Goal: Transaction & Acquisition: Purchase product/service

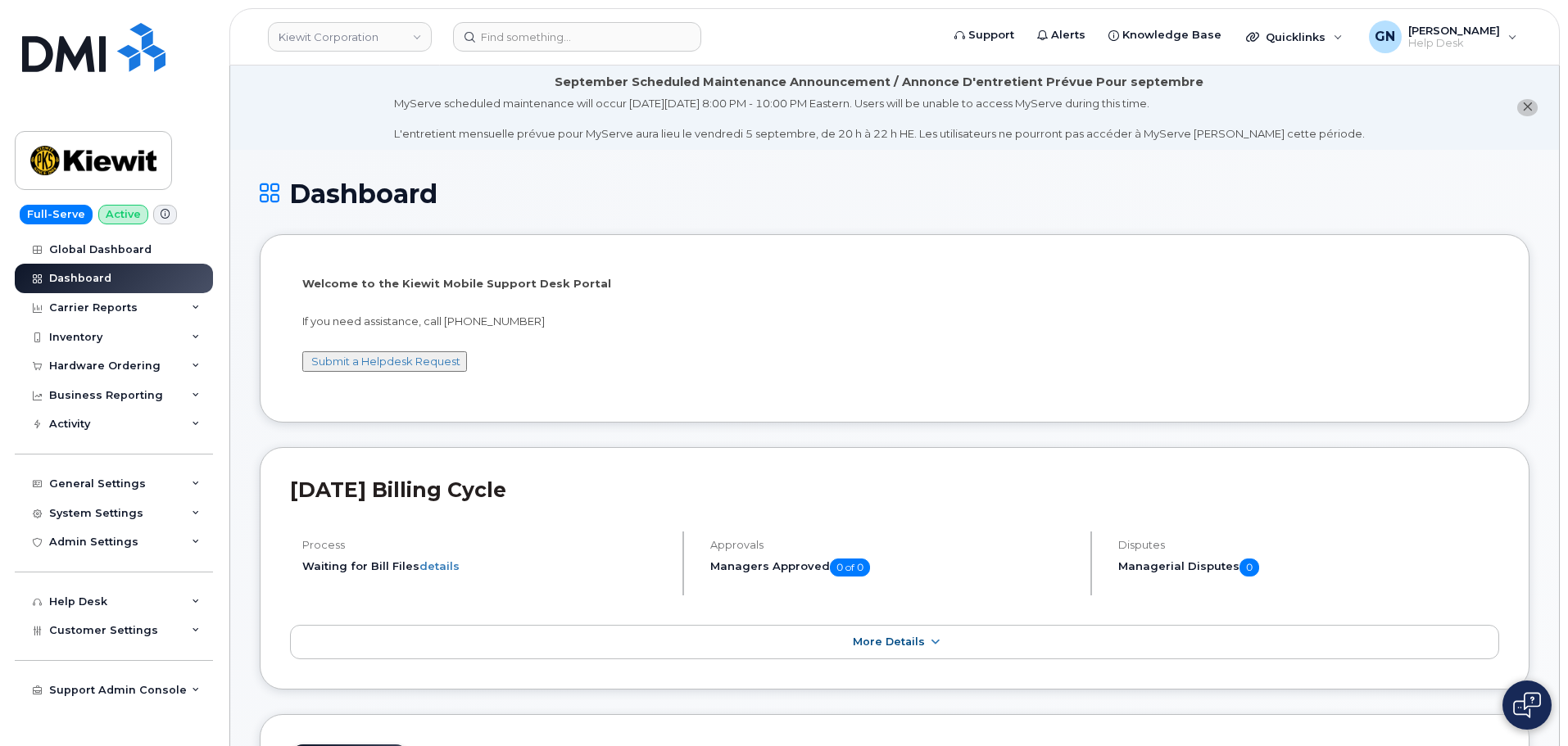
click at [1526, 110] on icon "close notification" at bounding box center [1526, 107] width 10 height 10
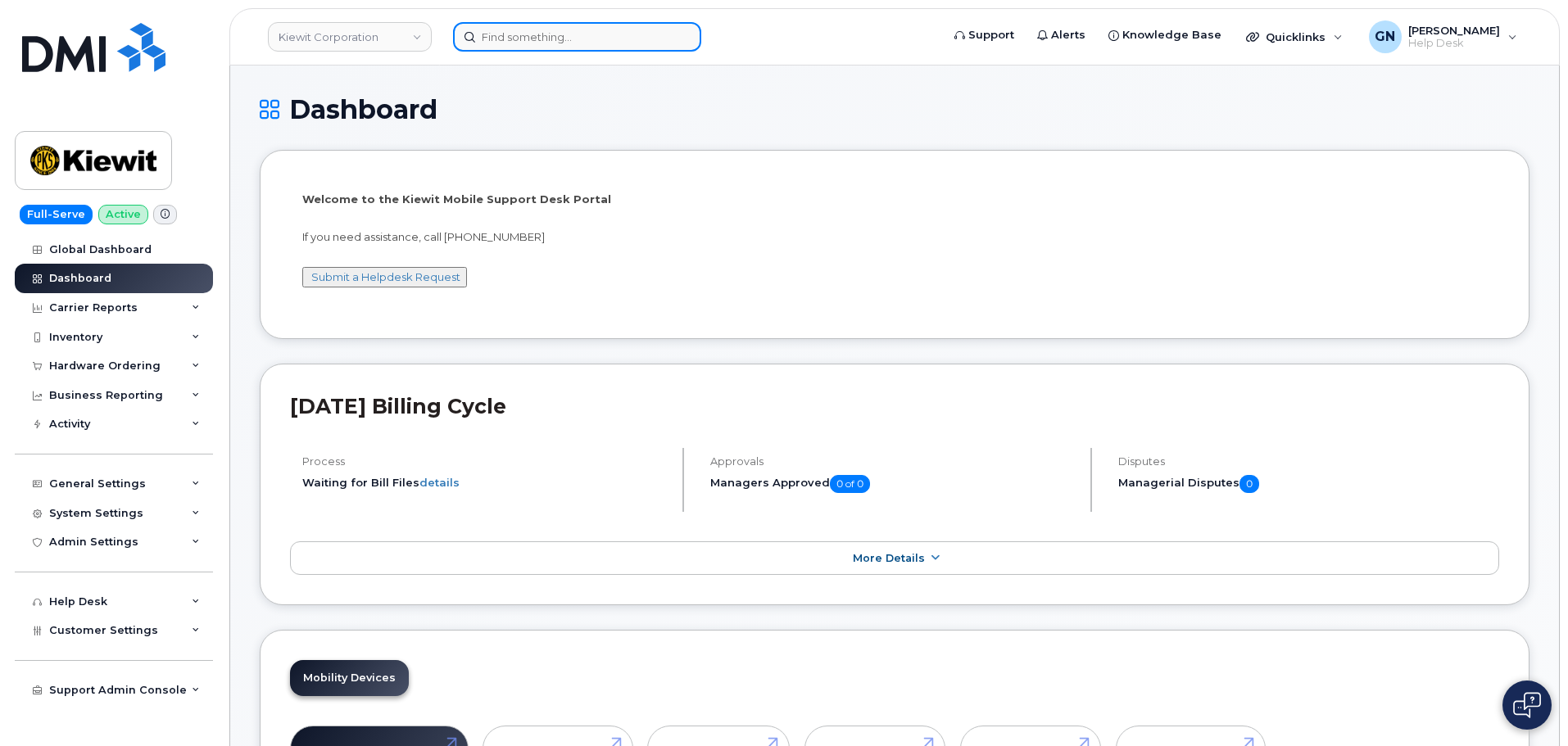
click at [523, 35] on input at bounding box center [576, 36] width 248 height 29
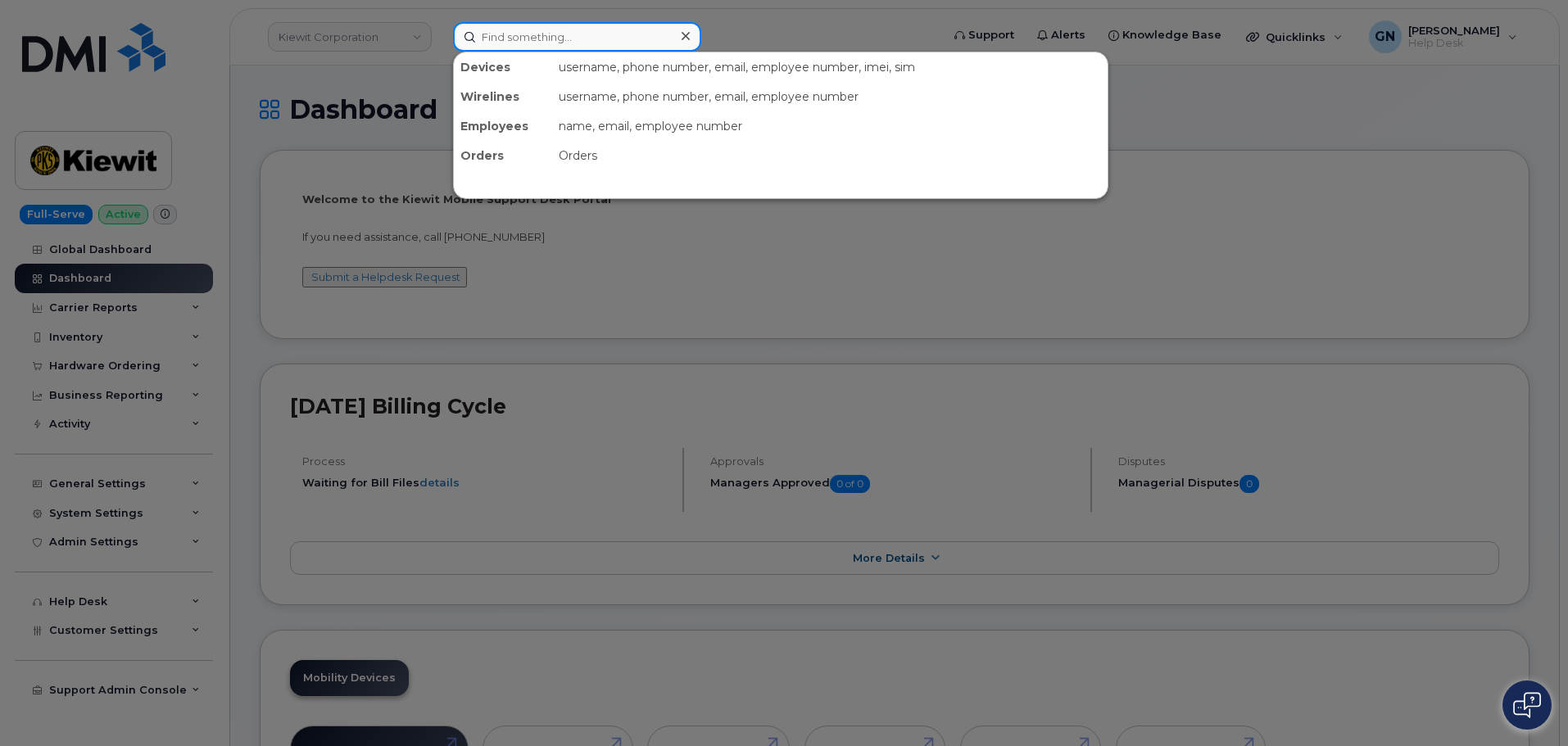
paste input "6626999235"
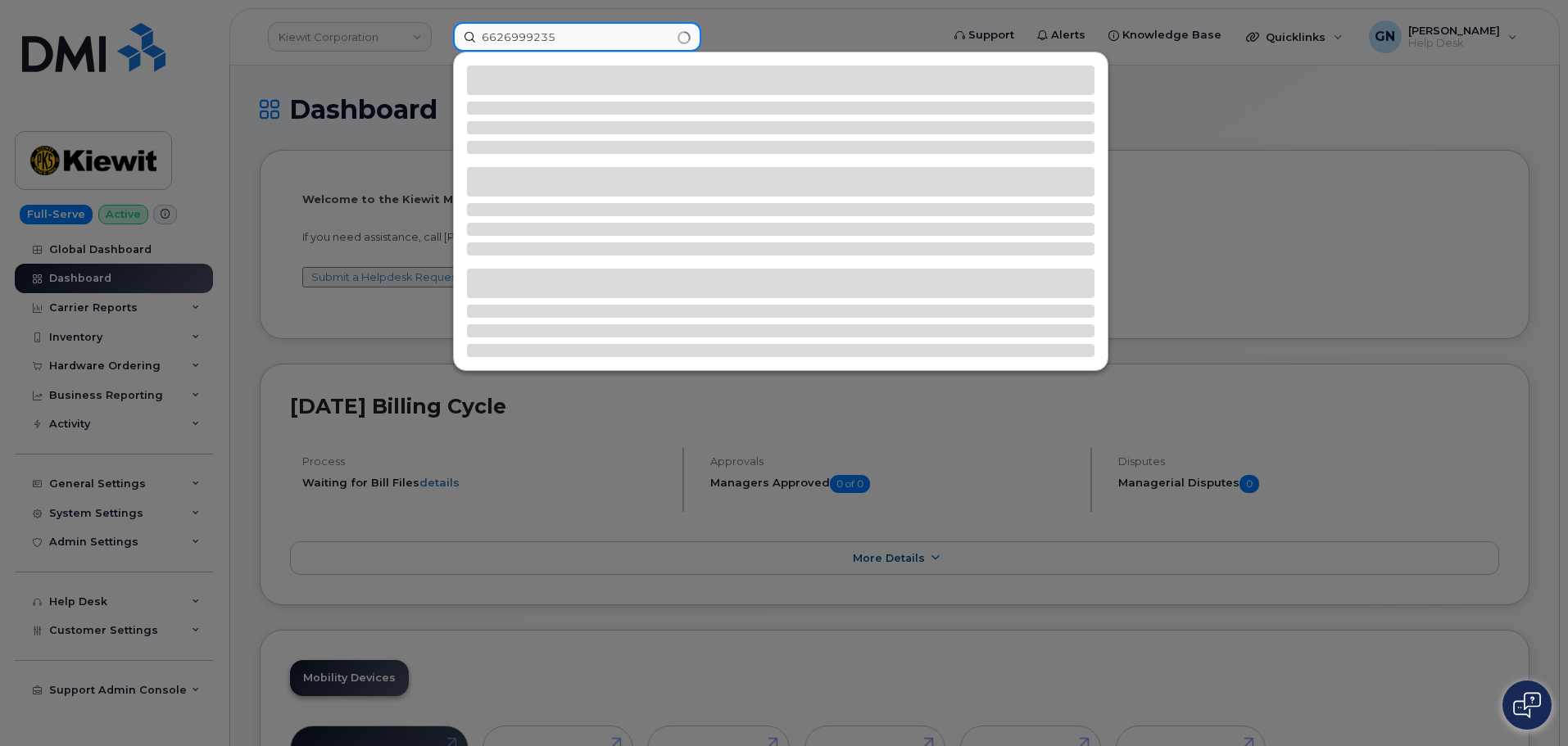
type input "6626999235"
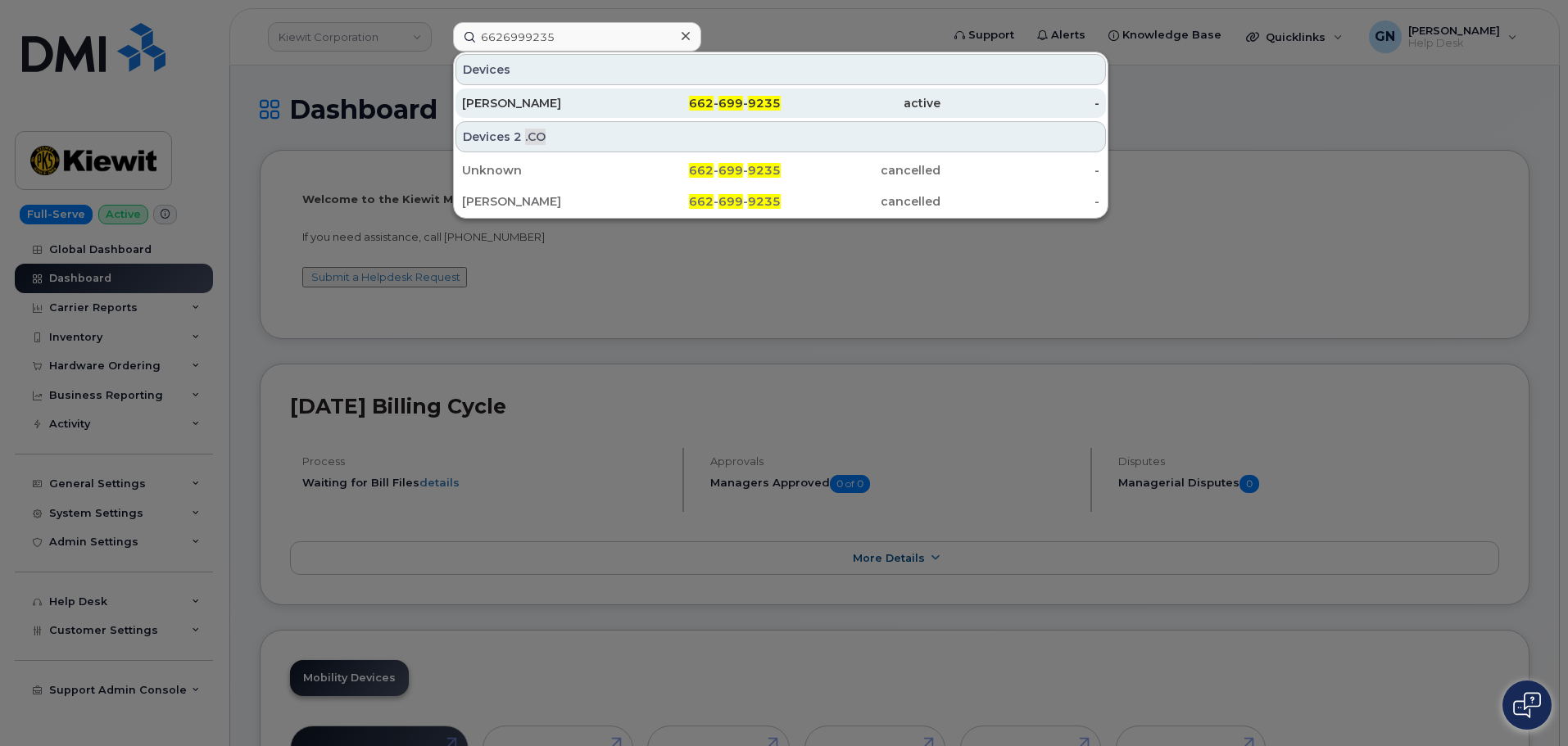
click at [614, 103] on div "Ben Brown" at bounding box center [542, 103] width 159 height 16
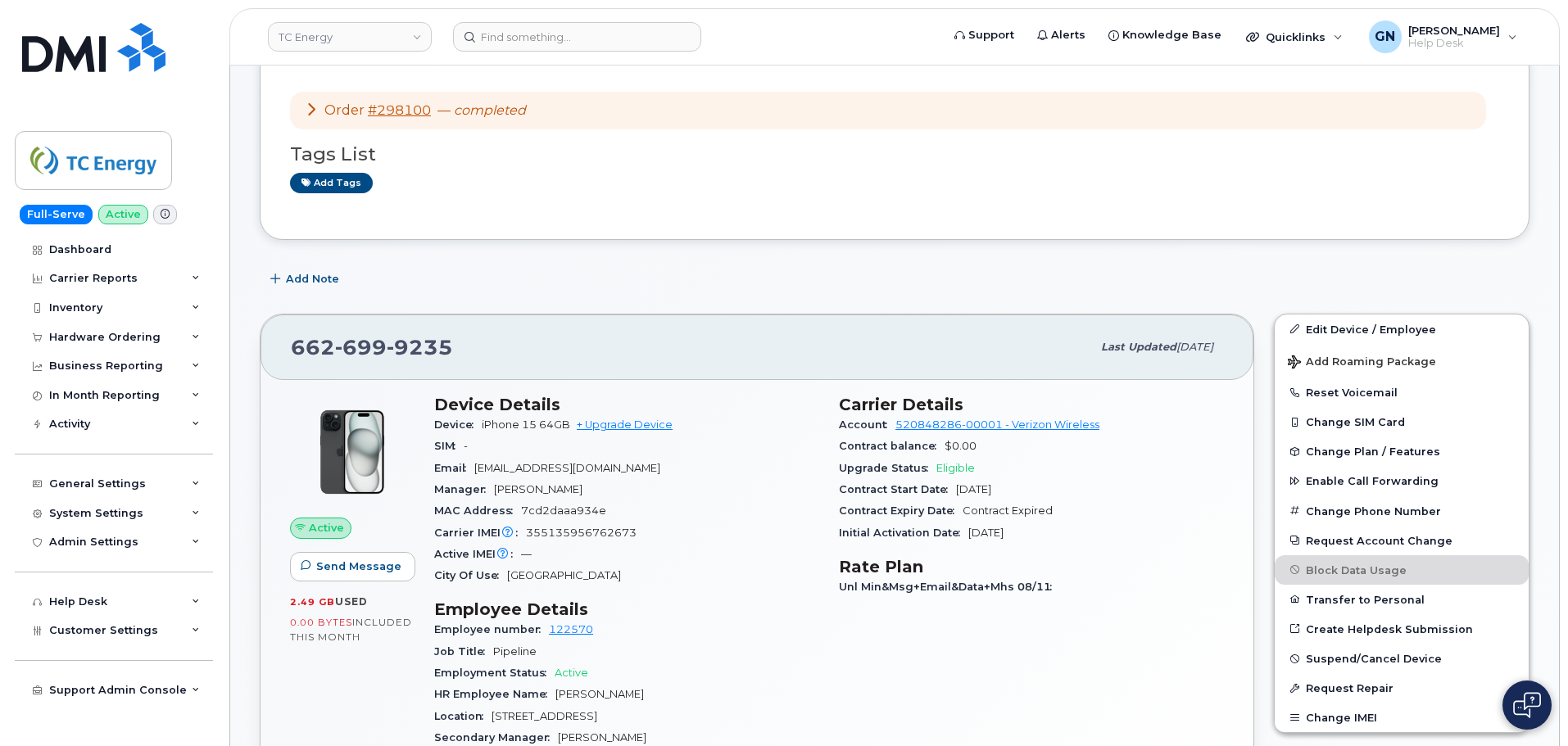
scroll to position [82, 0]
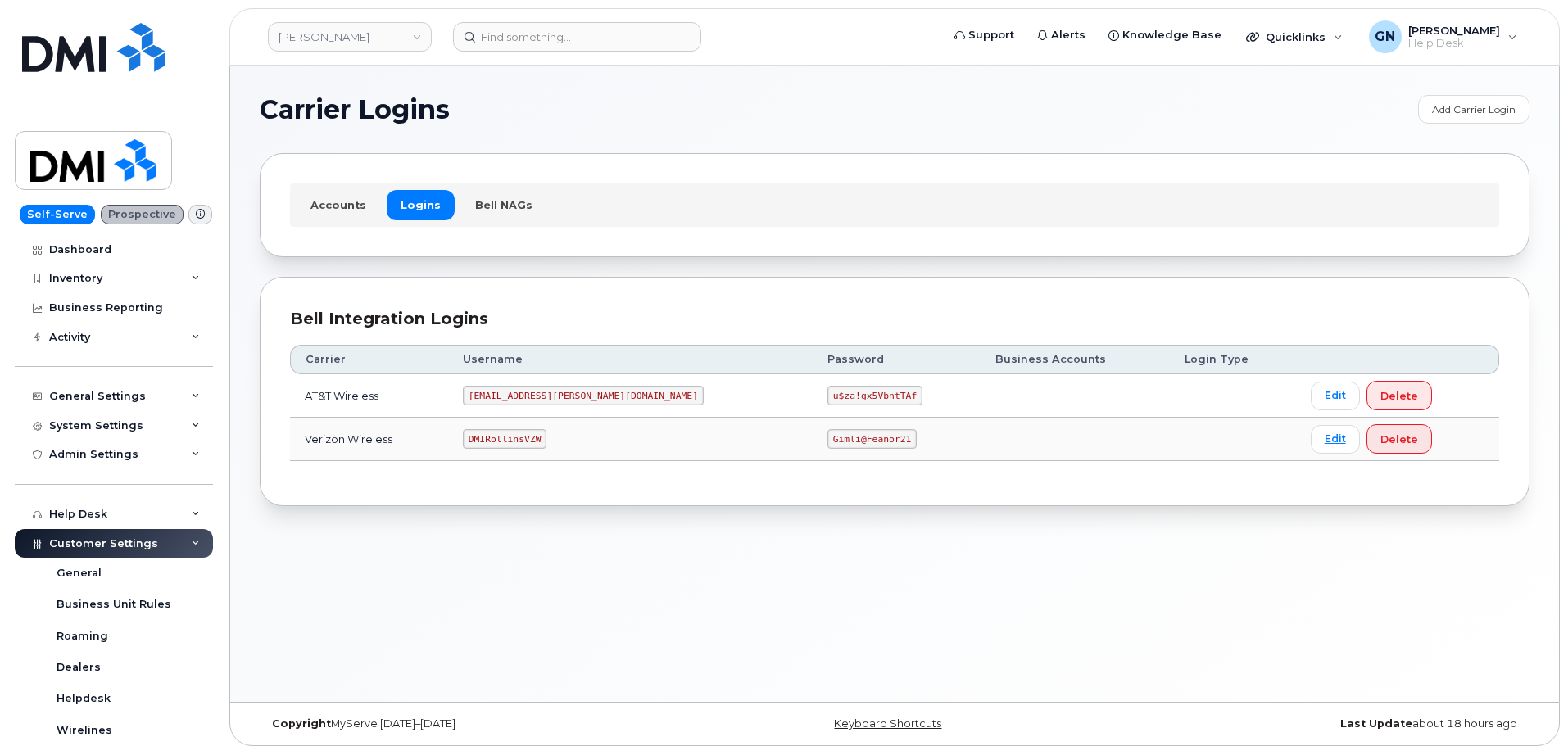
click at [528, 440] on code "DMIRollinsVZW" at bounding box center [505, 439] width 84 height 20
copy code "DMIRollinsVZW"
click at [827, 434] on code "Gimli@Feanor21" at bounding box center [872, 439] width 90 height 20
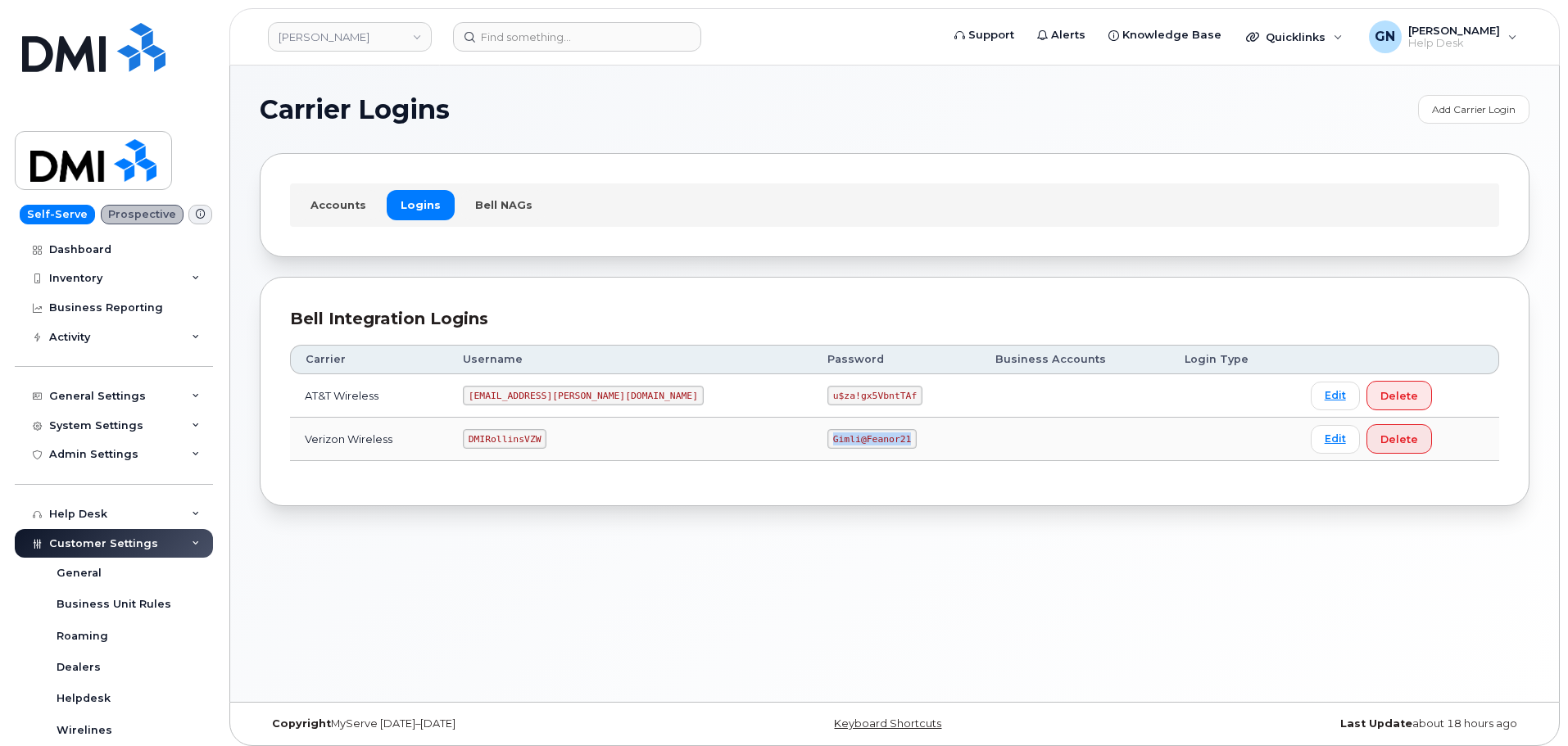
click at [827, 434] on code "Gimli@Feanor21" at bounding box center [872, 439] width 90 height 20
copy code "Gimli@Feanor21"
click at [521, 443] on code "DMIRollinsVZW" at bounding box center [505, 439] width 84 height 20
click at [520, 439] on code "DMIRollinsVZW" at bounding box center [505, 439] width 84 height 20
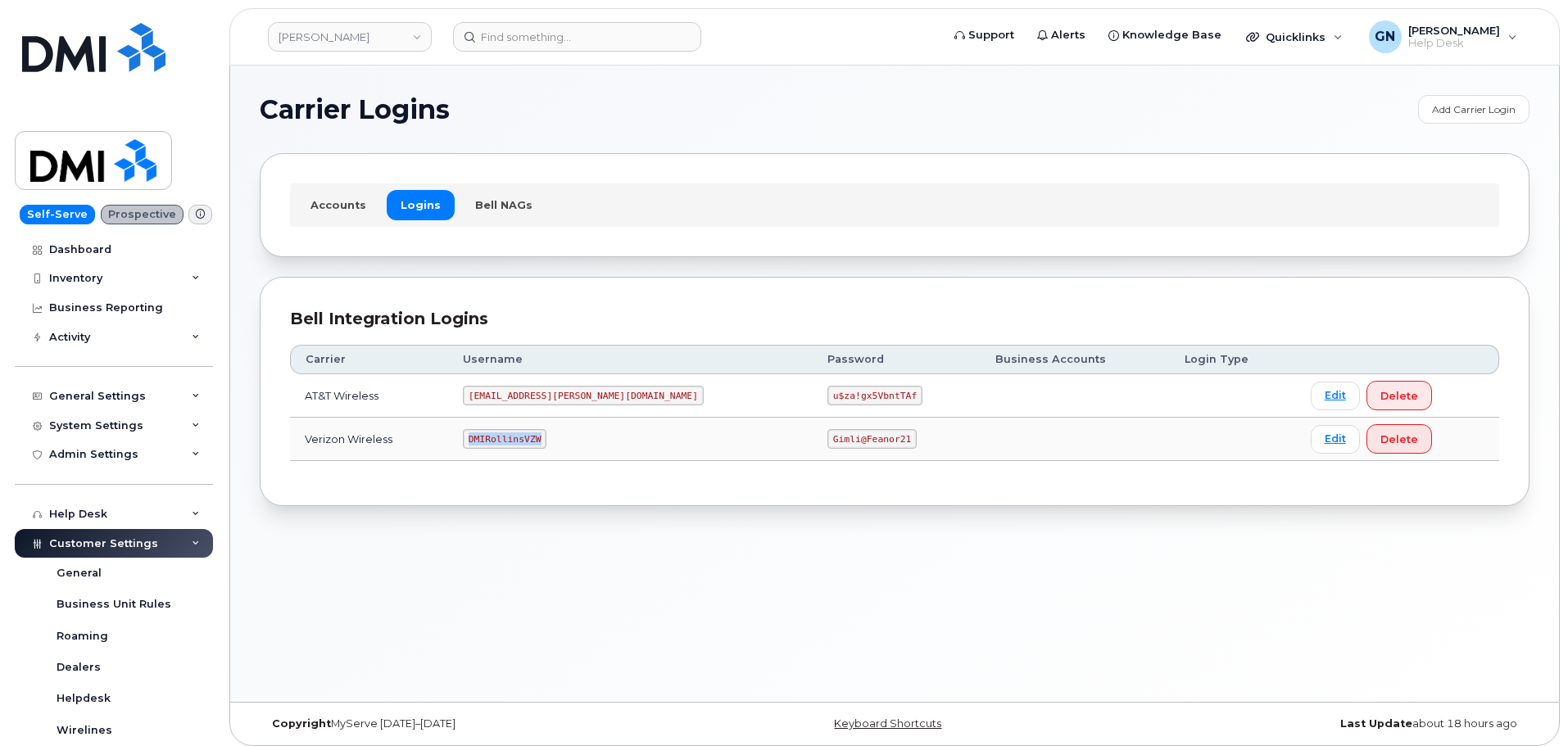
copy code "DMIRollinsVZW"
click at [827, 437] on code "Gimli@Feanor21" at bounding box center [872, 439] width 90 height 20
copy code "Gimli@Feanor21"
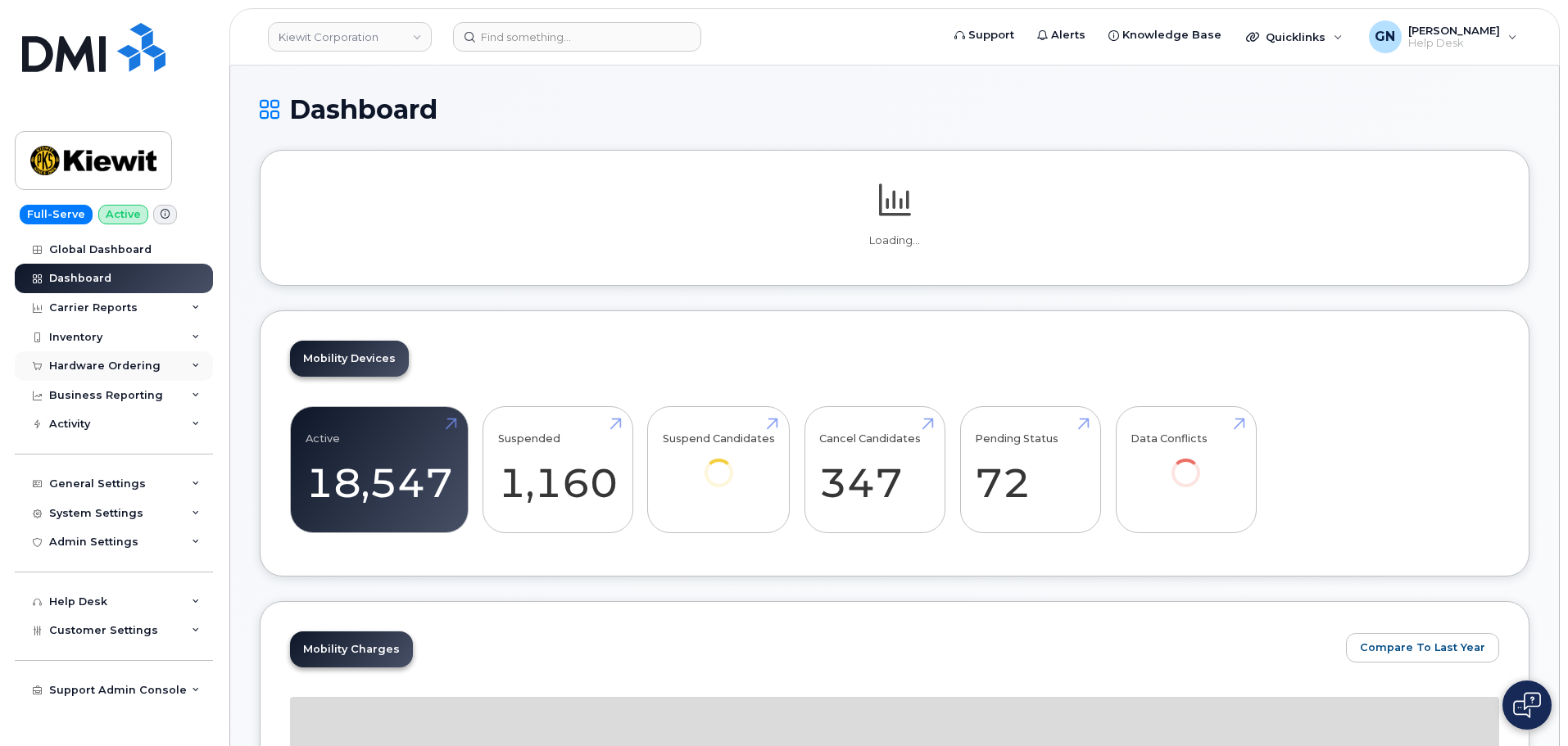
click at [92, 366] on div "Hardware Ordering" at bounding box center [105, 366] width 111 height 13
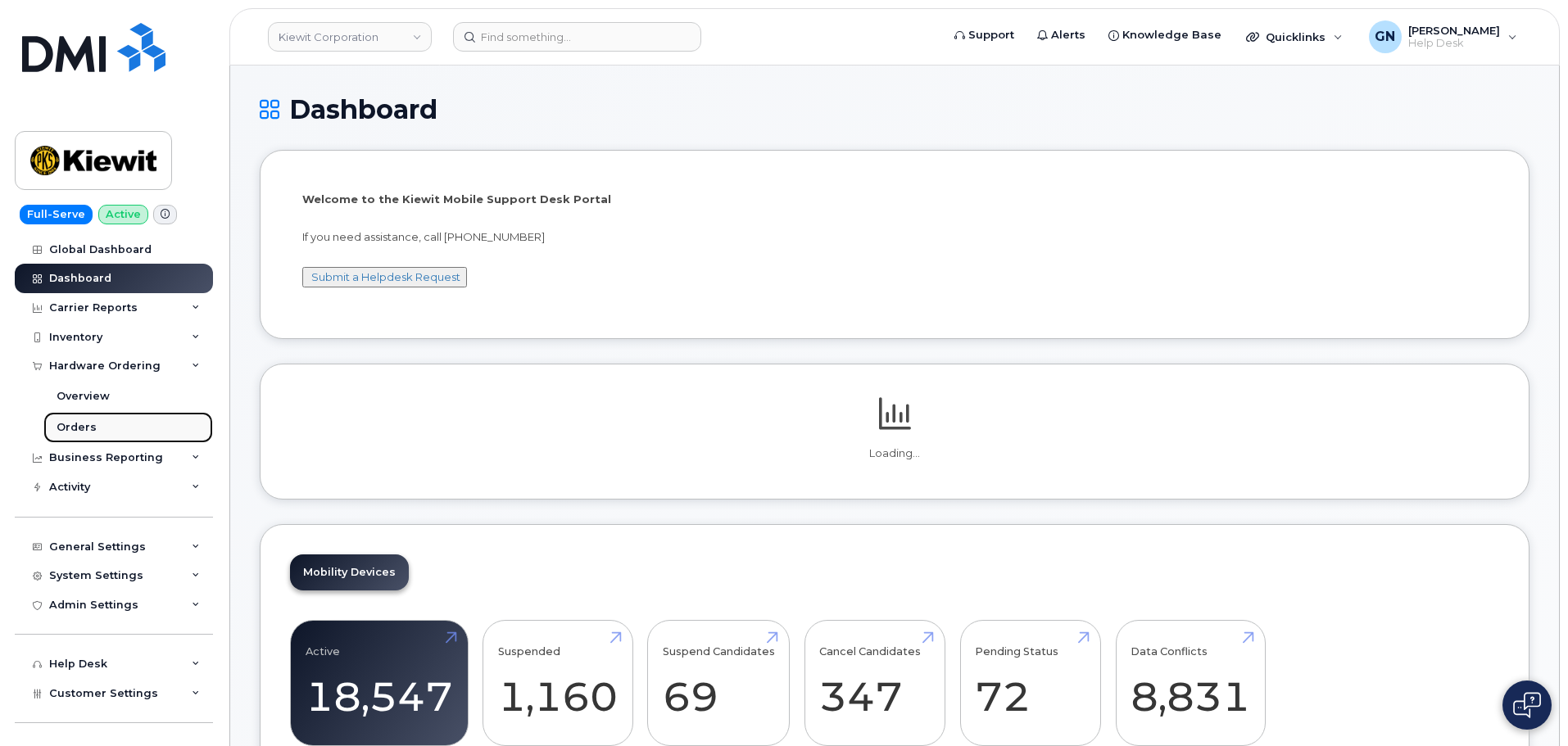
click at [102, 428] on link "Orders" at bounding box center [128, 427] width 170 height 31
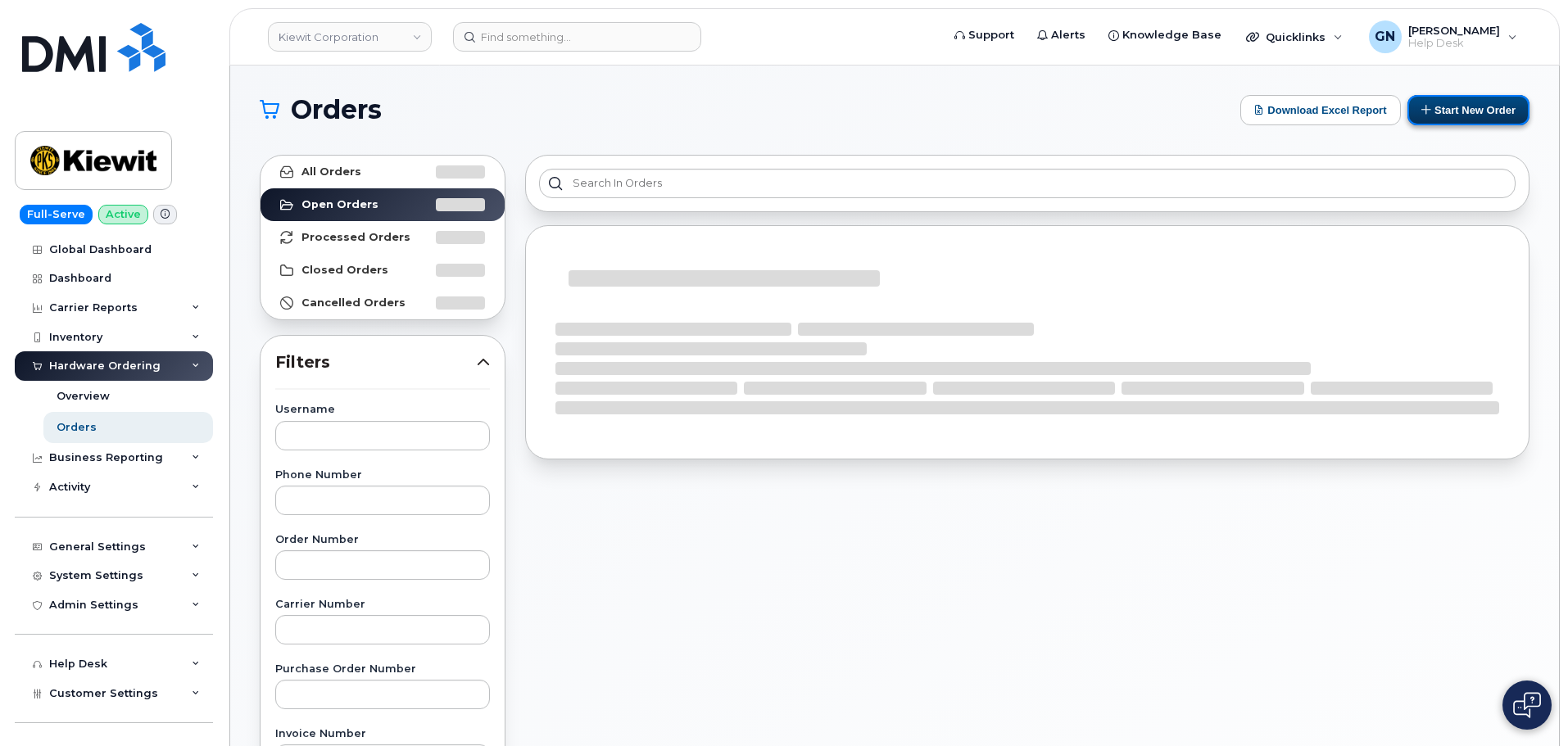
click at [1451, 119] on button "Start New Order" at bounding box center [1468, 110] width 122 height 30
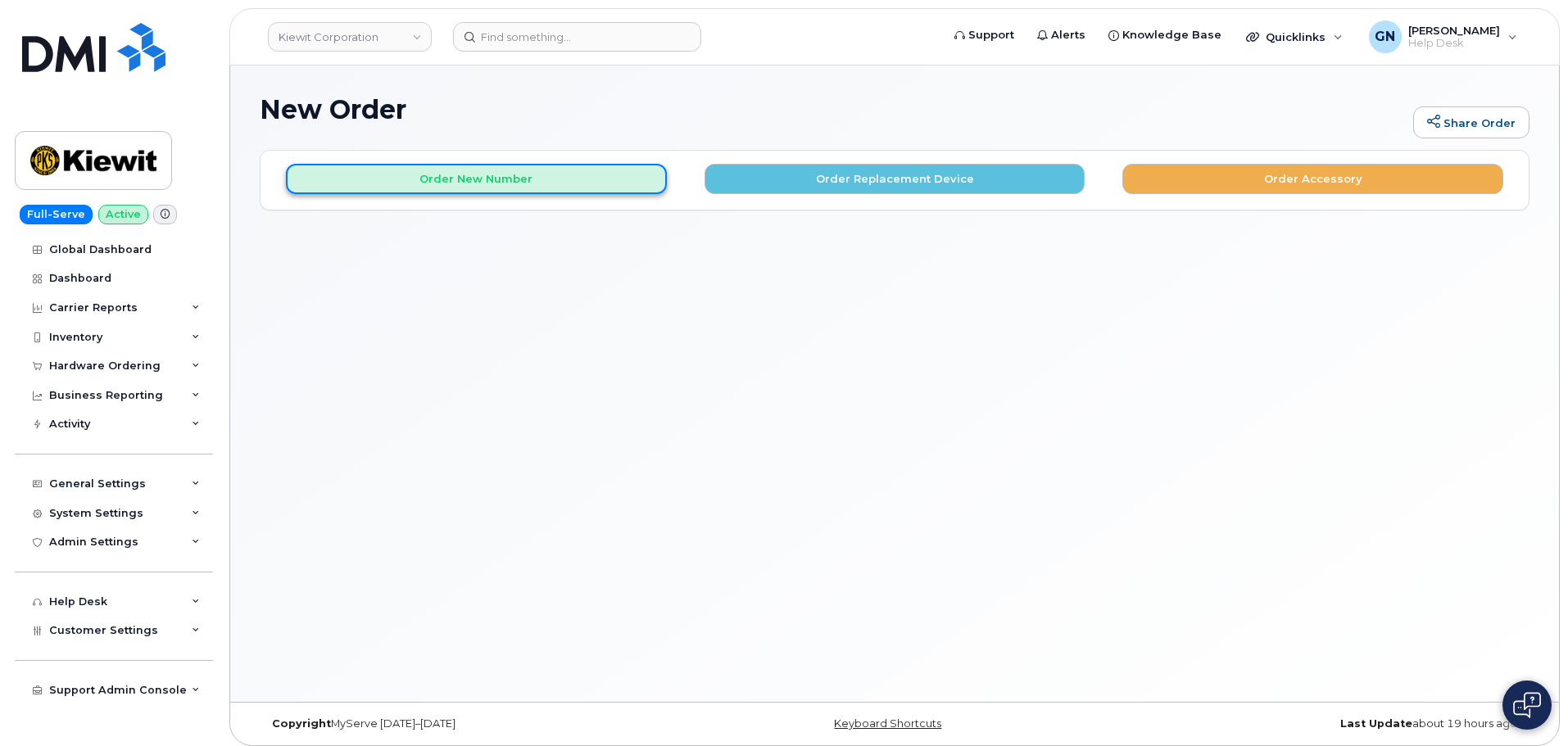
click at [507, 184] on button "Order New Number" at bounding box center [476, 179] width 381 height 30
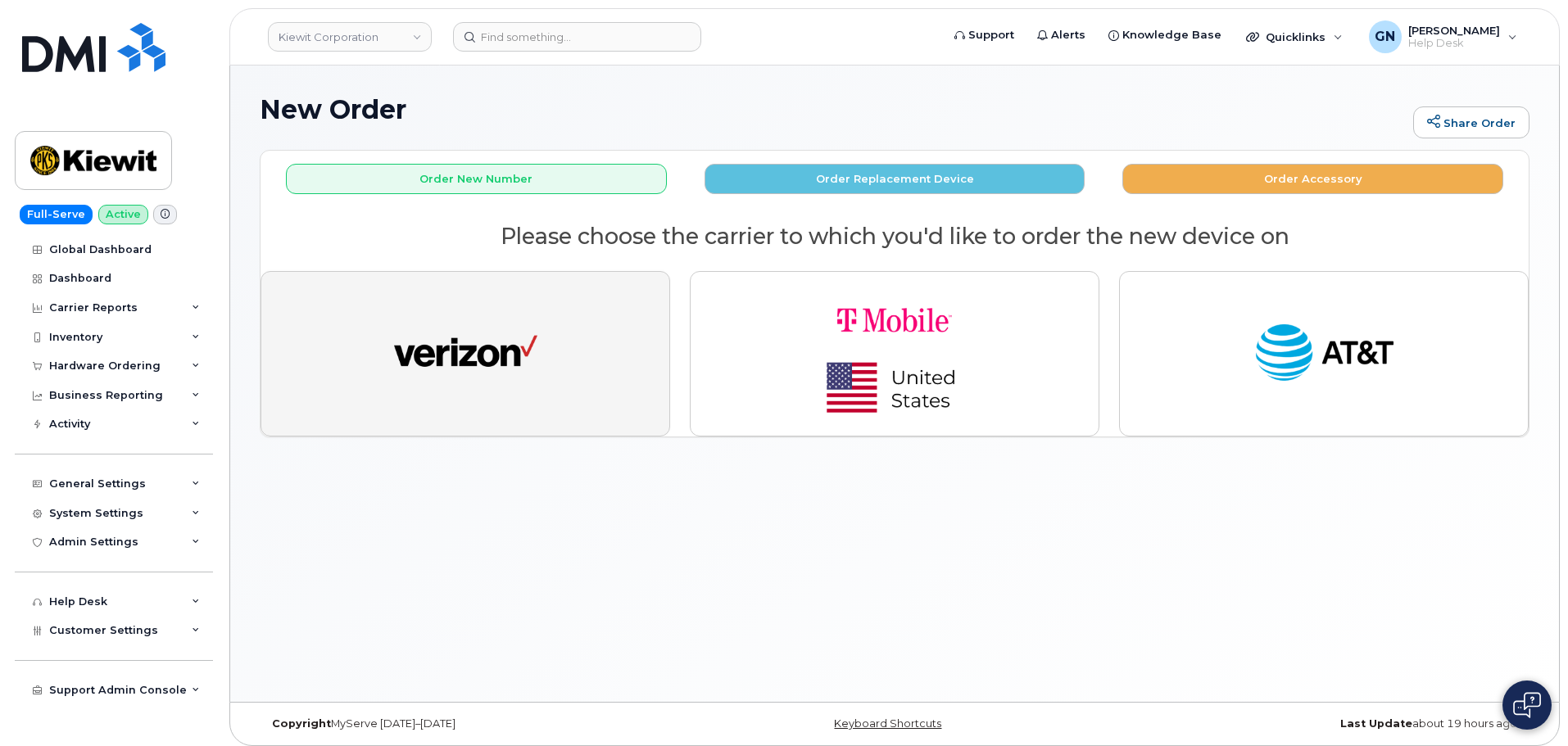
click at [525, 341] on img "button" at bounding box center [466, 354] width 143 height 74
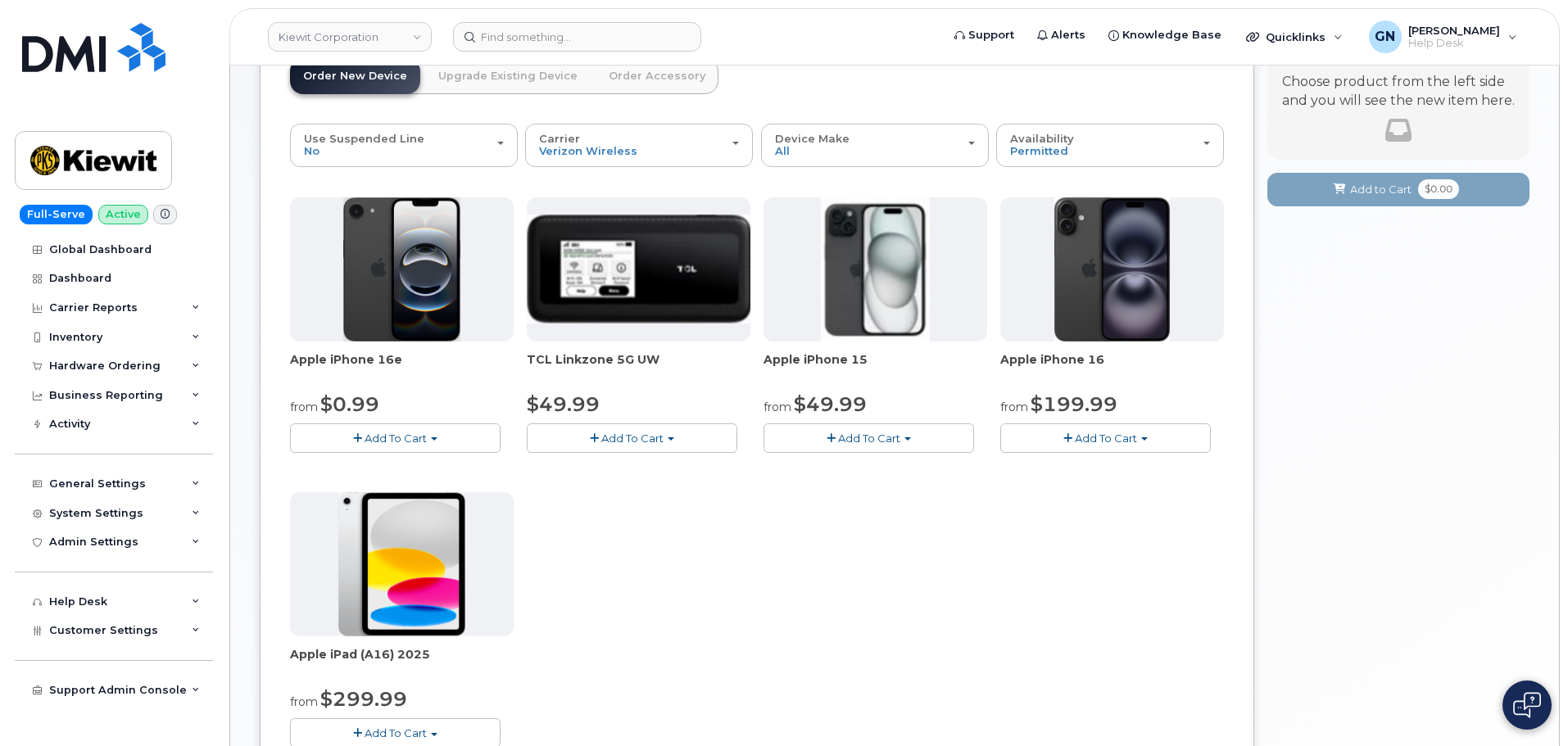
scroll to position [82, 0]
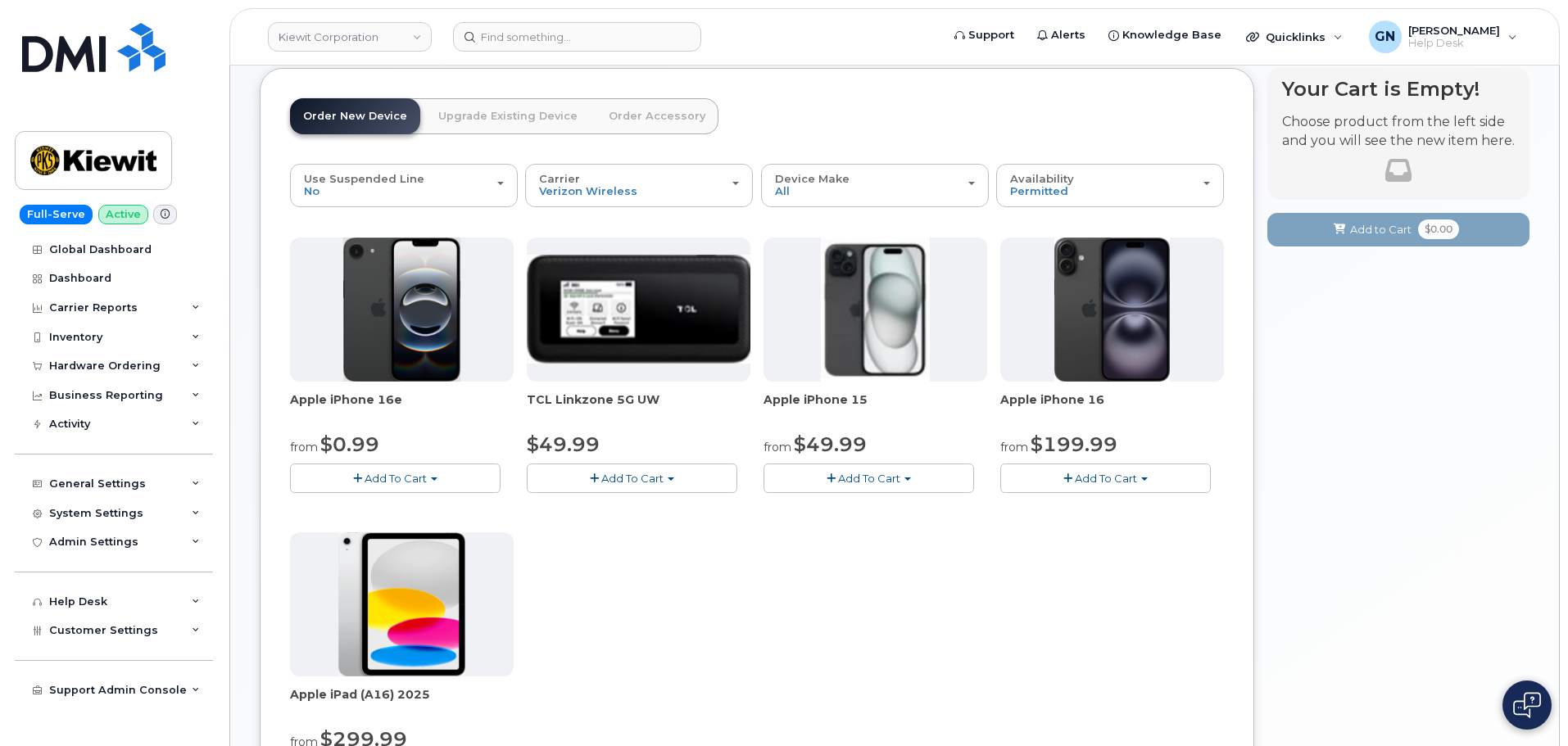
click at [871, 486] on button "Add To Cart" at bounding box center [868, 477] width 210 height 28
click at [861, 511] on link "$49.99 - 2 Year Activation (128GB)" at bounding box center [877, 509] width 219 height 21
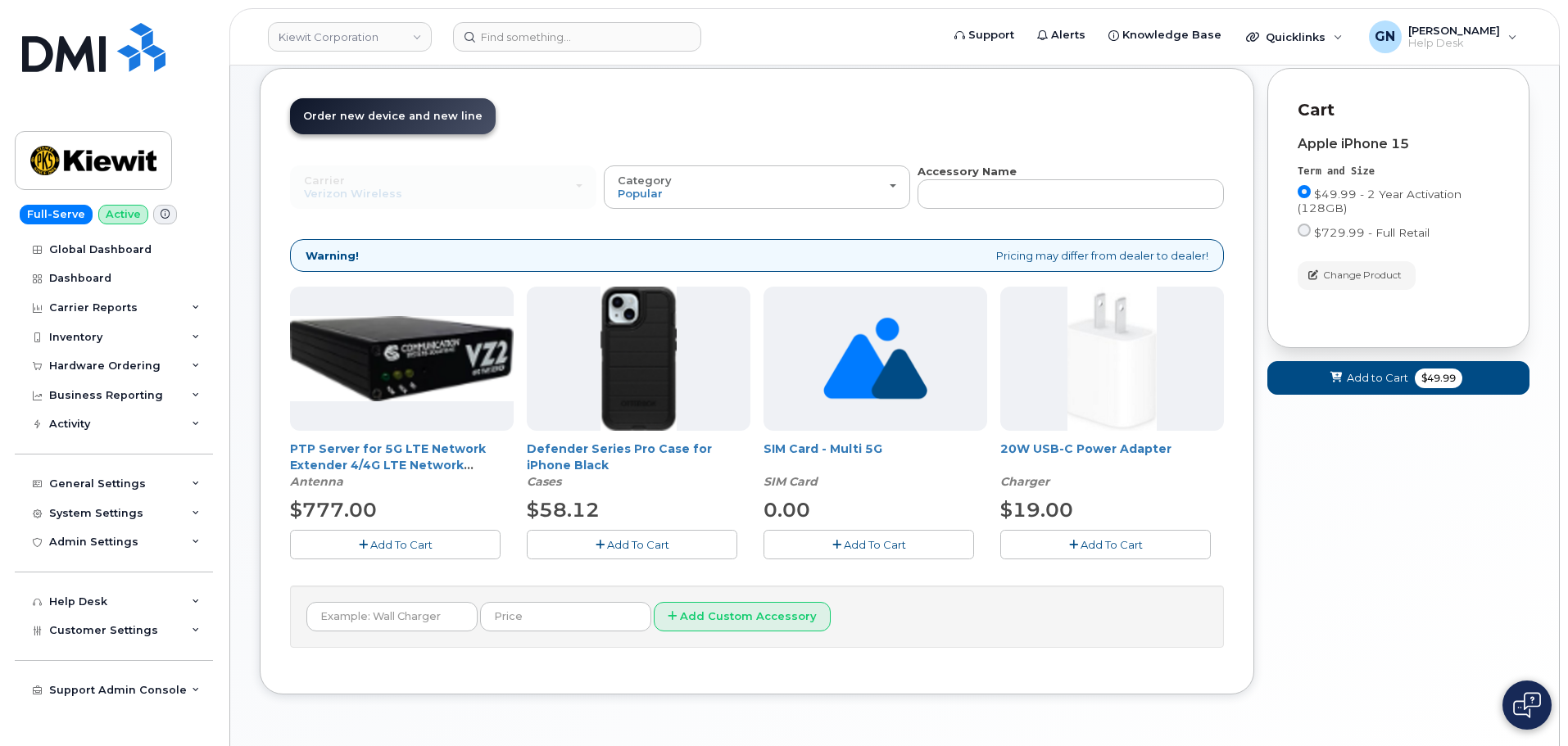
scroll to position [137, 0]
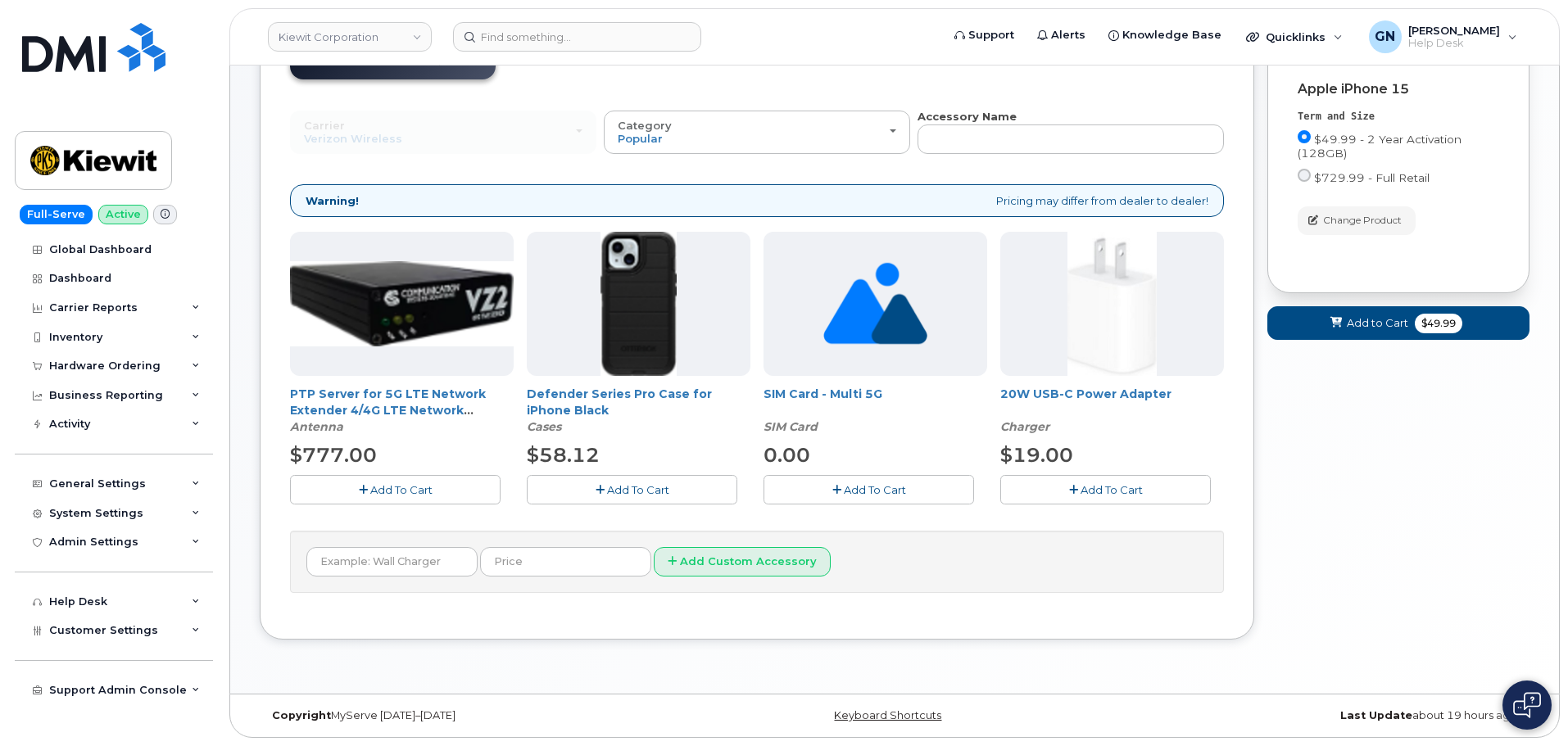
click at [613, 487] on span "Add To Cart" at bounding box center [638, 489] width 62 height 13
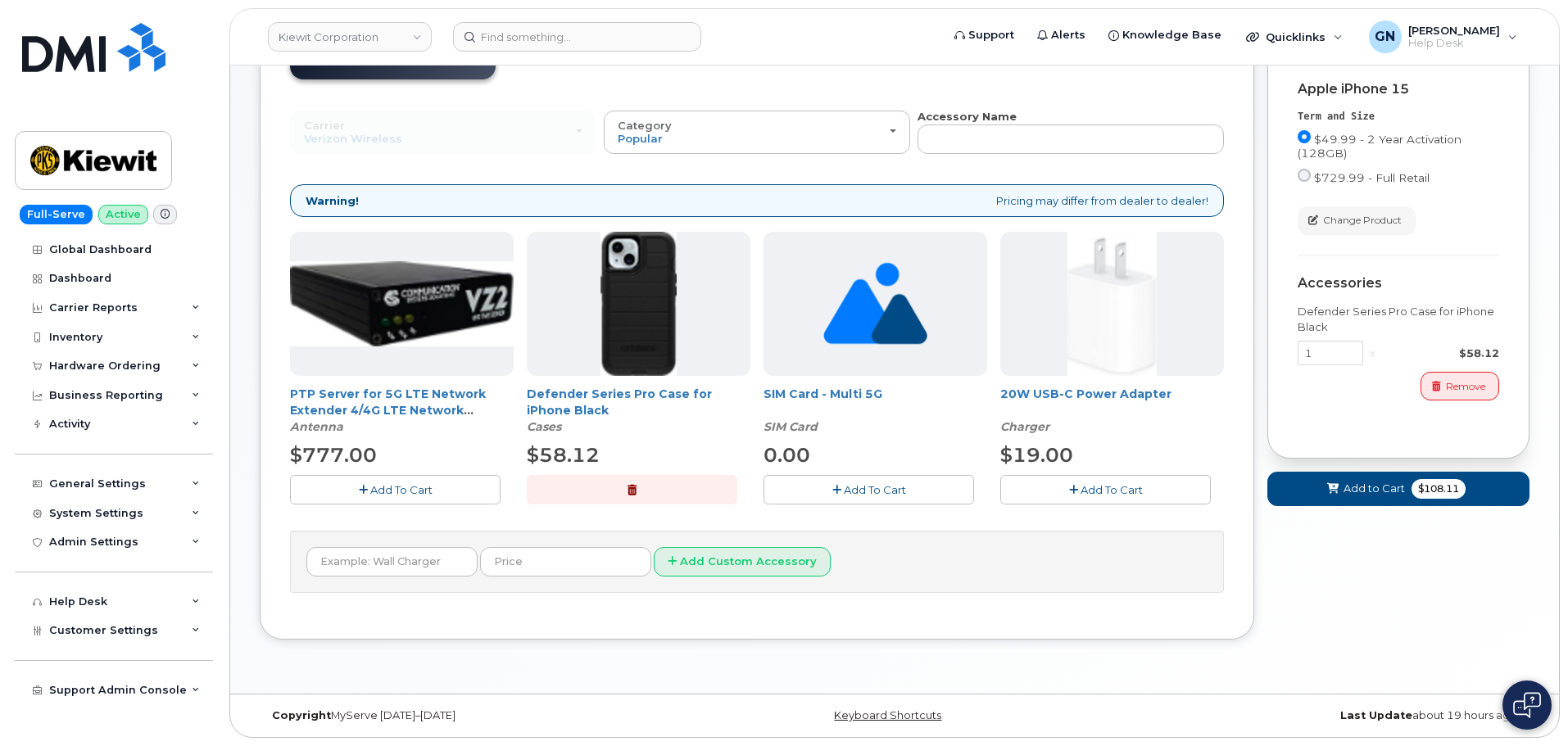
drag, startPoint x: 1079, startPoint y: 489, endPoint x: 1127, endPoint y: 494, distance: 48.3
click at [1080, 489] on span "Add To Cart" at bounding box center [1111, 489] width 62 height 13
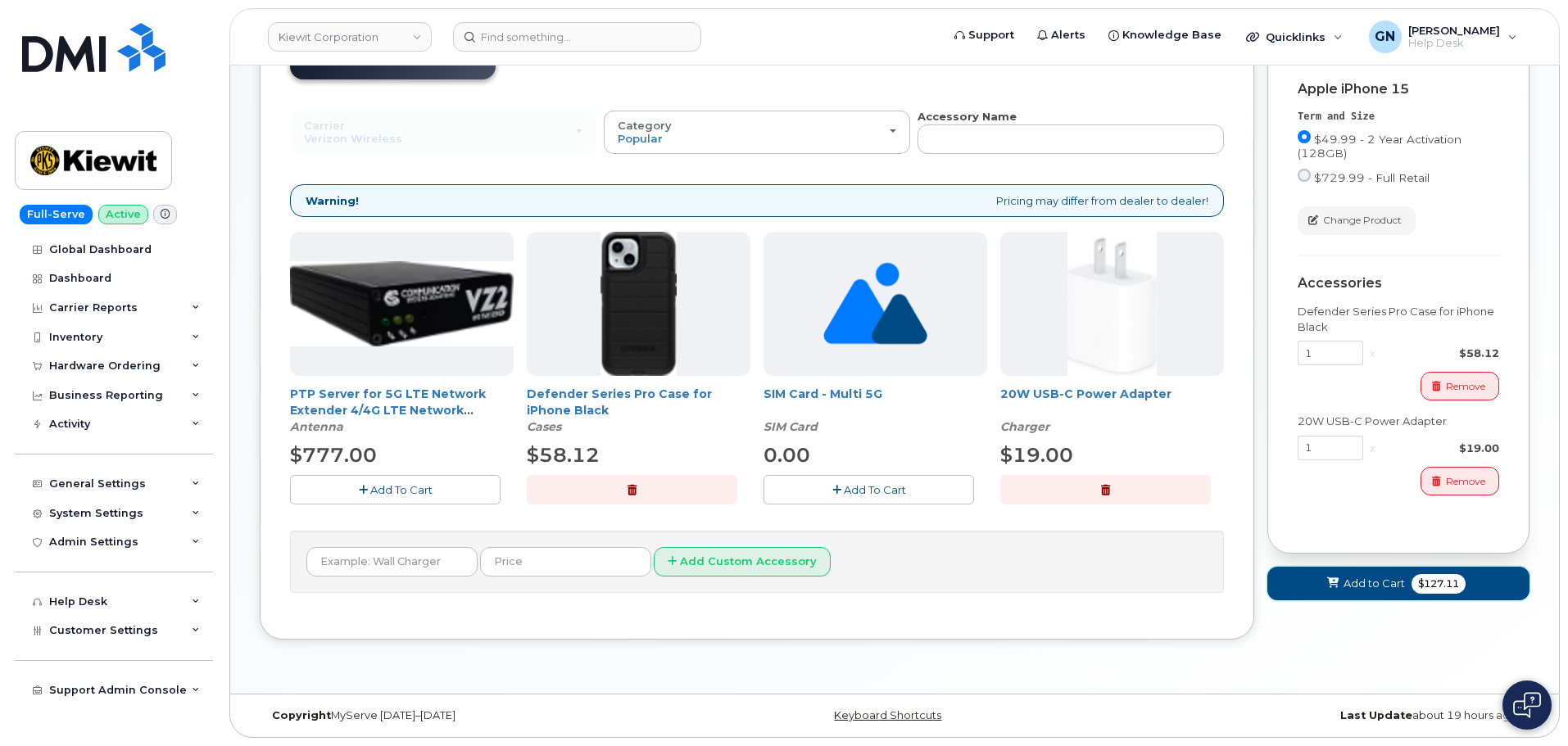
click at [1417, 579] on span "$127.11" at bounding box center [1438, 584] width 54 height 20
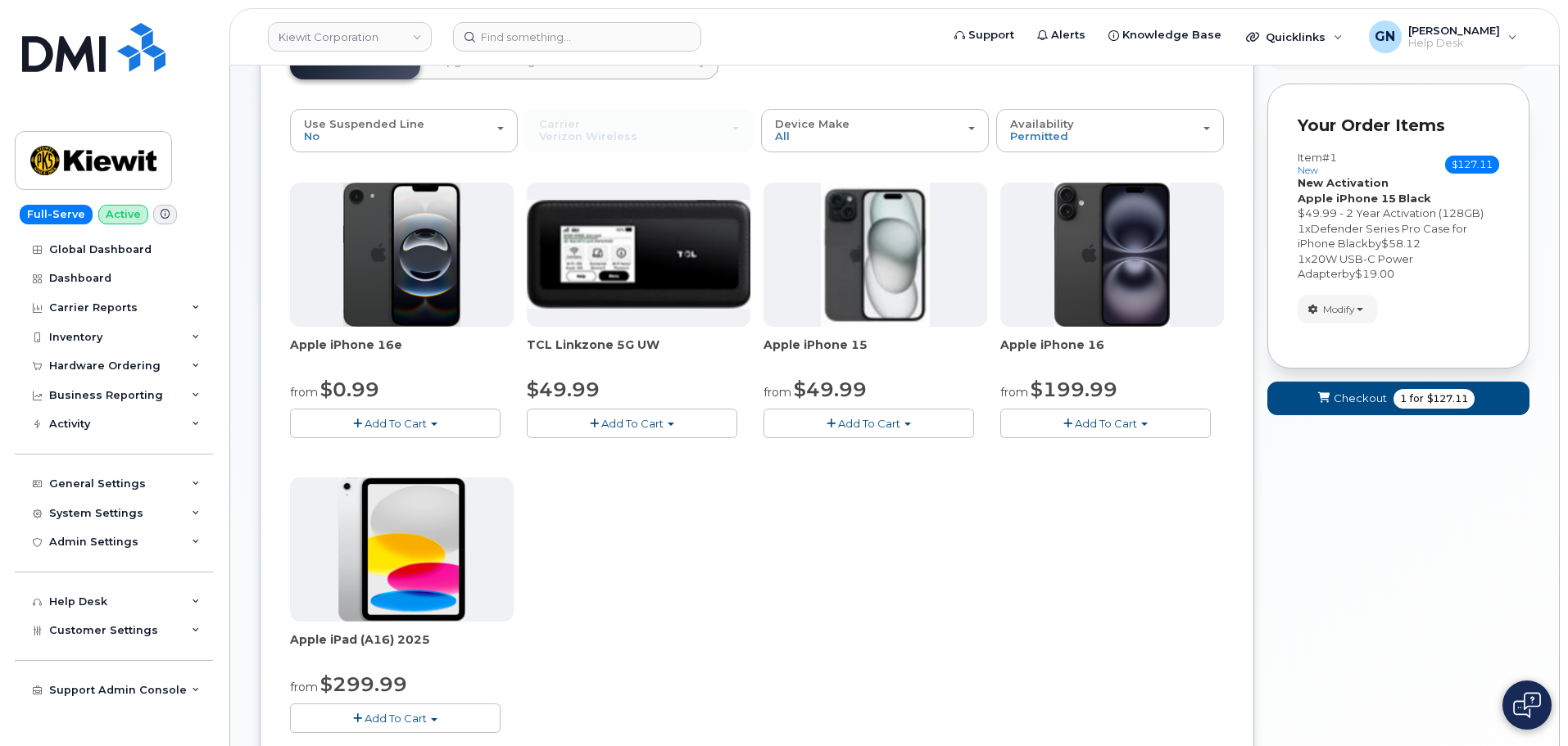
click at [892, 427] on span "Add To Cart" at bounding box center [869, 423] width 62 height 13
click at [867, 456] on link "$49.99 - 2 Year Activation (128GB)" at bounding box center [877, 455] width 219 height 21
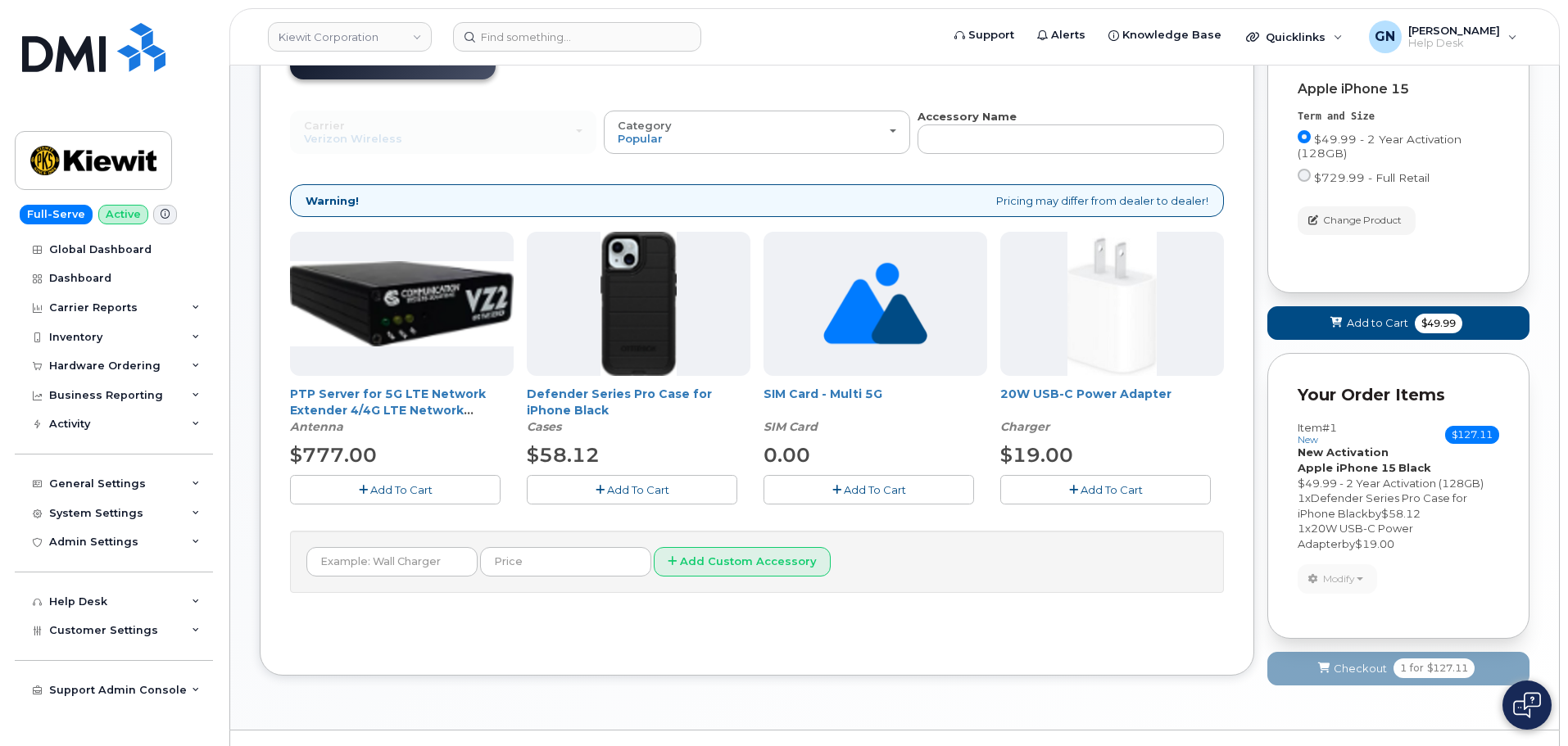
drag, startPoint x: 615, startPoint y: 494, endPoint x: 632, endPoint y: 490, distance: 17.5
click at [621, 492] on span "Add To Cart" at bounding box center [638, 489] width 62 height 13
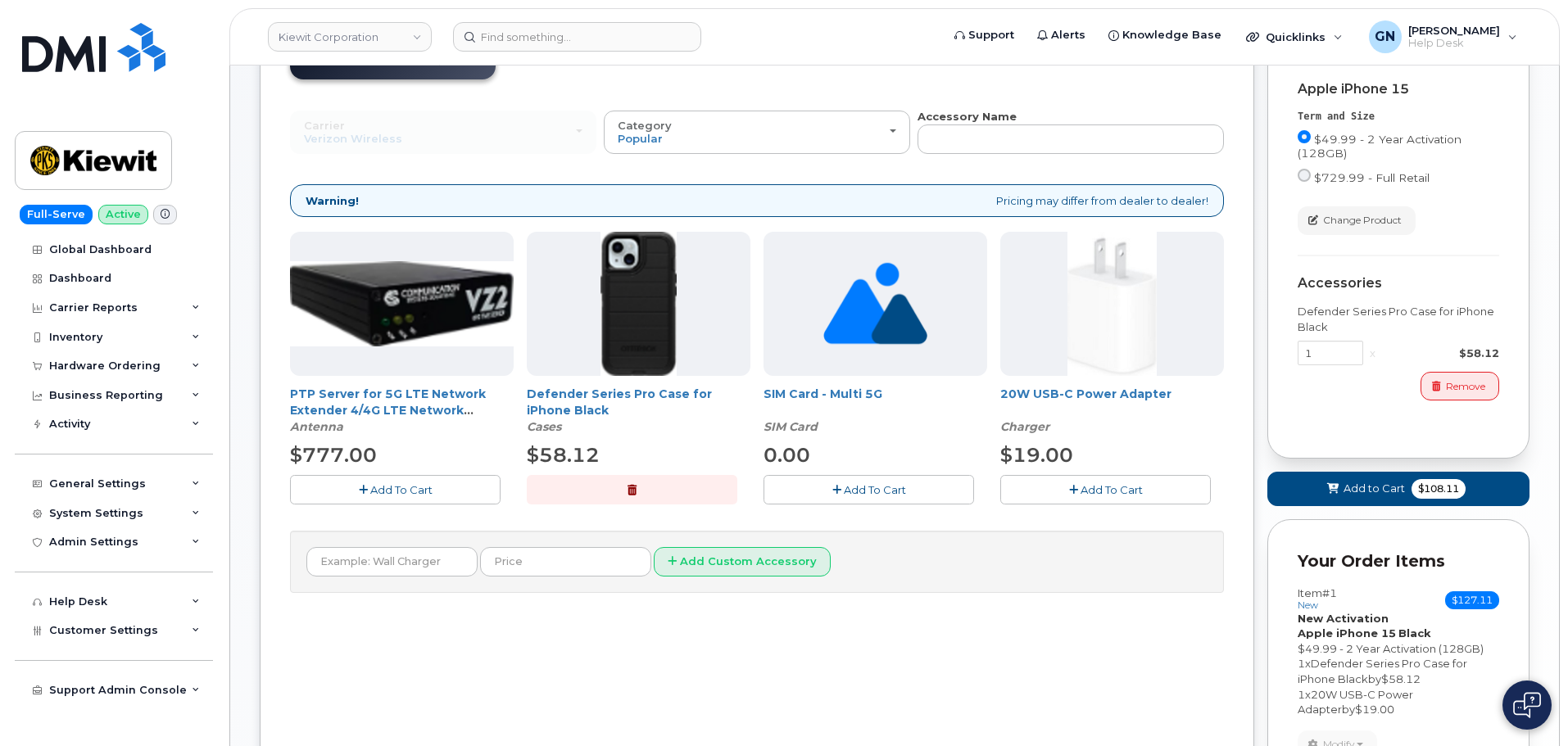
drag, startPoint x: 1110, startPoint y: 497, endPoint x: 1123, endPoint y: 504, distance: 14.8
click at [1110, 497] on button "Add To Cart" at bounding box center [1105, 489] width 210 height 28
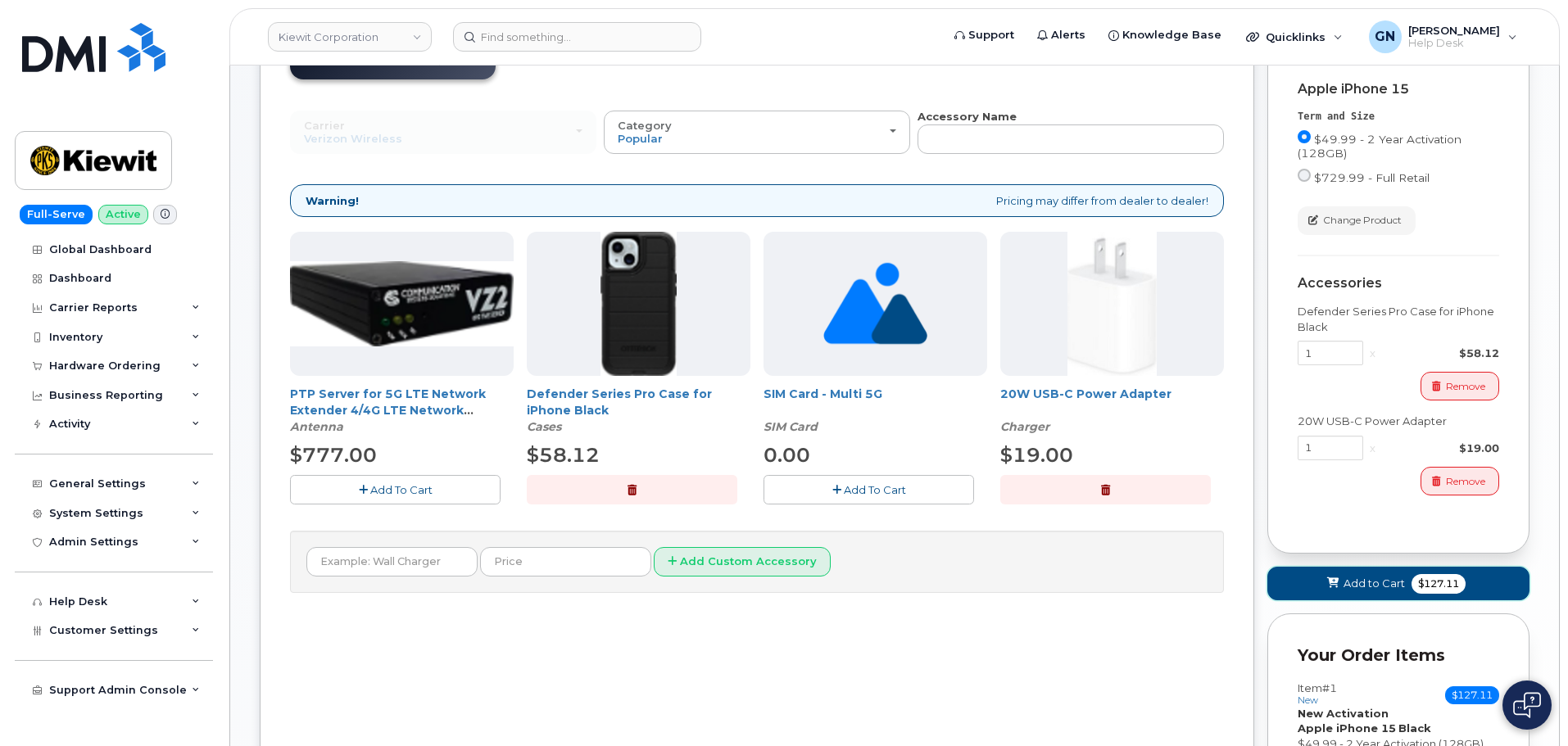
click at [1403, 589] on span "Add to Cart" at bounding box center [1374, 583] width 61 height 15
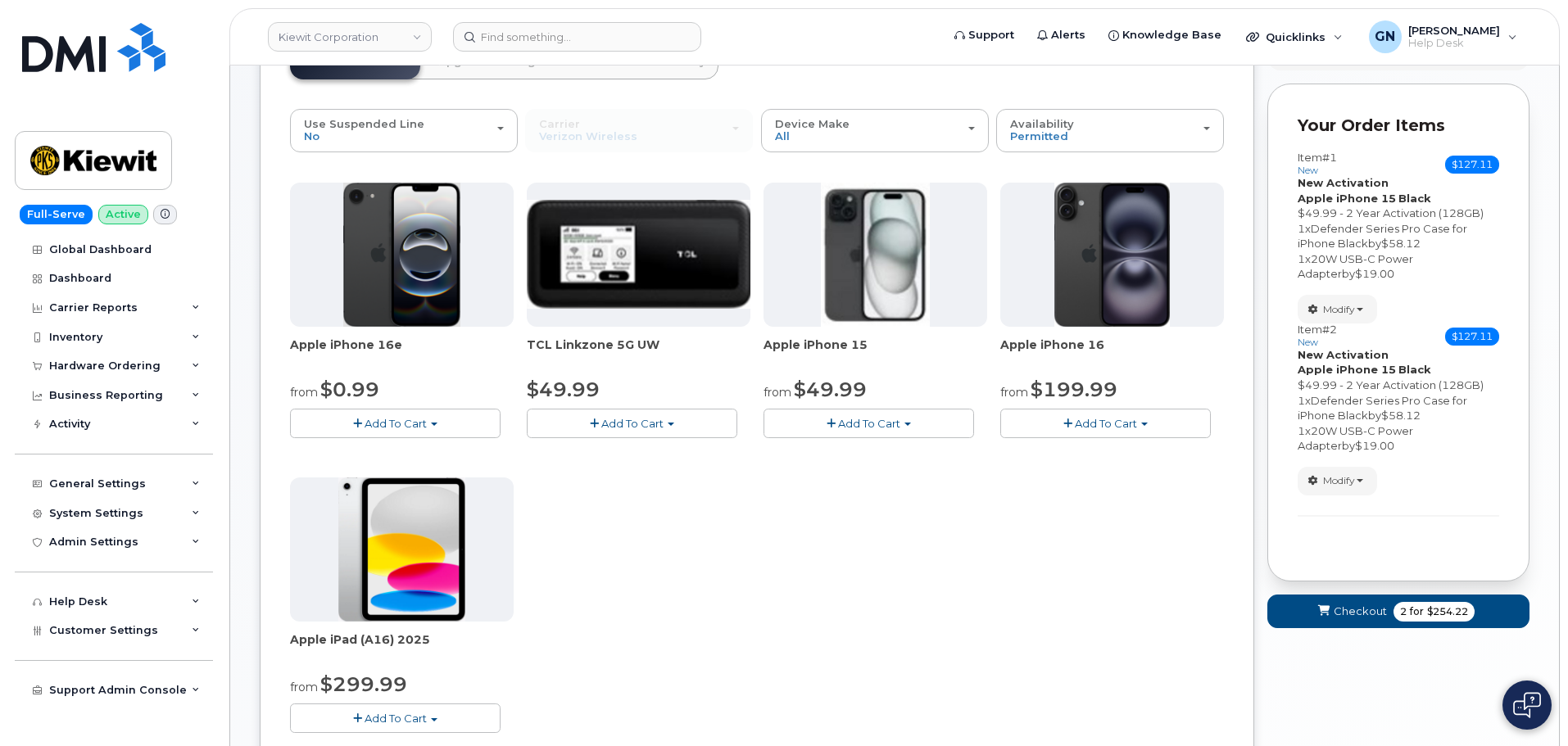
click at [838, 431] on button "Add To Cart" at bounding box center [868, 423] width 210 height 28
click at [850, 457] on link "$49.99 - 2 Year Activation (128GB)" at bounding box center [877, 455] width 219 height 21
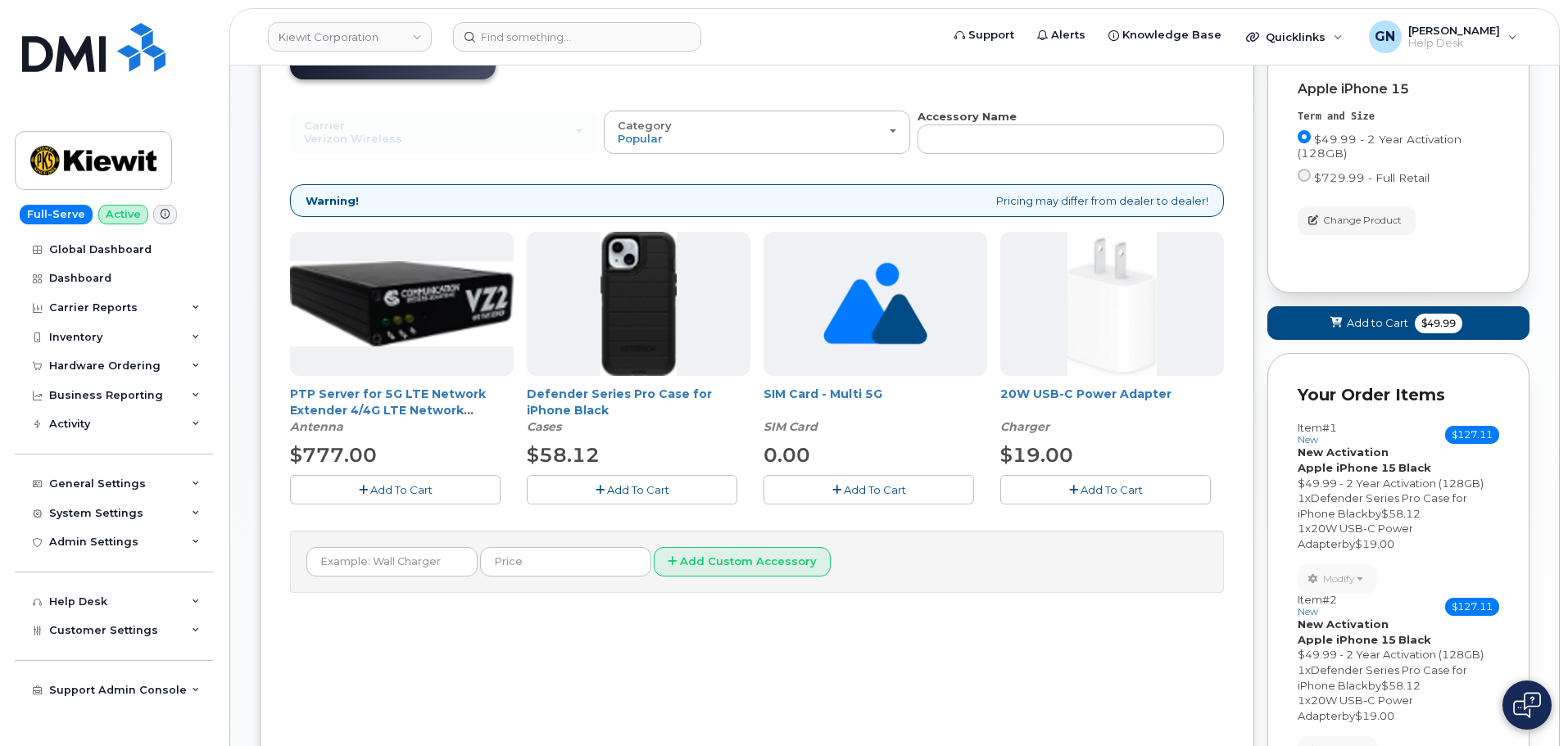
click at [678, 485] on button "Add To Cart" at bounding box center [631, 489] width 210 height 28
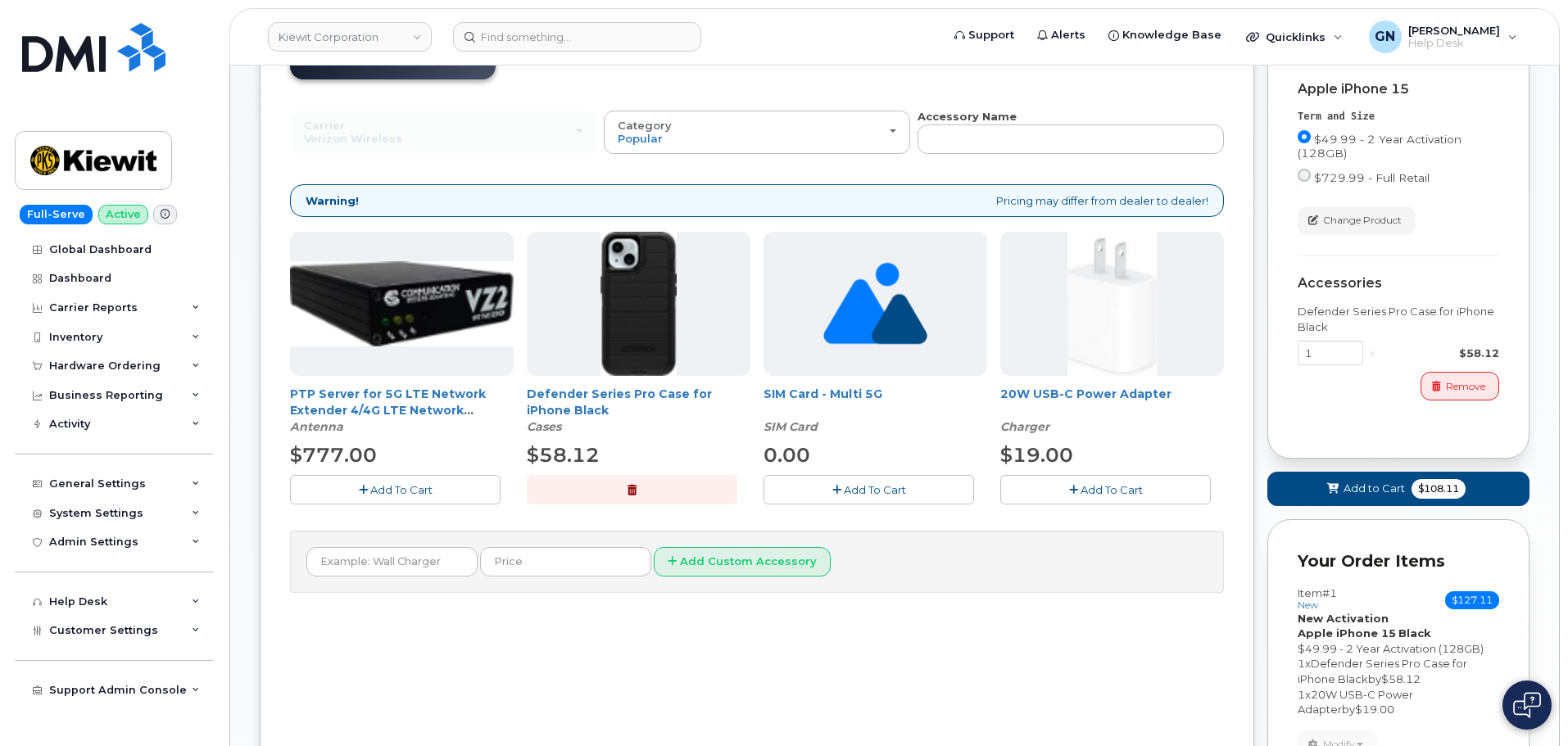
click at [1071, 492] on icon "button" at bounding box center [1074, 489] width 9 height 10
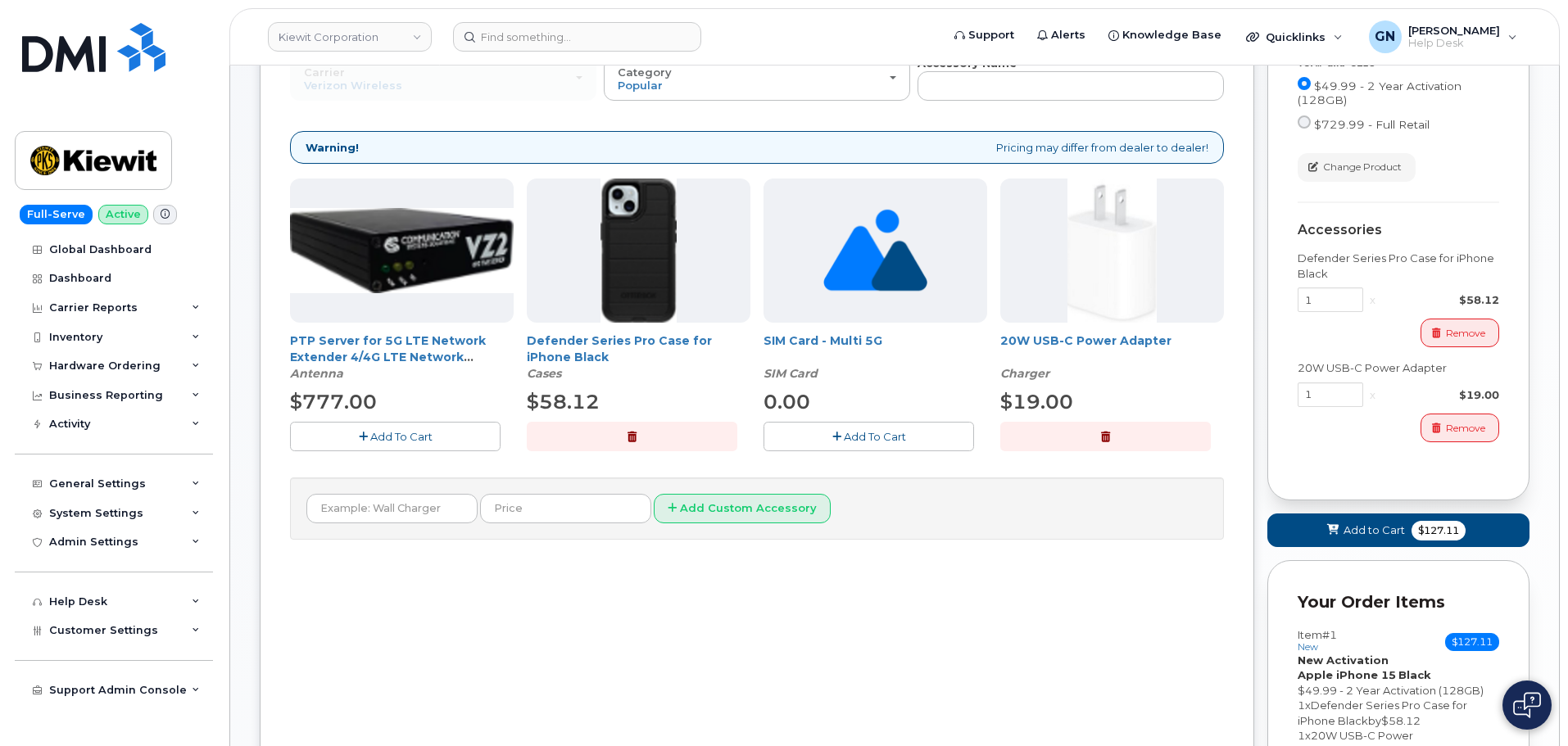
scroll to position [219, 0]
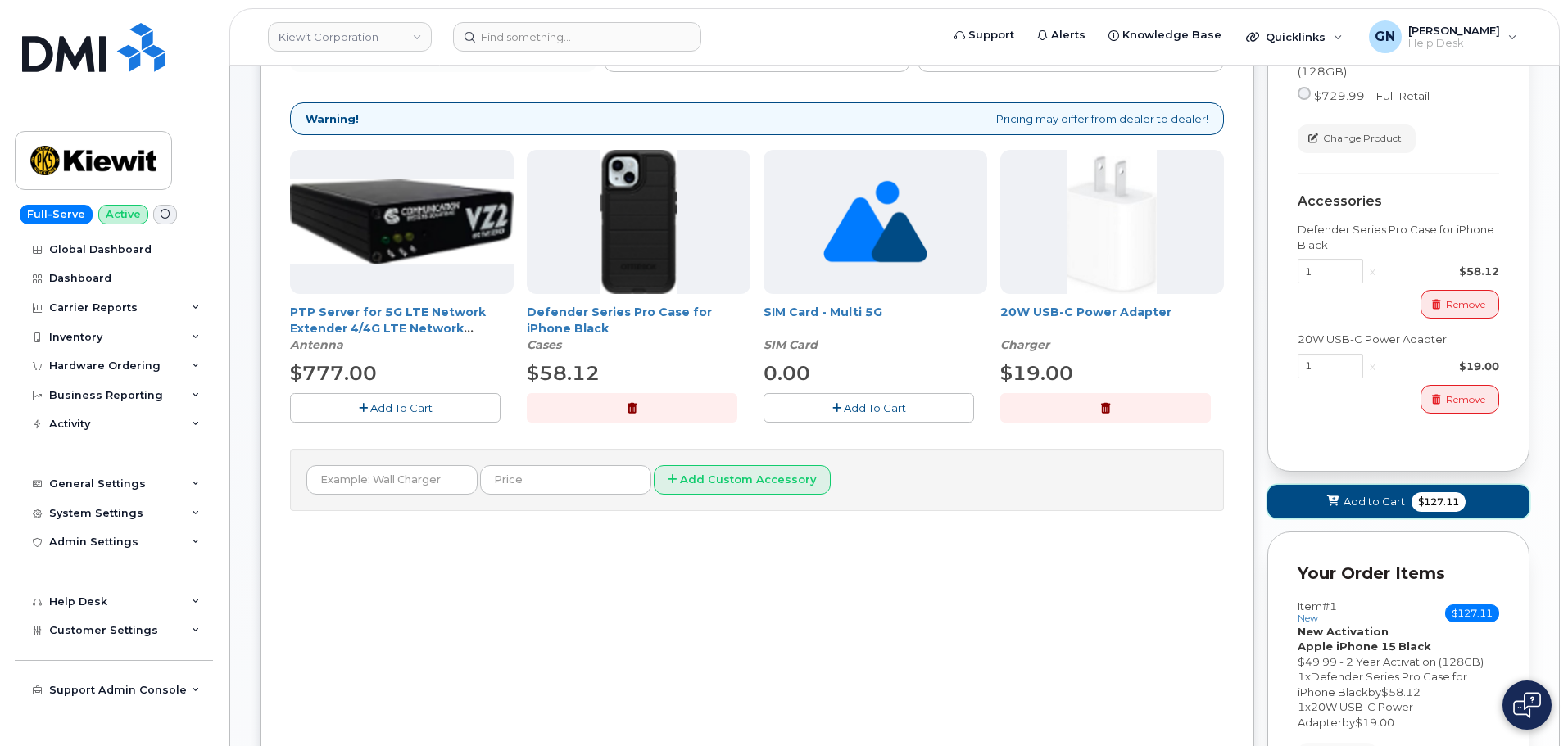
click at [1361, 493] on button "Add to Cart $127.11" at bounding box center [1398, 502] width 262 height 34
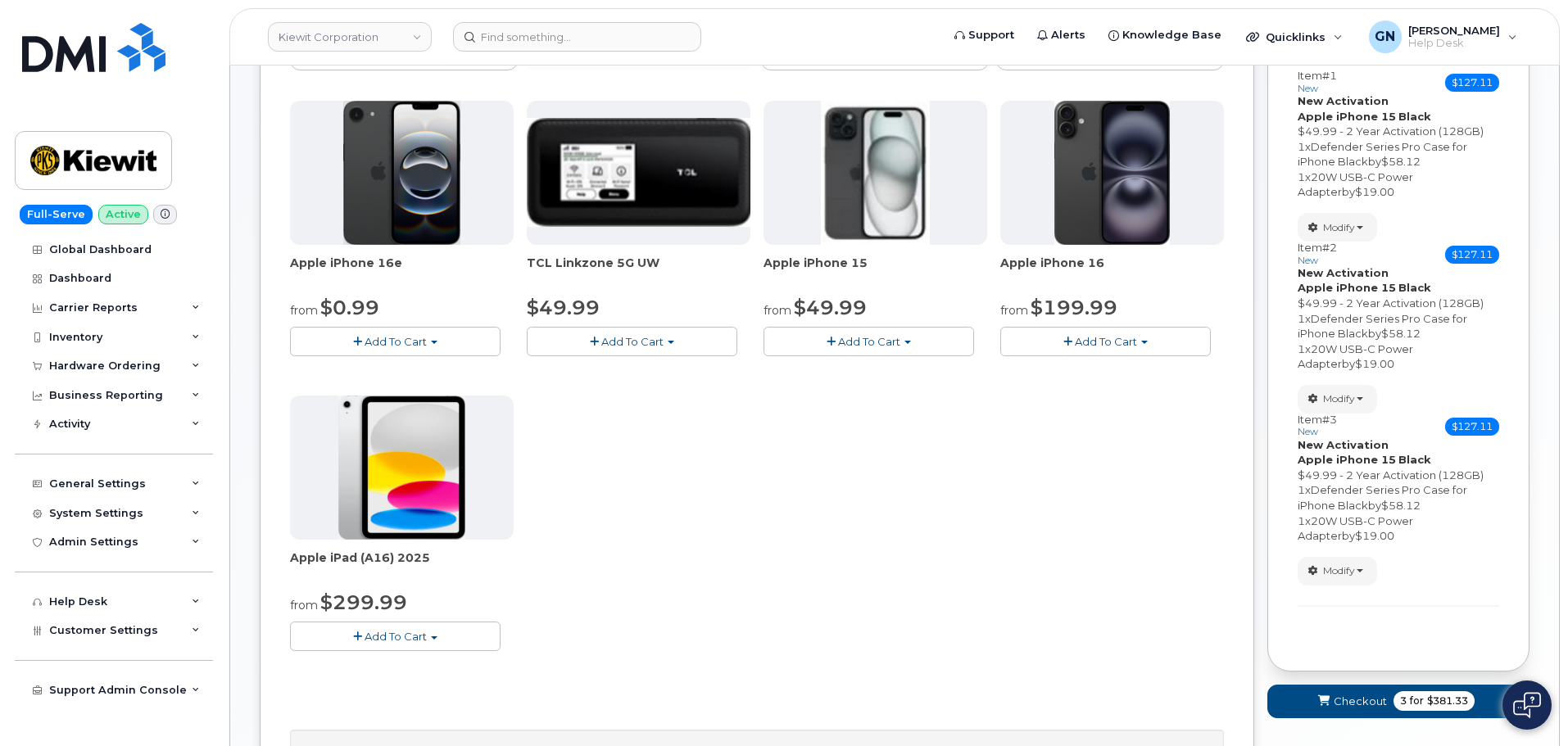
scroll to position [137, 0]
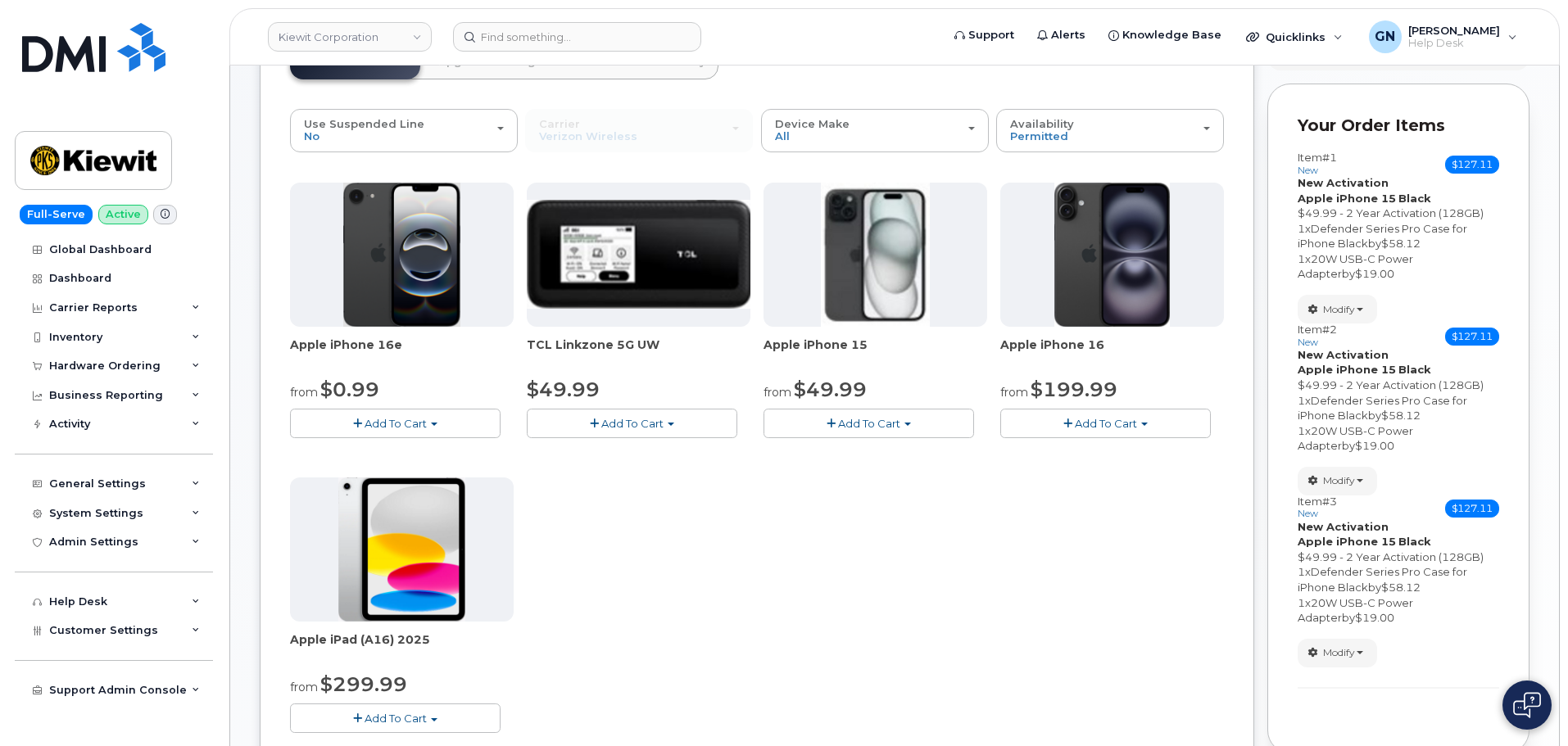
click at [852, 420] on span "Add To Cart" at bounding box center [869, 423] width 62 height 13
click at [814, 453] on link "$49.99 - 2 Year Activation (128GB)" at bounding box center [877, 455] width 219 height 21
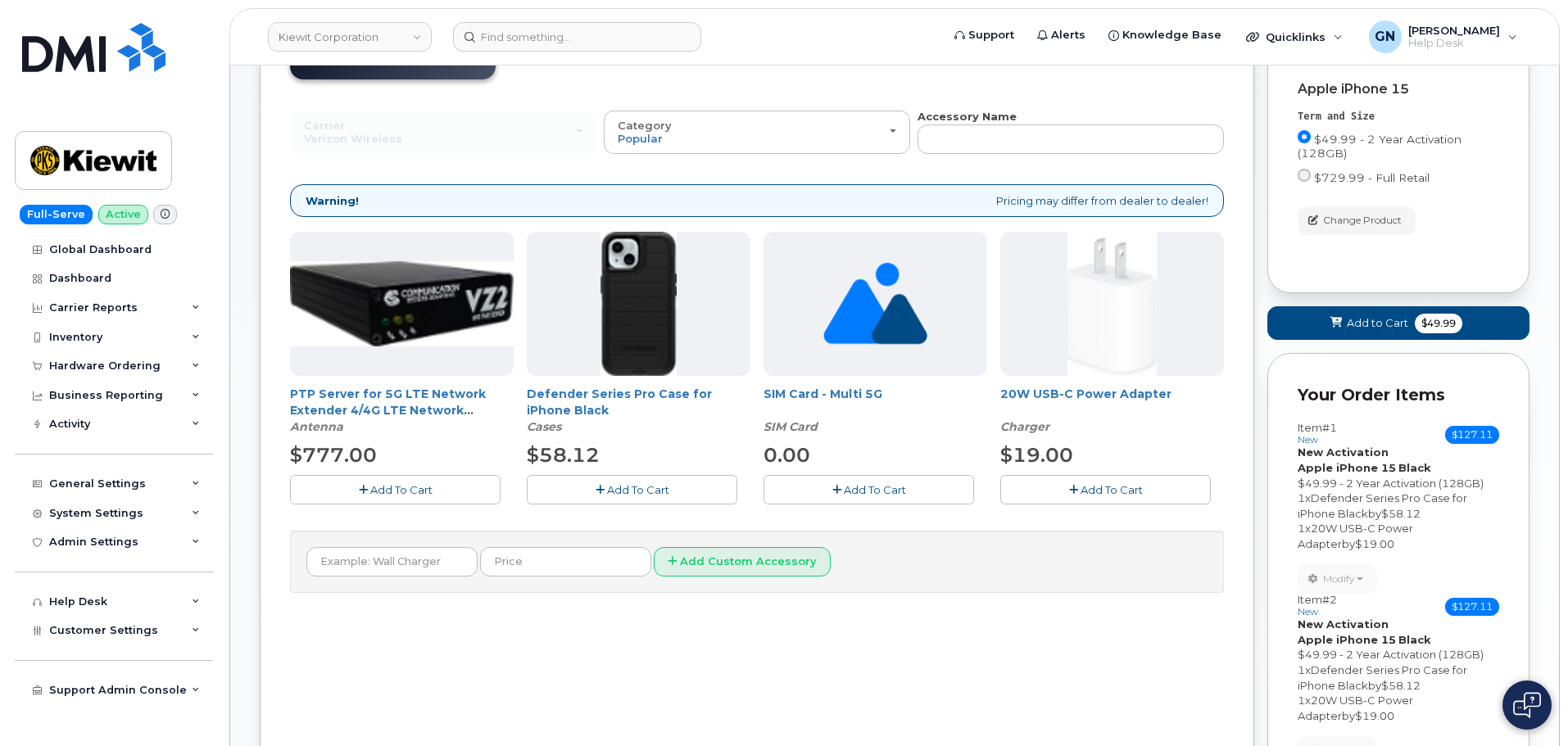
drag, startPoint x: 631, startPoint y: 489, endPoint x: 650, endPoint y: 489, distance: 19.0
click at [636, 489] on span "Add To Cart" at bounding box center [638, 489] width 62 height 13
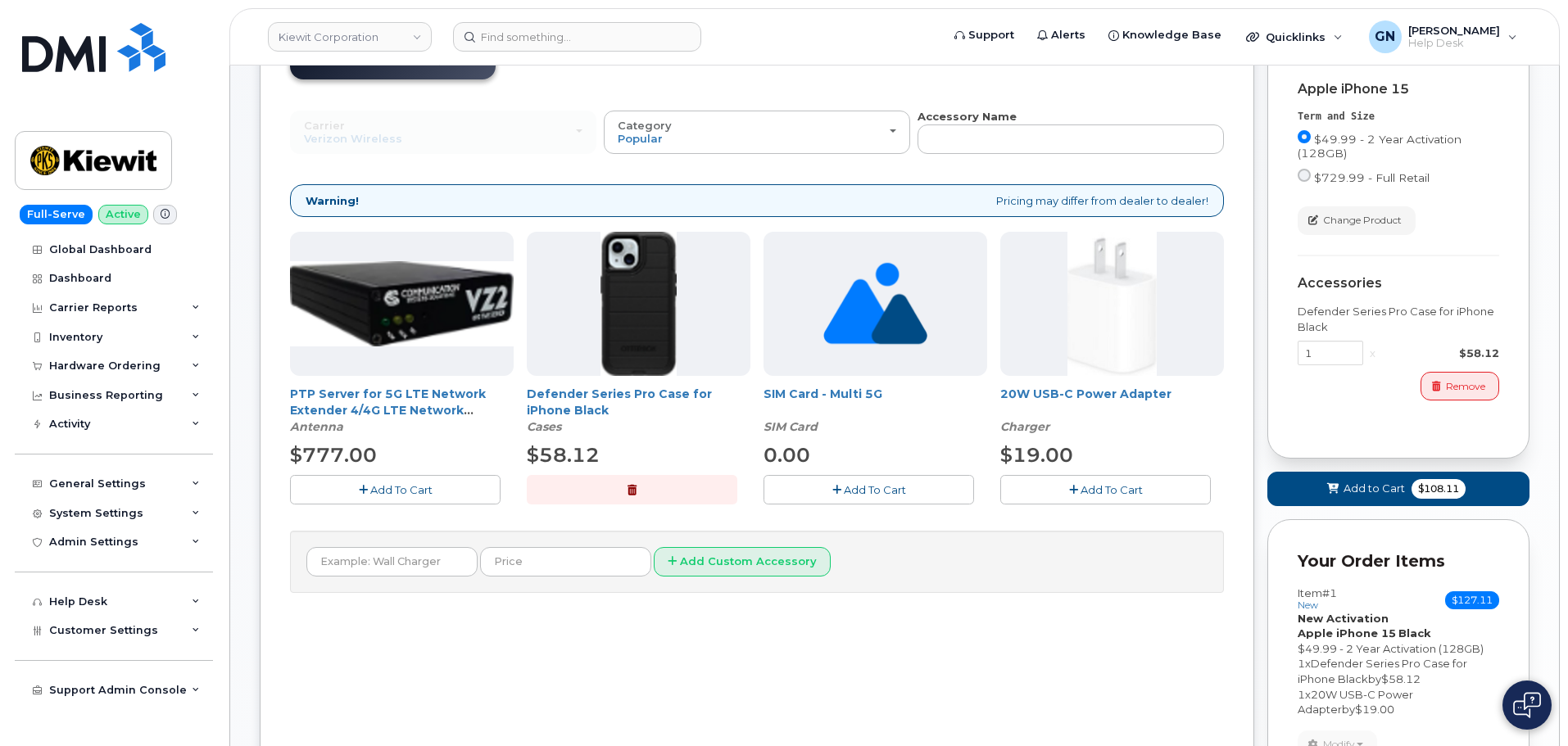
drag, startPoint x: 1092, startPoint y: 495, endPoint x: 1117, endPoint y: 497, distance: 25.1
click at [1091, 494] on span "Add To Cart" at bounding box center [1111, 489] width 62 height 13
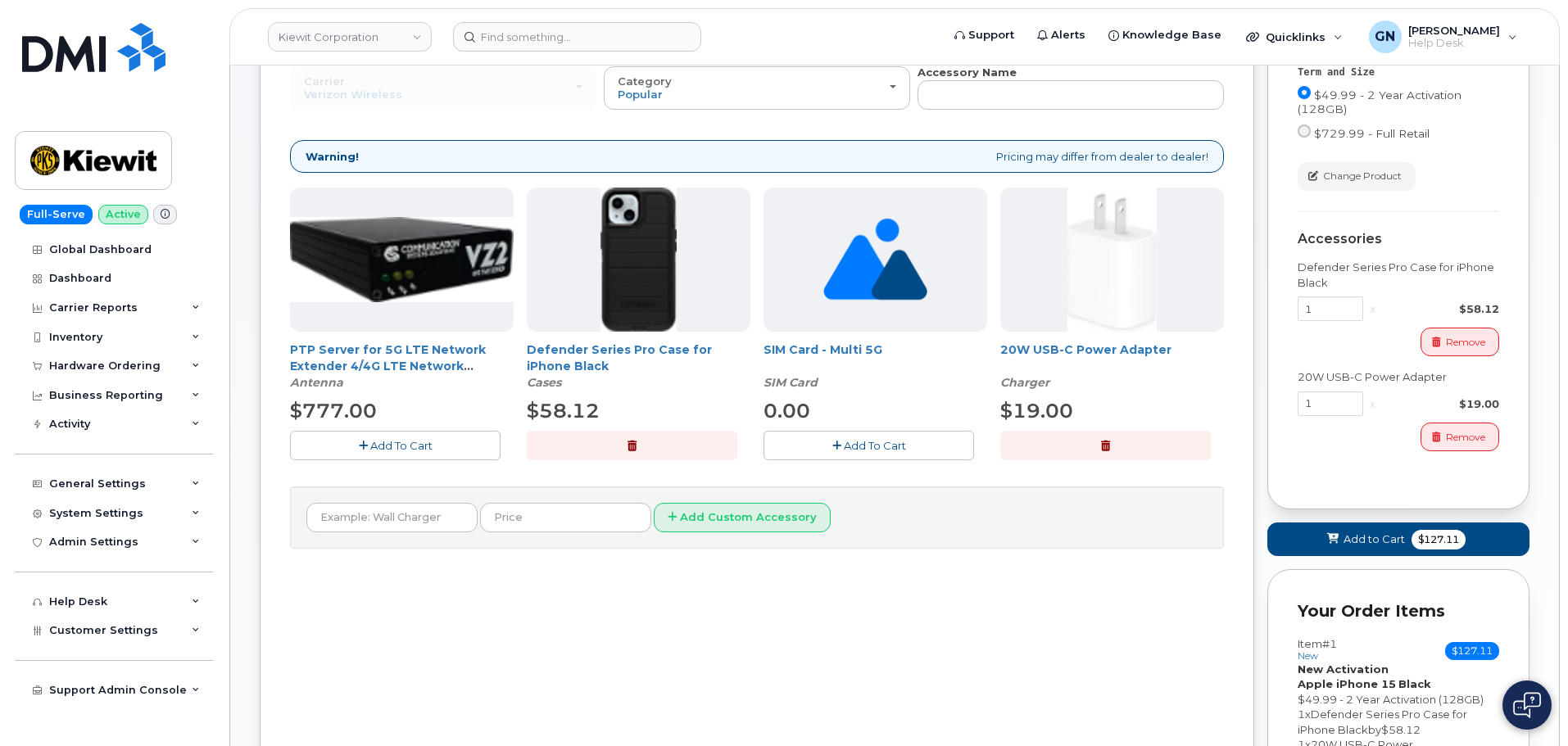
scroll to position [301, 0]
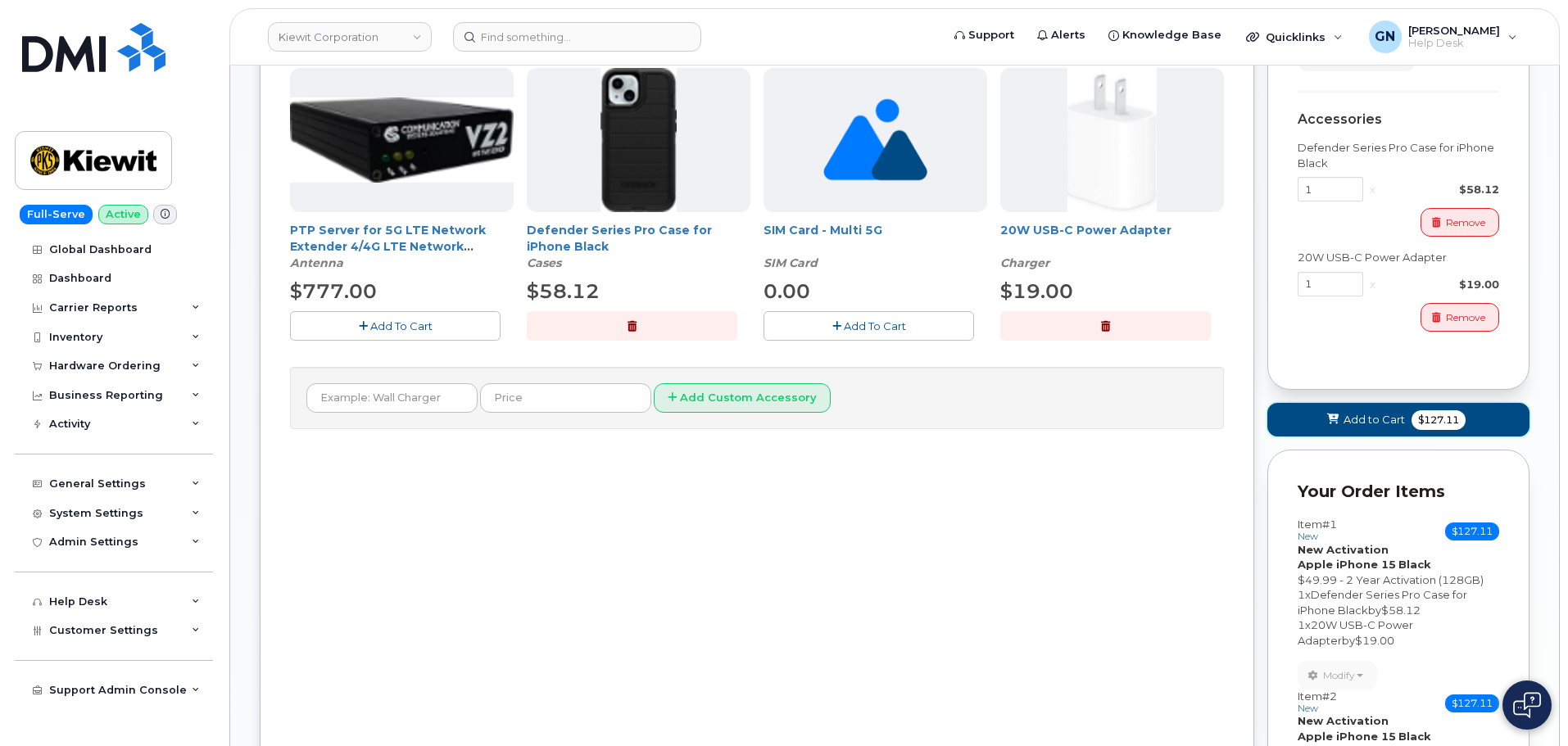
click at [1368, 420] on span "Add to Cart" at bounding box center [1374, 420] width 61 height 15
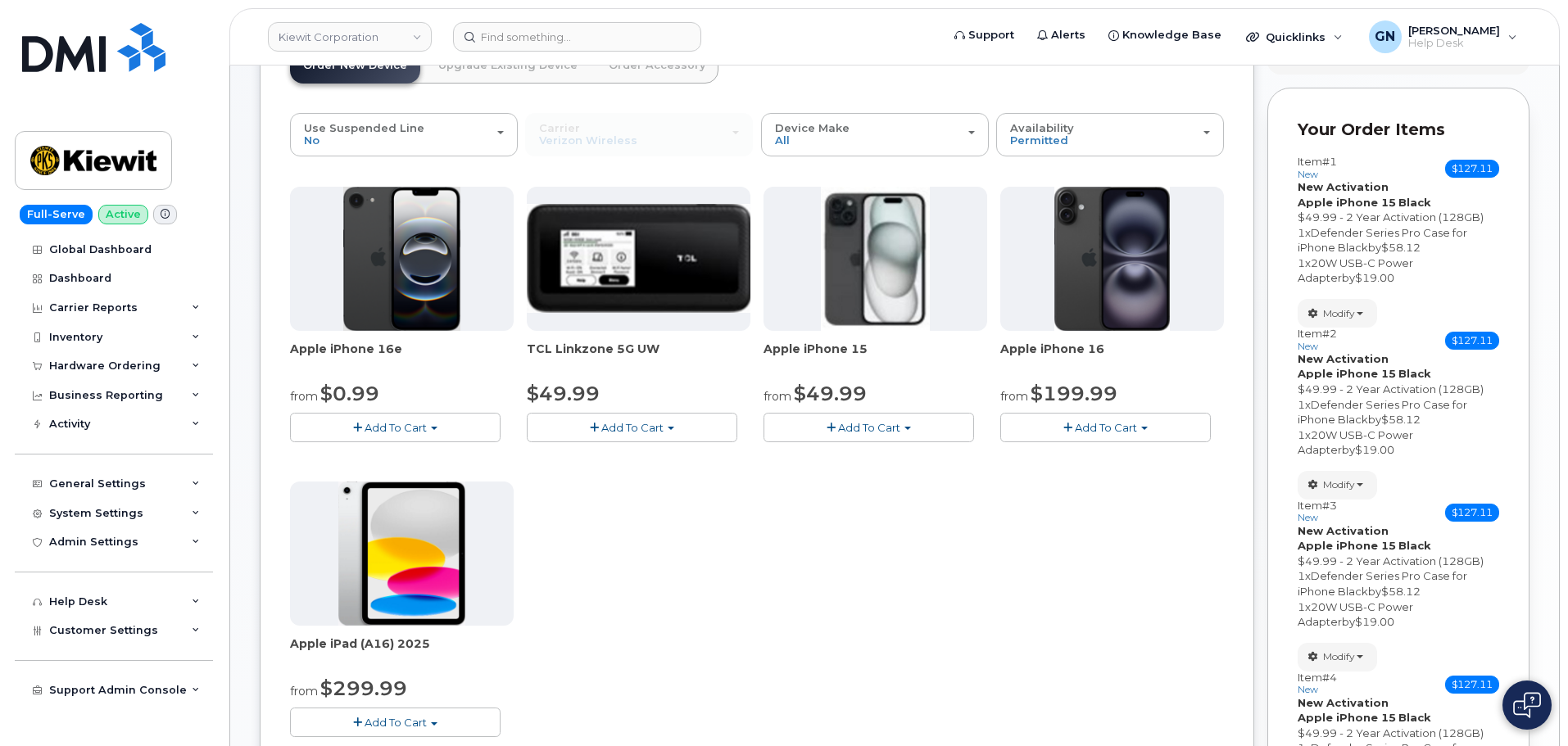
scroll to position [132, 0]
click at [863, 427] on span "Add To Cart" at bounding box center [869, 428] width 62 height 13
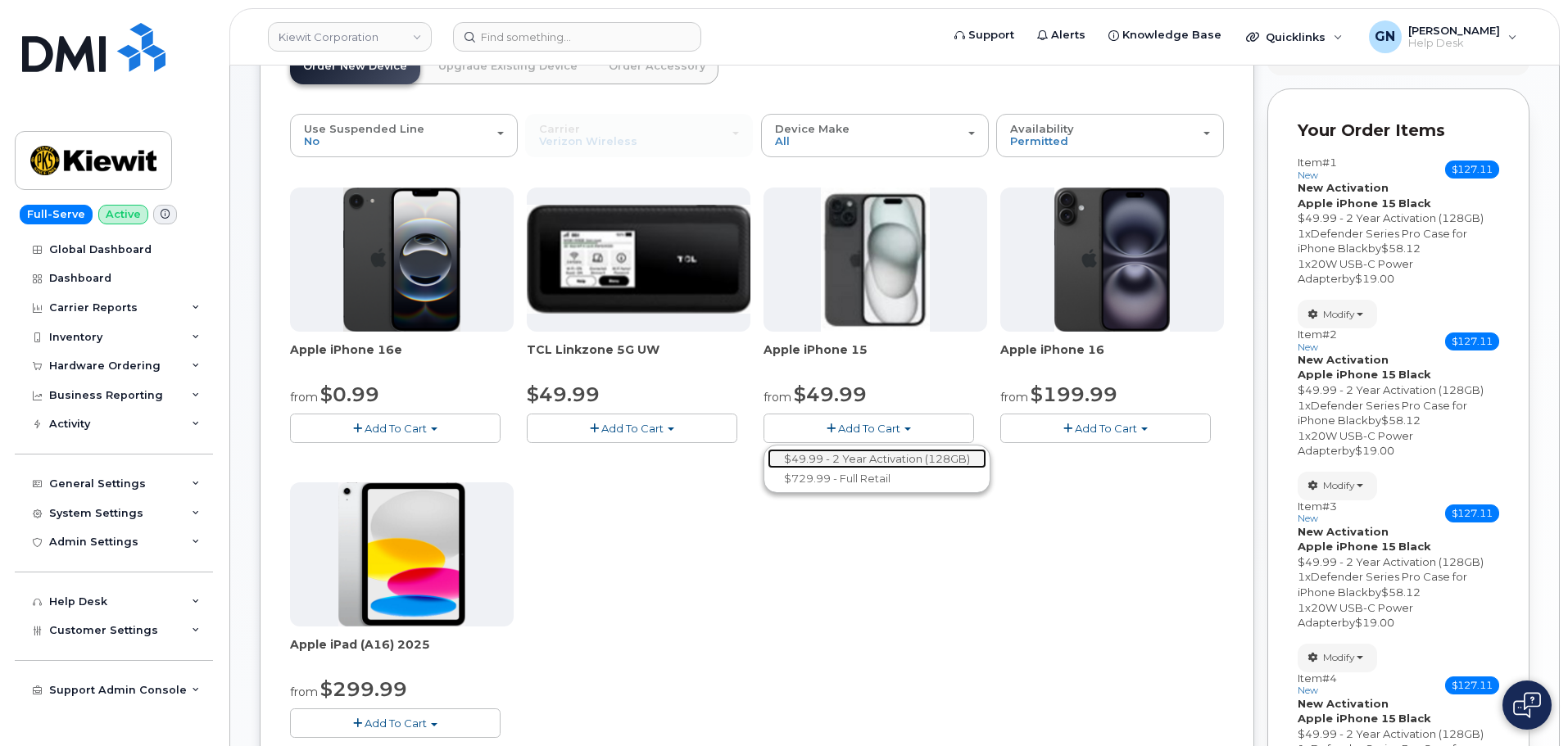
click at [868, 454] on link "$49.99 - 2 Year Activation (128GB)" at bounding box center [877, 459] width 219 height 21
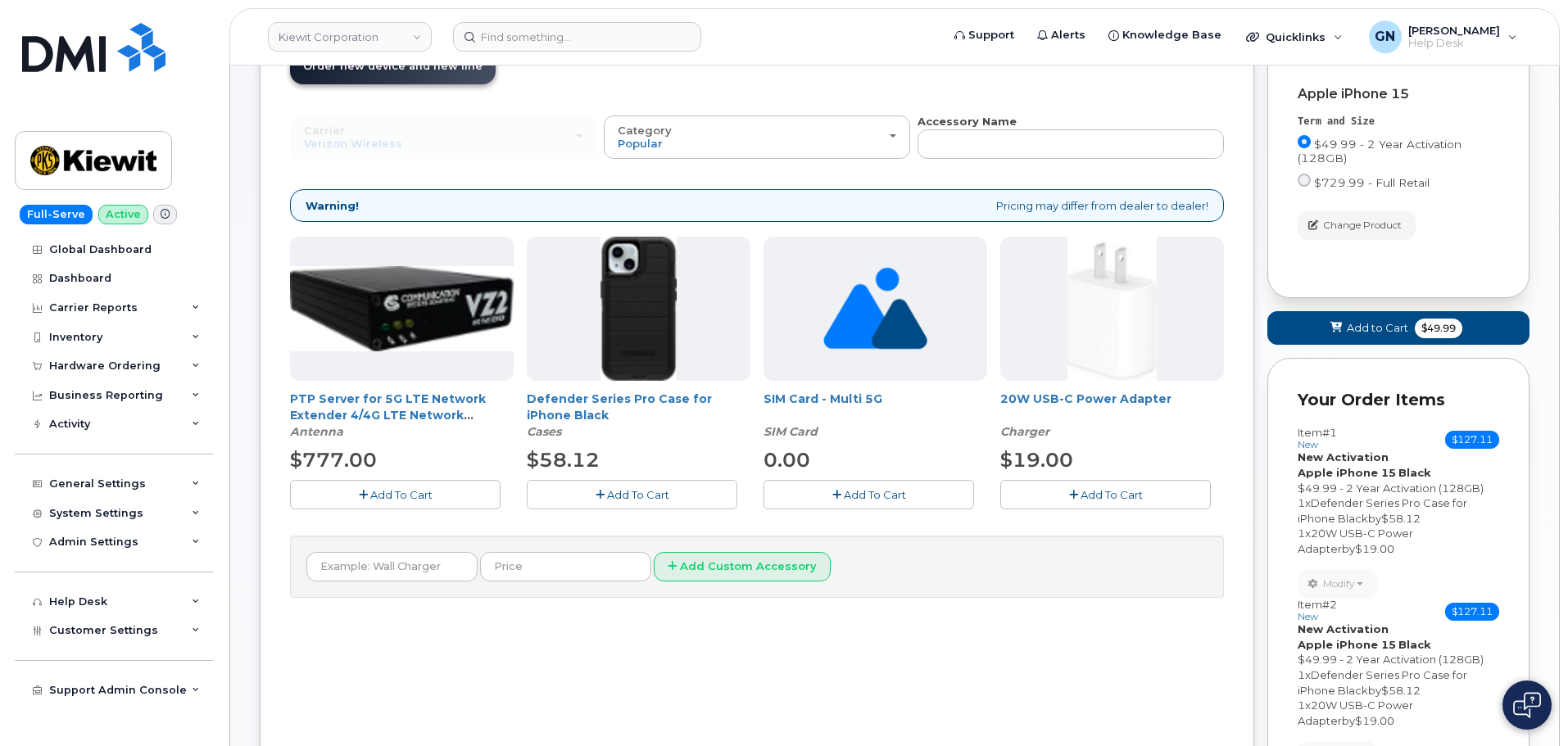
drag, startPoint x: 649, startPoint y: 494, endPoint x: 676, endPoint y: 496, distance: 27.1
click at [651, 494] on span "Add To Cart" at bounding box center [638, 495] width 62 height 13
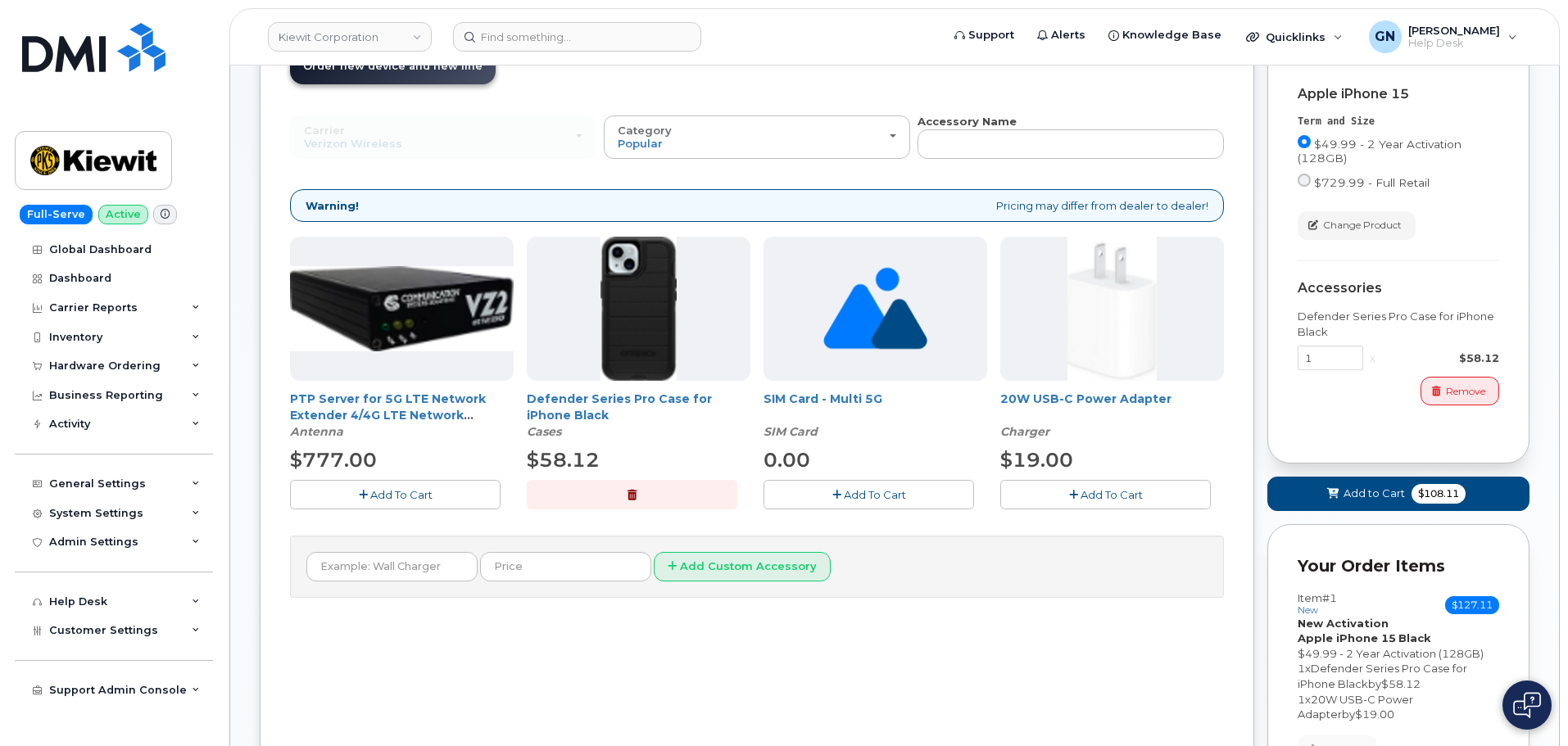
click at [1059, 508] on button "Add To Cart" at bounding box center [1105, 494] width 210 height 28
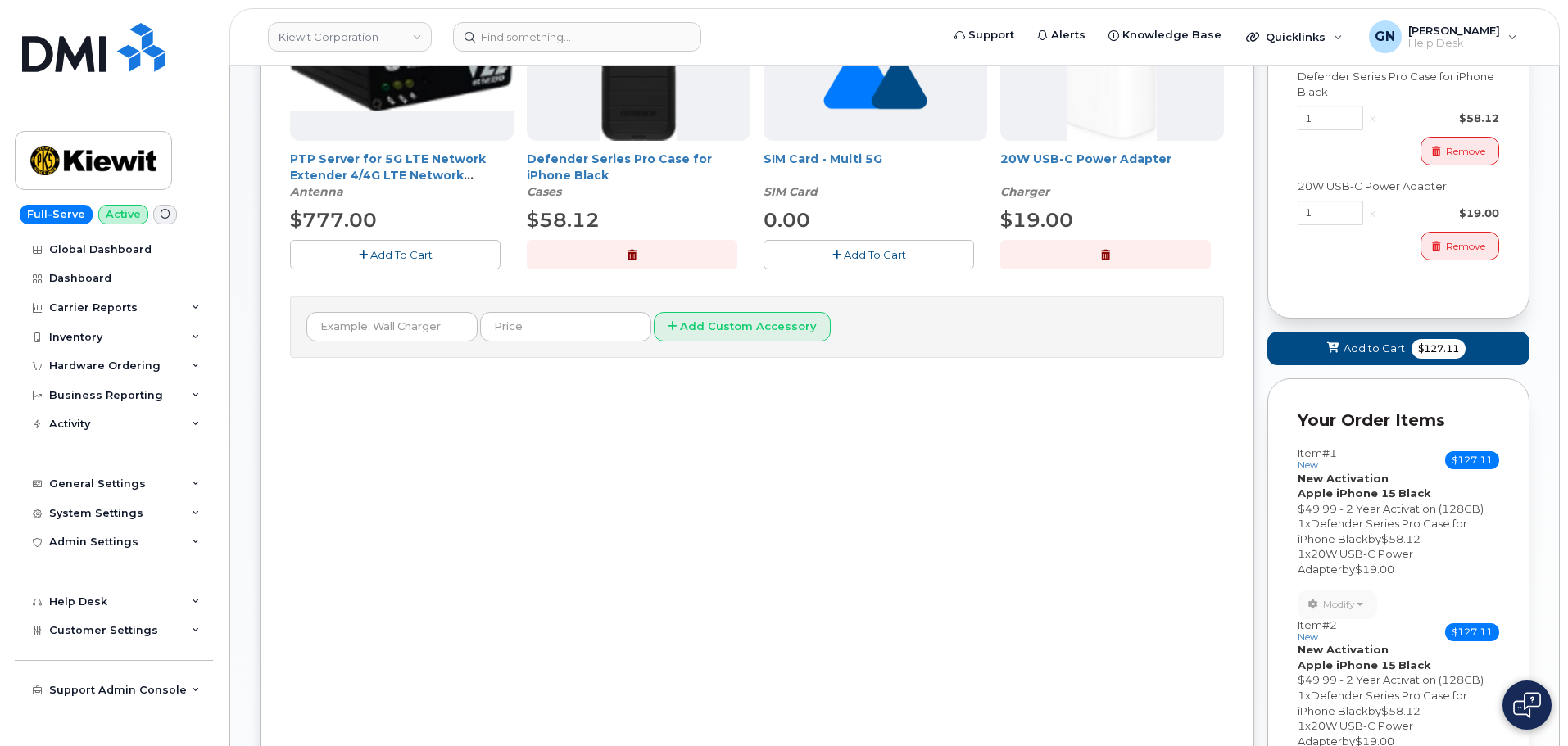
scroll to position [377, 0]
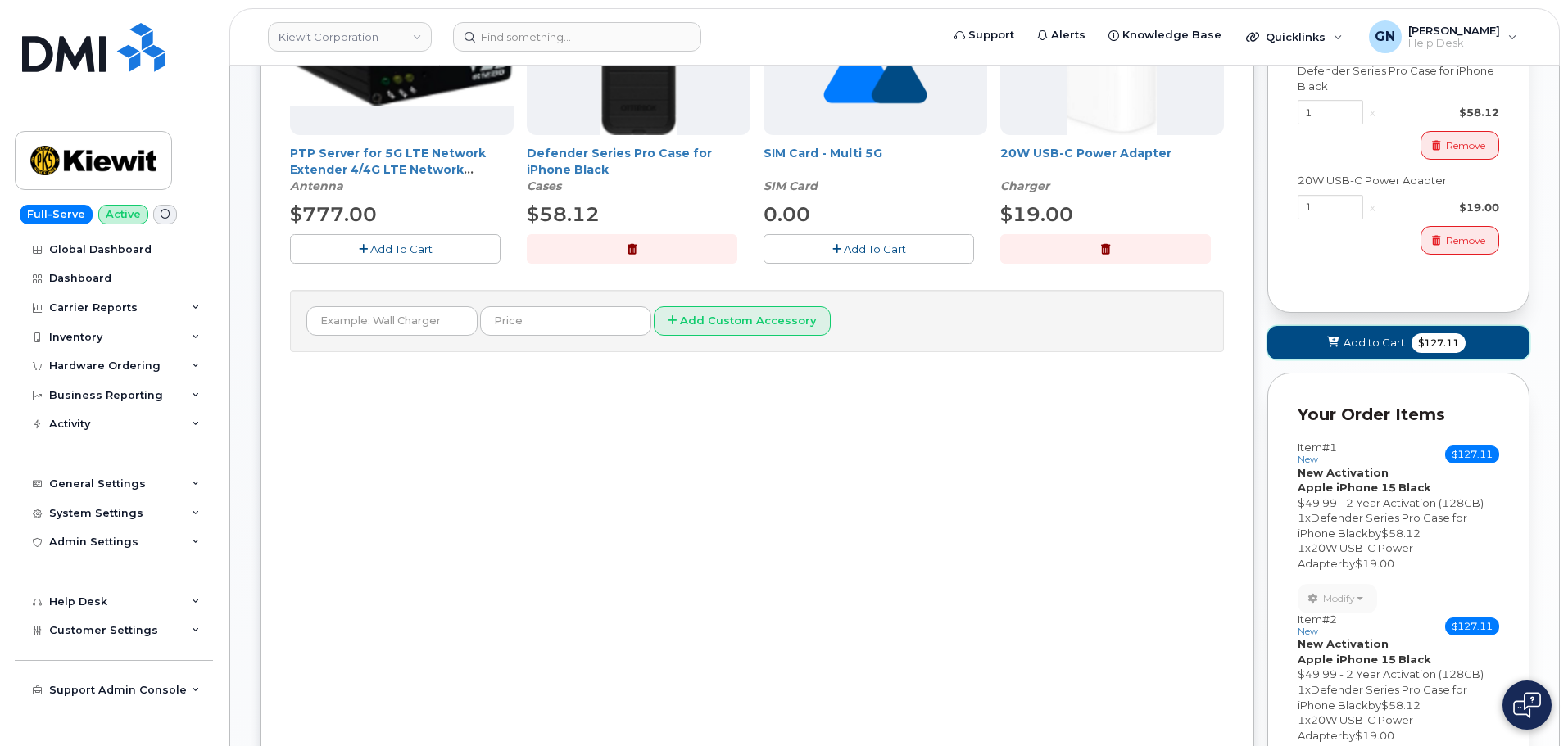
click at [1365, 341] on span "Add to Cart" at bounding box center [1374, 342] width 61 height 15
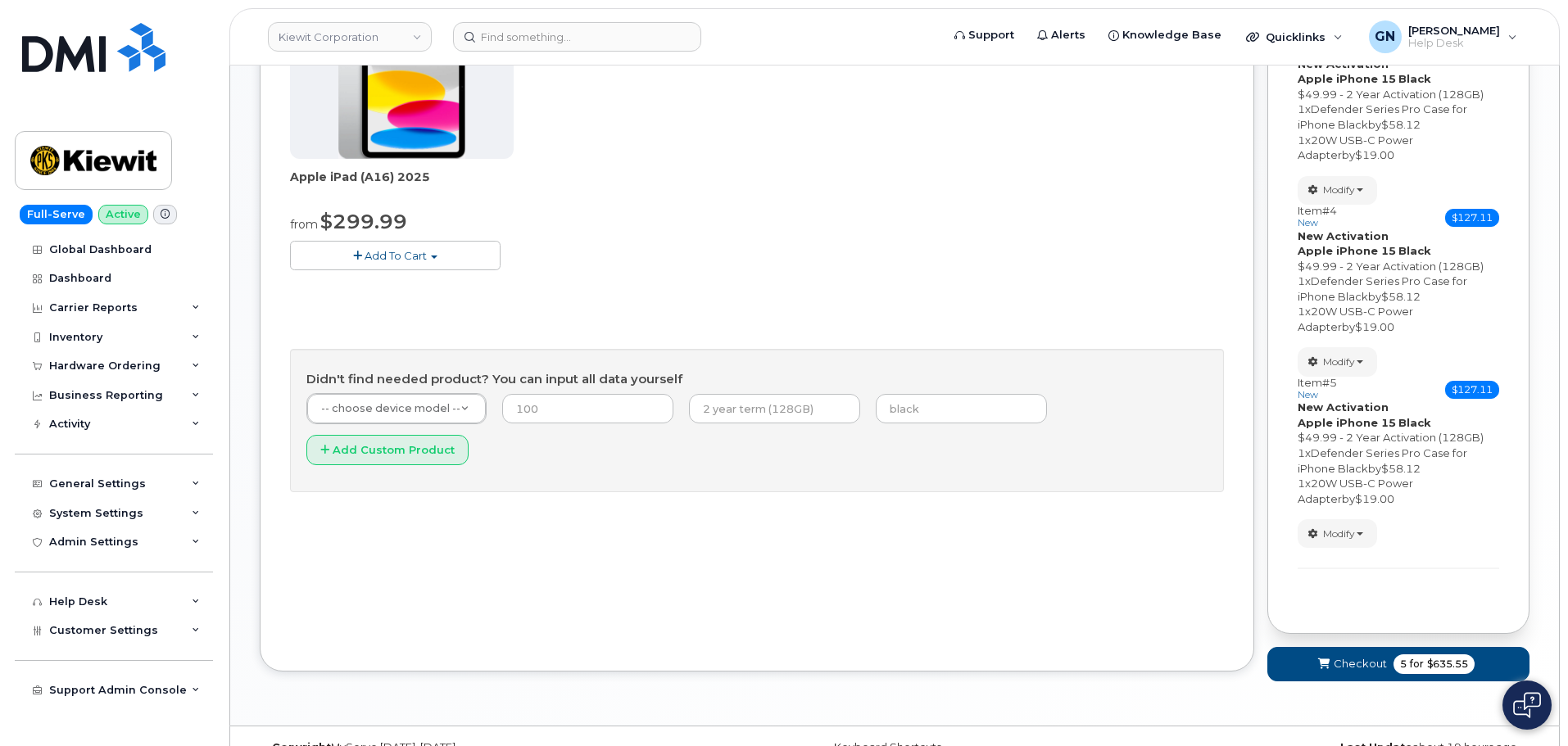
scroll to position [631, 0]
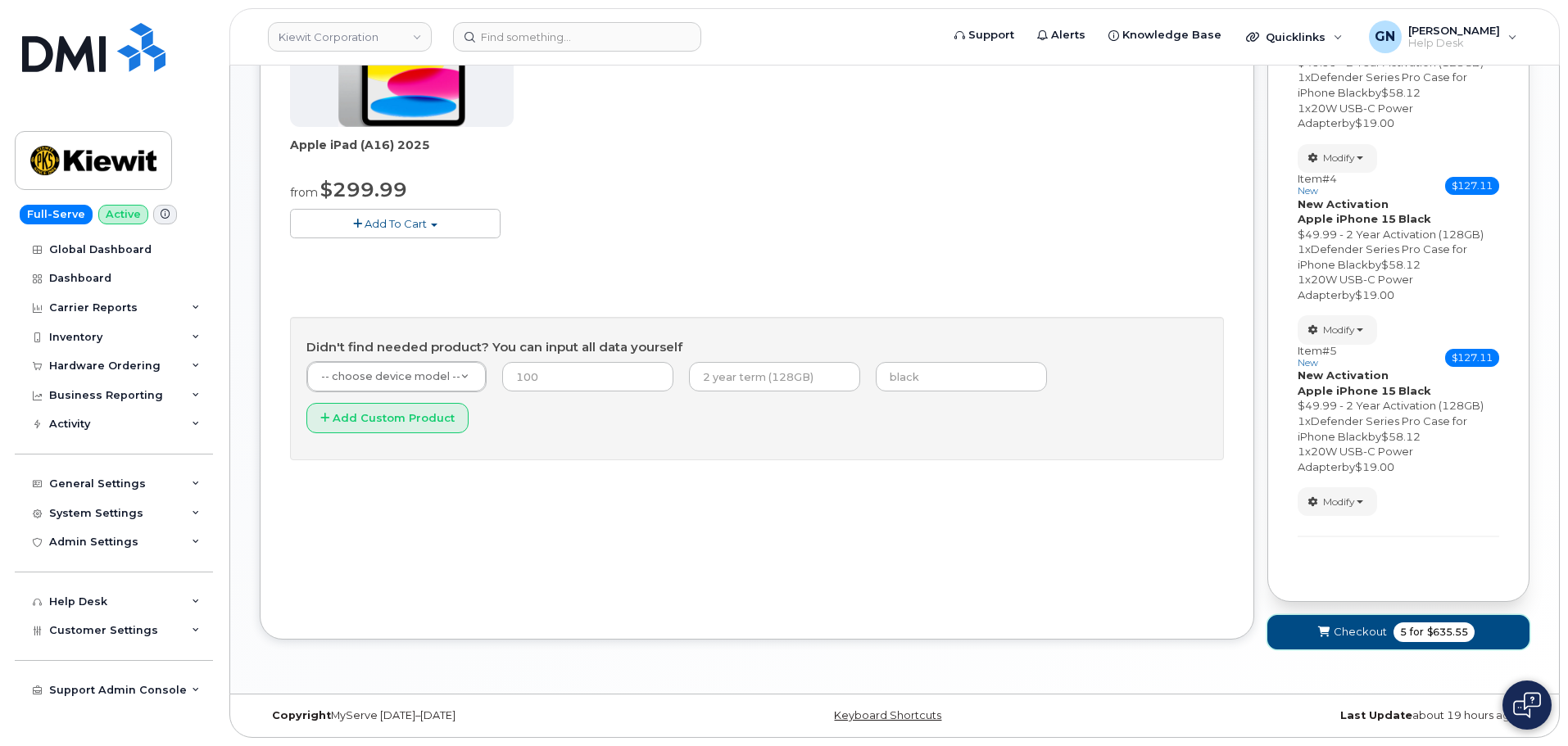
click at [1352, 631] on span "Checkout" at bounding box center [1360, 632] width 53 height 15
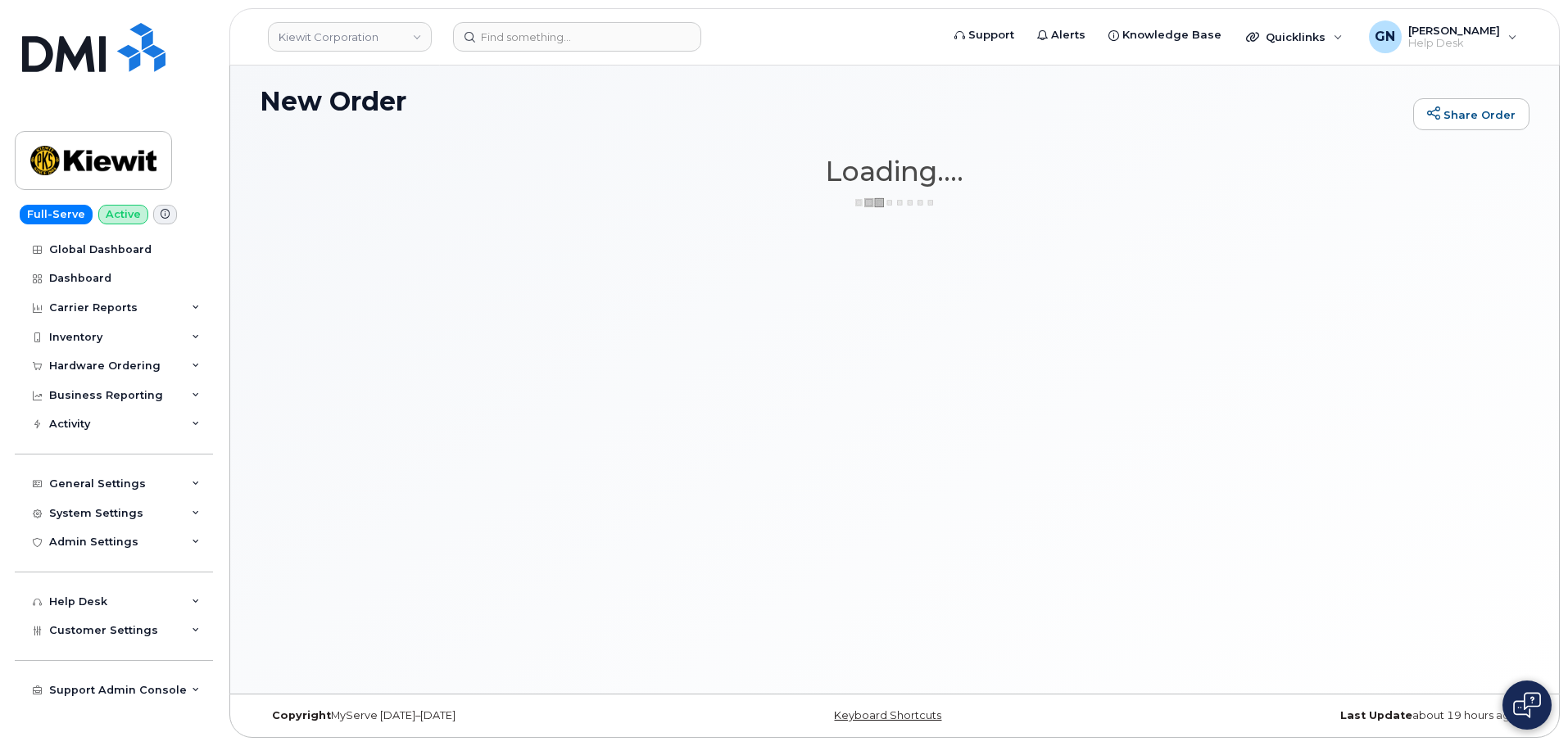
scroll to position [8, 0]
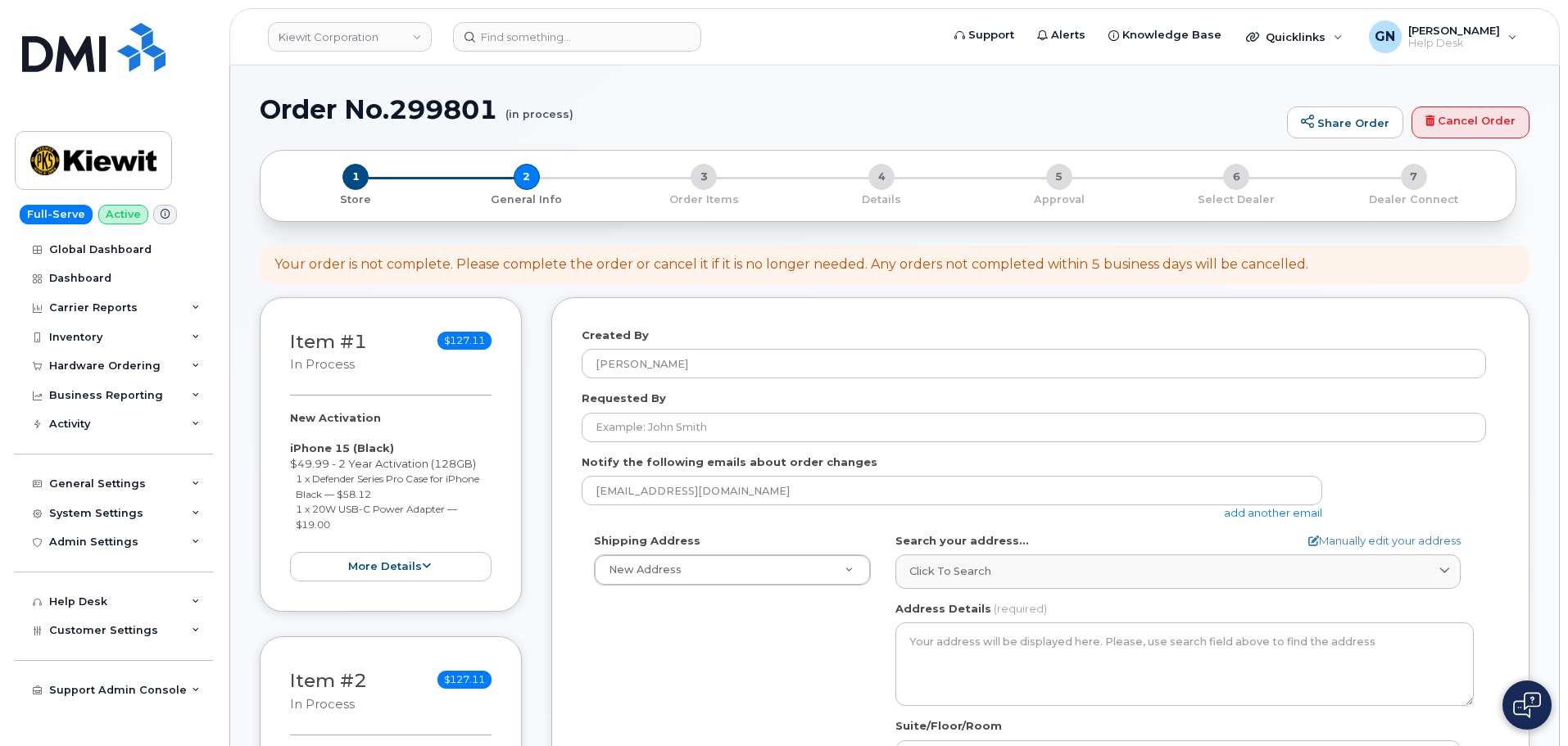
select select
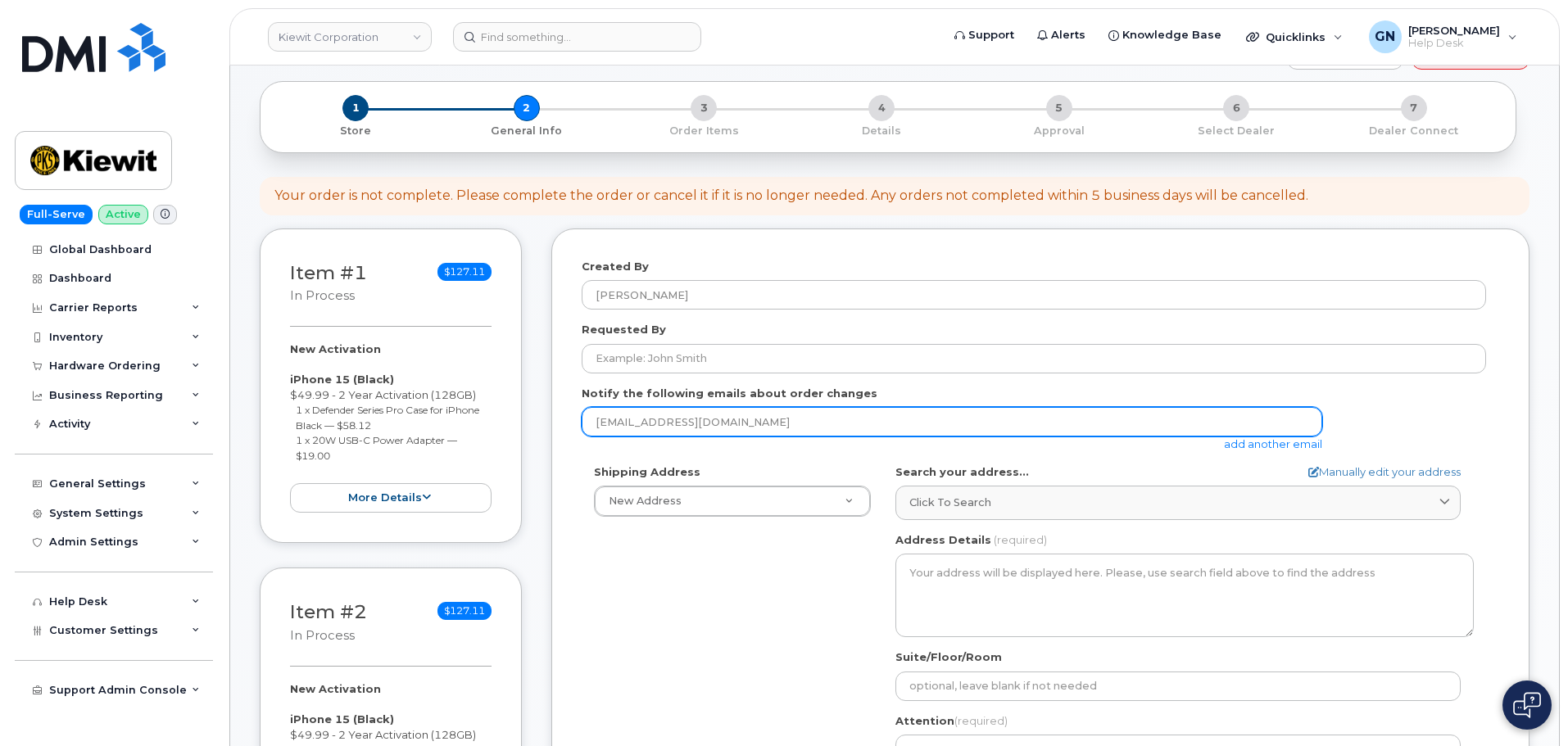
scroll to position [164, 0]
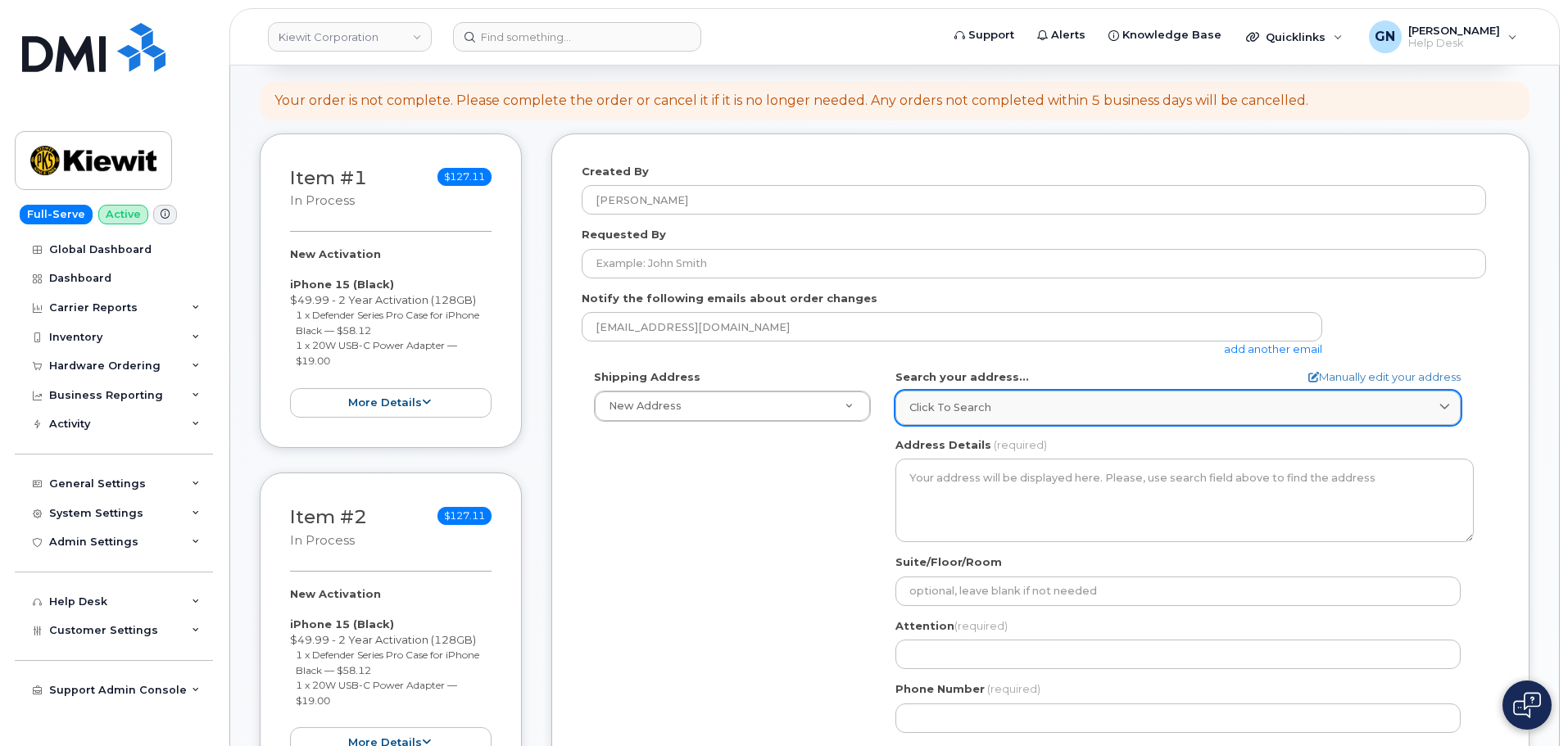
click at [955, 409] on span "Click to search" at bounding box center [950, 407] width 82 height 15
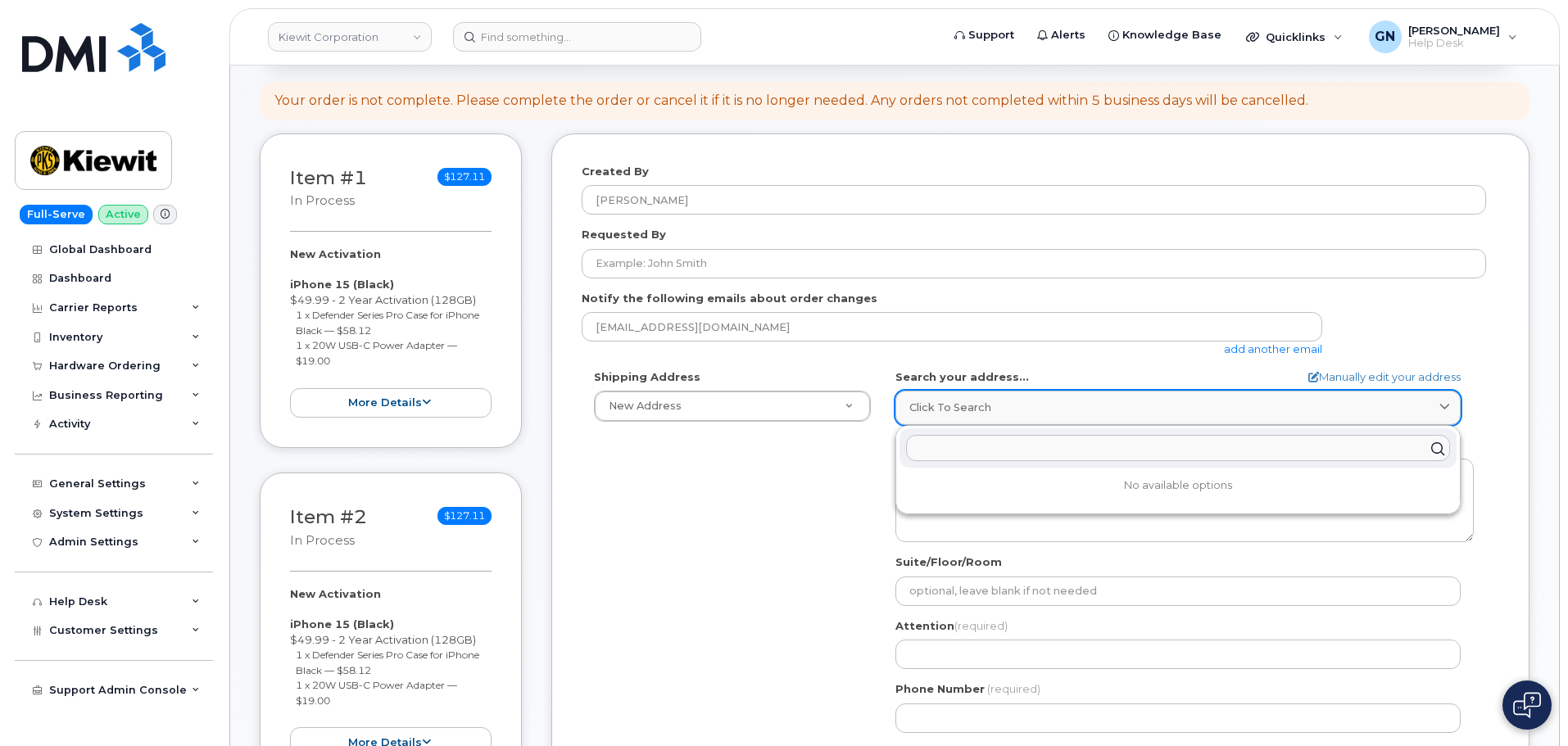
paste input "14425 Softwind Ln Spring hill, FL 34610"
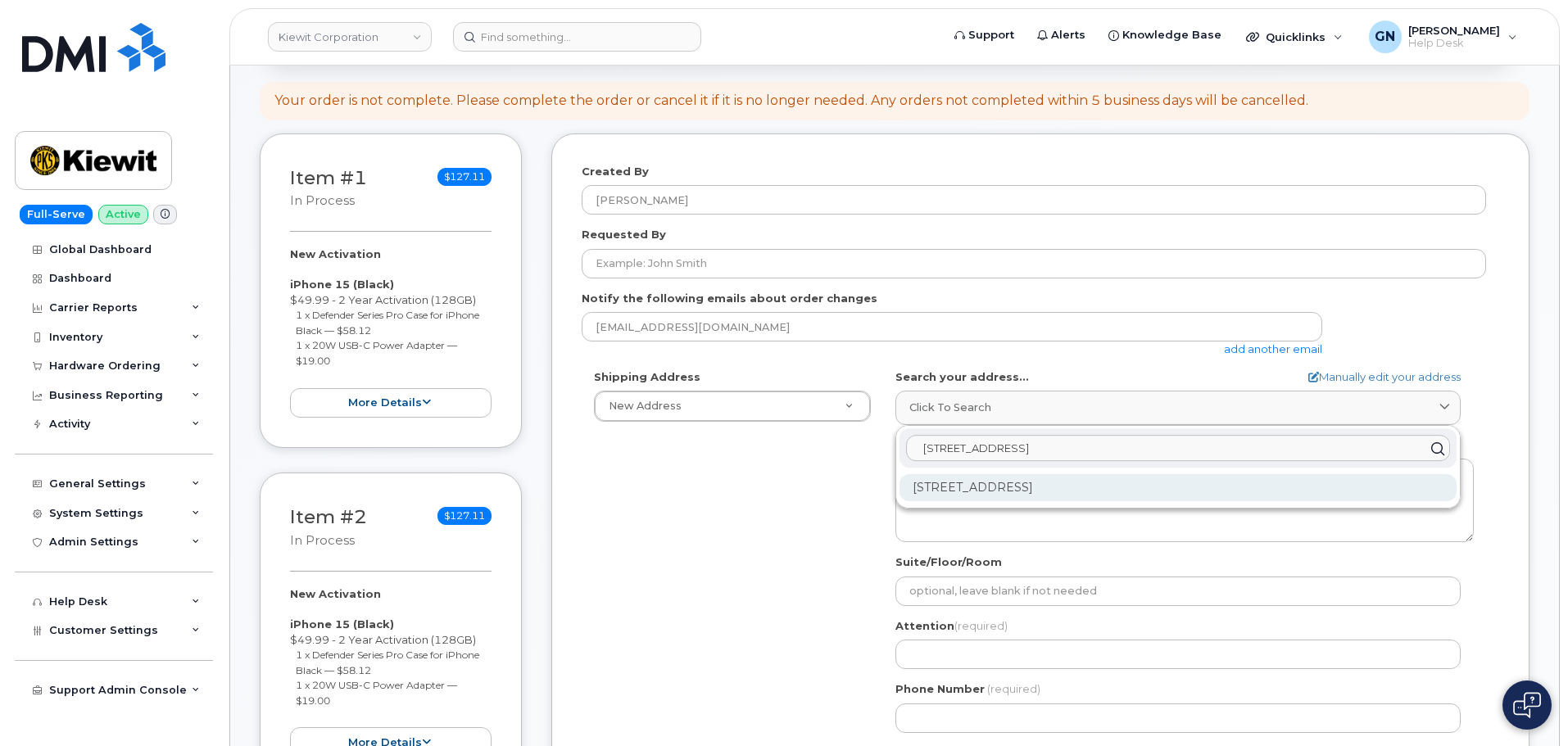
type input "14425 Softwind Ln Spring hill, FL 34610"
click at [1137, 494] on div "14425 Softwind Ln Spring Hill FL 34610-8046" at bounding box center [1177, 488] width 557 height 27
select select
type textarea "14425 Softwind Ln SPRING HILL FL 34610-8046 UNITED STATES"
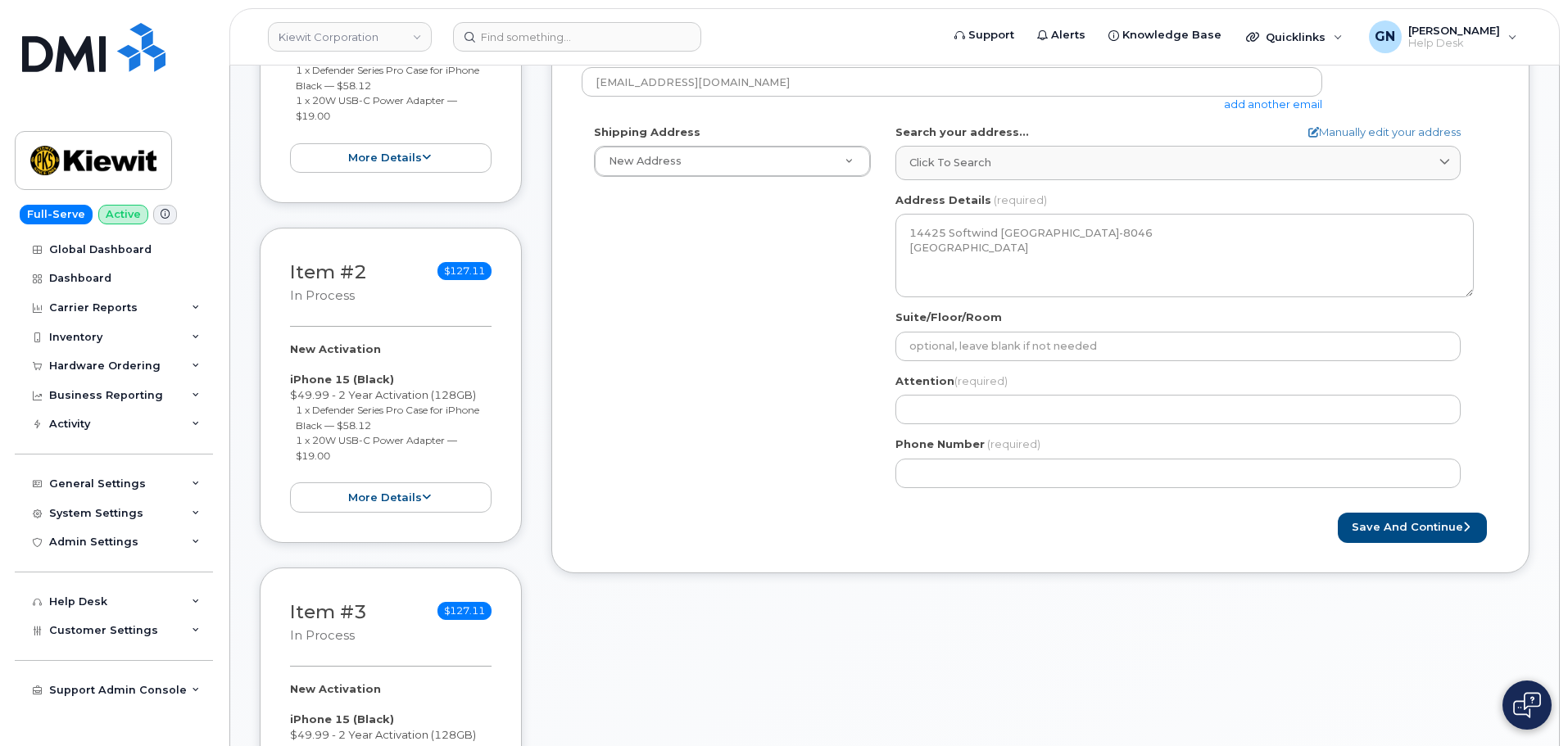
scroll to position [409, 0]
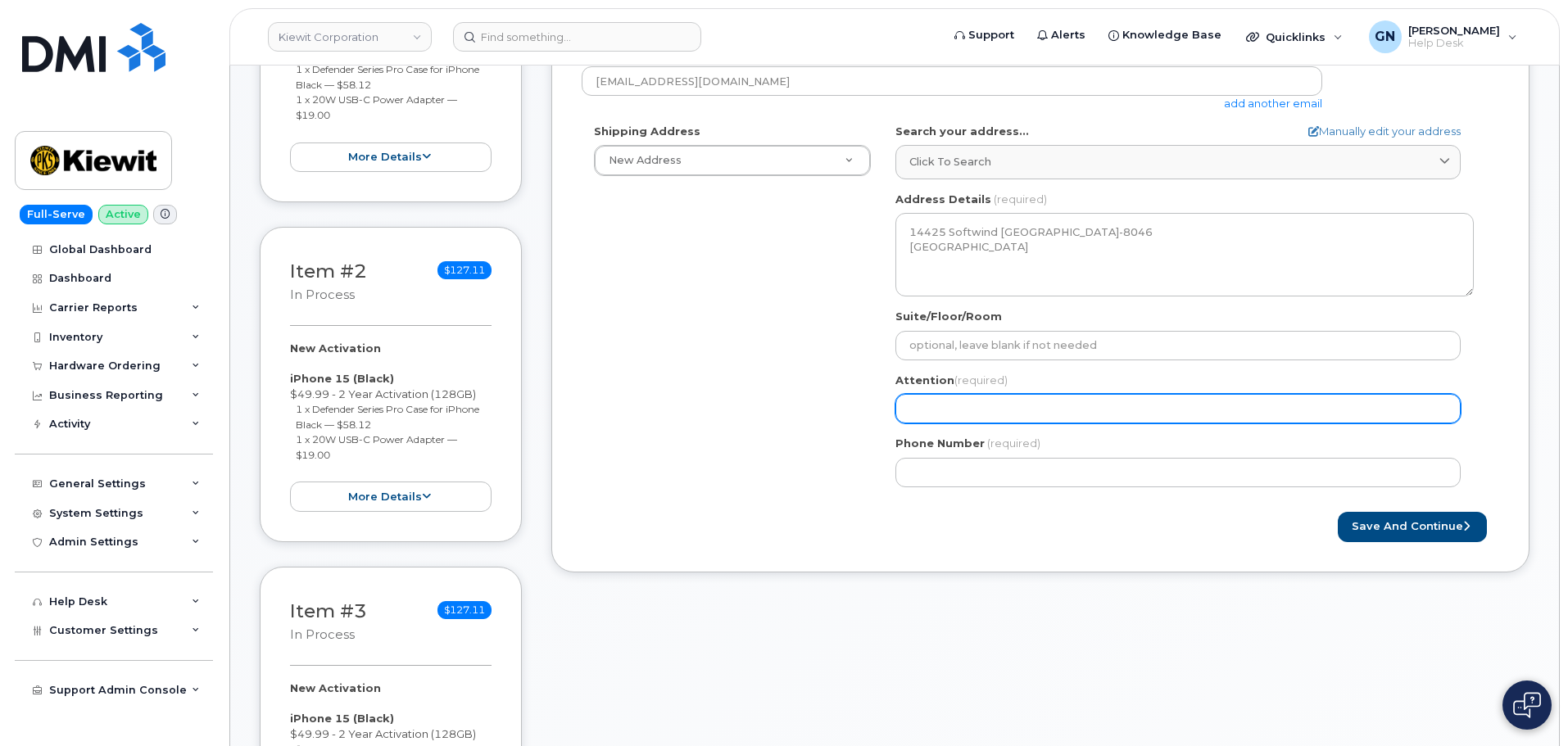
click at [1002, 405] on input "Attention (required)" at bounding box center [1177, 408] width 565 height 29
paste input "[PERSON_NAME]"
select select
type input "[PERSON_NAME]"
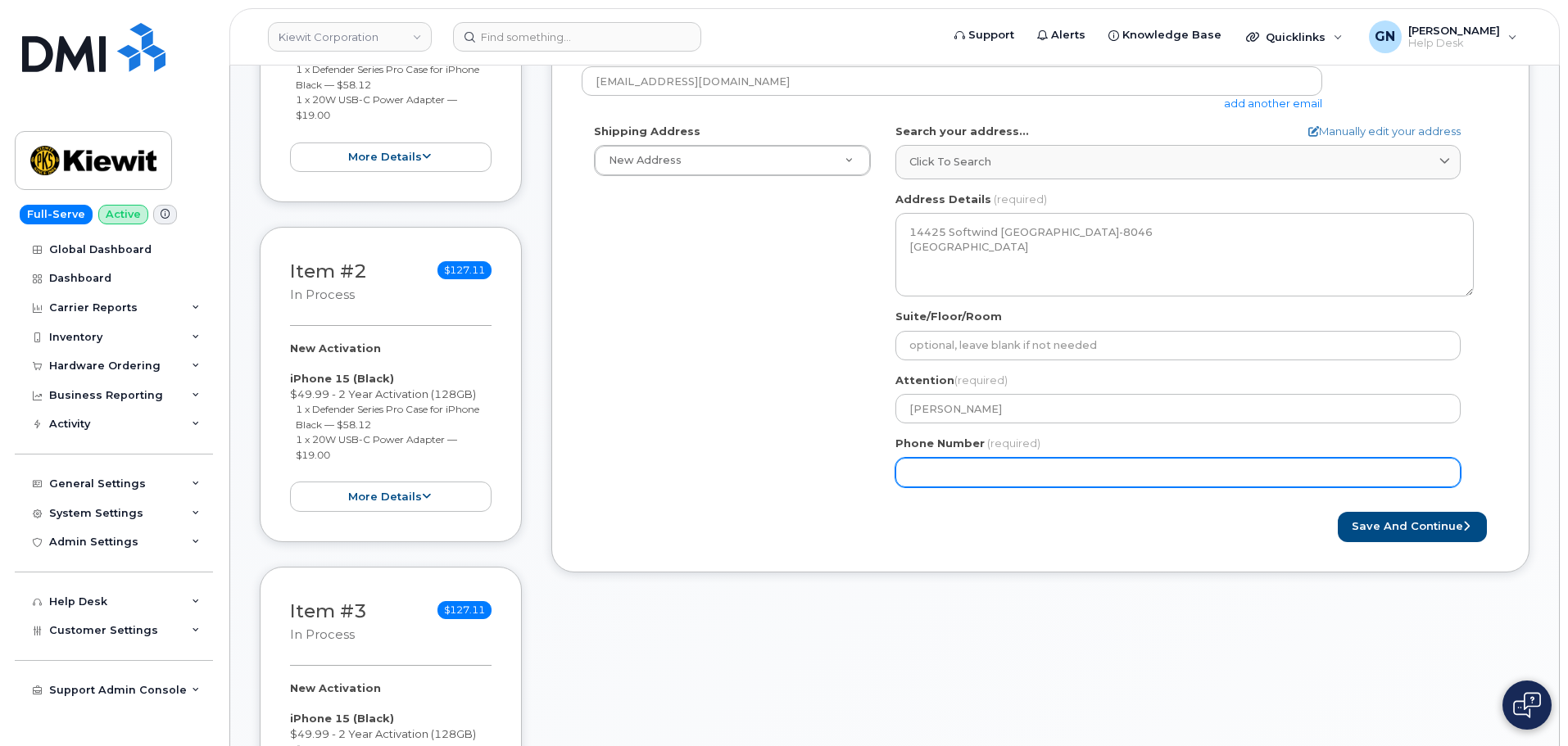
click at [979, 467] on input "Phone Number" at bounding box center [1177, 472] width 565 height 29
paste input "8172668115"
select select
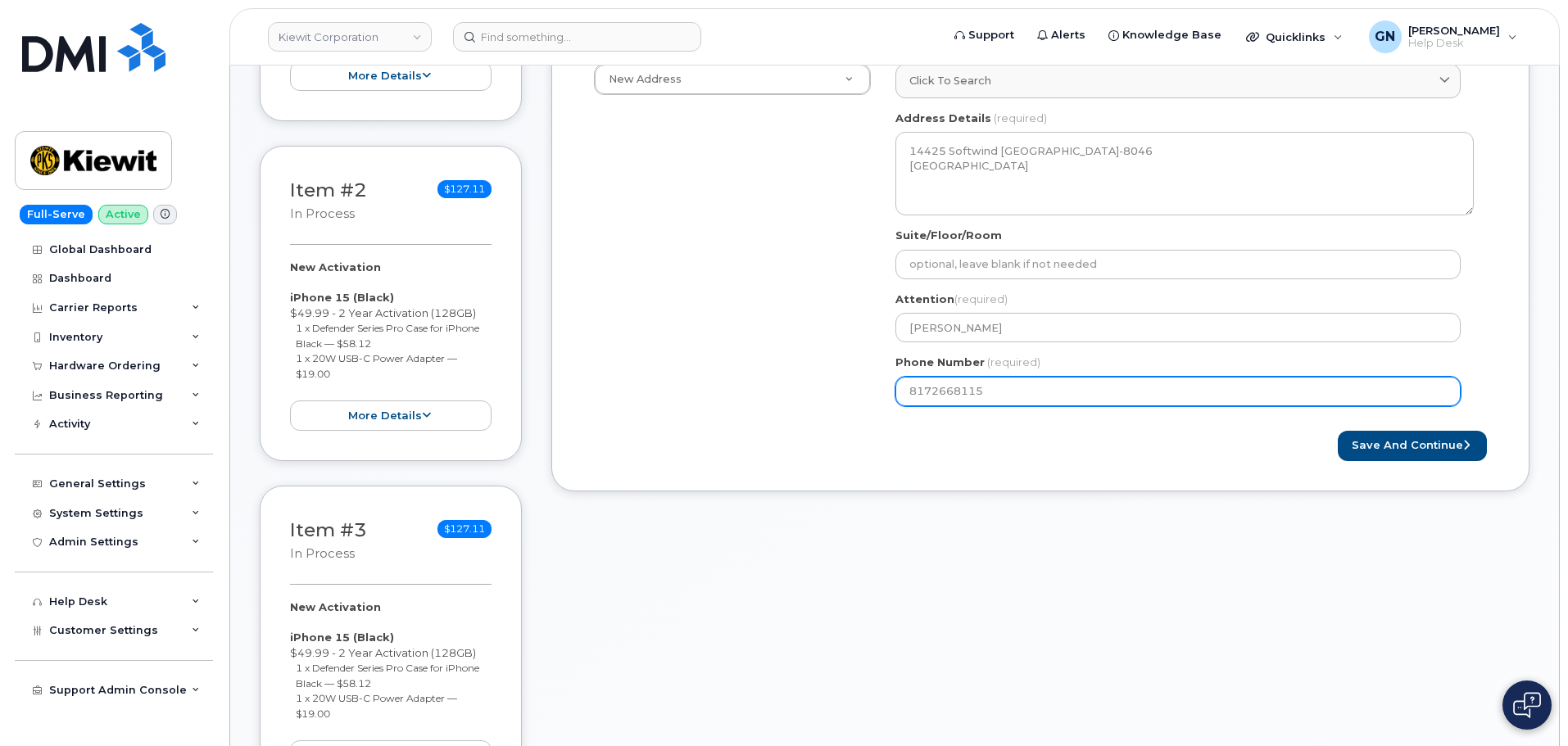
scroll to position [491, 0]
type input "8172668115"
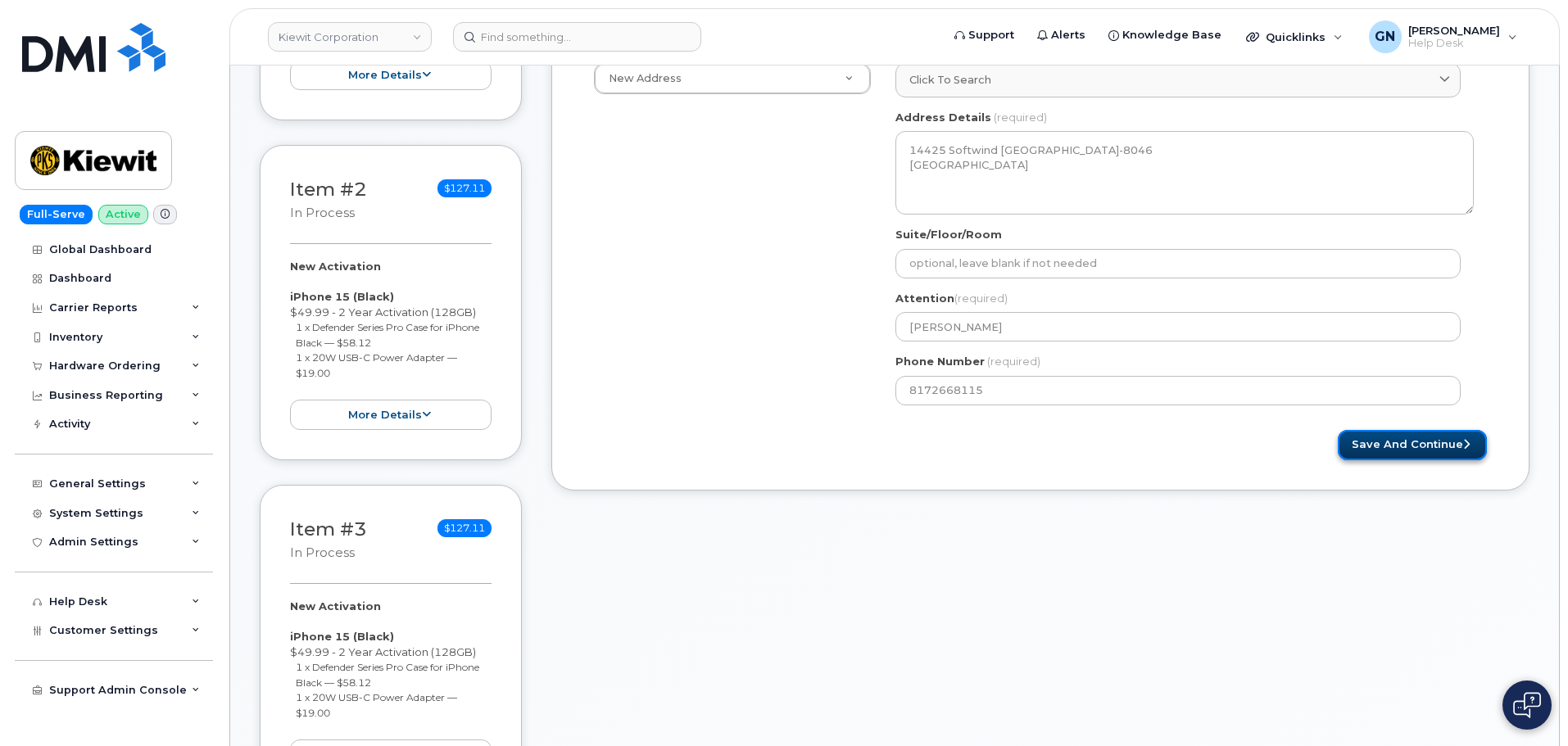
click at [1397, 449] on button "Save and Continue" at bounding box center [1412, 445] width 149 height 30
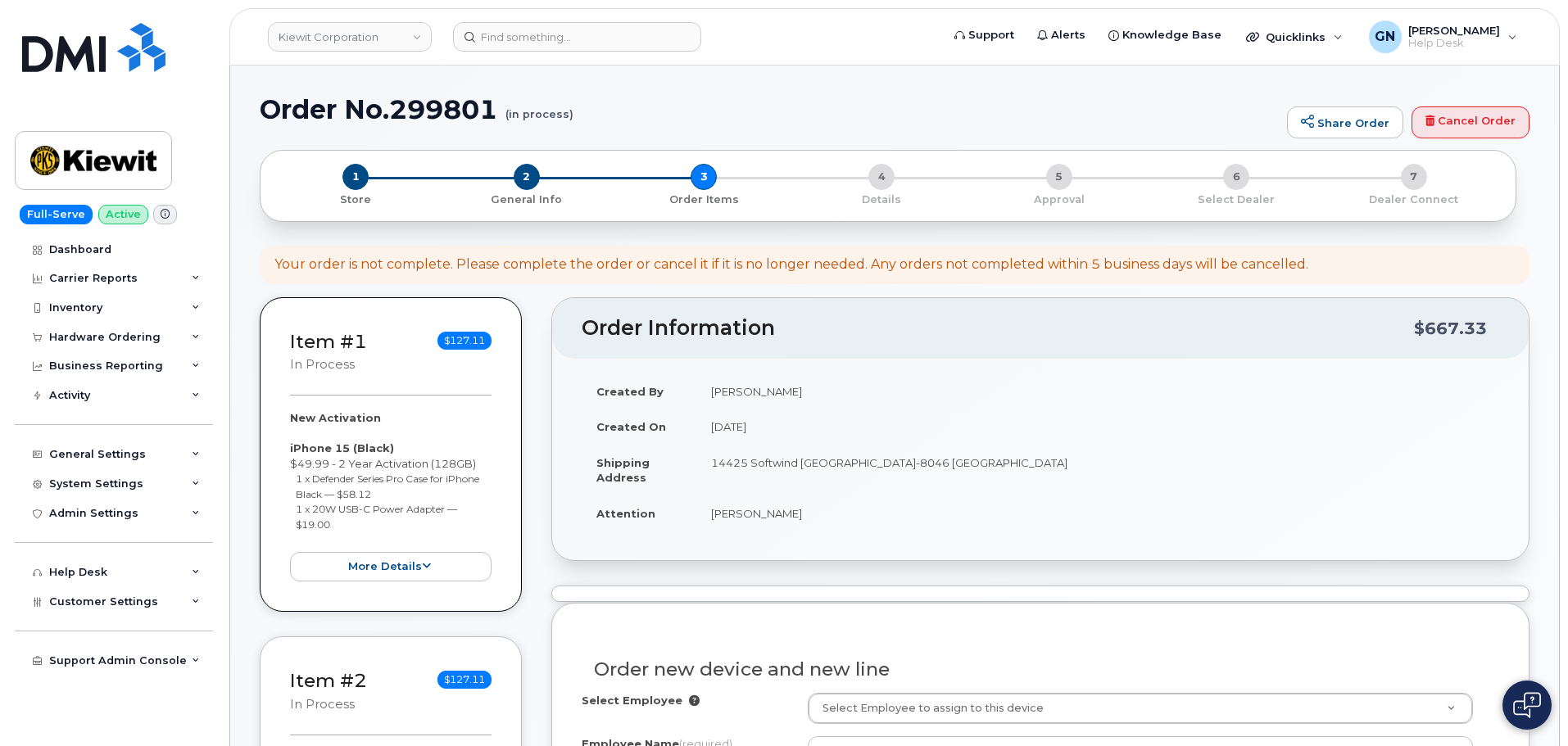
select select
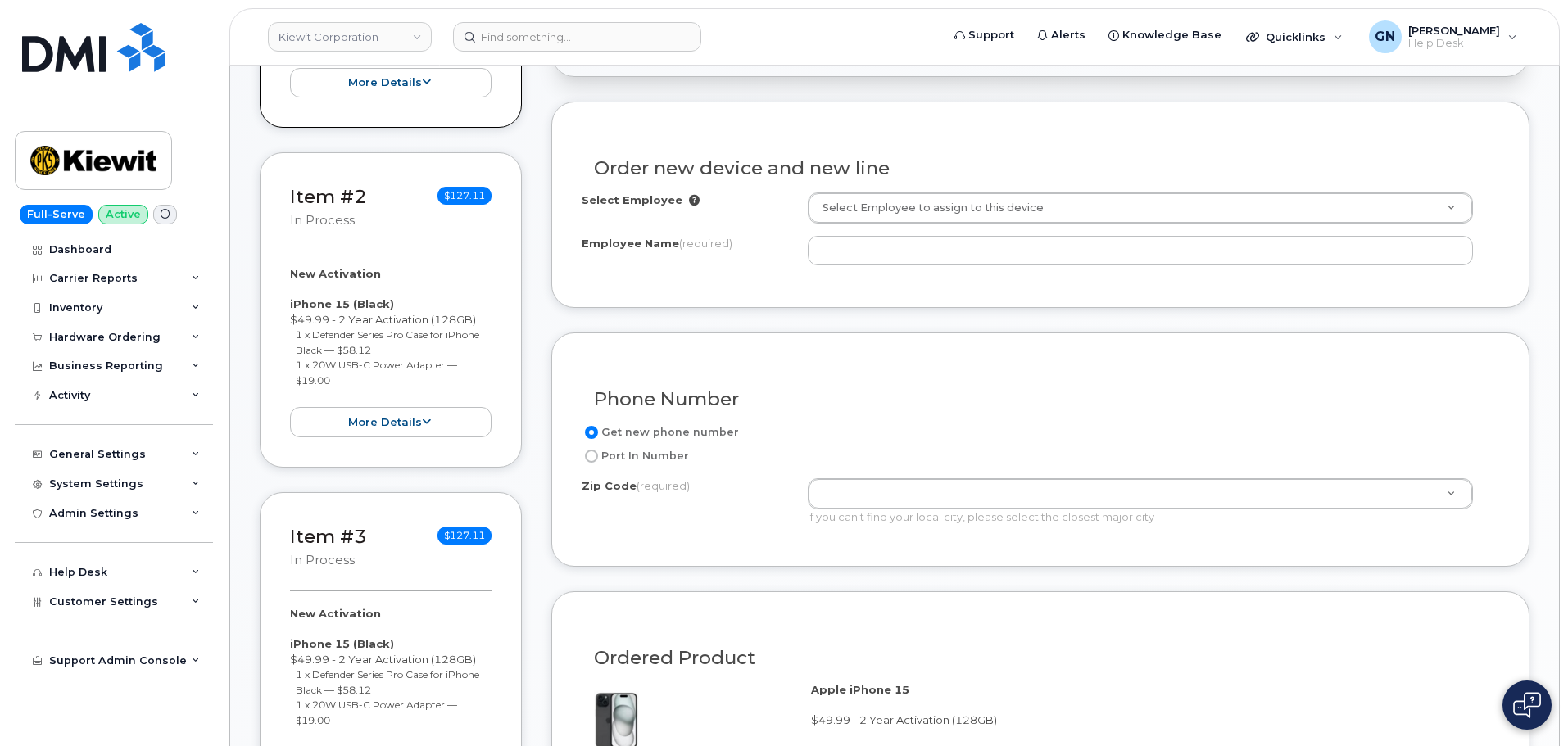
scroll to position [491, 0]
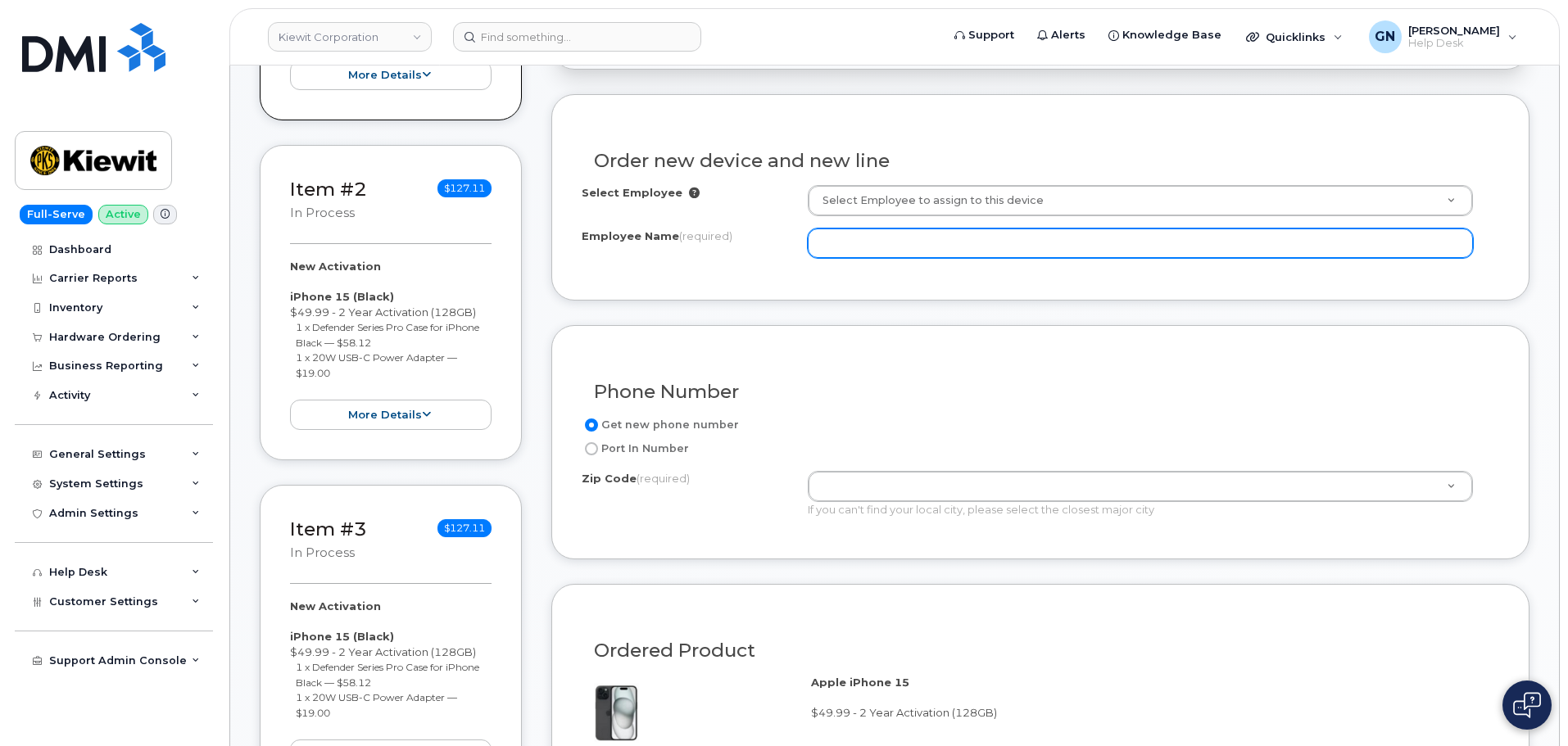
click at [955, 240] on input "Employee Name (required)" at bounding box center [1140, 242] width 665 height 29
paste input "[PERSON_NAME]"
type input "[PERSON_NAME]"
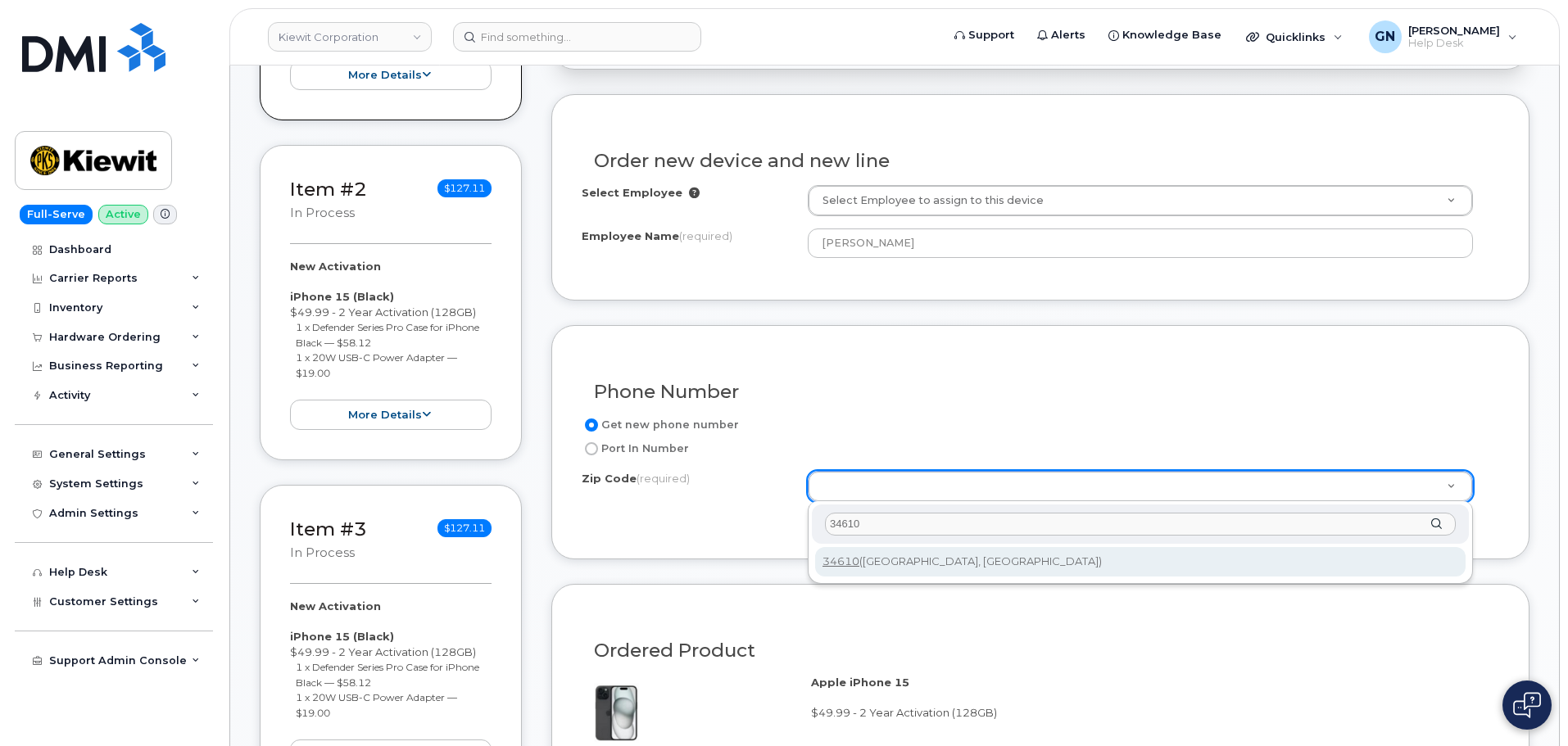
type input "34610"
drag, startPoint x: 931, startPoint y: 571, endPoint x: 1055, endPoint y: 496, distance: 144.9
type input "34610 ([GEOGRAPHIC_DATA], [GEOGRAPHIC_DATA])"
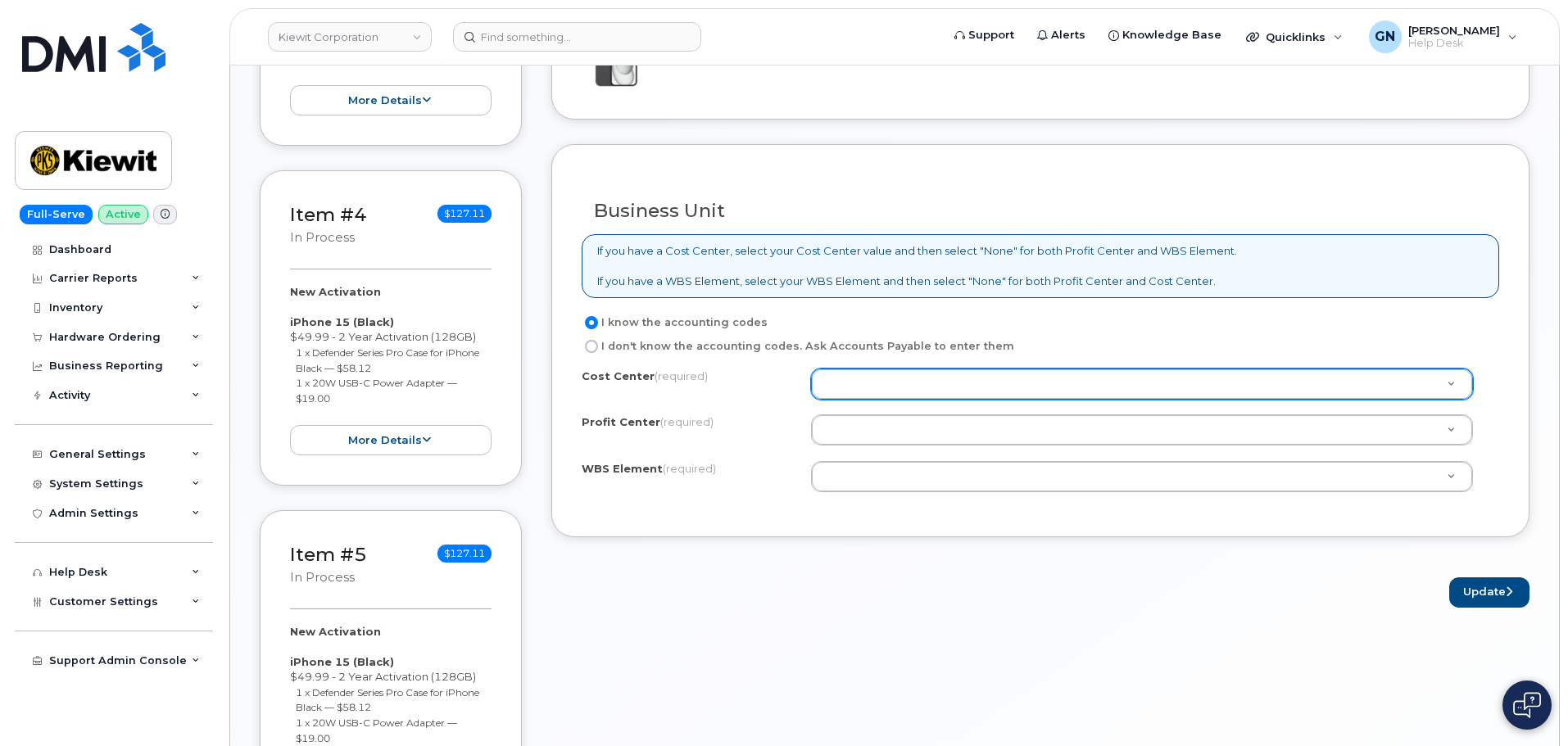
scroll to position [1147, 0]
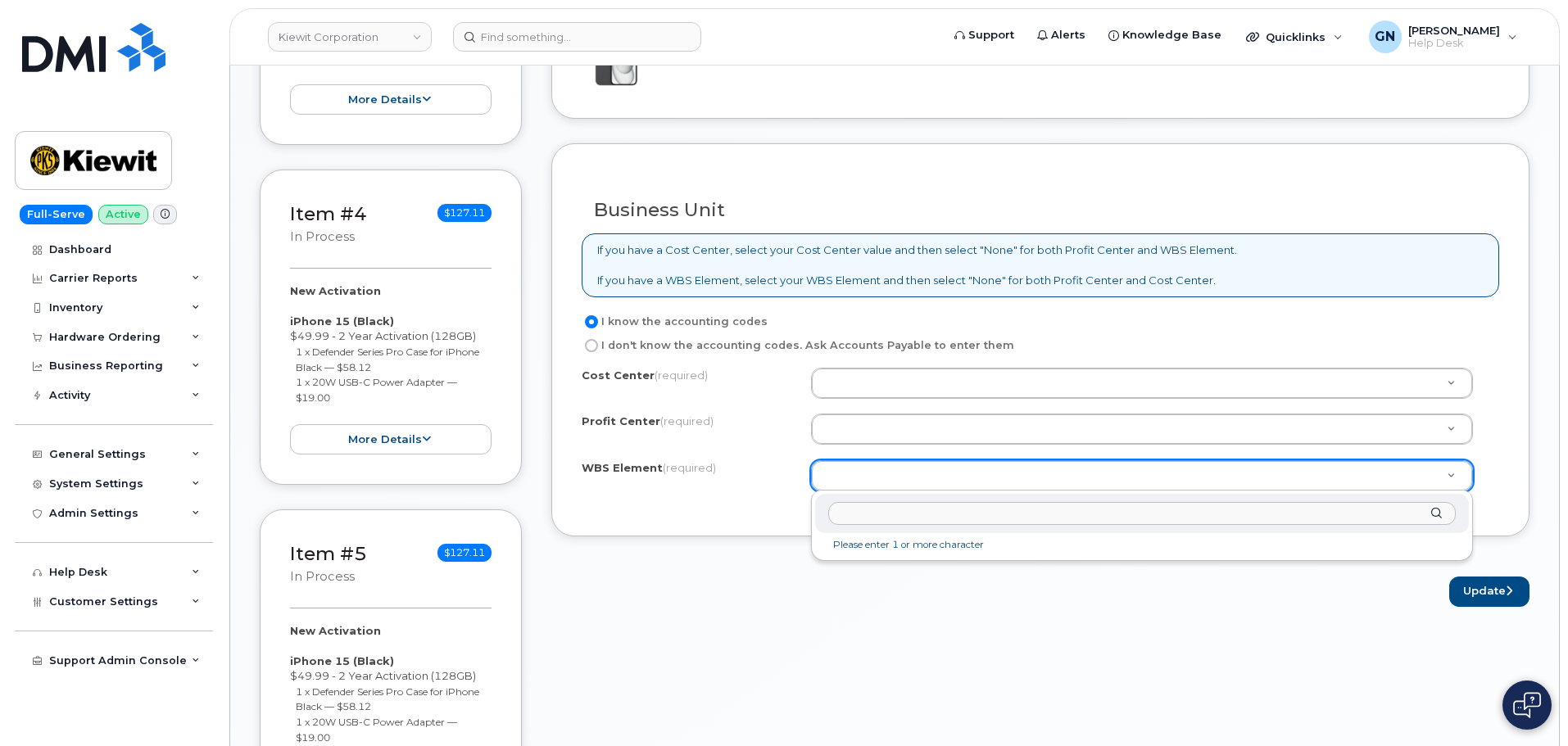
type input "105647.1397"
paste input "105647.1397"
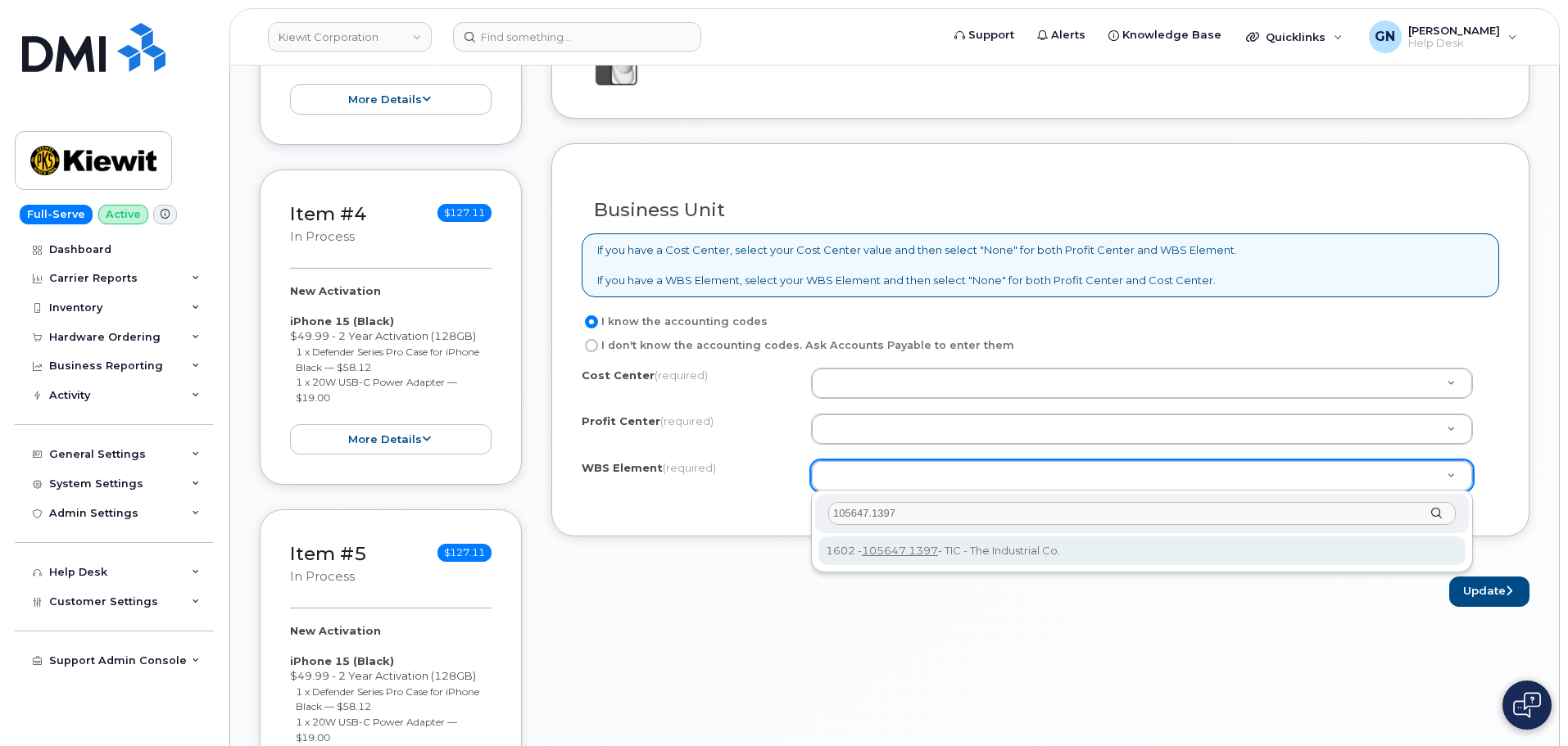
type input "105647.1397"
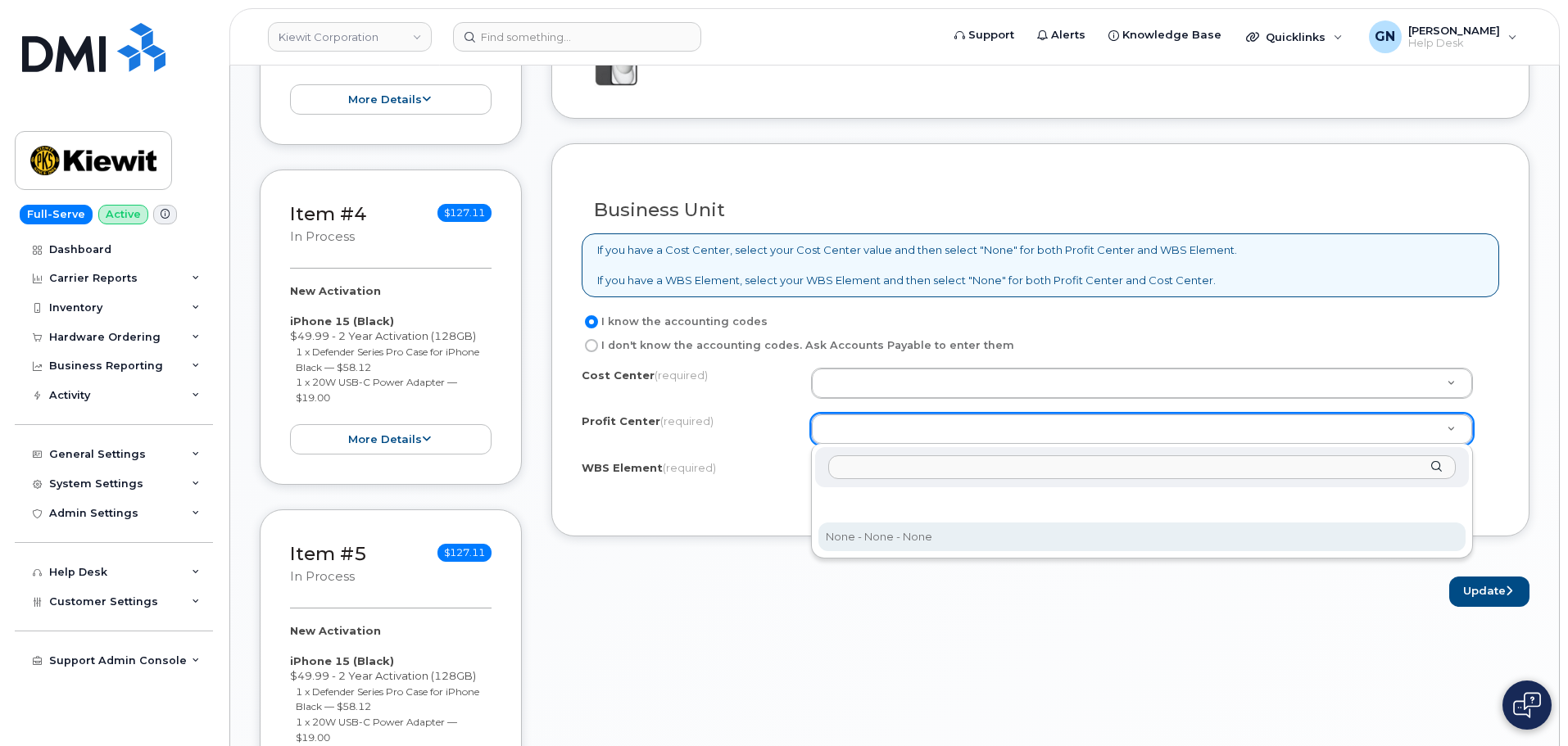
drag, startPoint x: 890, startPoint y: 538, endPoint x: 887, endPoint y: 422, distance: 116.0
select select "None"
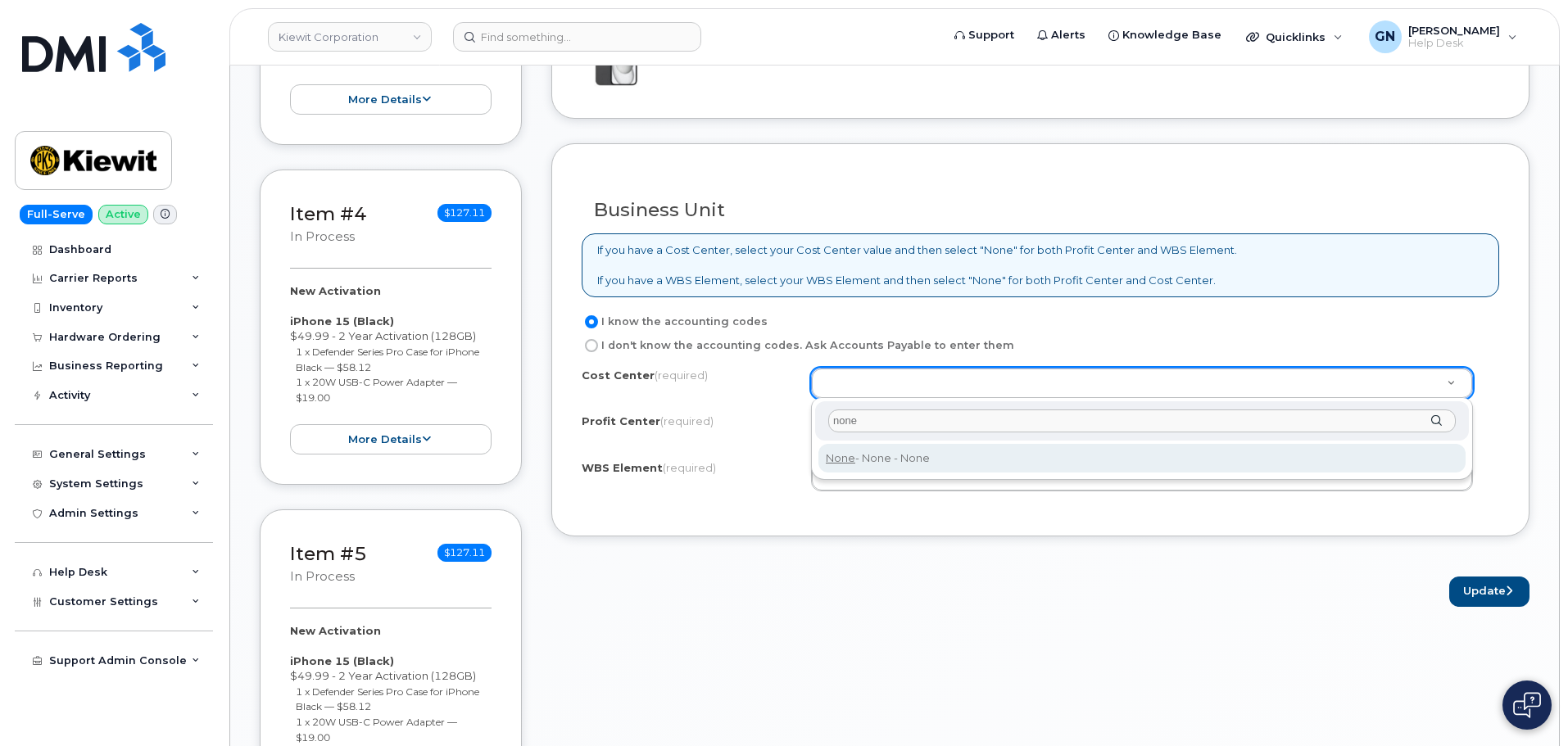
type input "none"
type input "None"
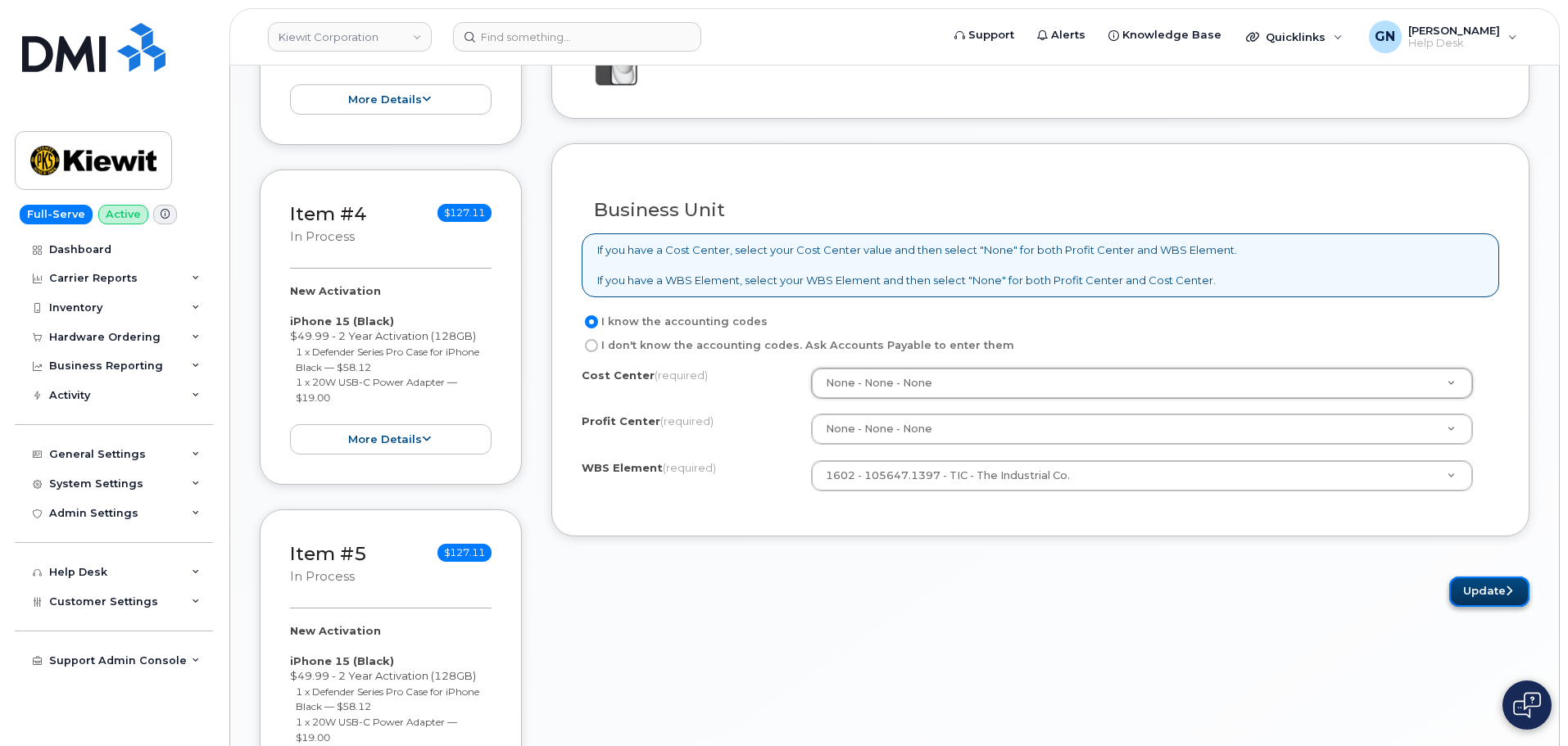
click at [1512, 592] on button "Update" at bounding box center [1489, 591] width 80 height 30
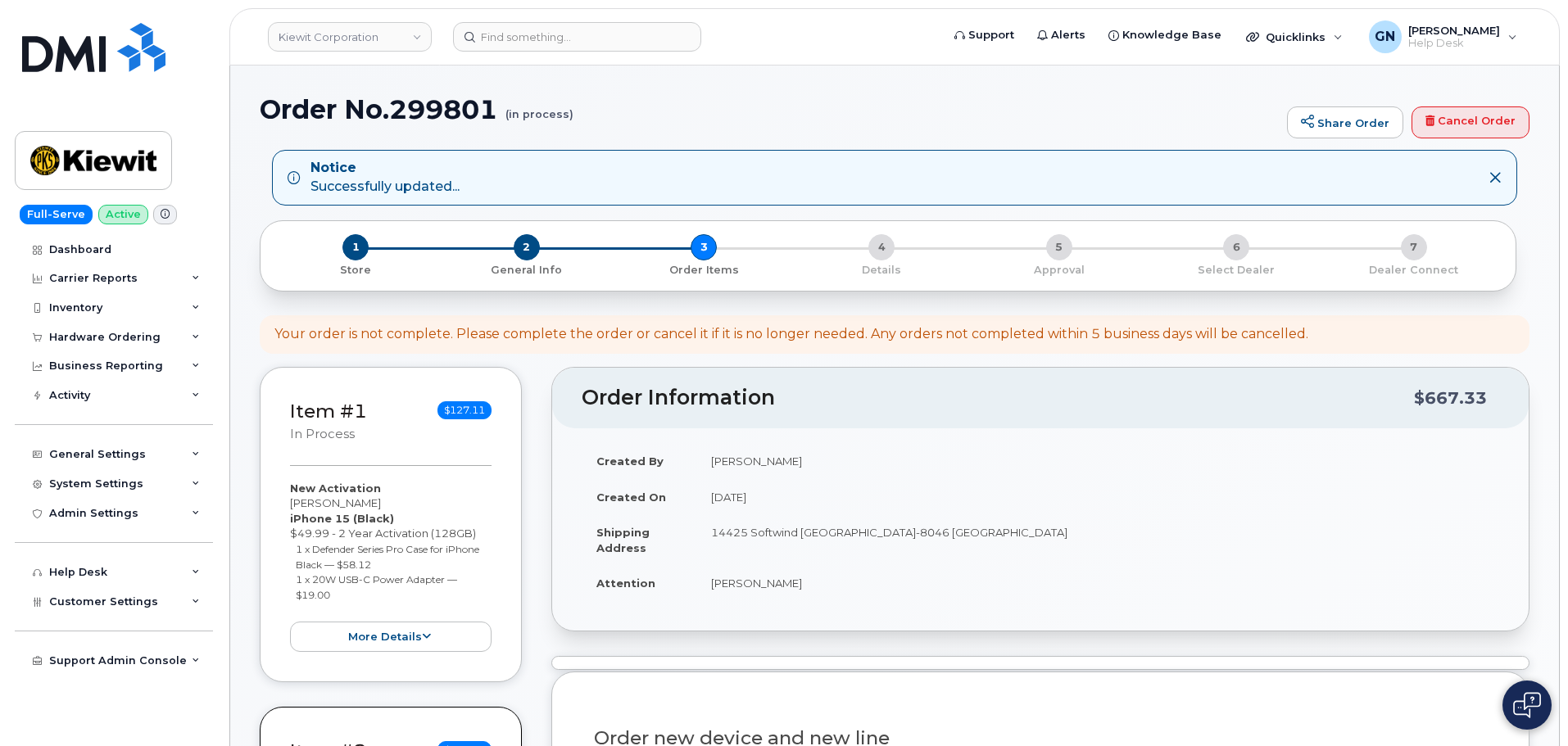
select select
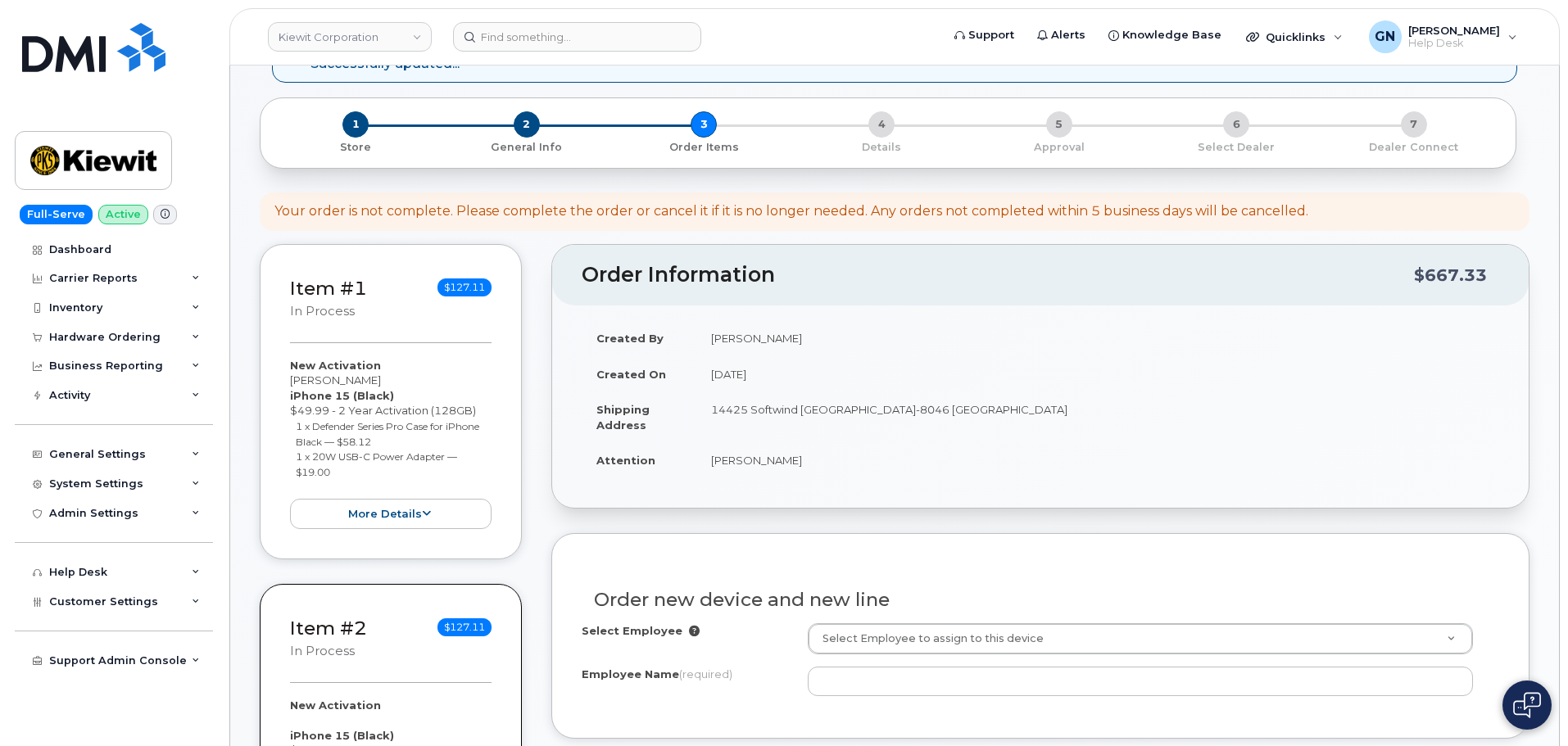
scroll to position [409, 0]
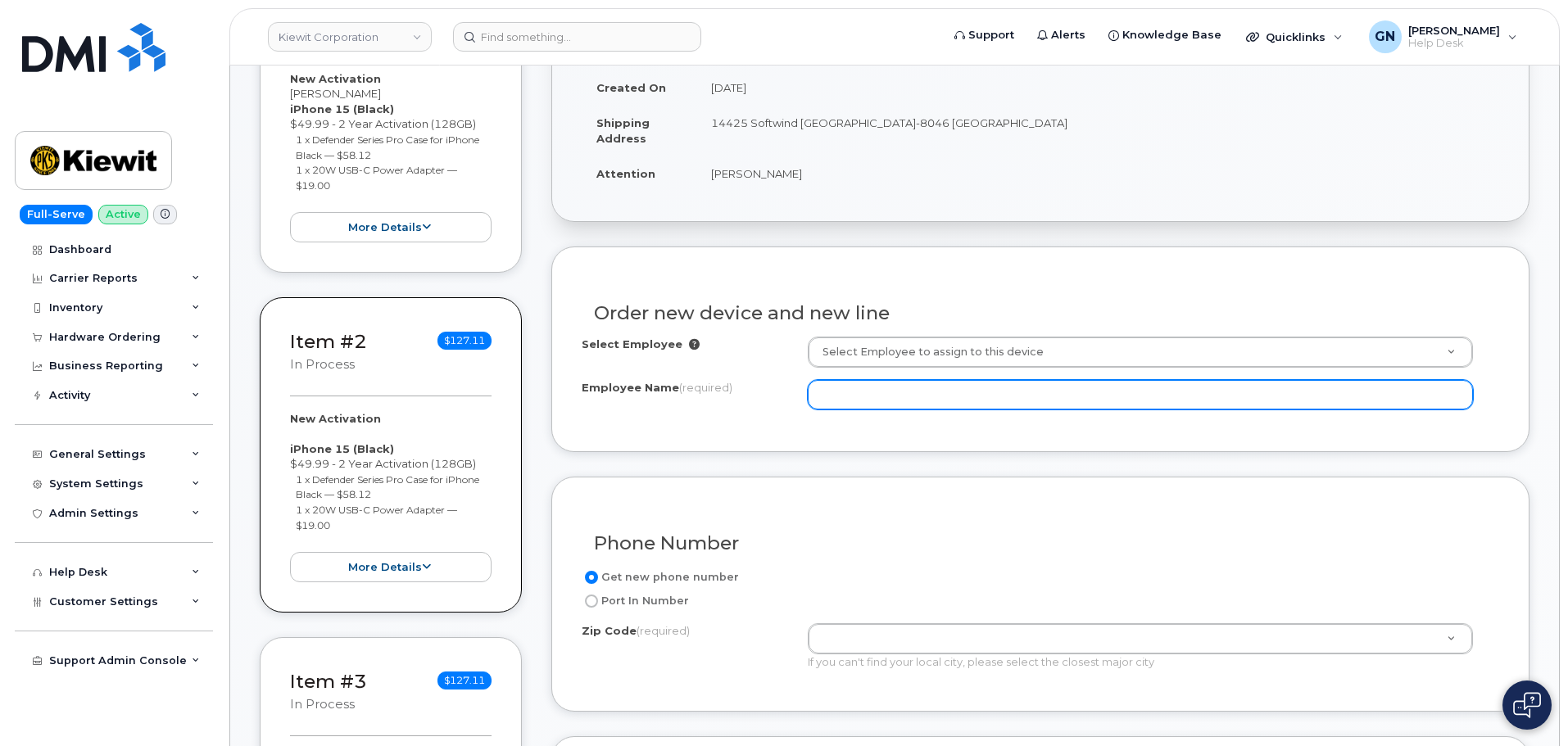
click at [920, 390] on input "Employee Name (required)" at bounding box center [1140, 394] width 665 height 29
paste input "[PERSON_NAME]"
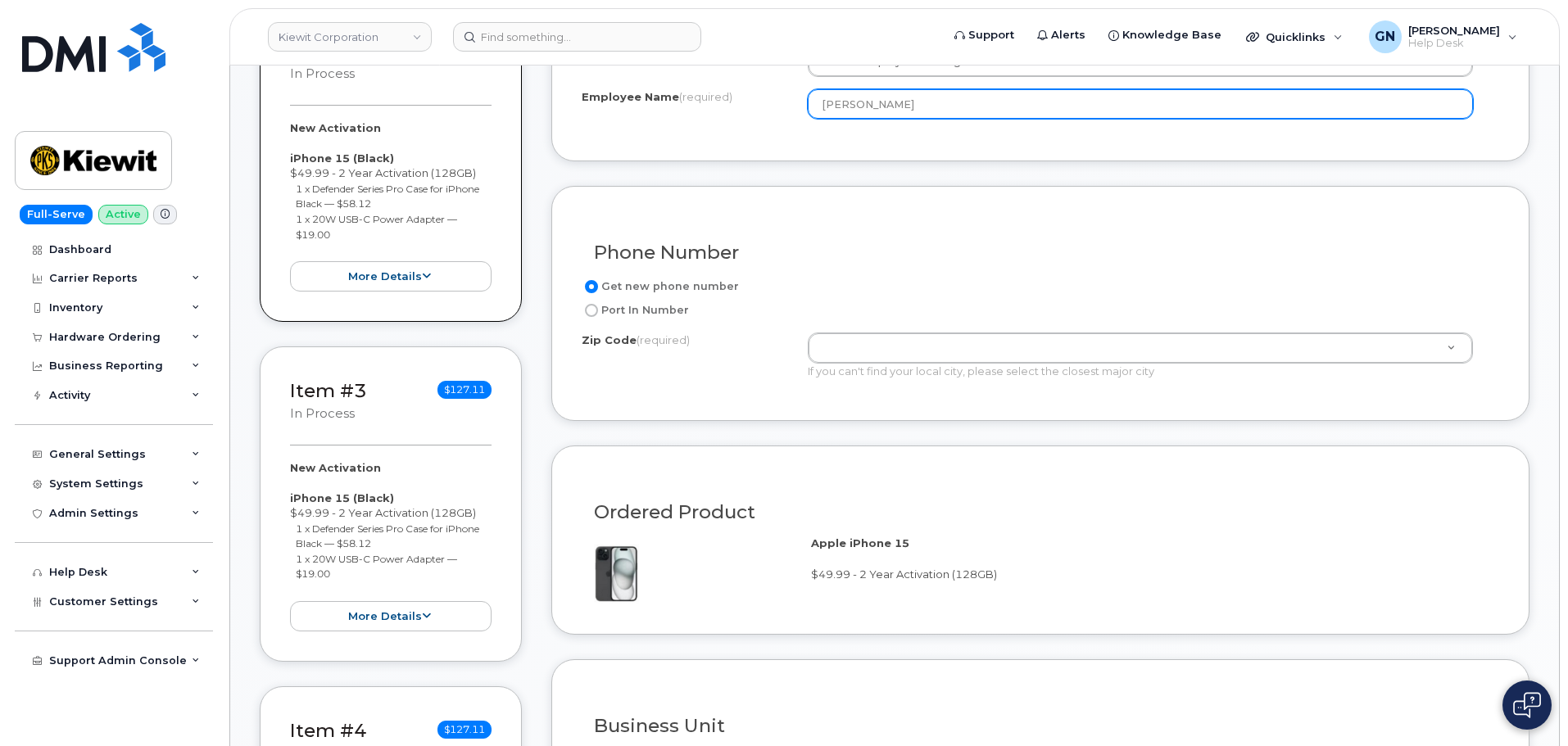
scroll to position [737, 0]
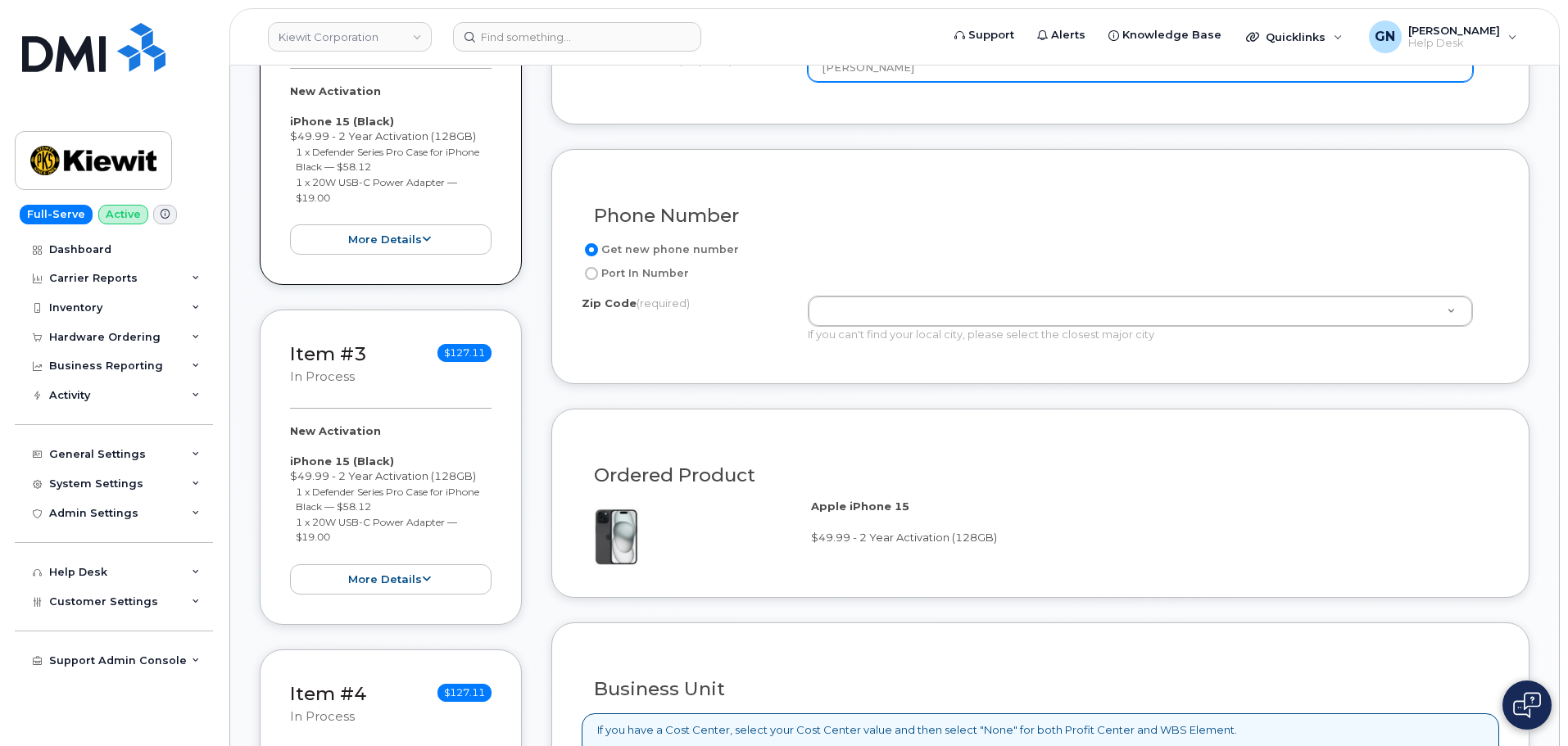
type input "[PERSON_NAME]"
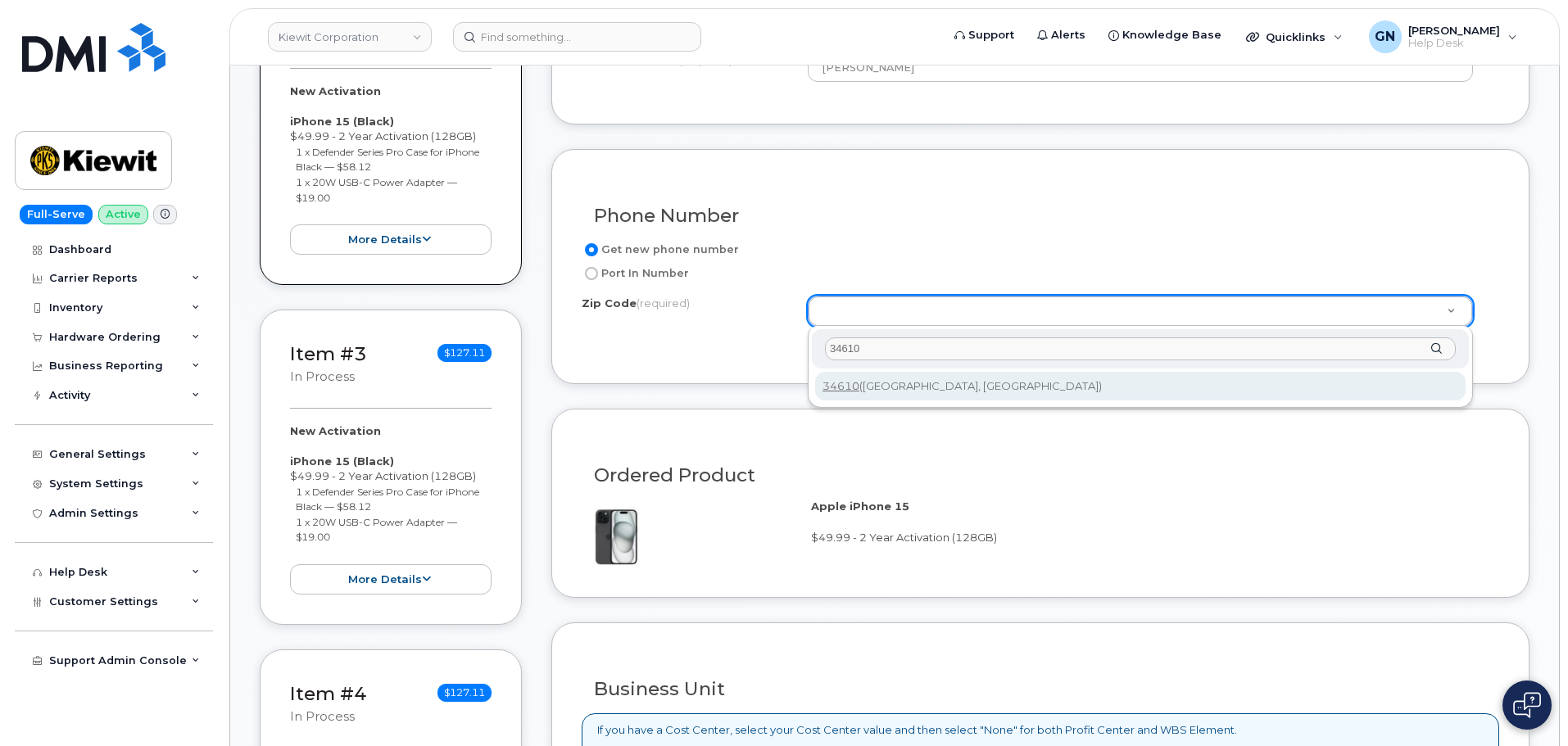
type input "34610"
type input "34610 ([GEOGRAPHIC_DATA], [GEOGRAPHIC_DATA])"
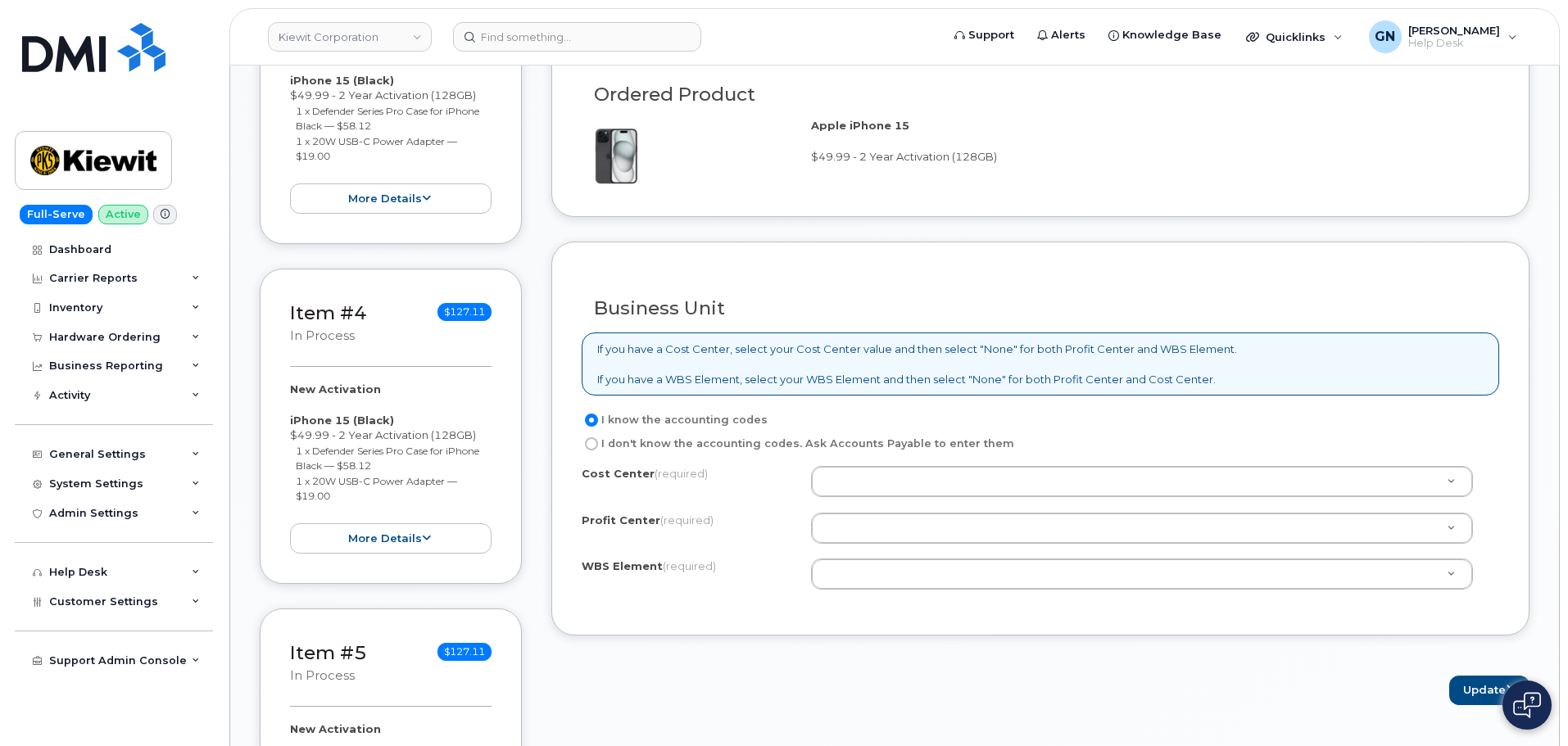
scroll to position [1147, 0]
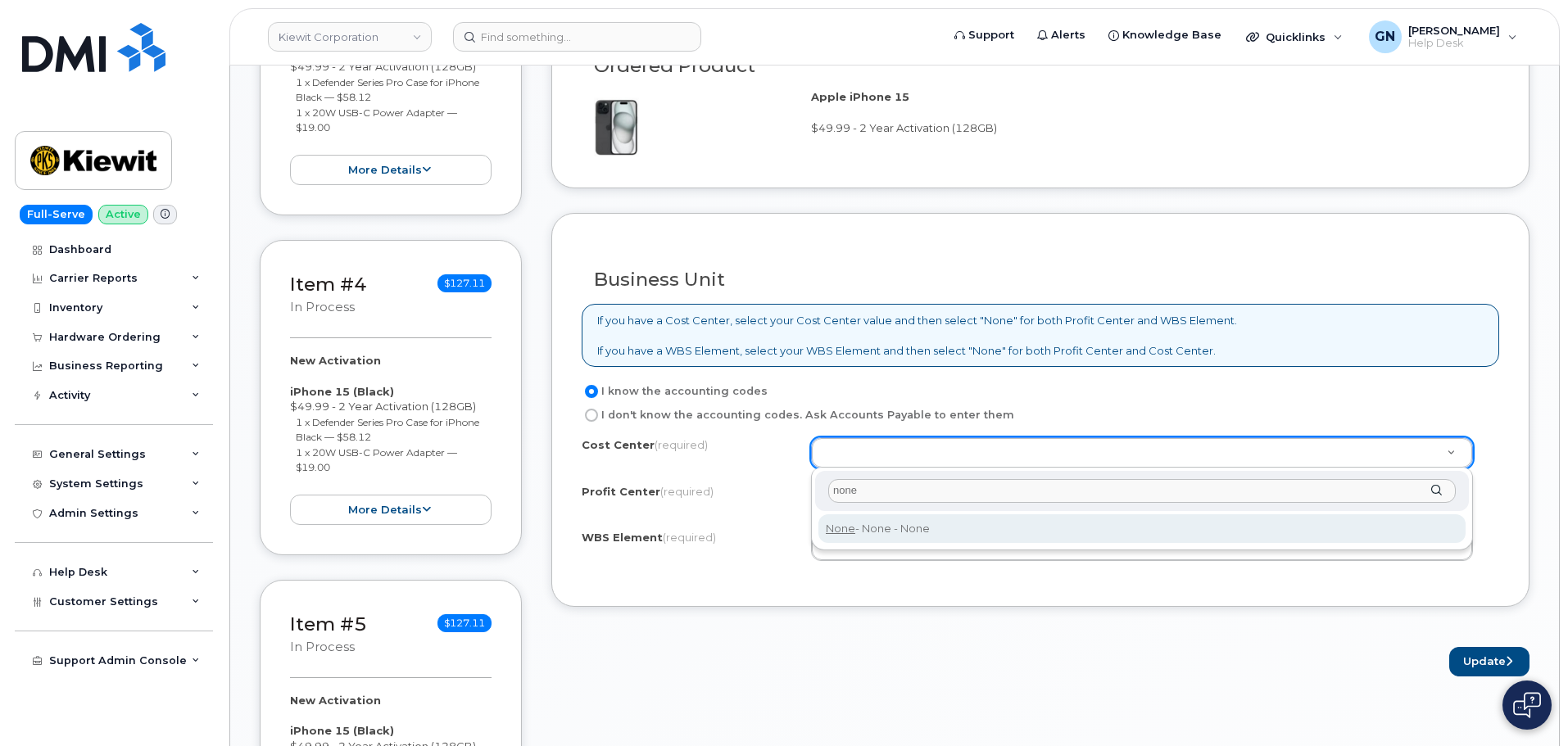
type input "none"
type input "None"
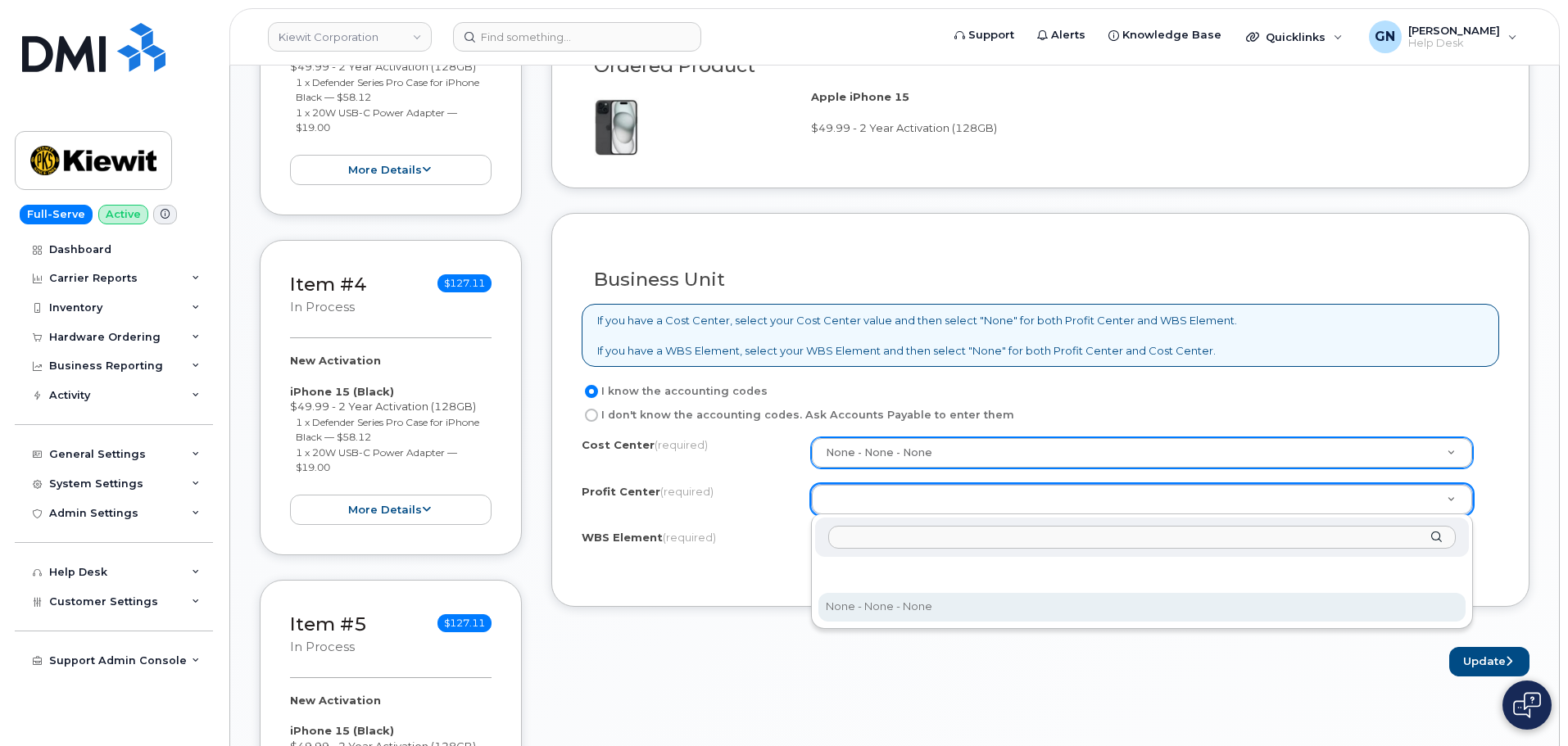
select select "None"
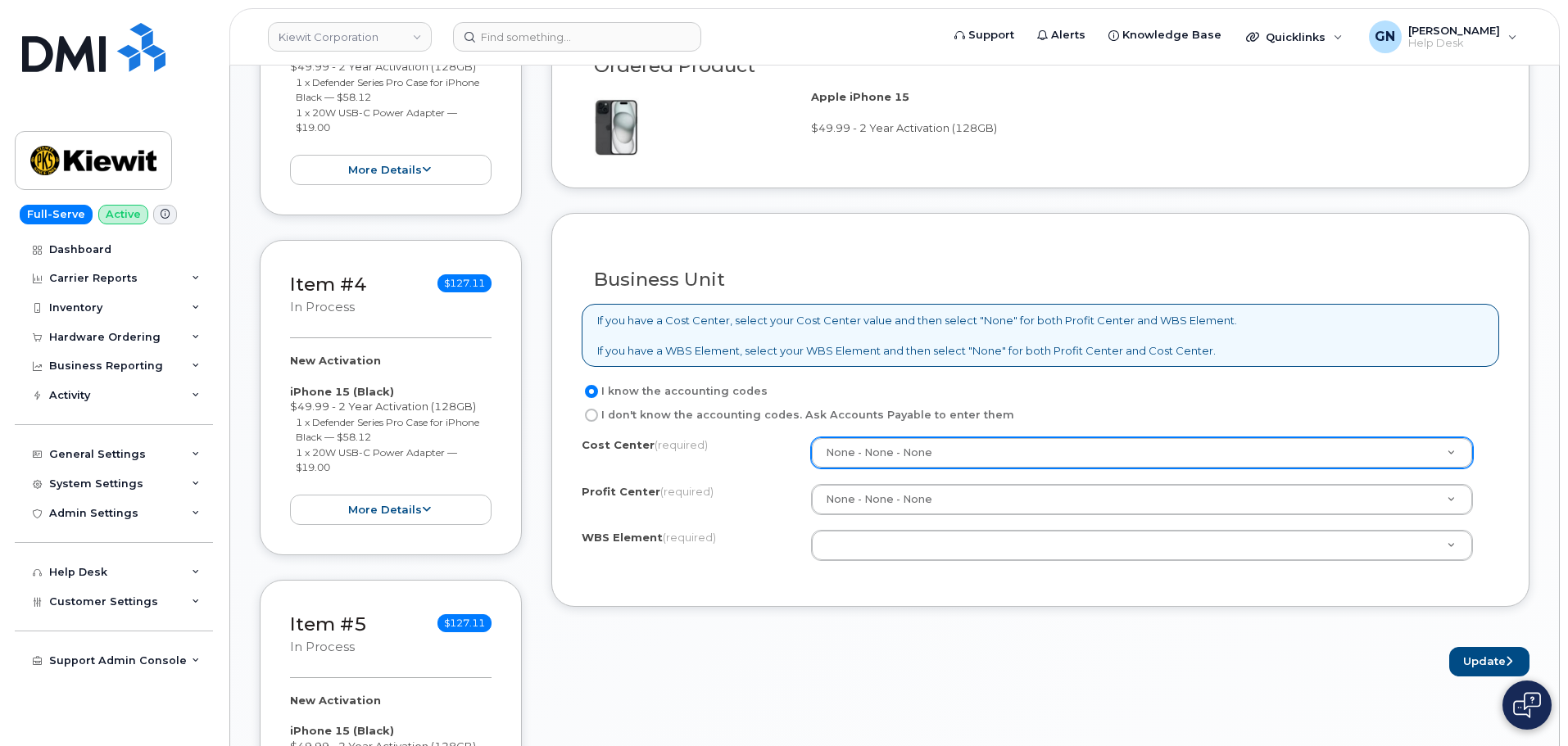
paste input "105647.1397"
type input "105647.1397"
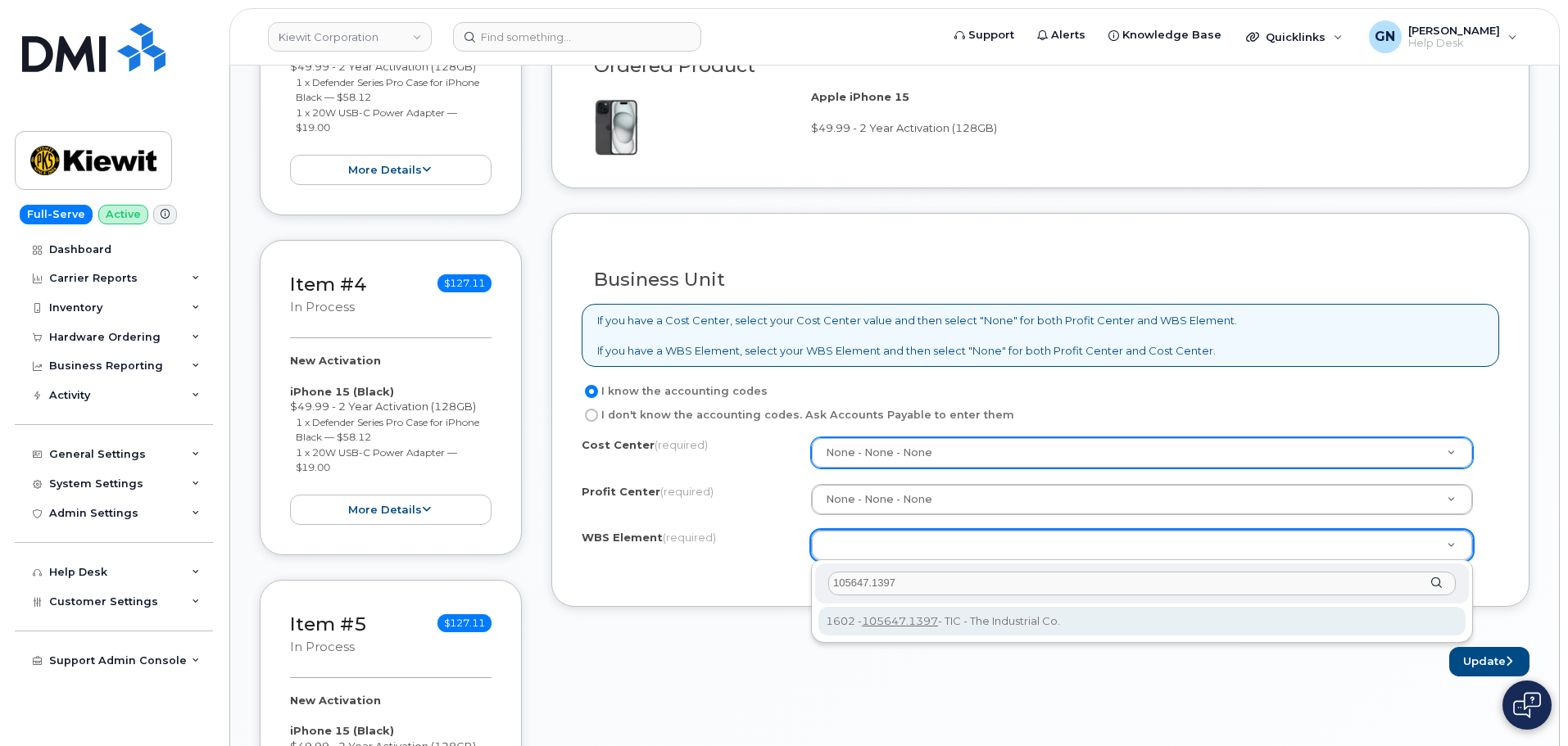
type input "105647.1397"
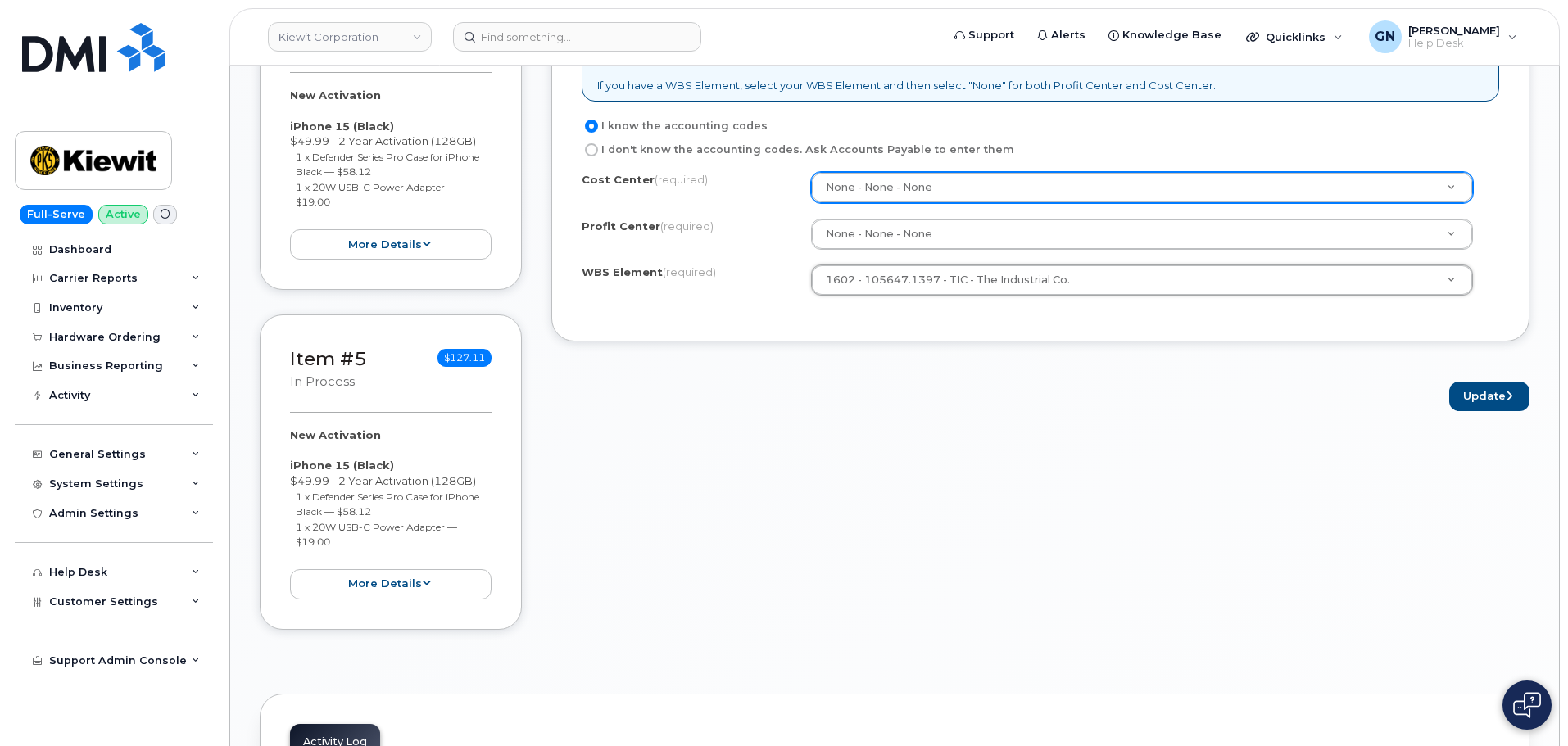
scroll to position [1474, 0]
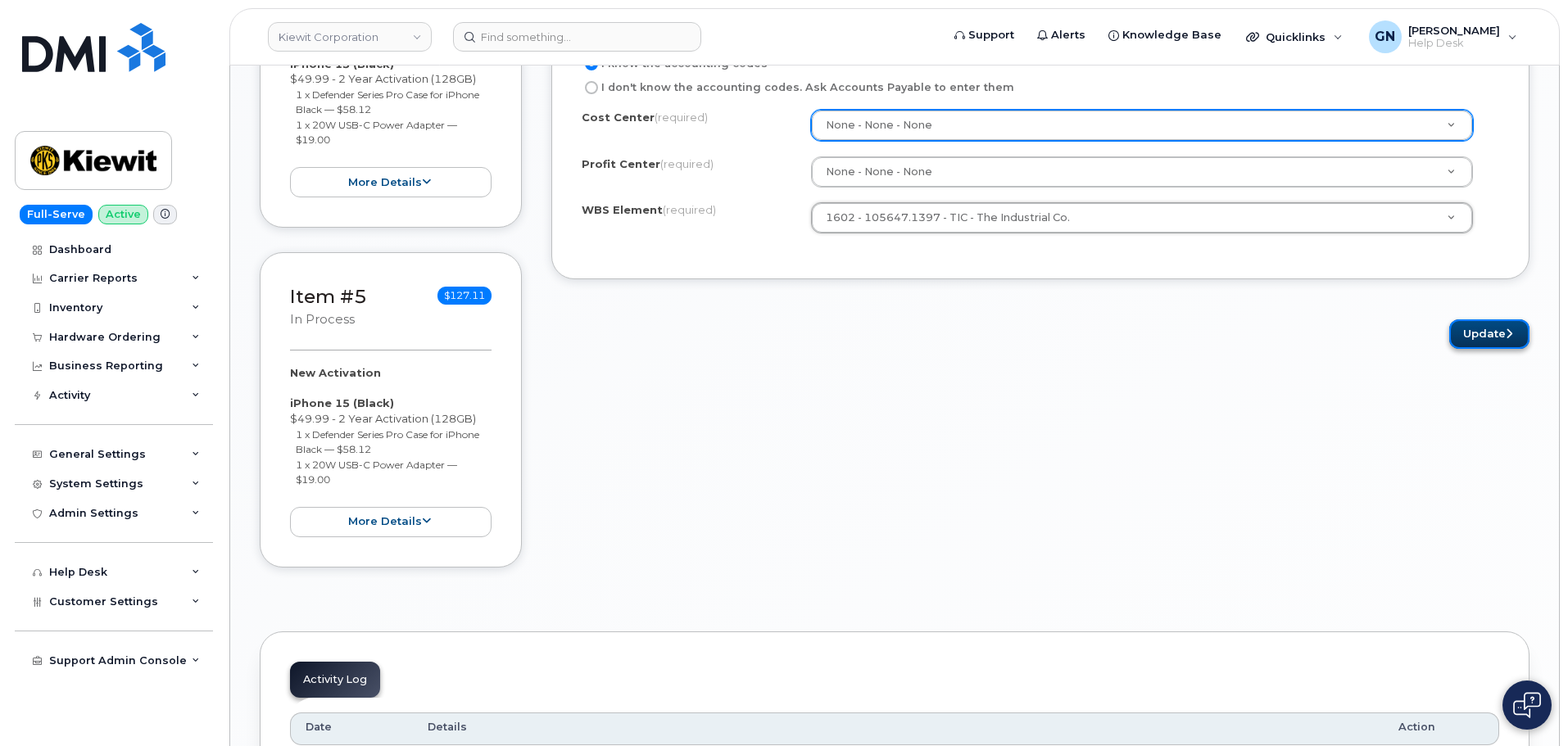
click at [1469, 346] on button "Update" at bounding box center [1489, 335] width 80 height 30
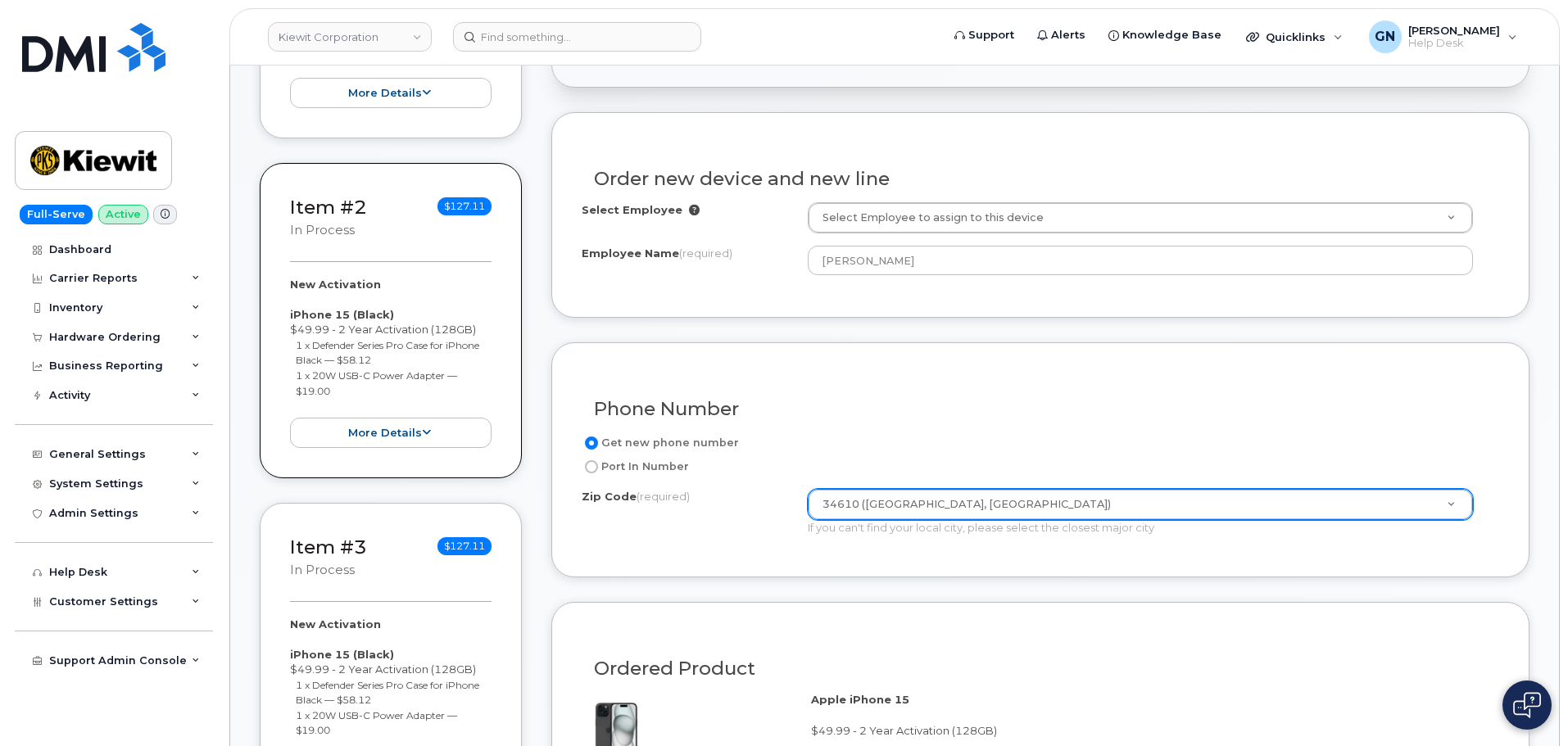
scroll to position [409, 0]
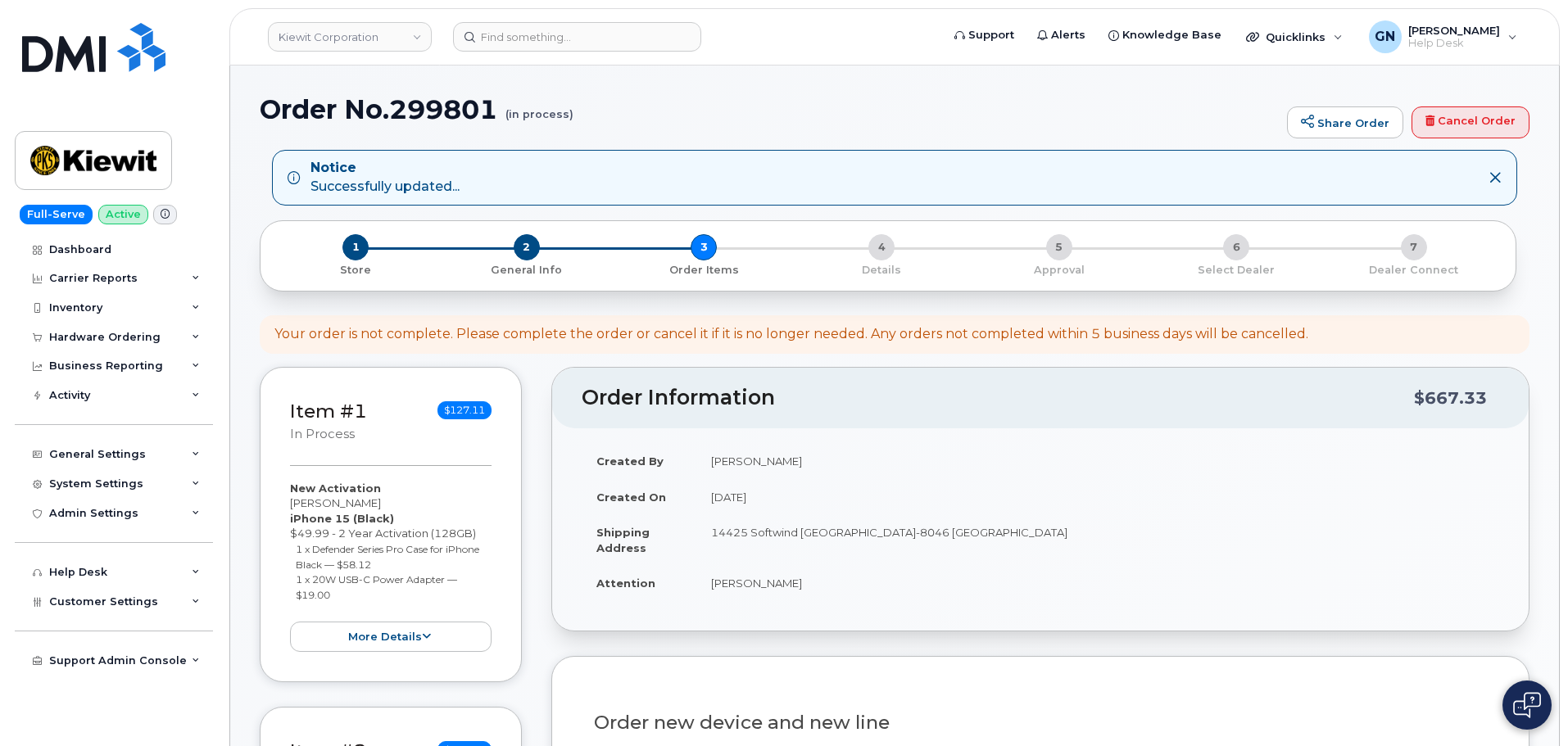
select select
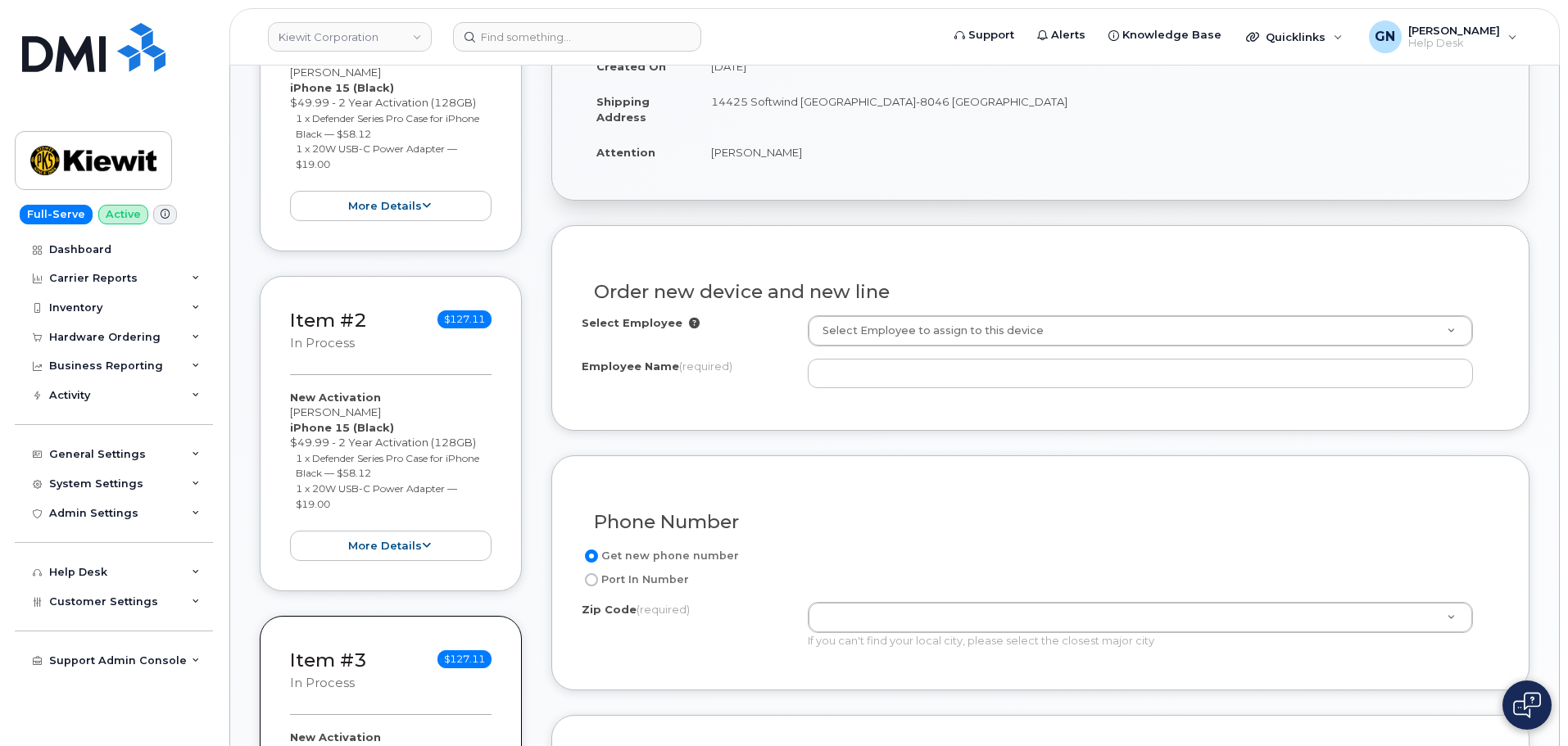
scroll to position [491, 0]
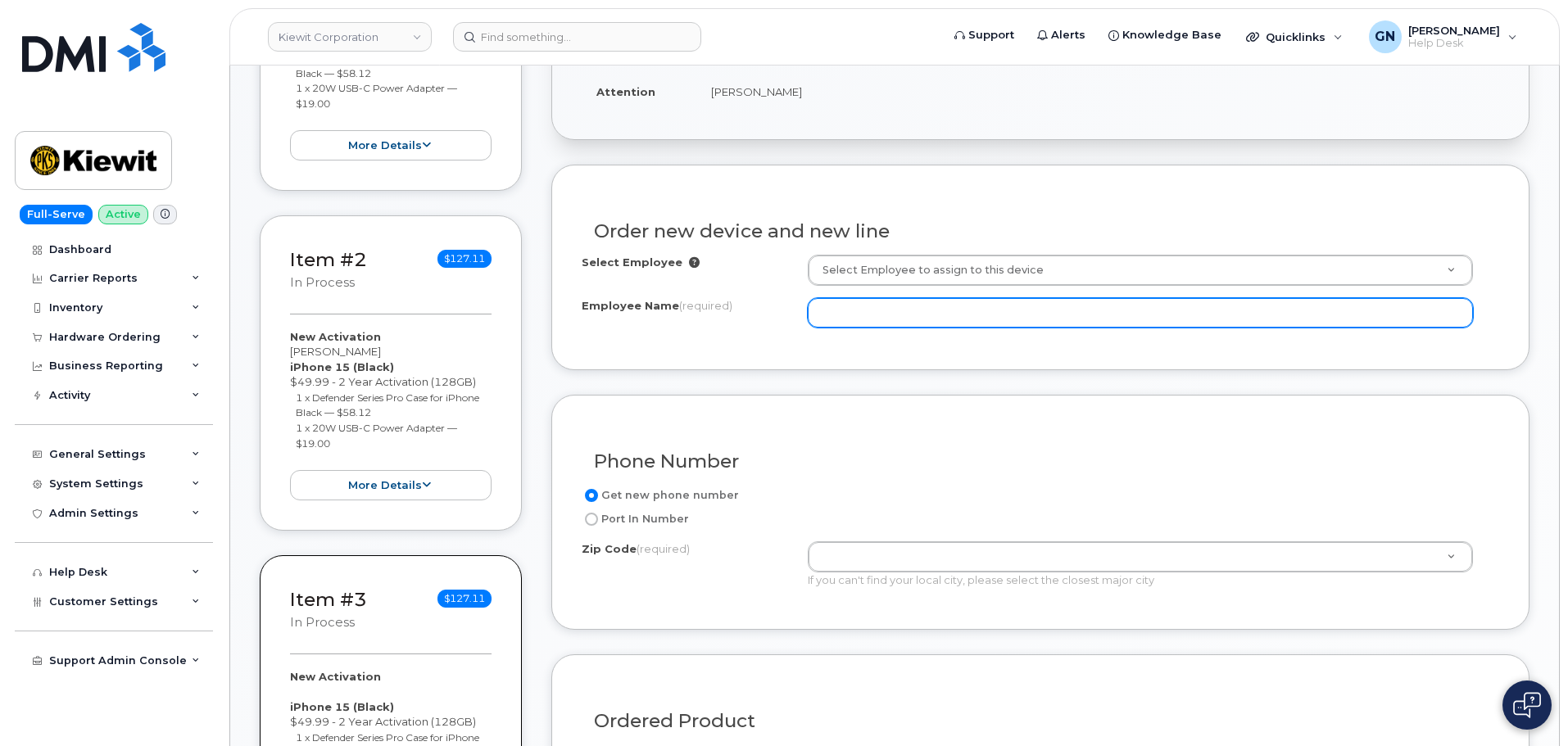
click at [907, 314] on input "Employee Name (required)" at bounding box center [1140, 312] width 665 height 29
paste input "[PERSON_NAME]"
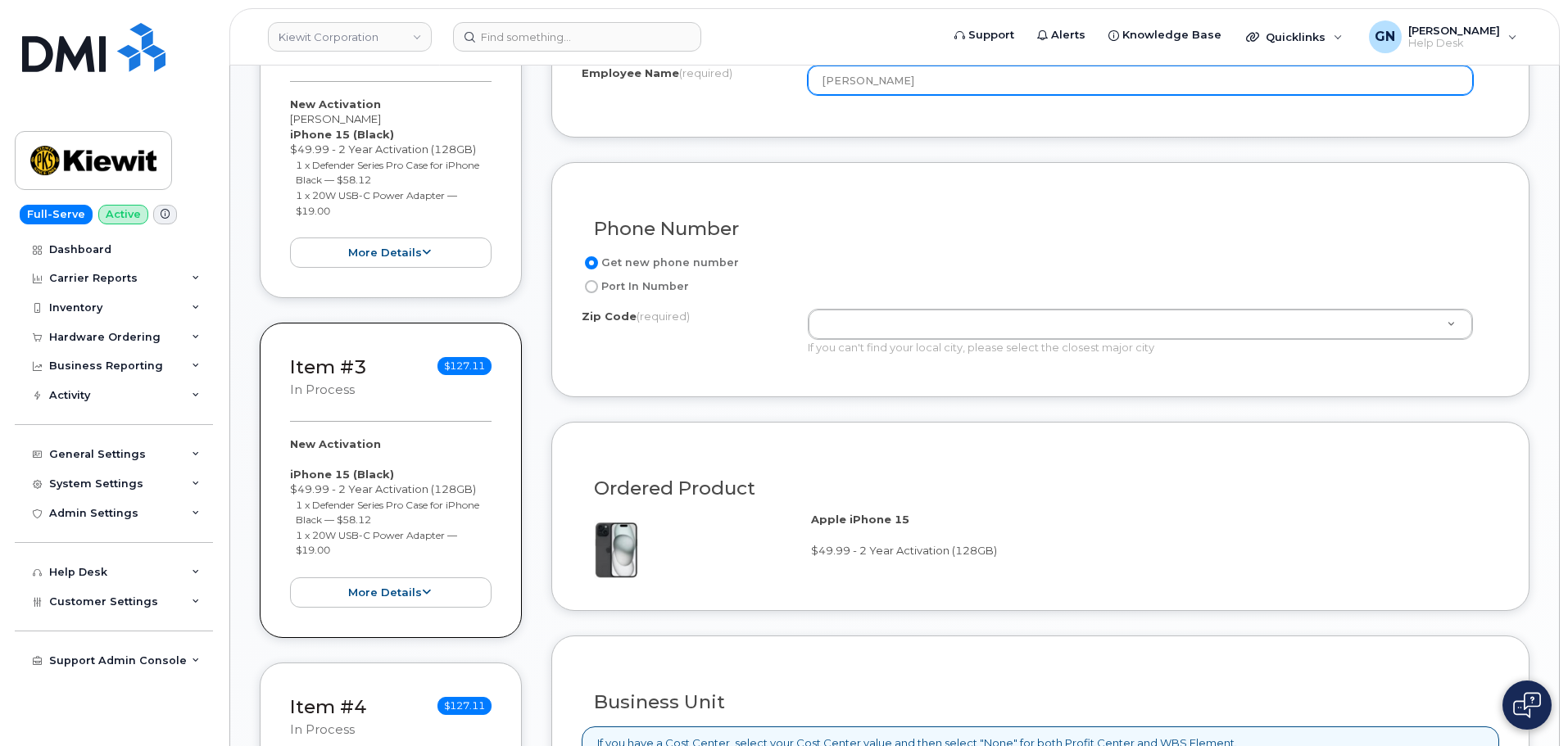
scroll to position [737, 0]
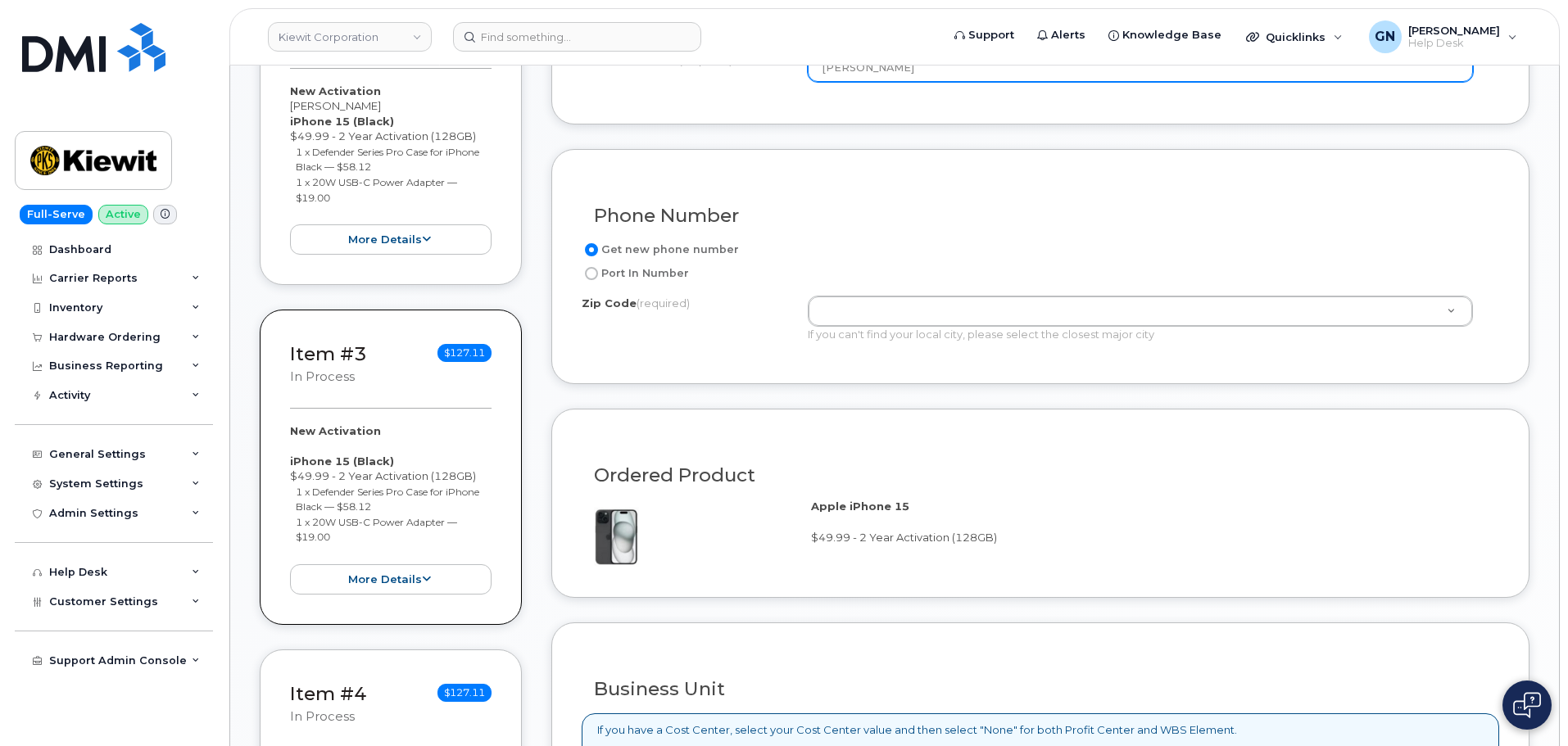
type input "[PERSON_NAME]"
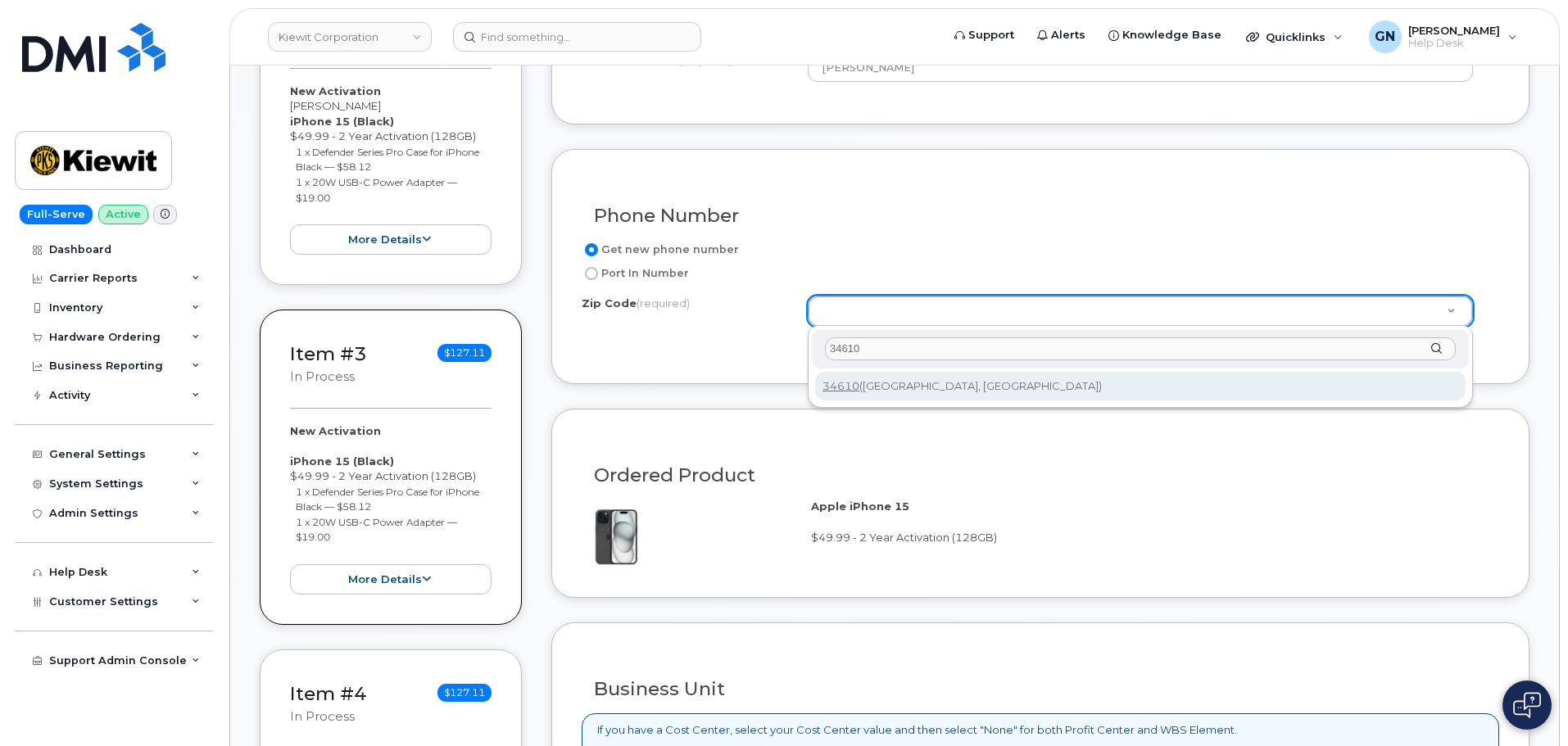
type input "34610"
drag, startPoint x: 903, startPoint y: 386, endPoint x: 967, endPoint y: 395, distance: 64.6
type input "34610 ([GEOGRAPHIC_DATA], [GEOGRAPHIC_DATA])"
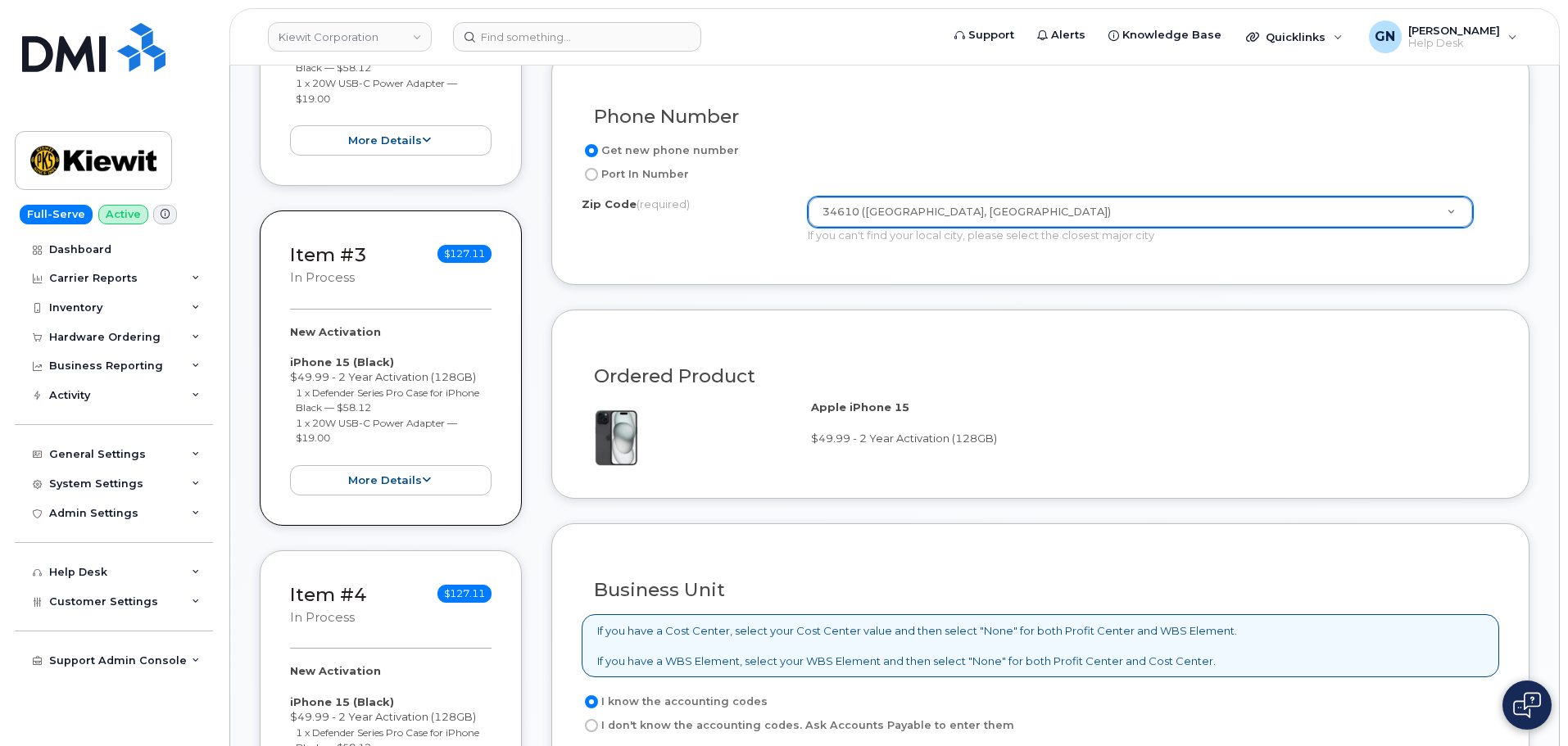
scroll to position [1147, 0]
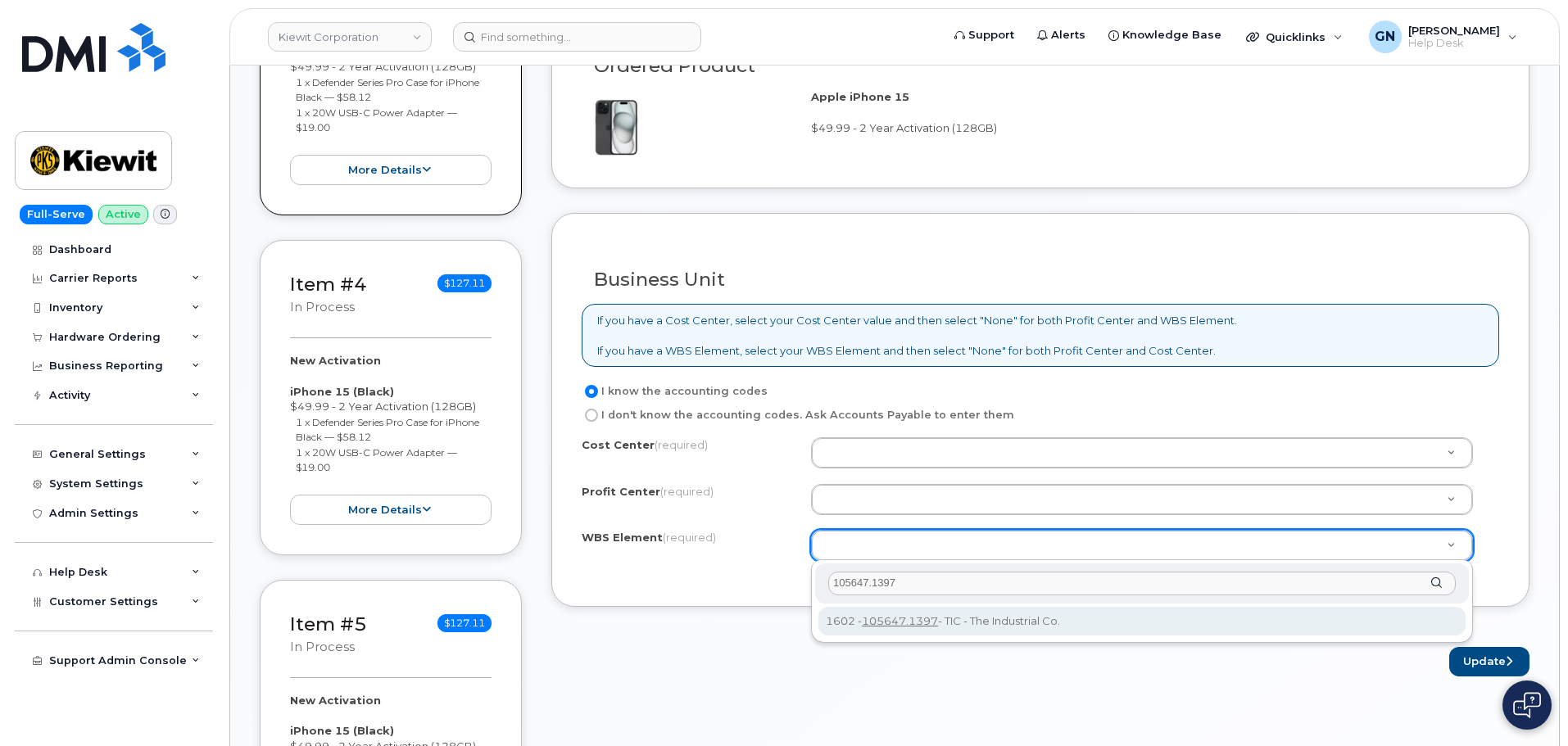
type input "105647.1397"
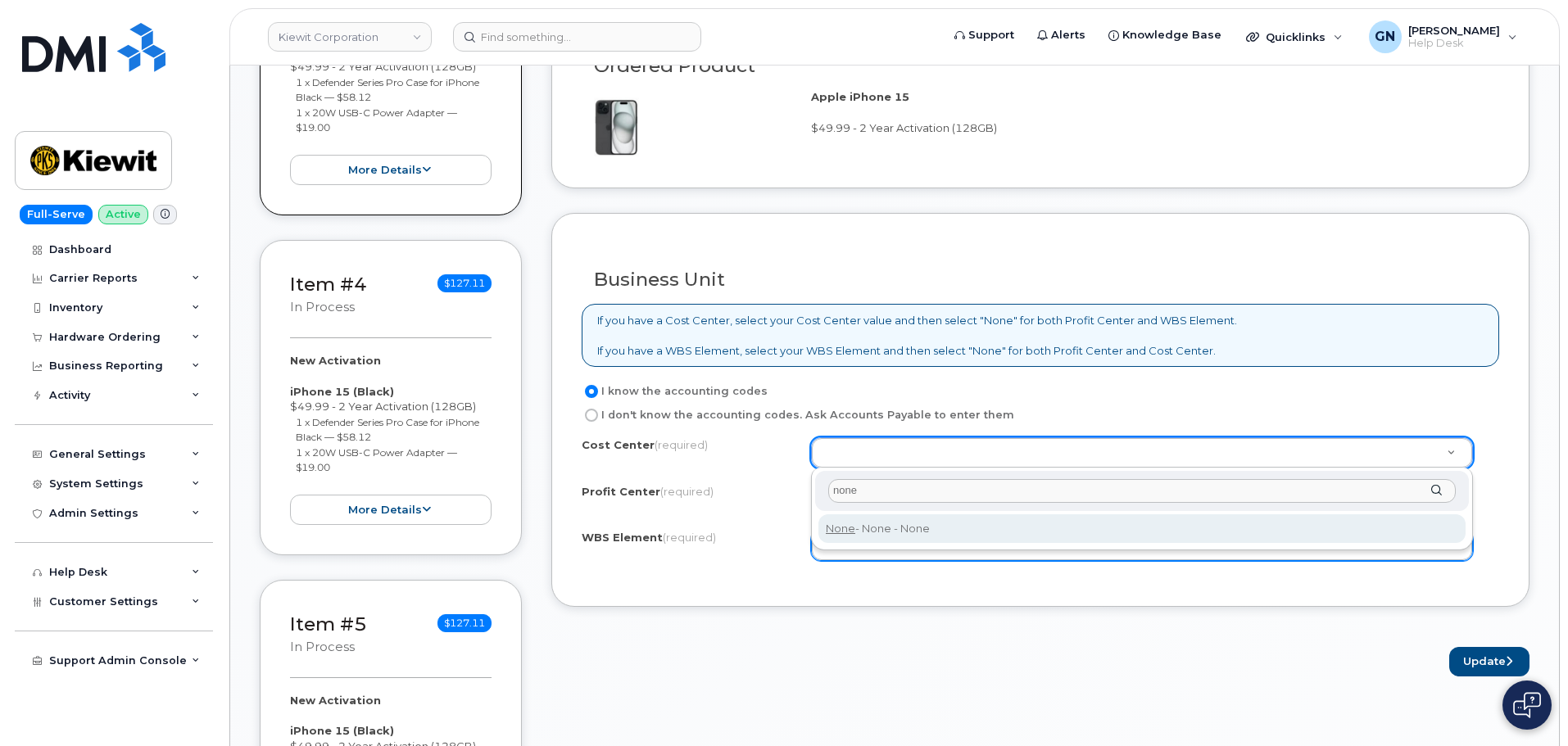
type input "none"
type input "None"
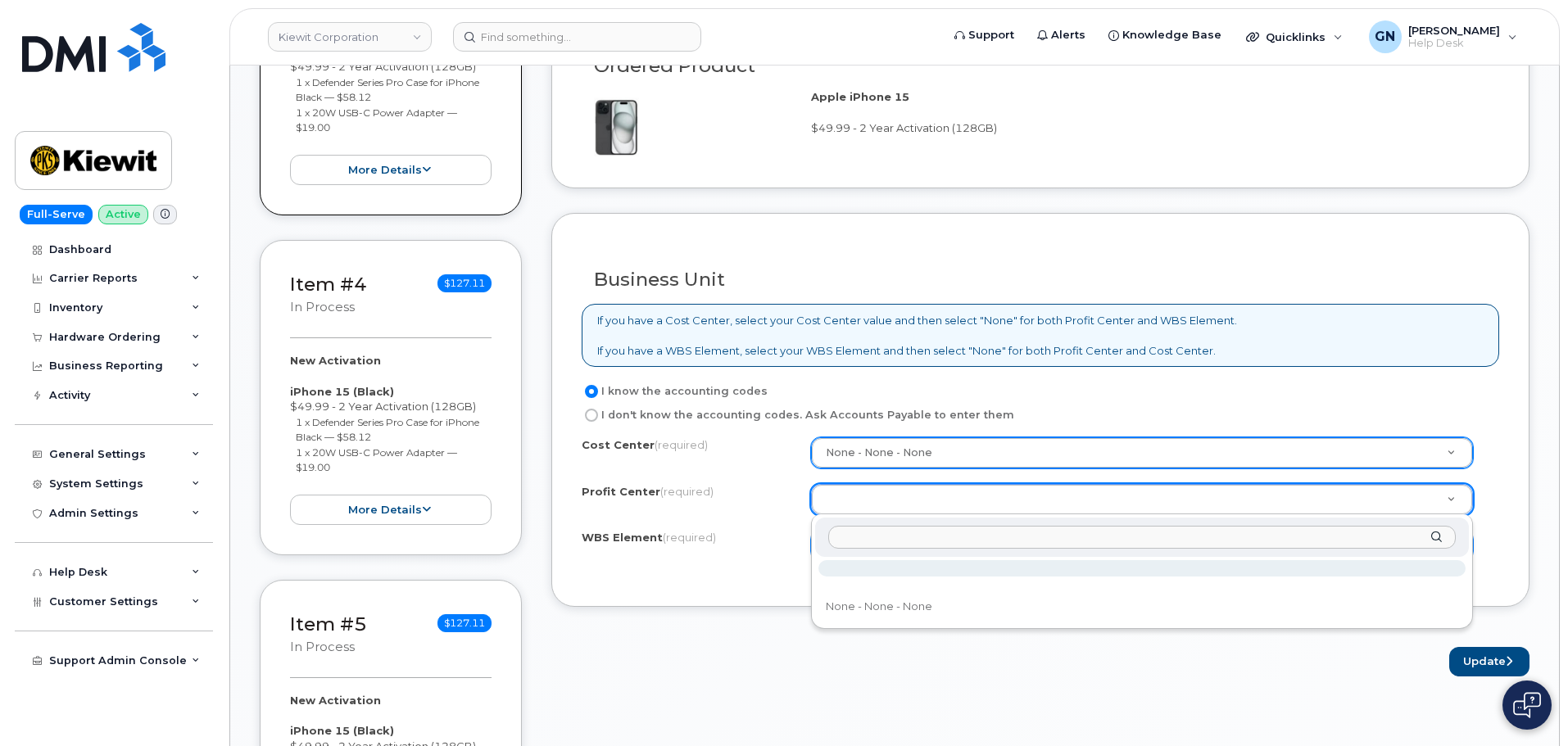
drag, startPoint x: 906, startPoint y: 497, endPoint x: 899, endPoint y: 522, distance: 26.0
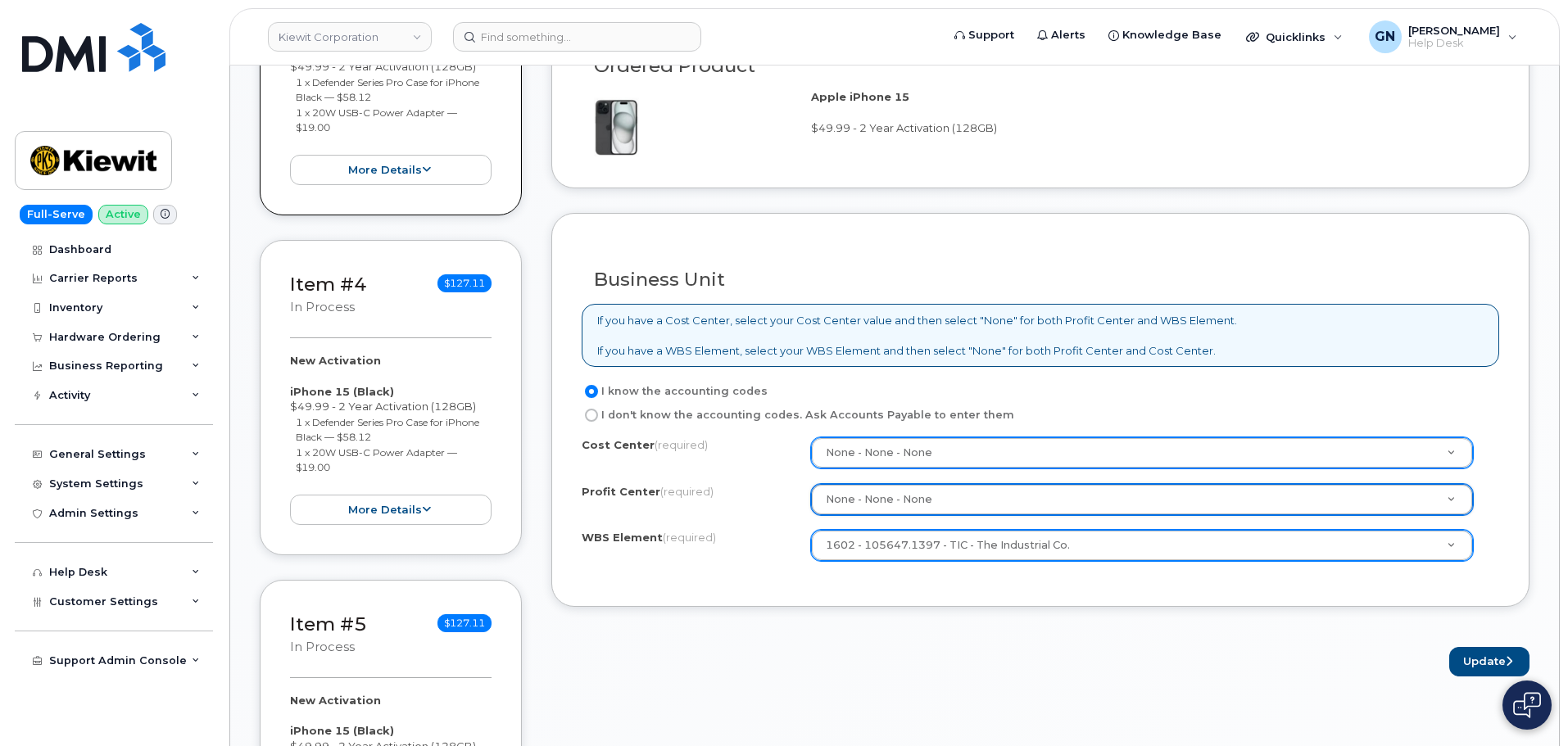
select select "None"
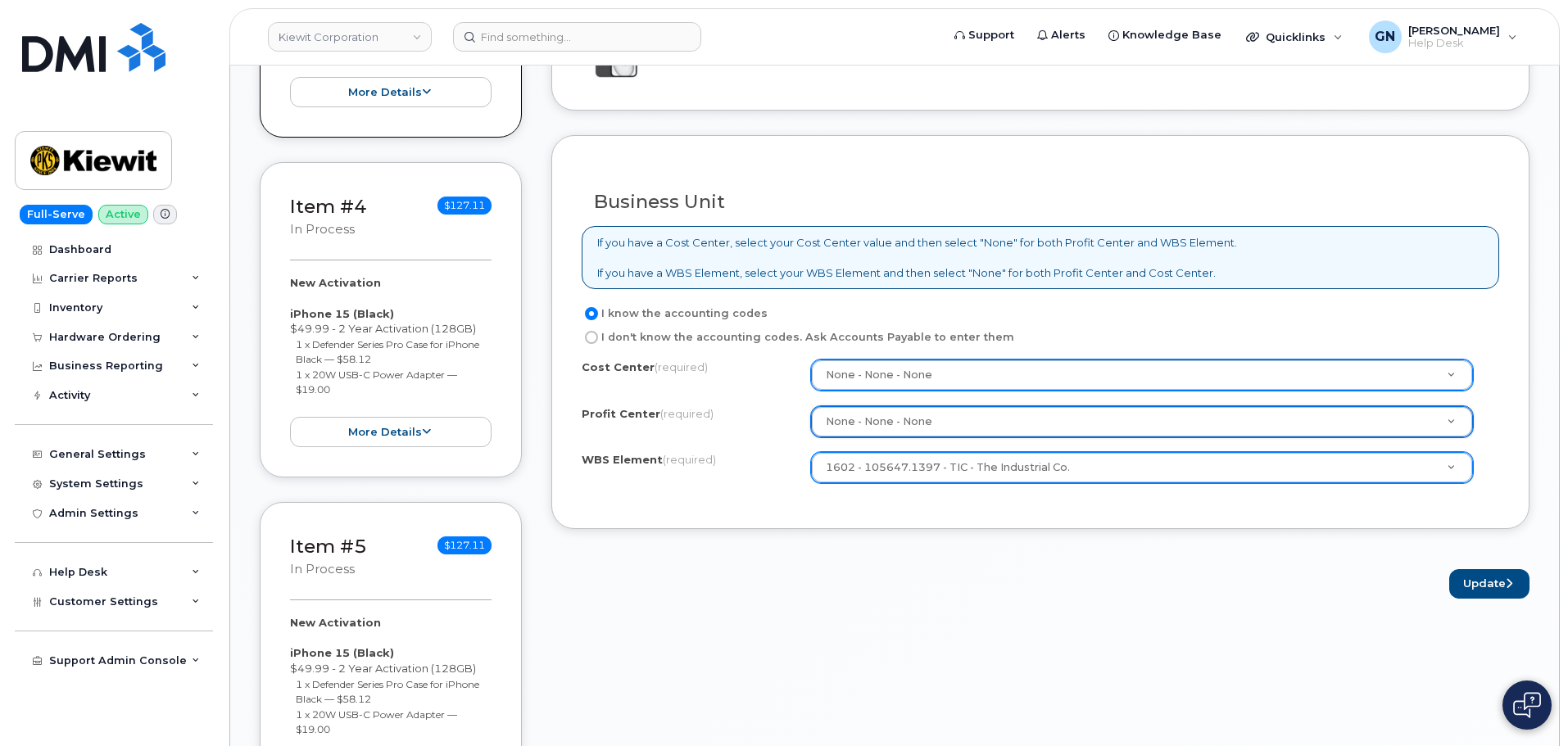
scroll to position [1392, 0]
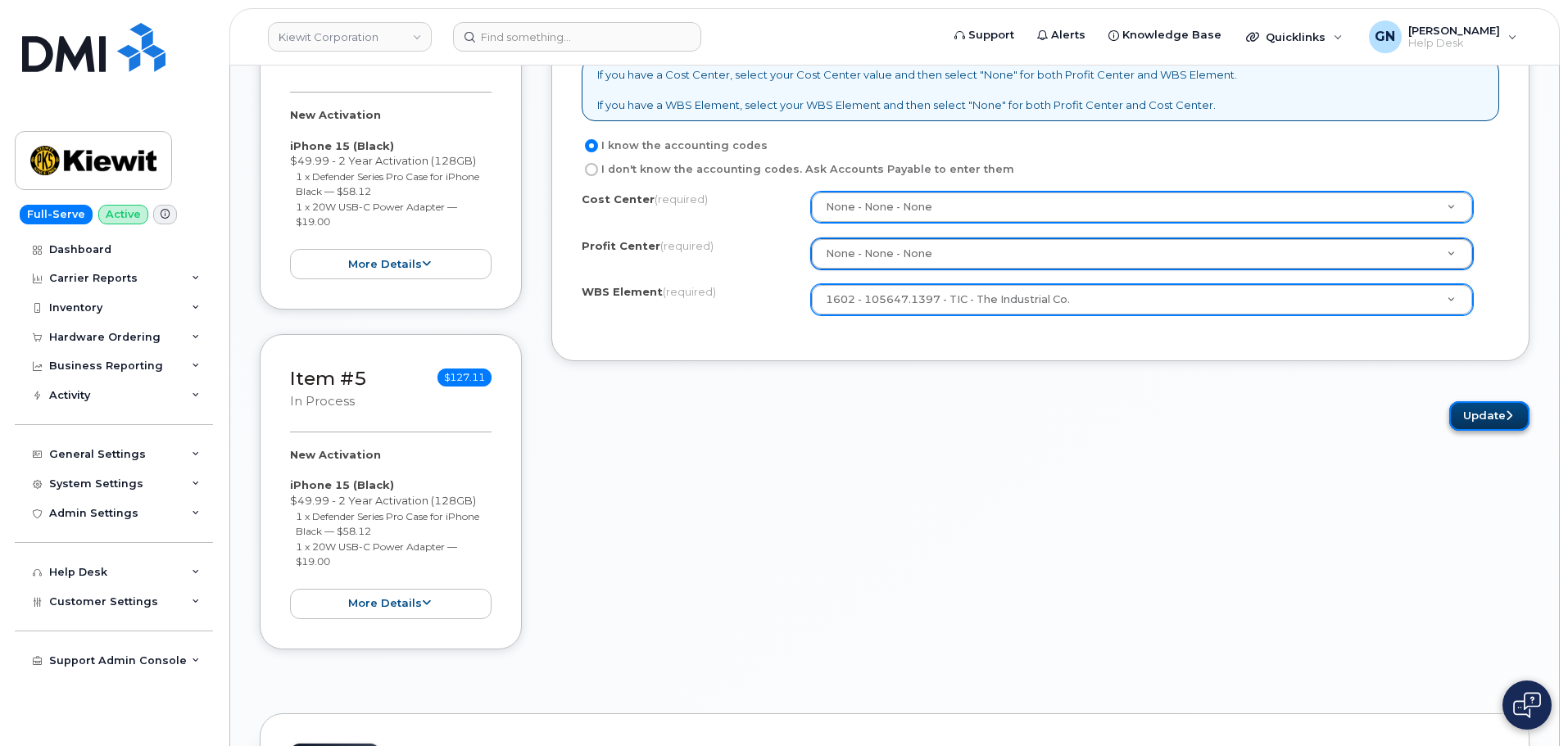
click at [1488, 419] on button "Update" at bounding box center [1489, 416] width 80 height 30
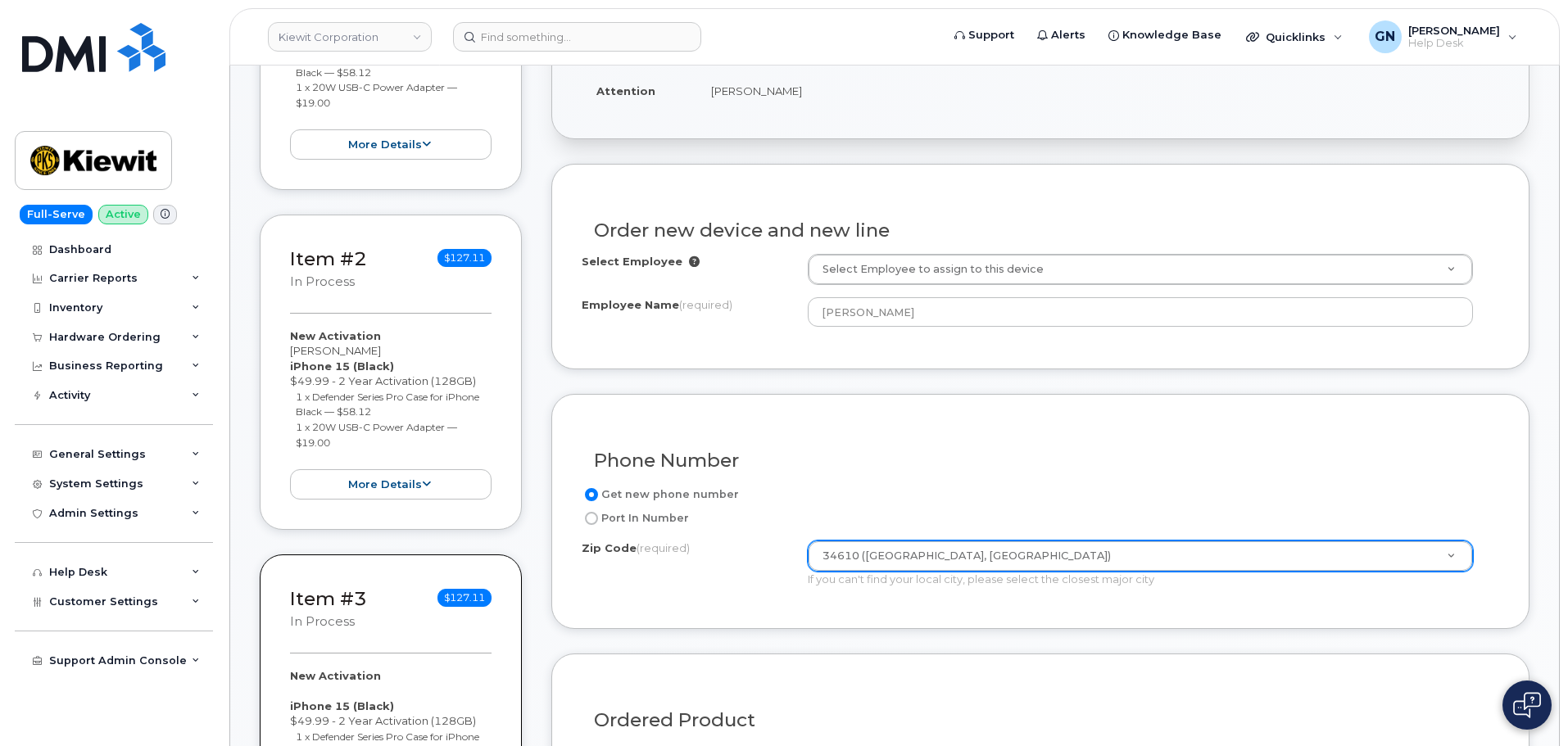
scroll to position [491, 0]
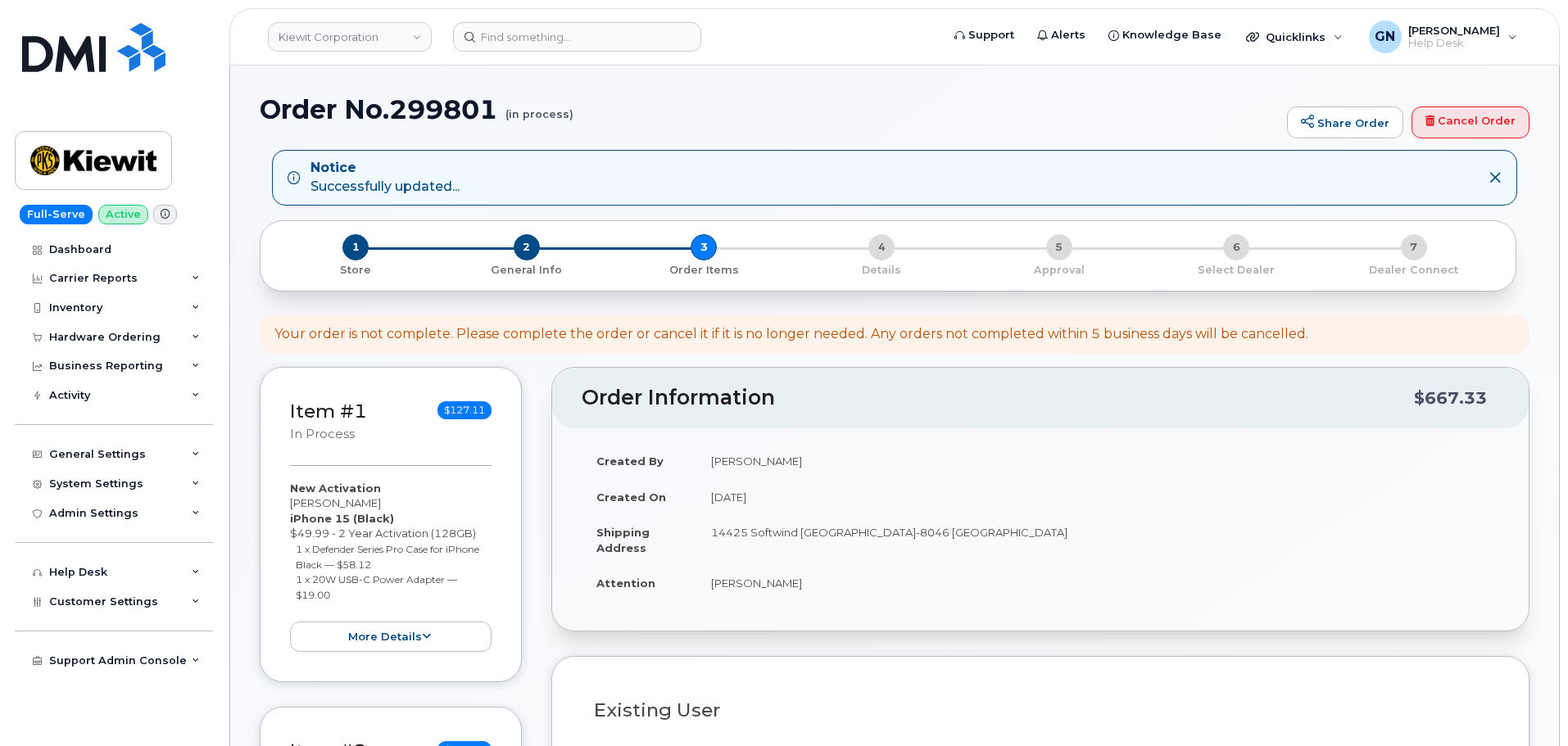
select select
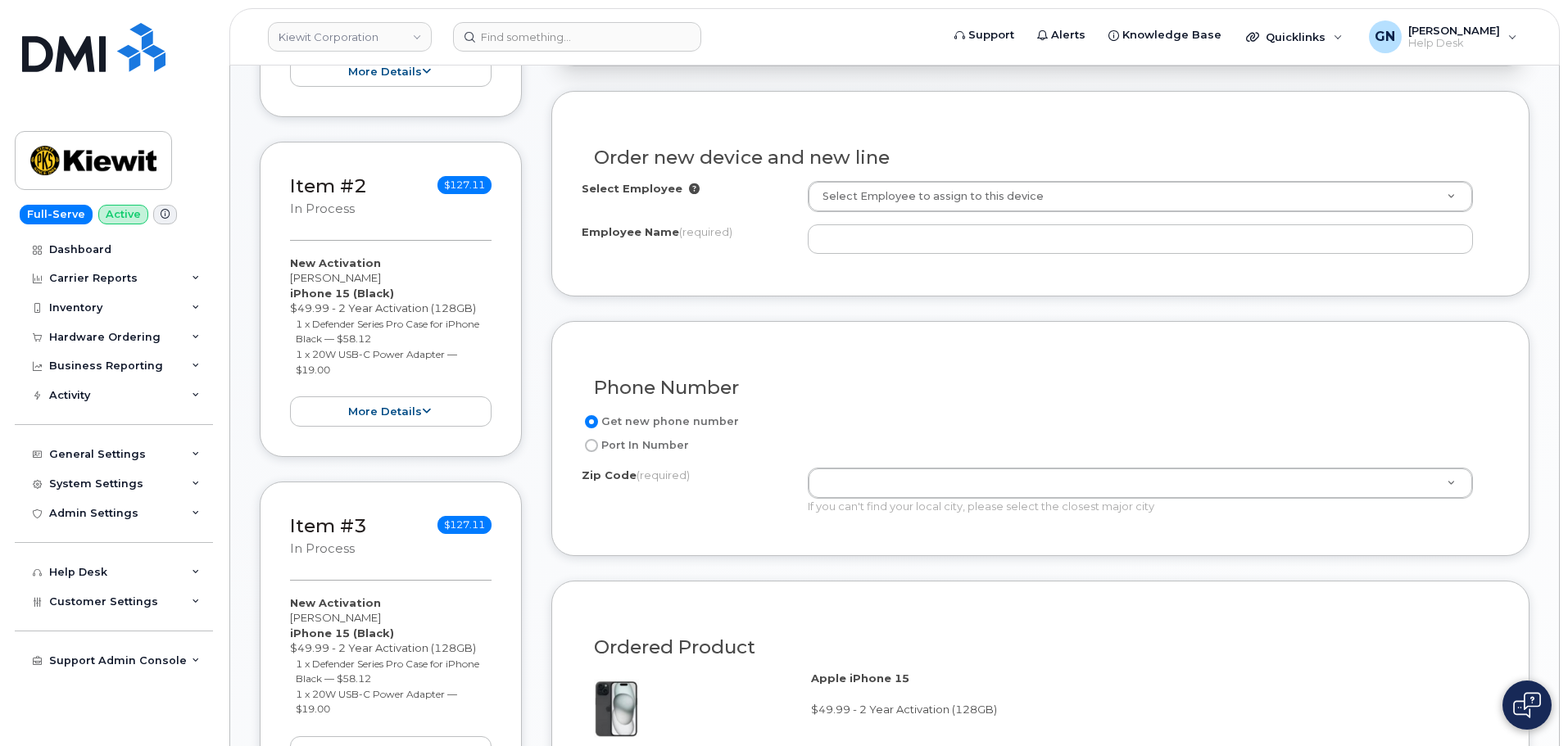
scroll to position [573, 0]
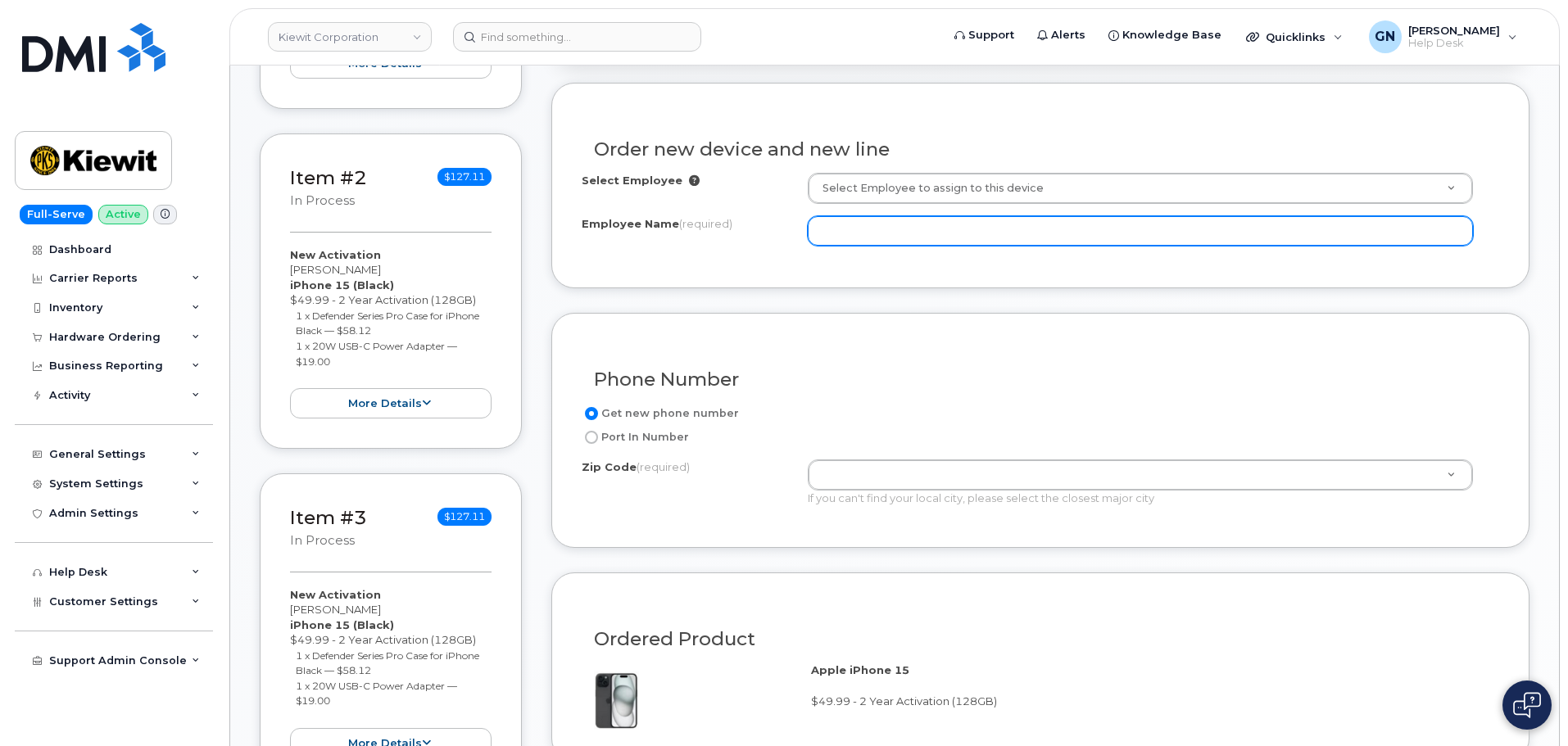
click at [868, 233] on input "Employee Name (required)" at bounding box center [1140, 230] width 665 height 29
paste input "Michael Olszewski"
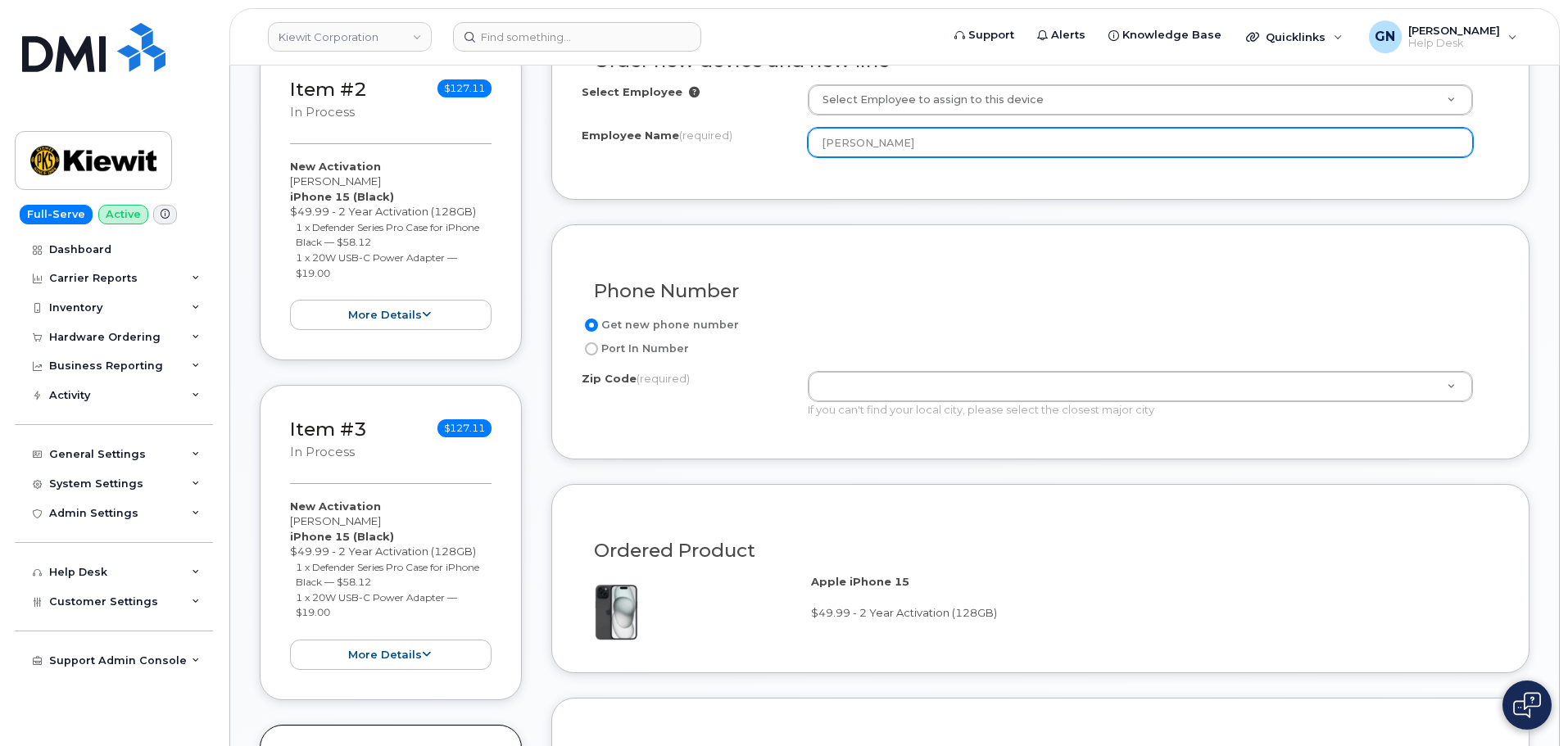
scroll to position [819, 0]
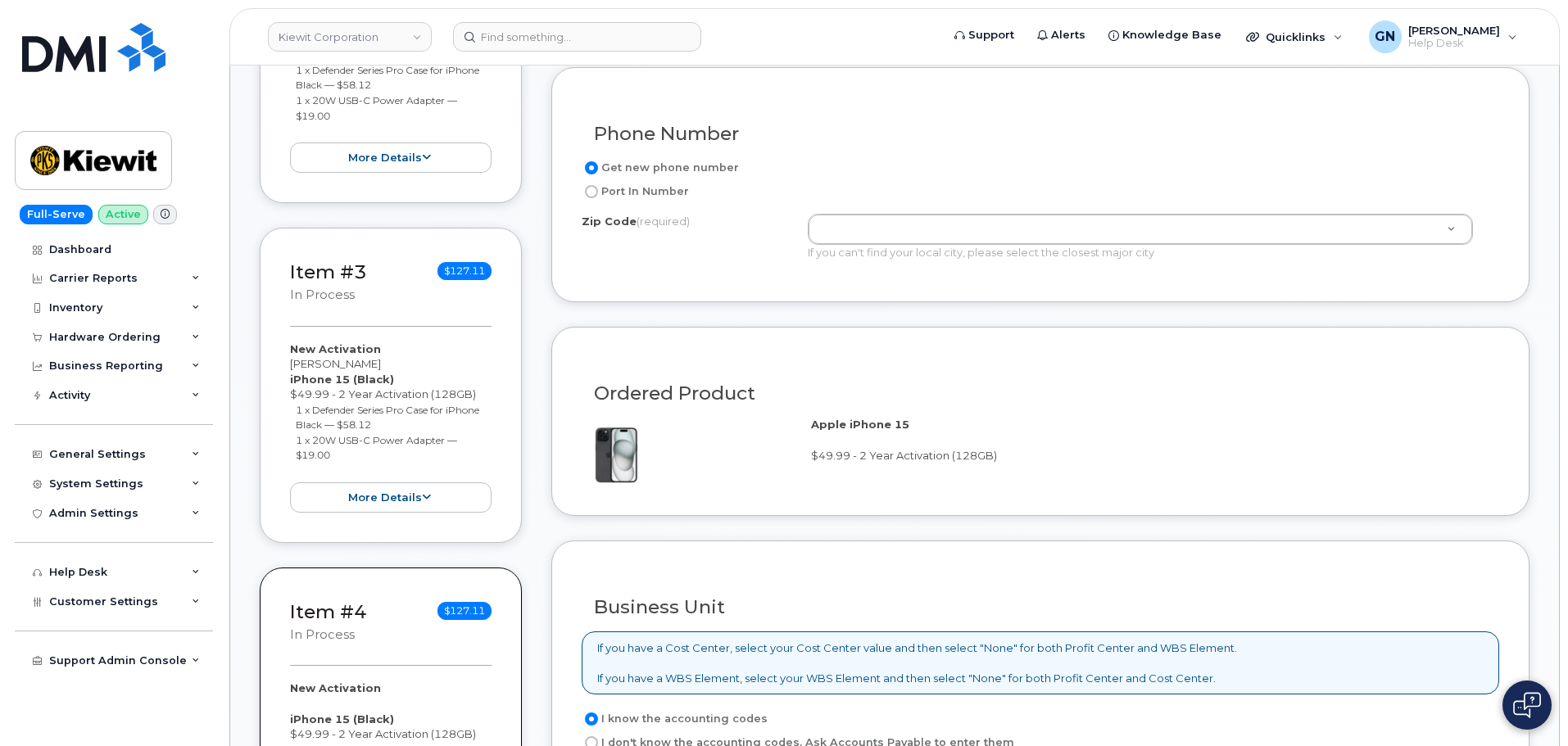
type input "Michael Olszewski"
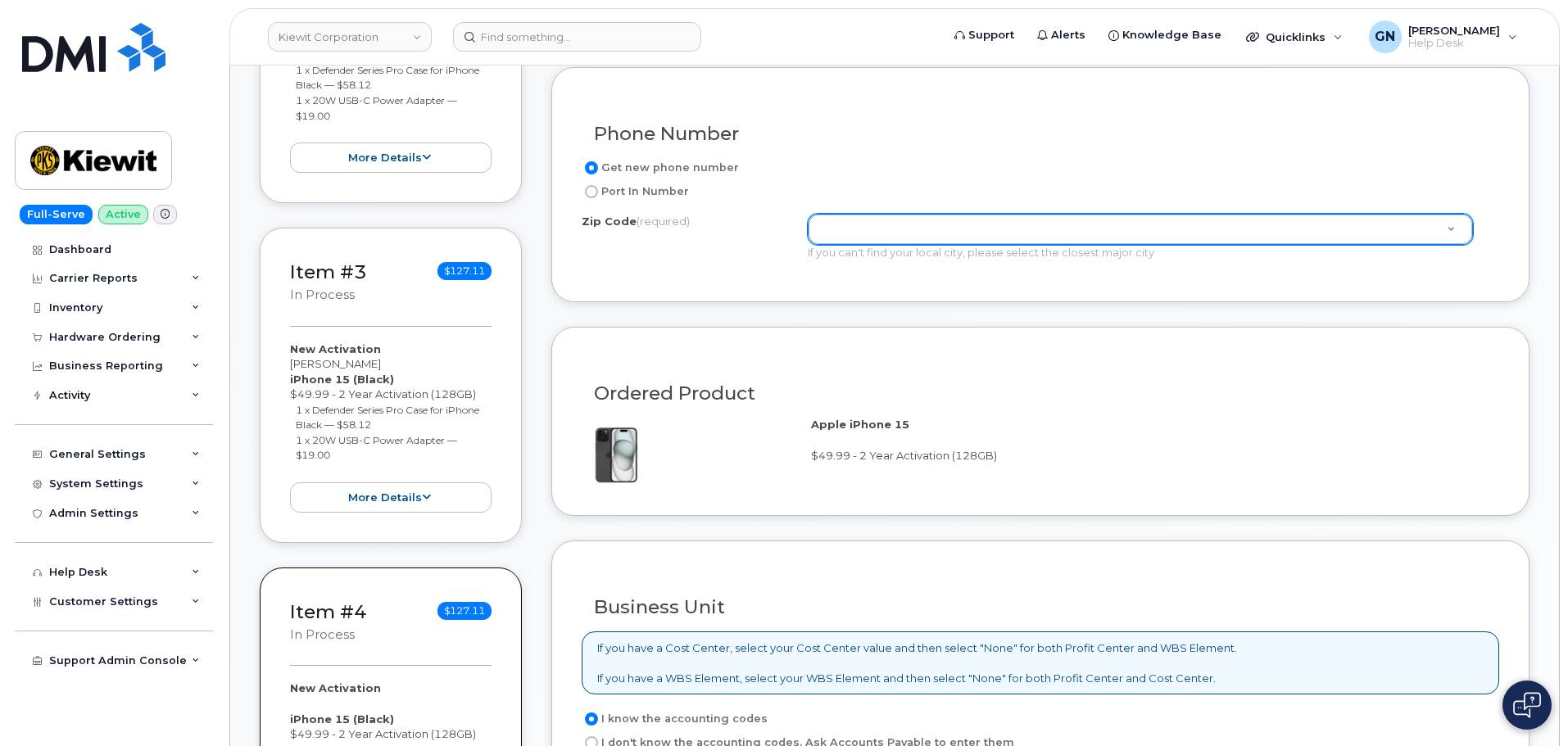
paste input "34610"
type input "34610"
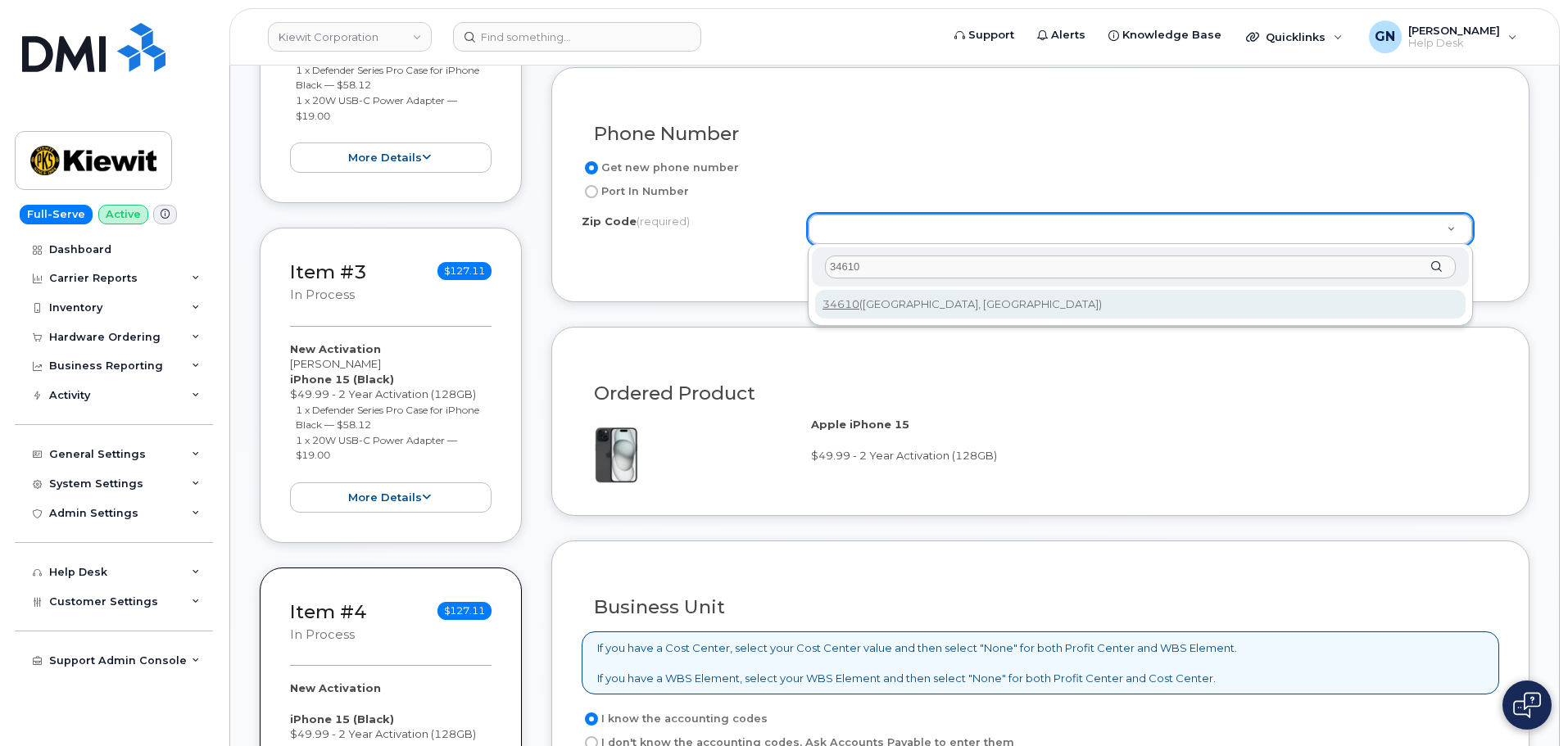
type input "34610"
type input "34610 ([GEOGRAPHIC_DATA], [GEOGRAPHIC_DATA])"
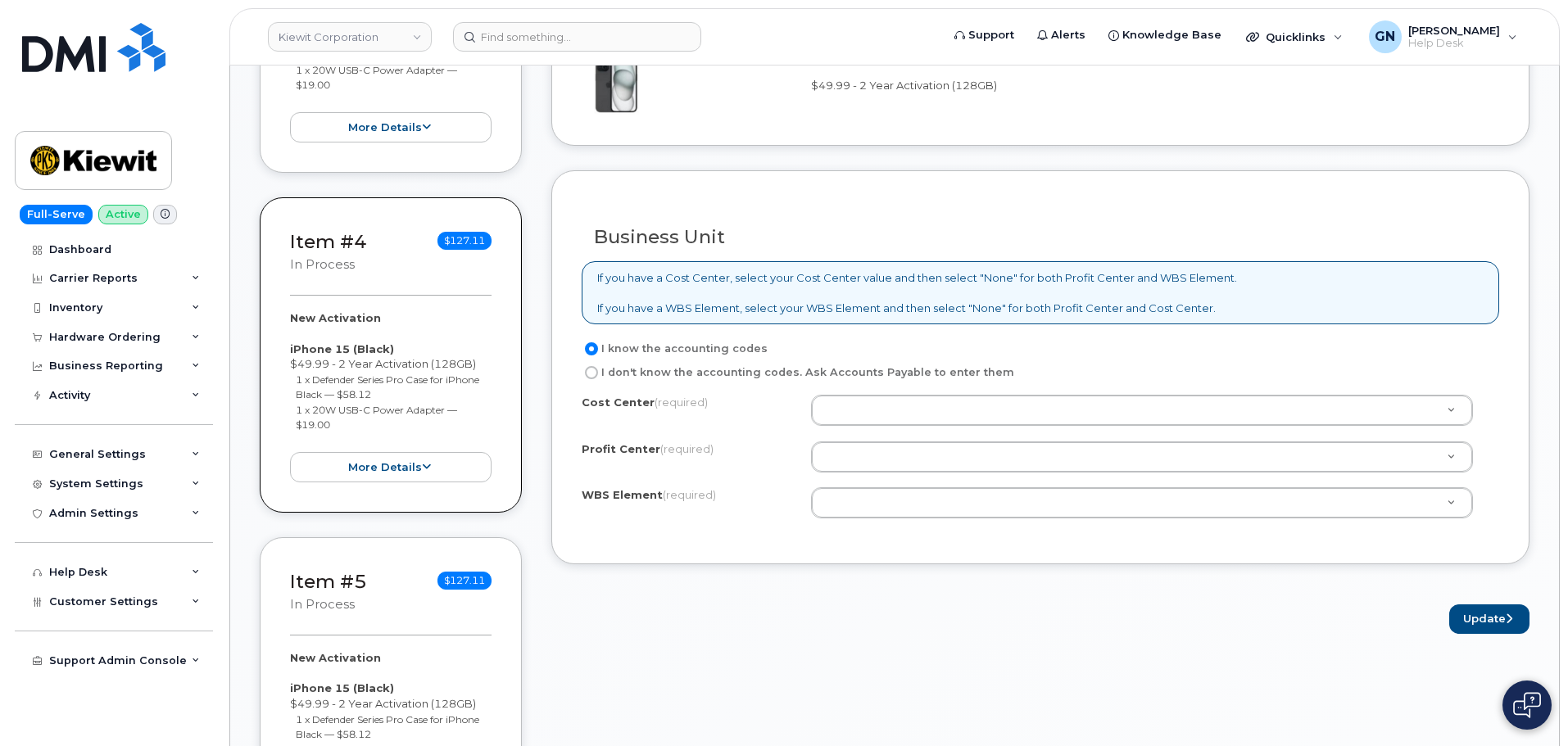
scroll to position [1228, 0]
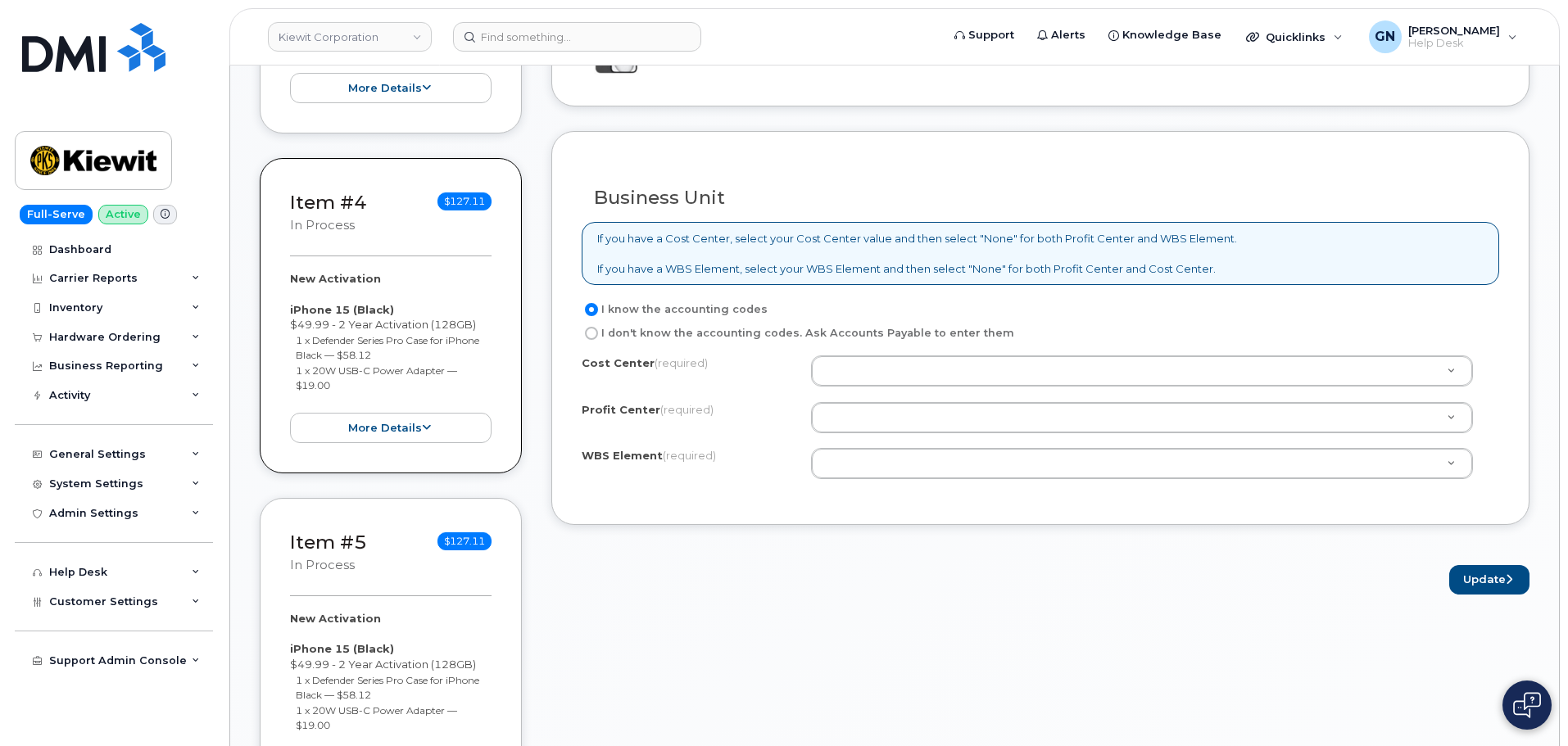
paste input "105647.1397"
type input "105647.1397"
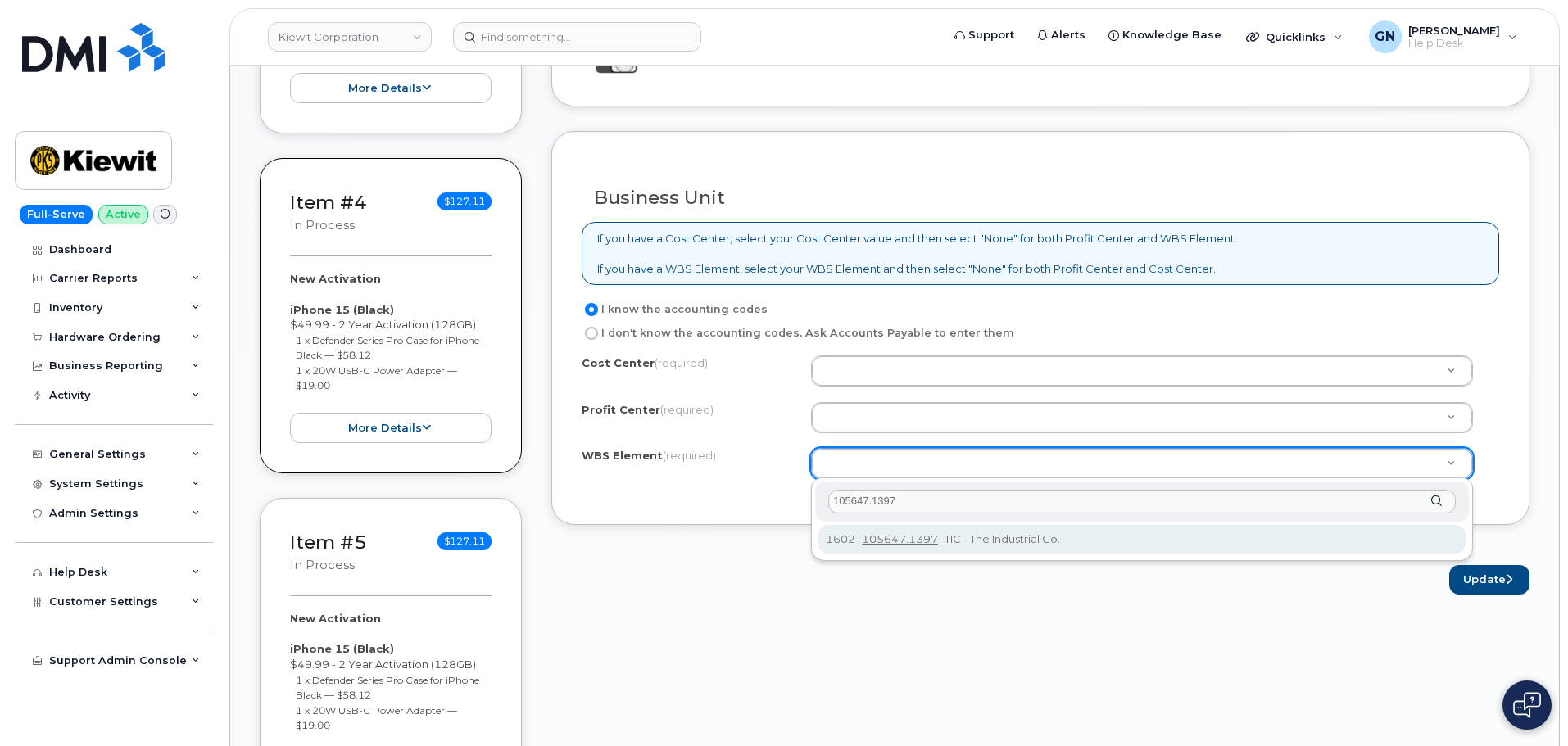
type input "105647.1397"
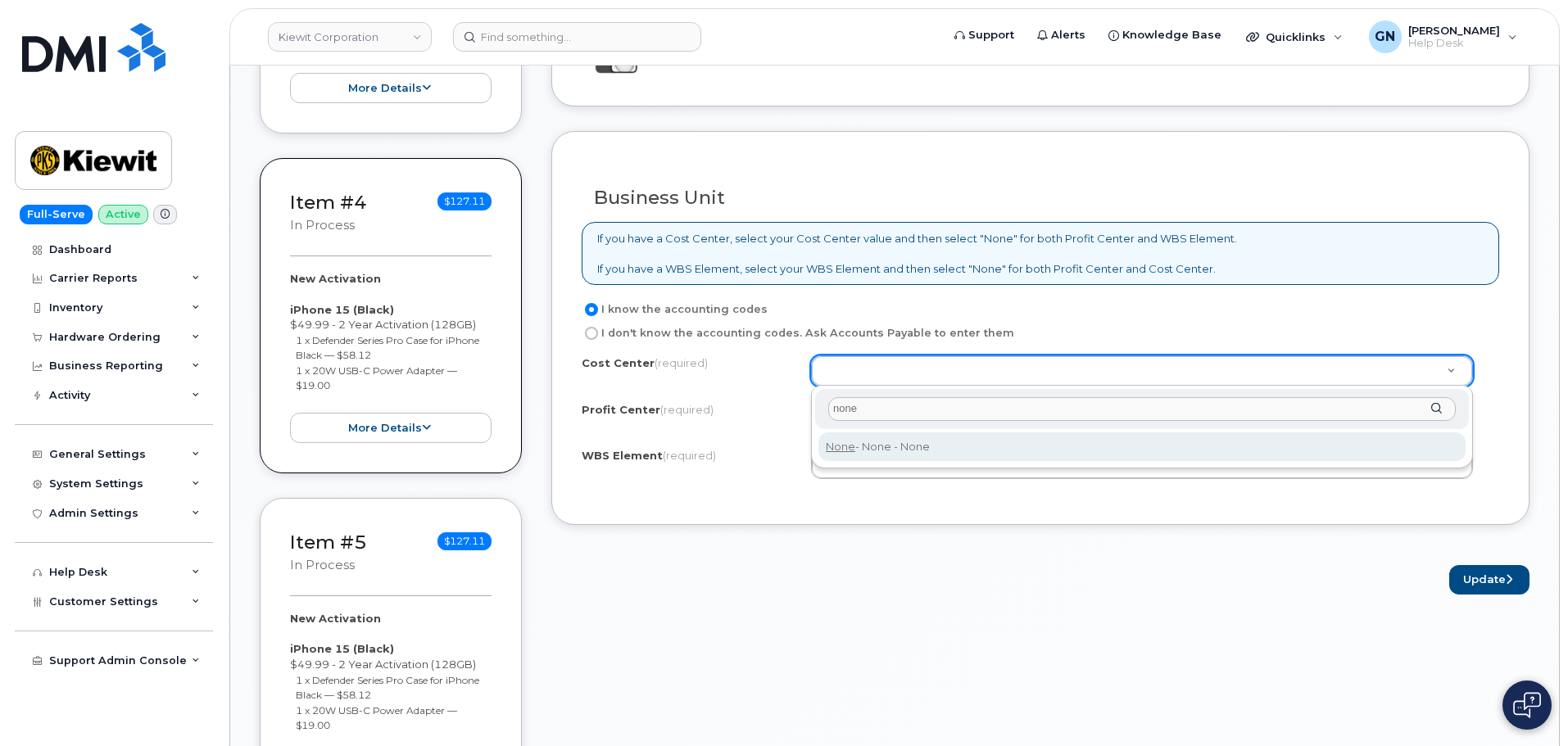
type input "none"
type input "None"
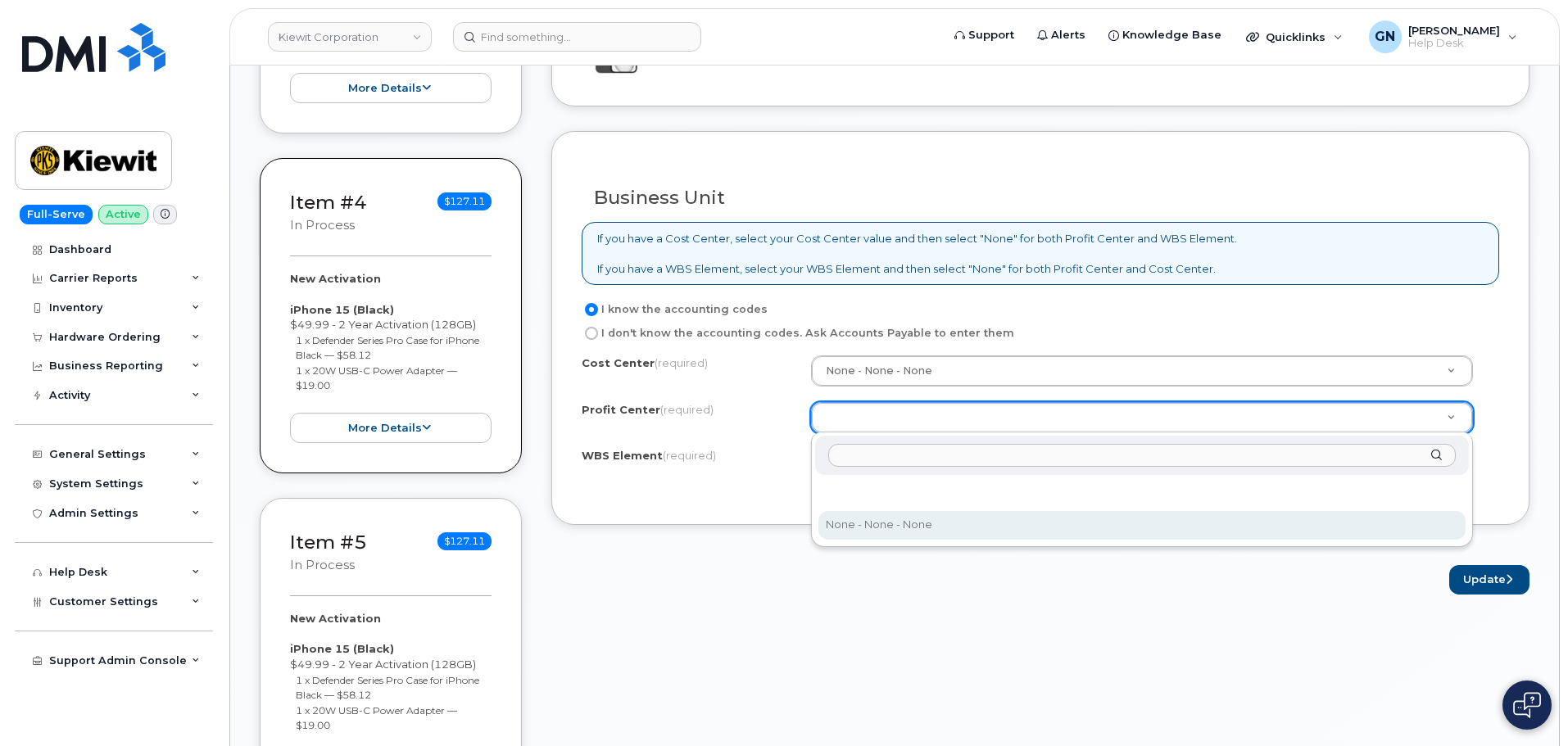
select select "None"
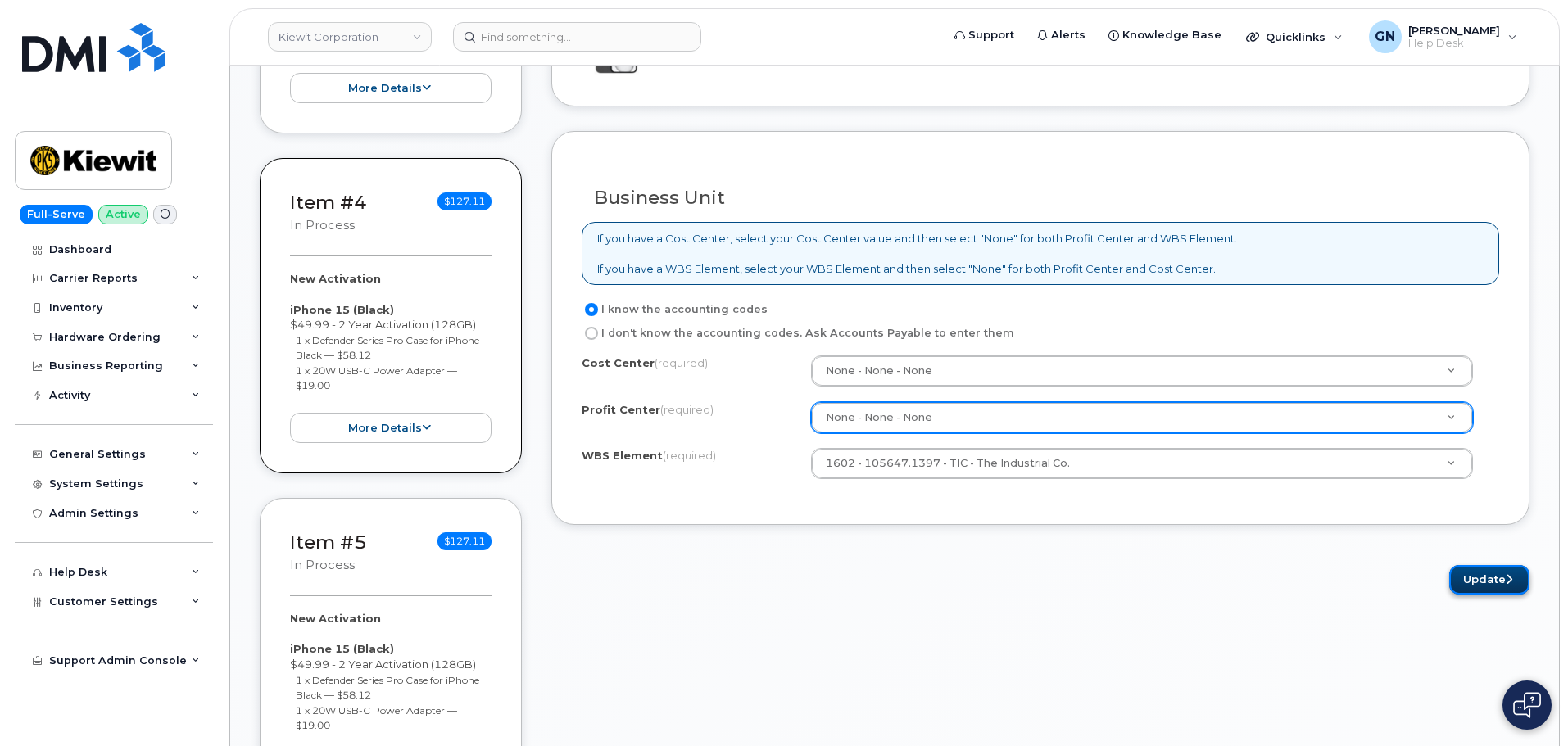
click at [1470, 582] on button "Update" at bounding box center [1489, 580] width 80 height 30
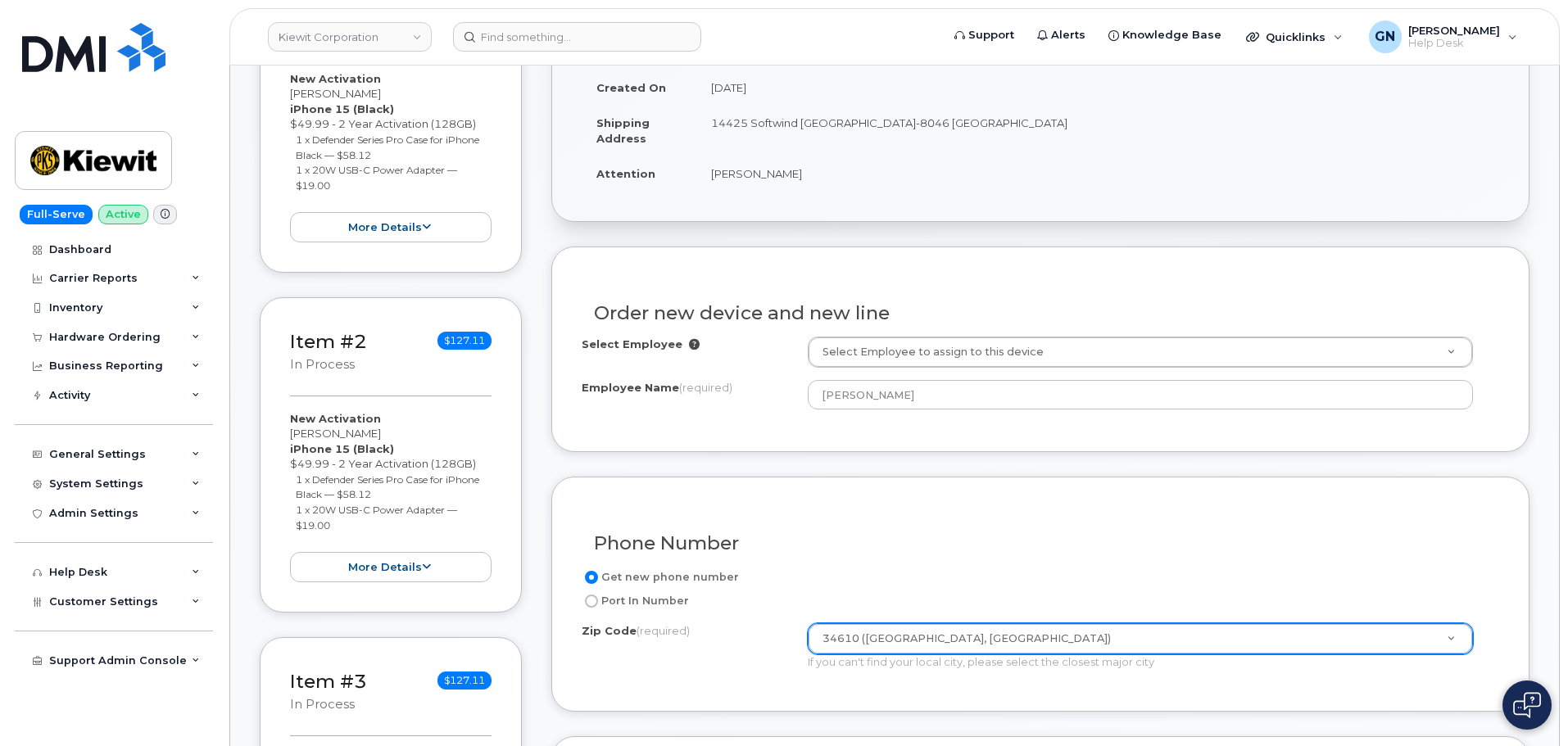
scroll to position [330, 0]
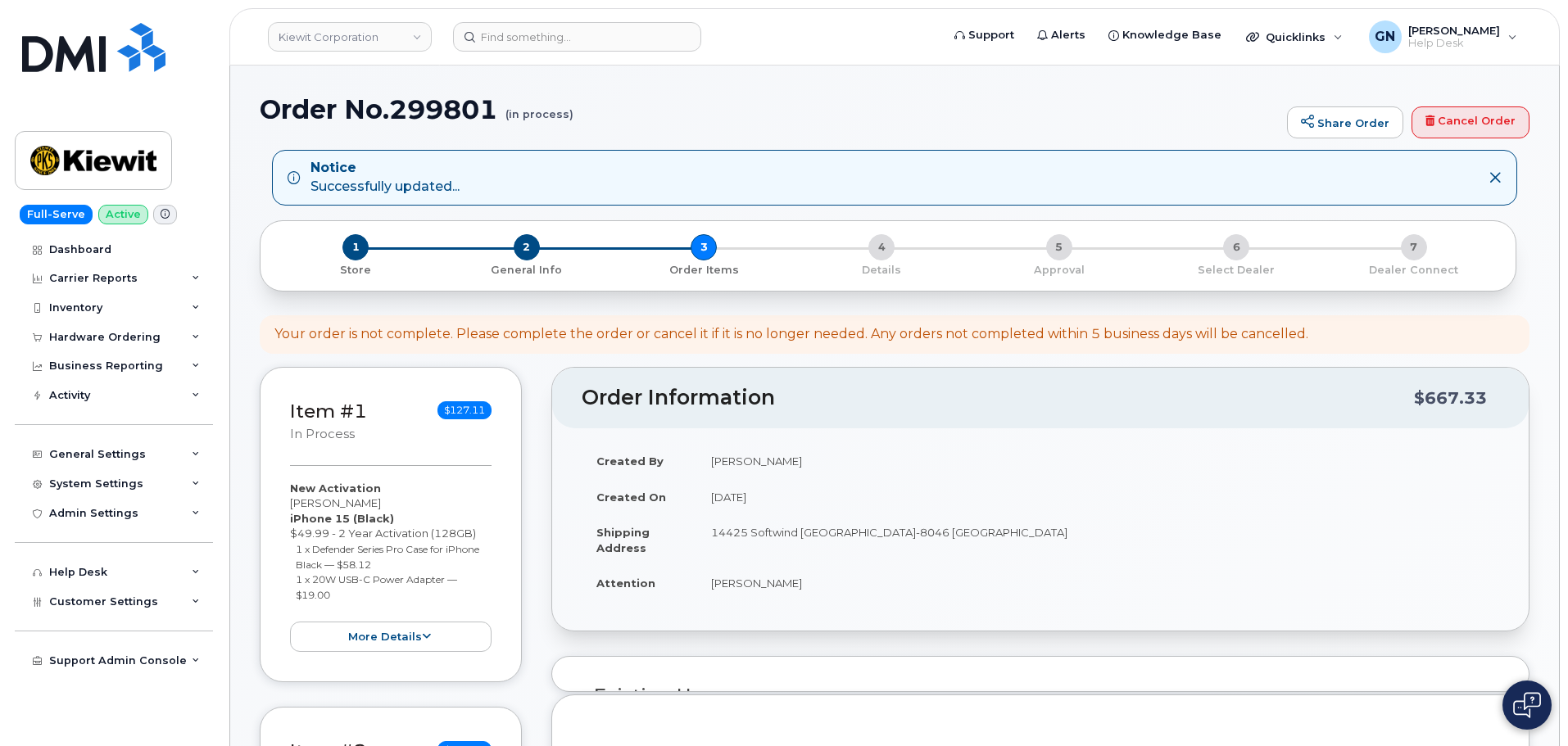
select select
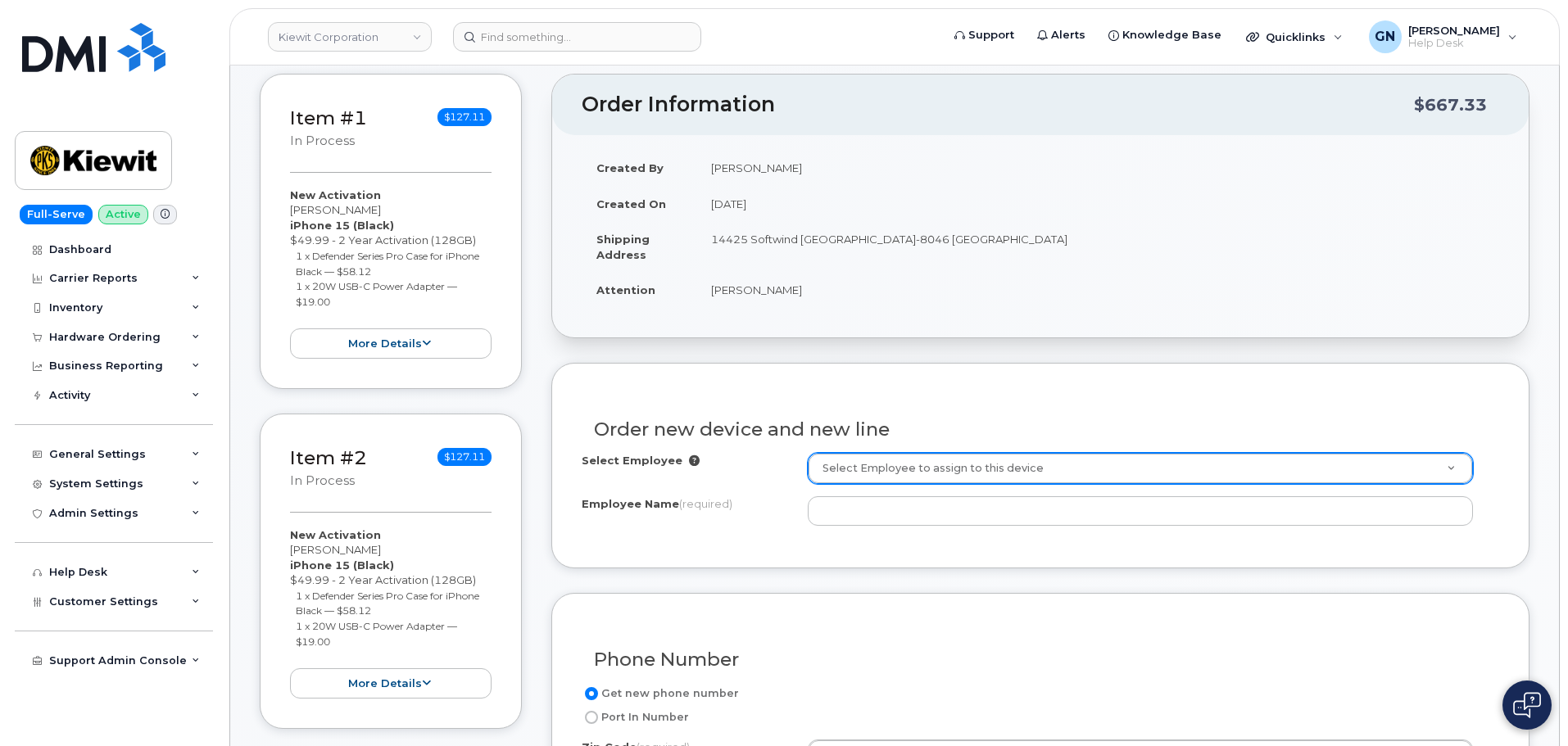
scroll to position [409, 0]
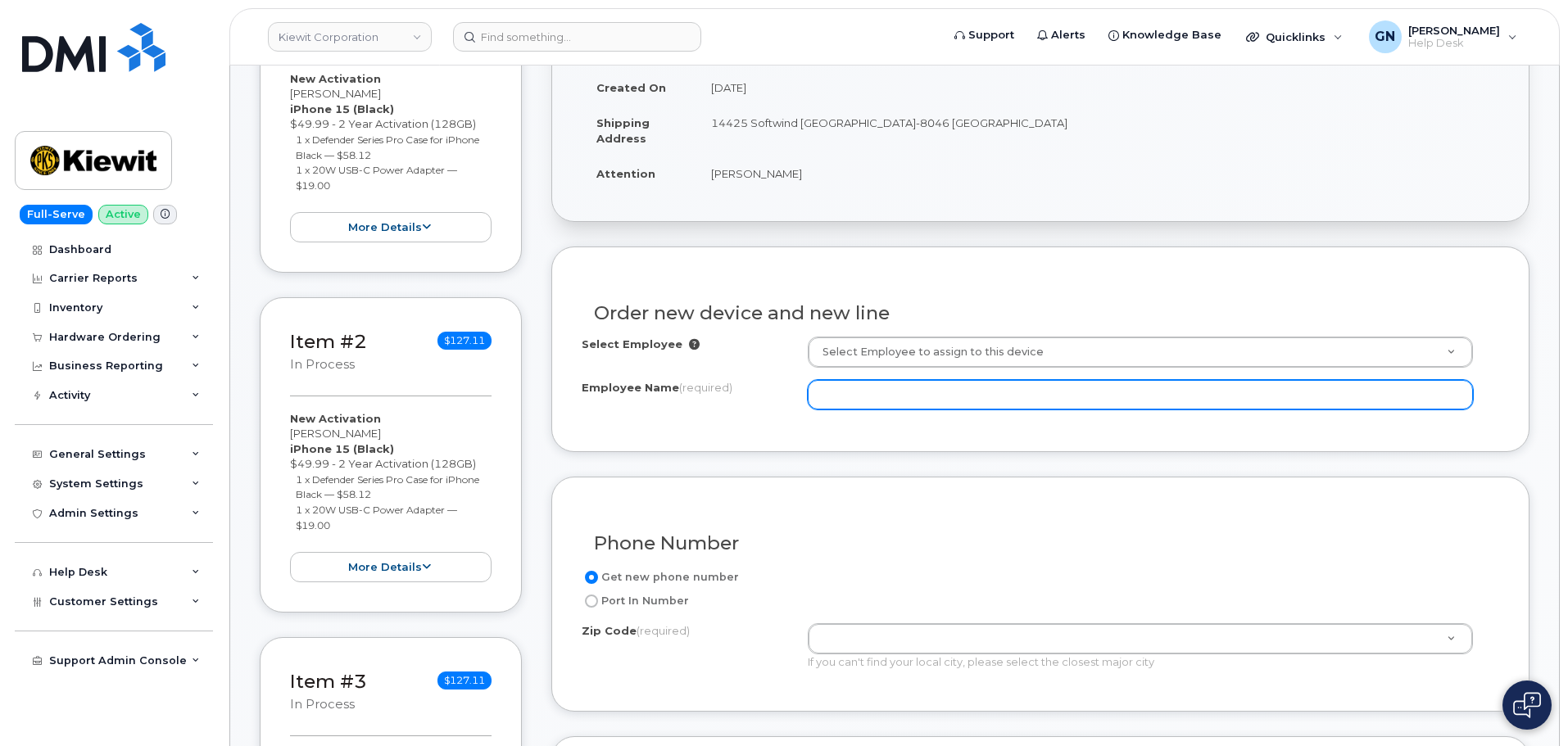
click at [932, 386] on input "Employee Name (required)" at bounding box center [1140, 394] width 665 height 29
paste input "[PERSON_NAME]"
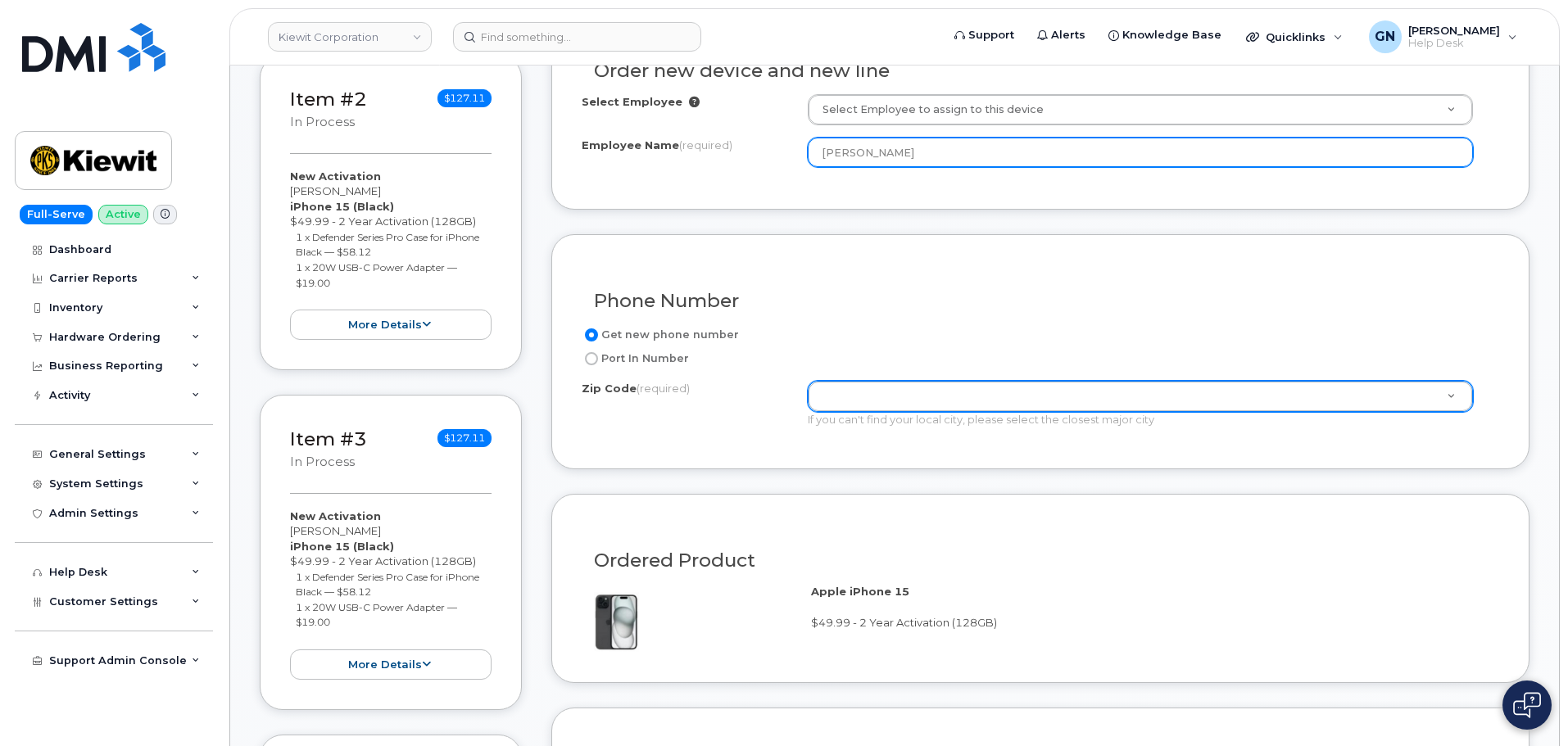
scroll to position [655, 0]
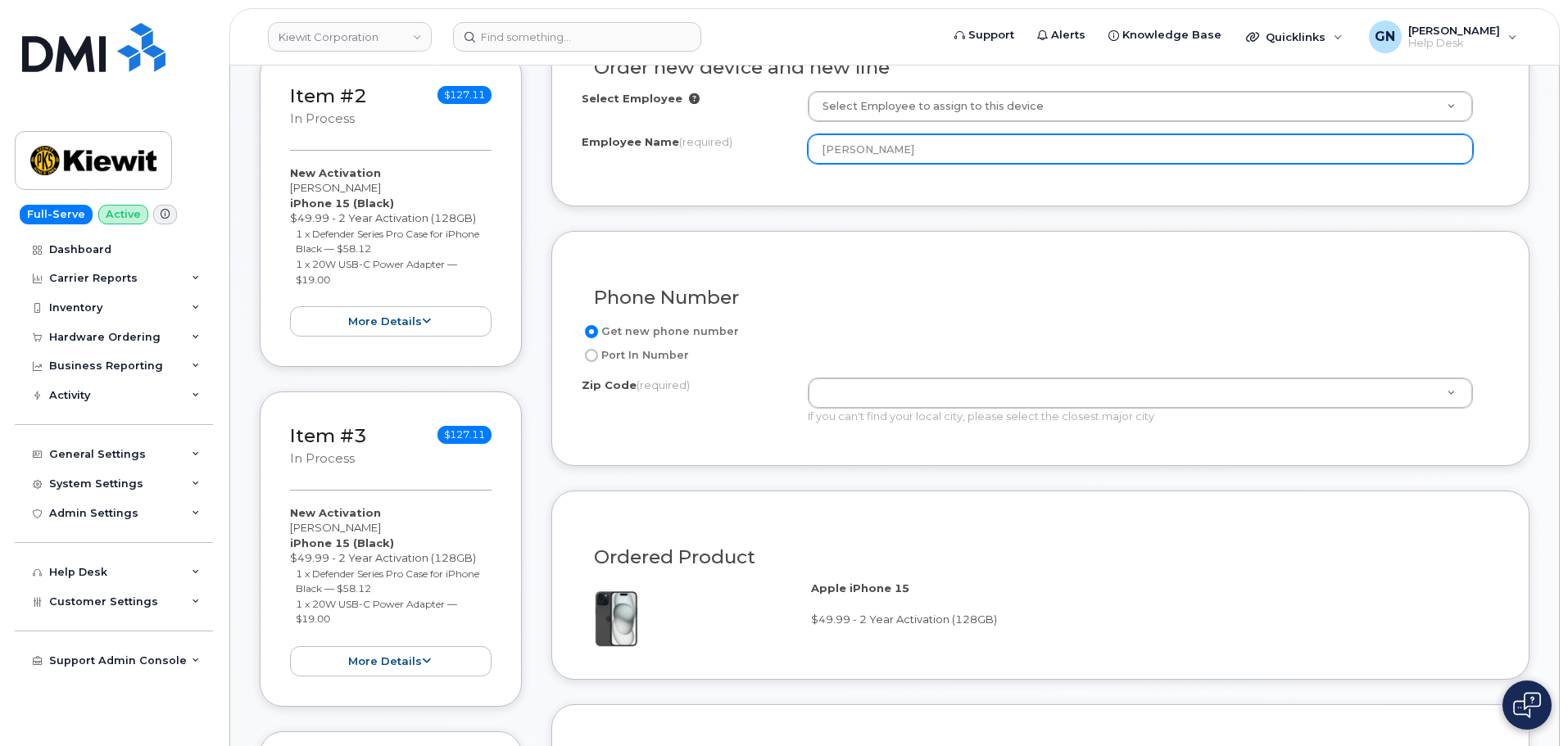
type input "[PERSON_NAME]"
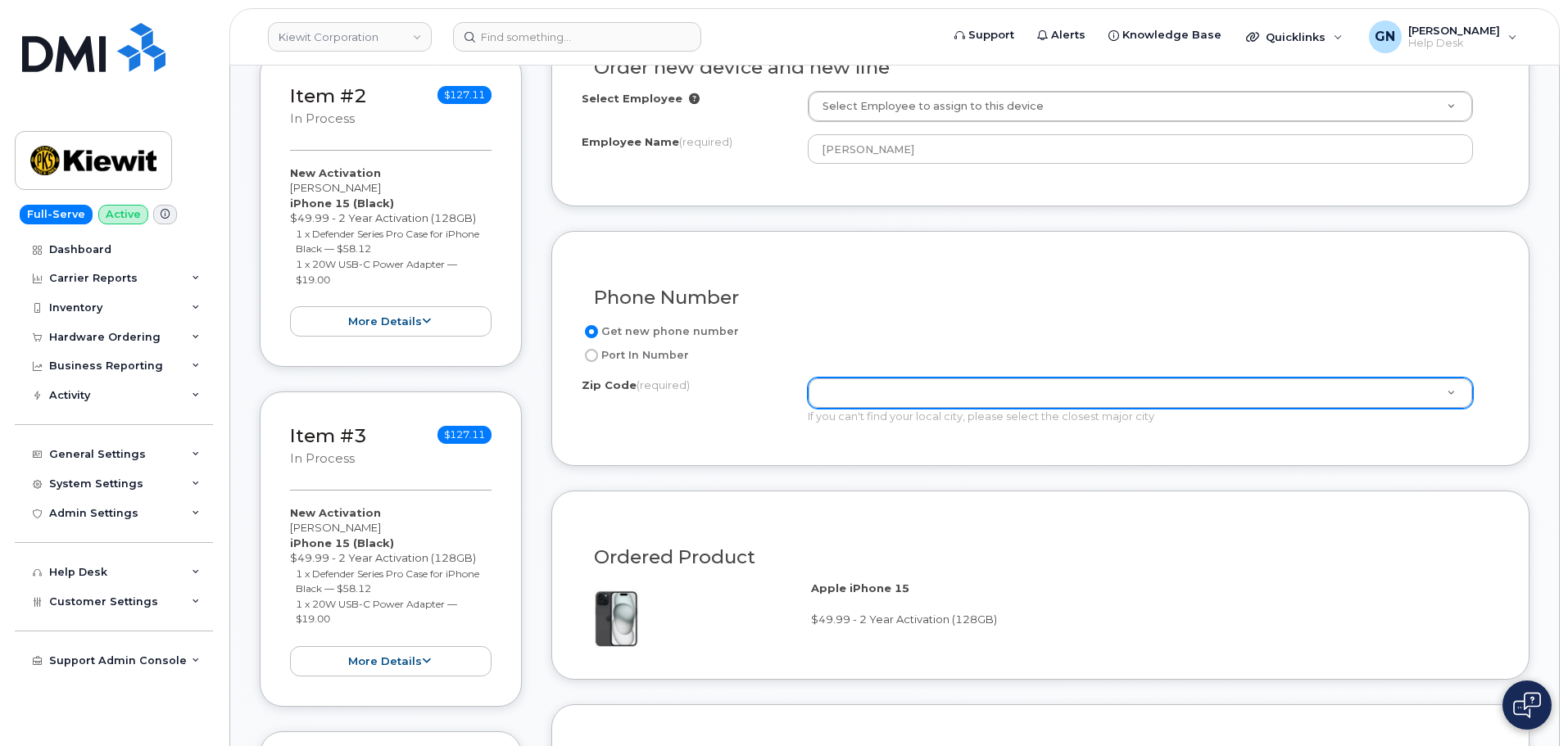
paste input "34610"
type input "34610"
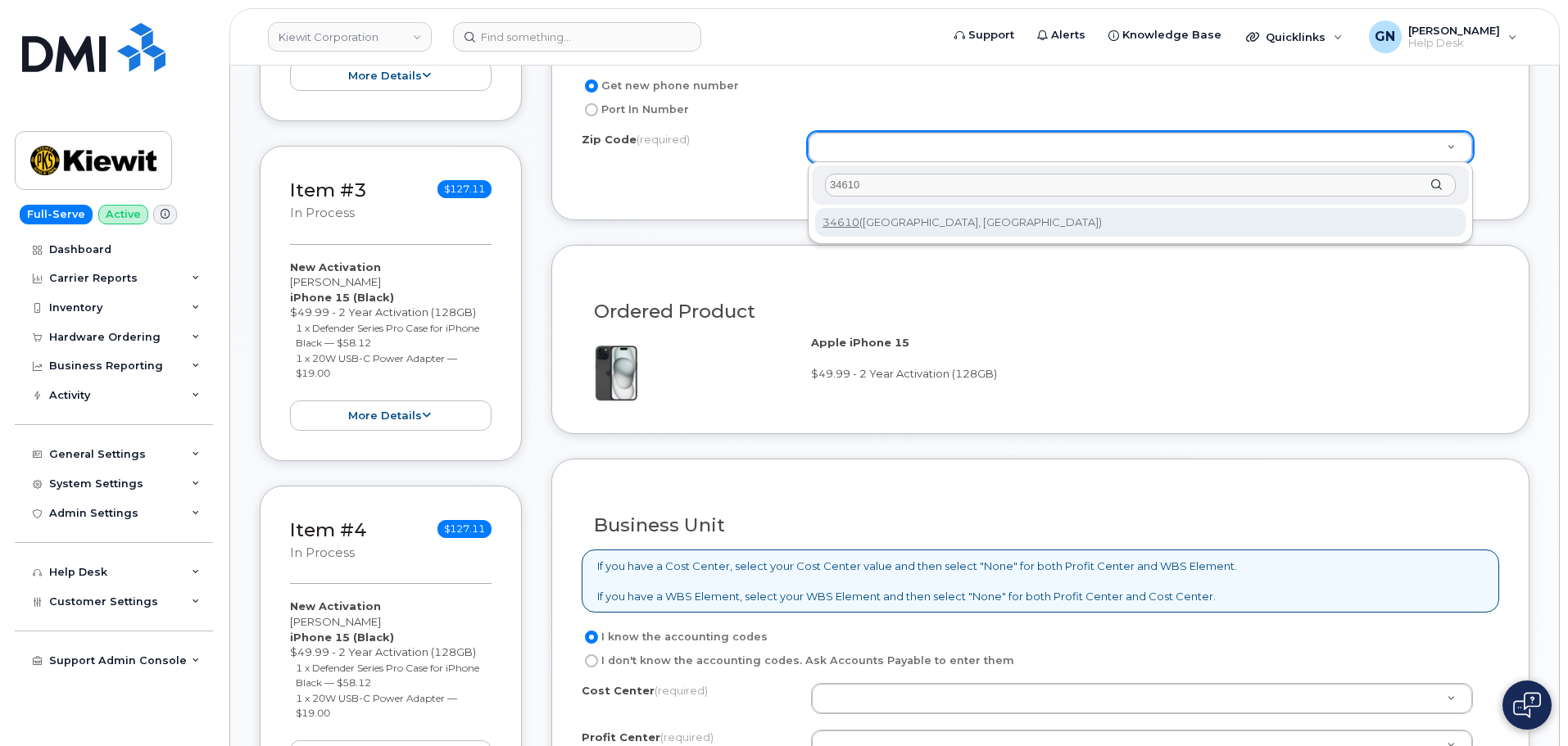
type input "34610"
type input "34610 ([GEOGRAPHIC_DATA], [GEOGRAPHIC_DATA])"
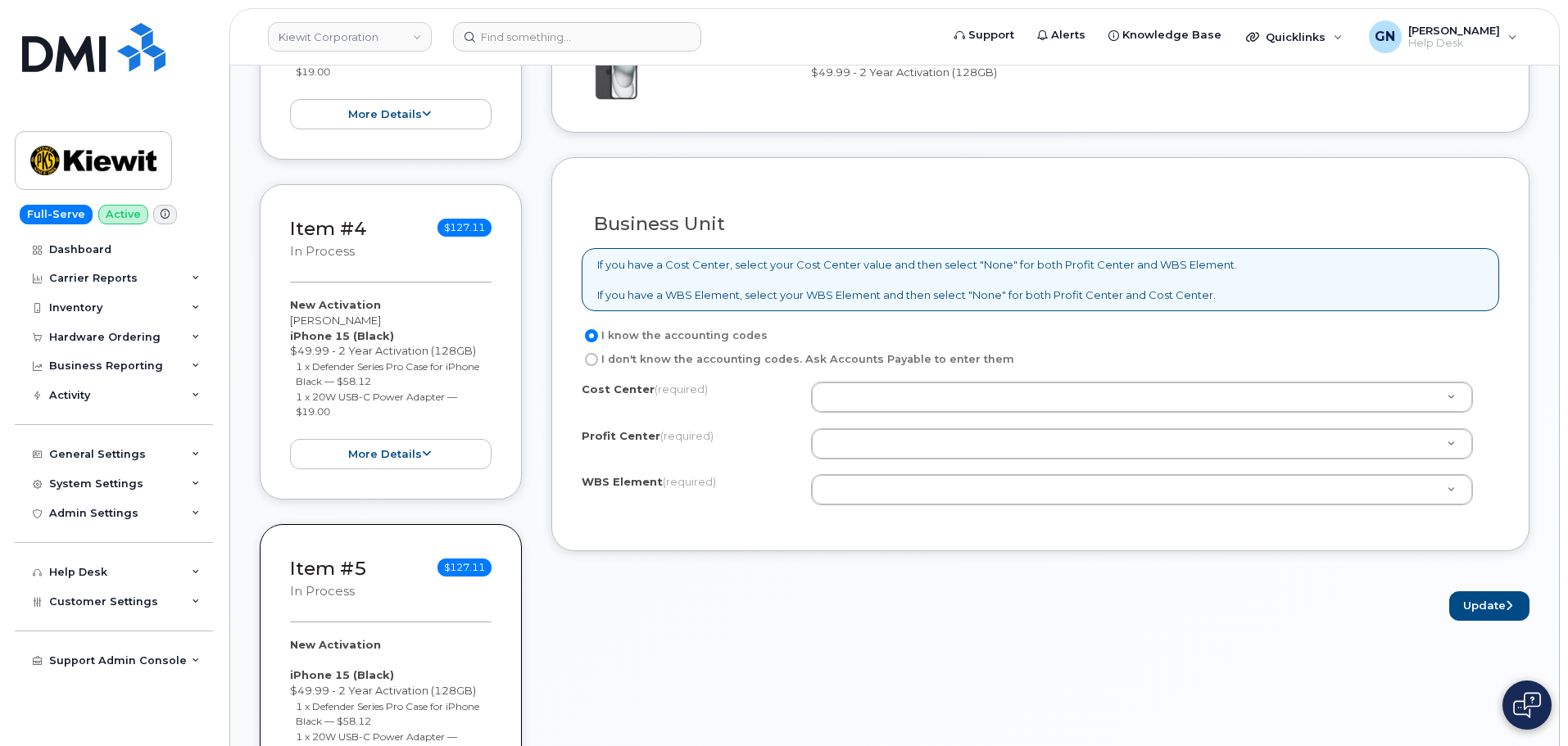
scroll to position [1228, 0]
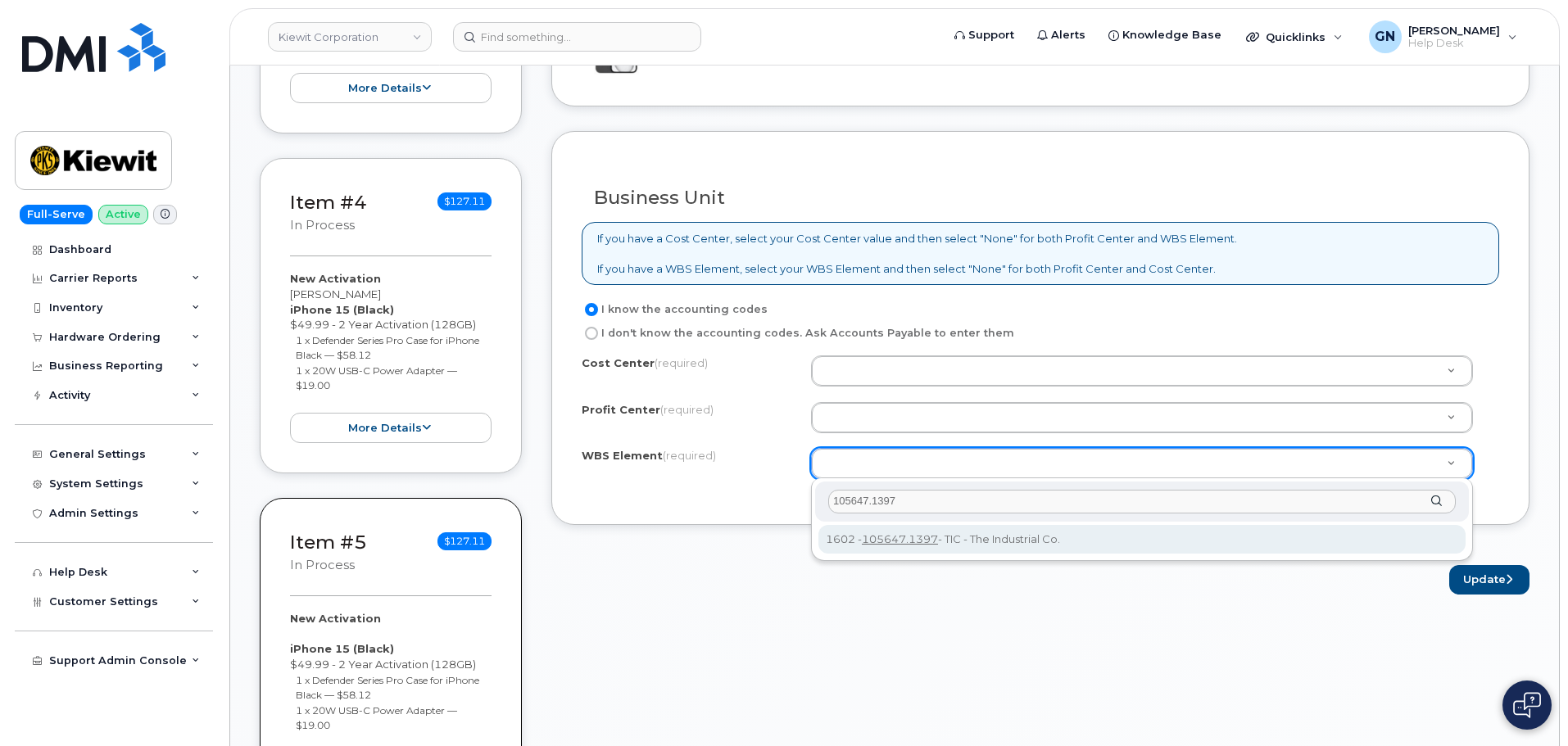
type input "105647.1397"
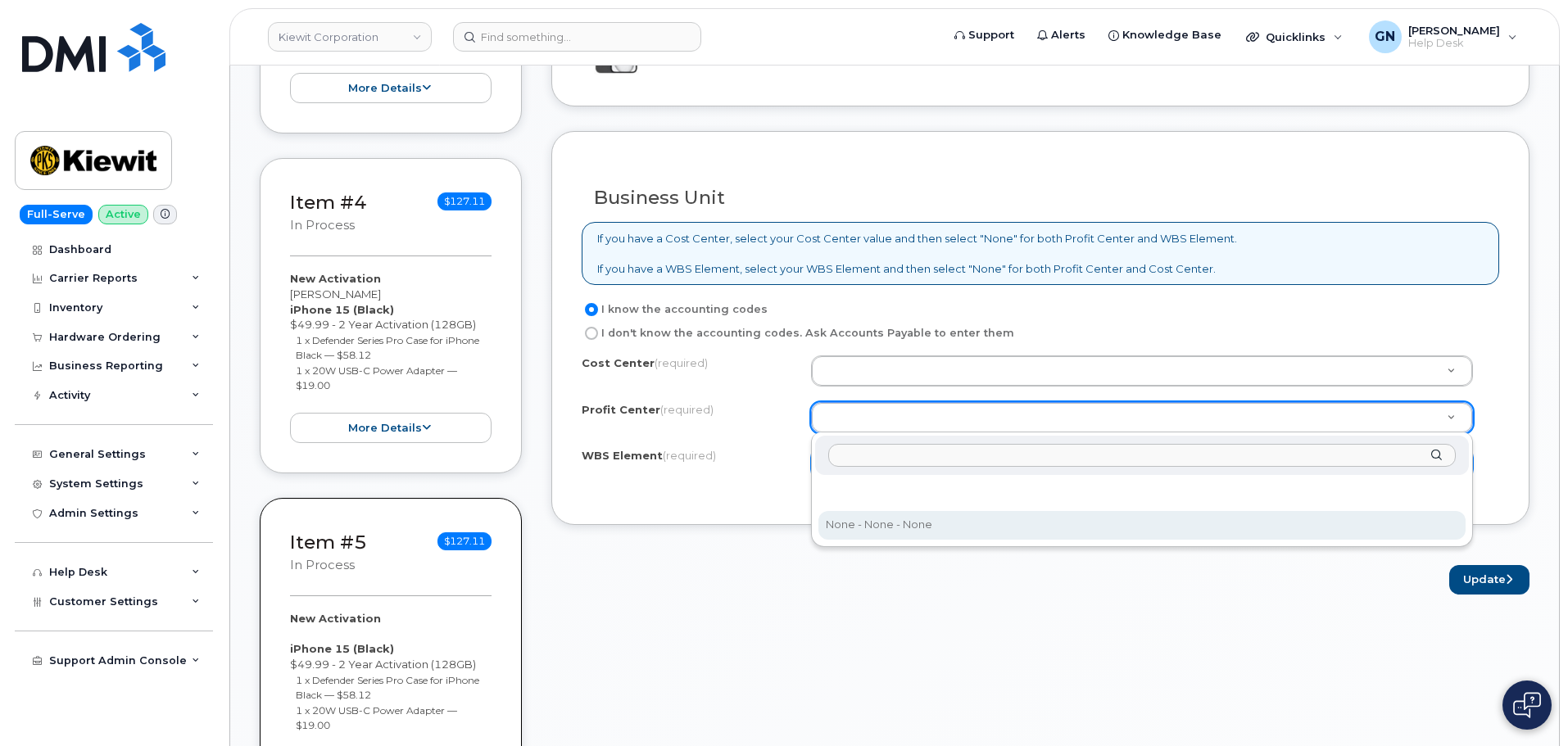
drag, startPoint x: 887, startPoint y: 524, endPoint x: 893, endPoint y: 389, distance: 135.1
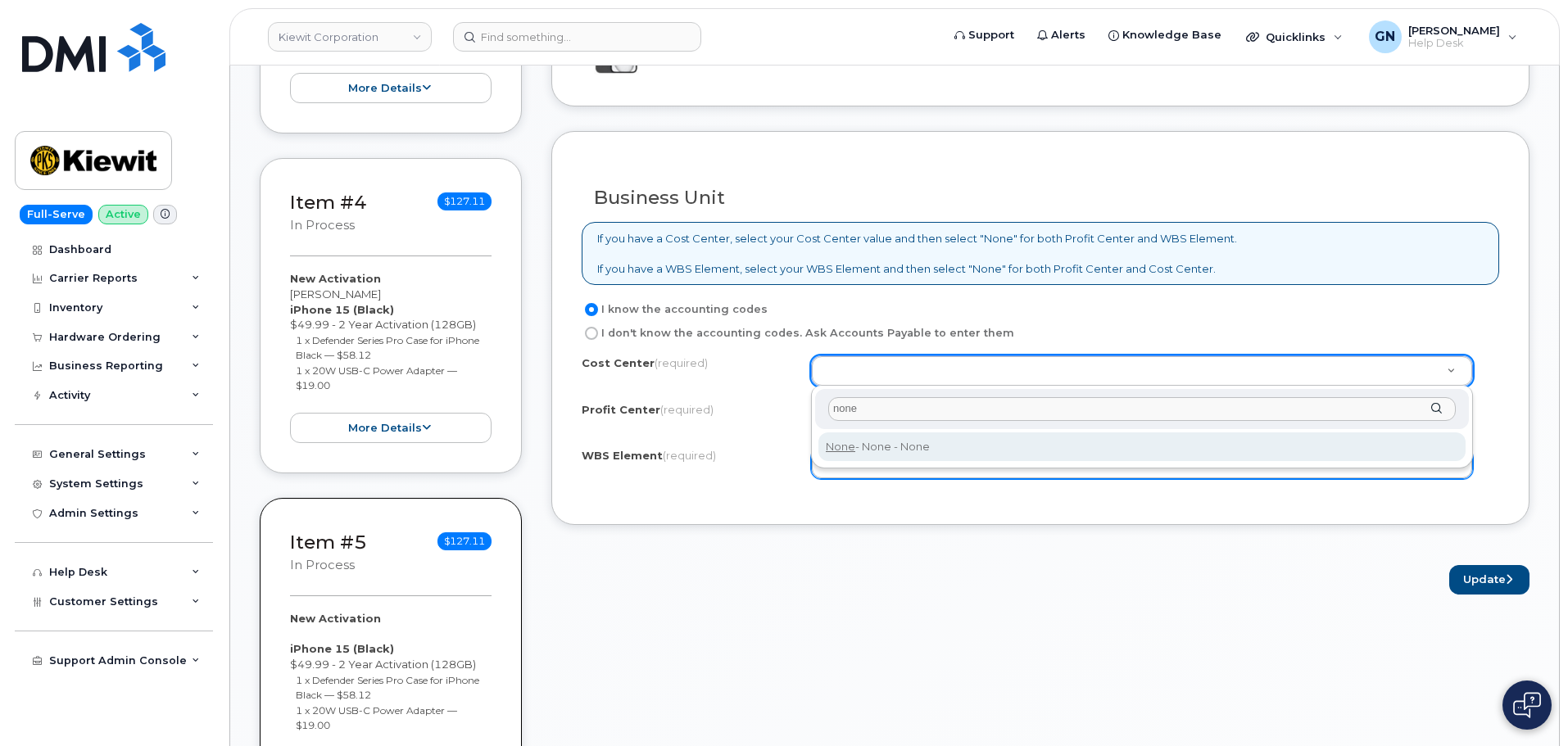
type input "none"
type input "None"
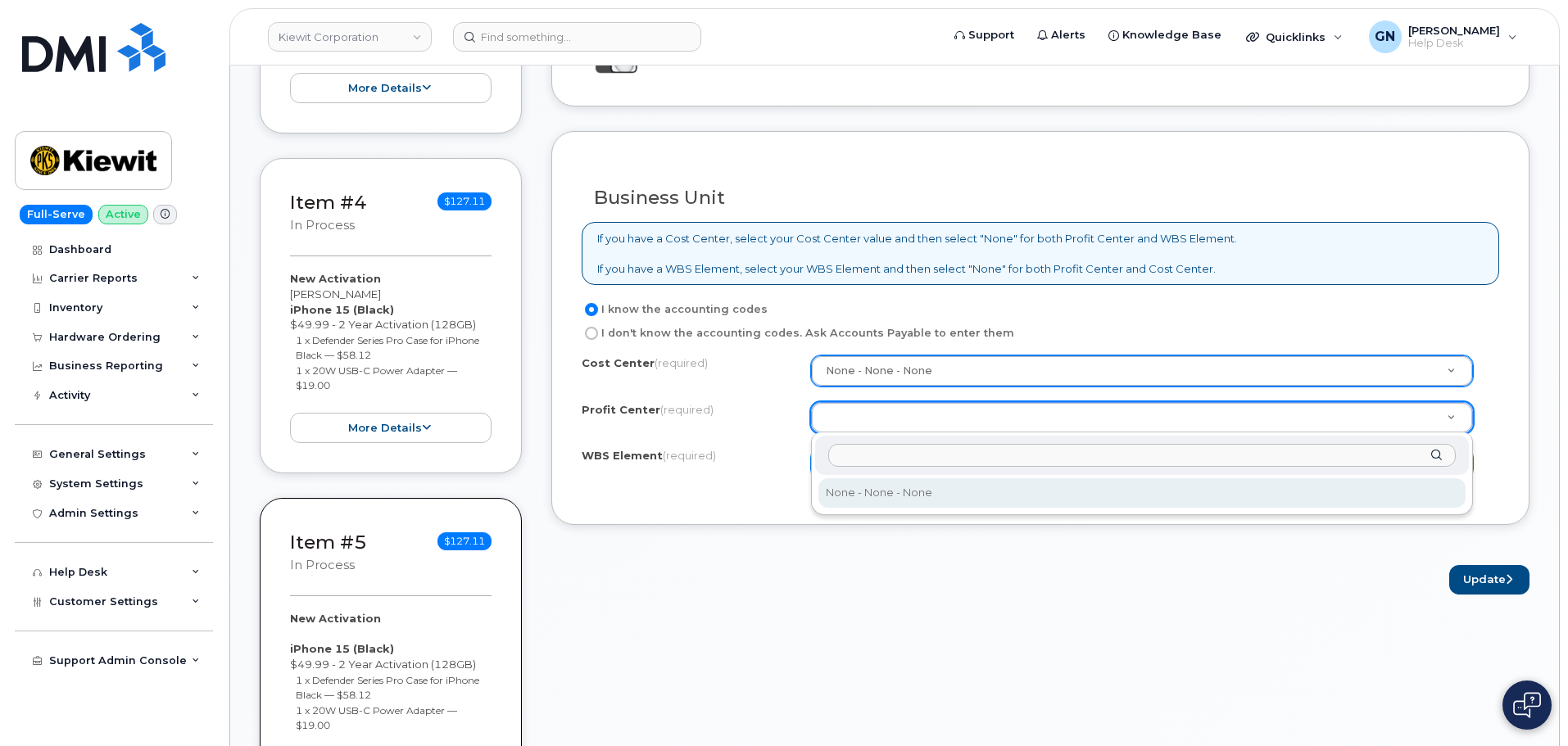
select select "None"
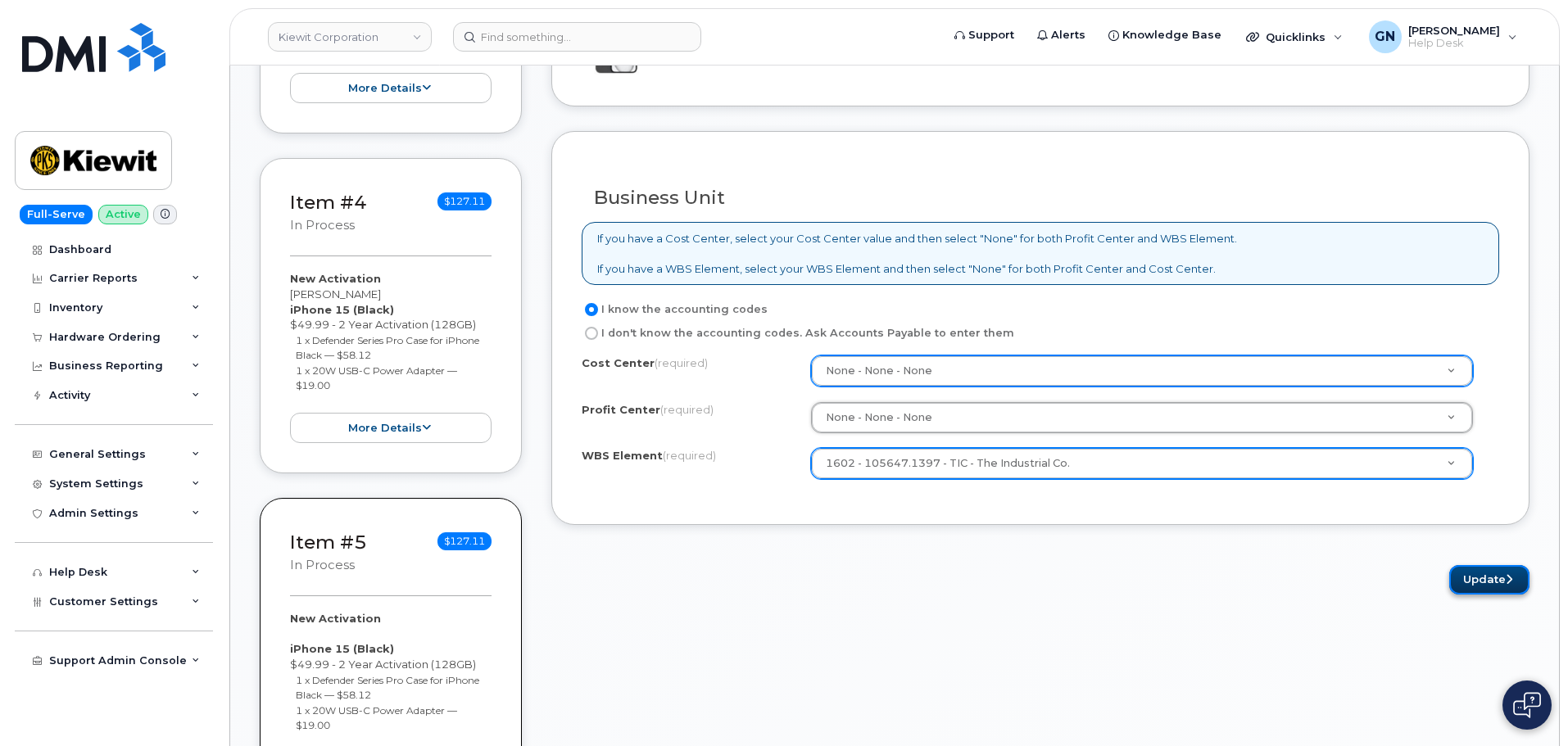
click at [1493, 580] on button "Update" at bounding box center [1489, 580] width 80 height 30
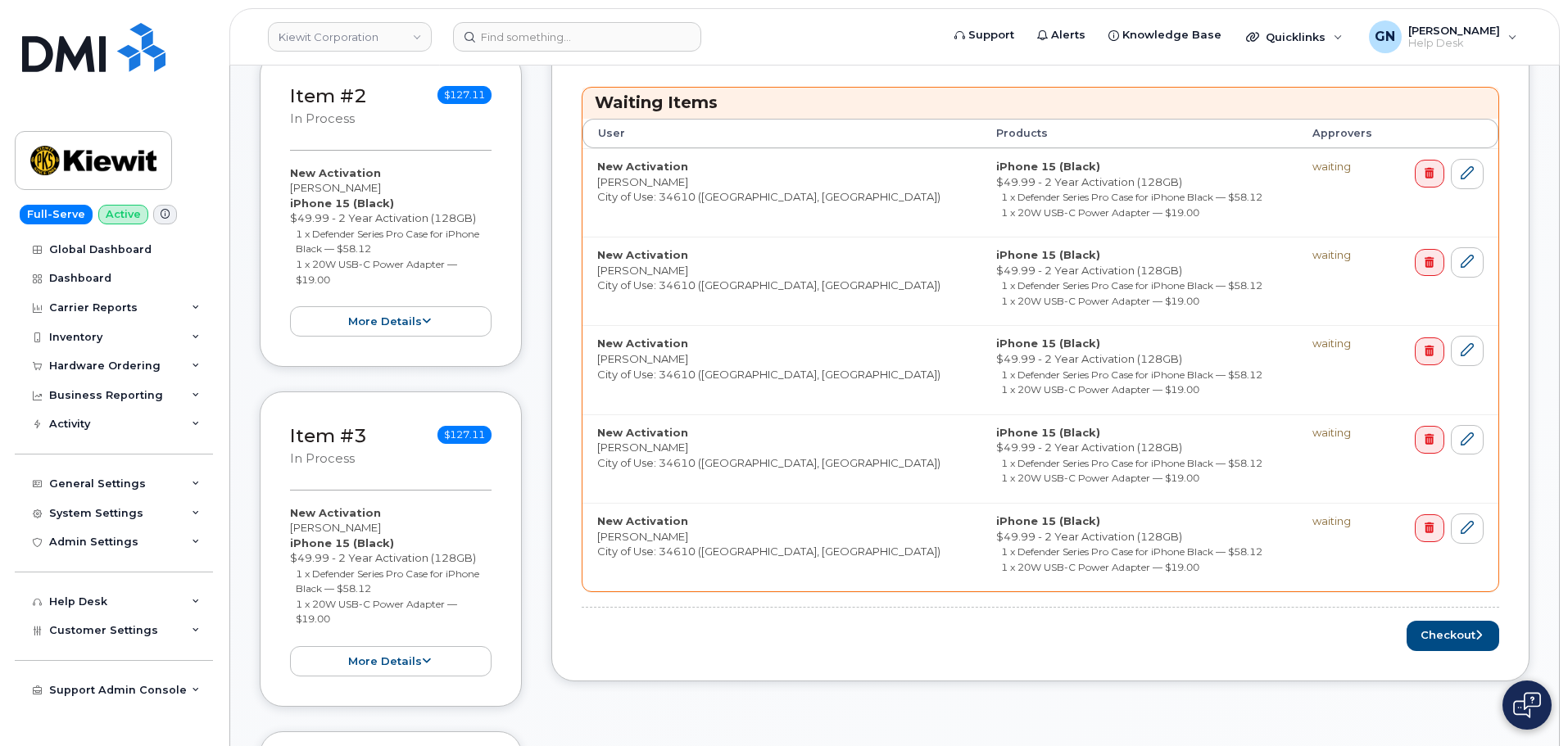
scroll to position [819, 0]
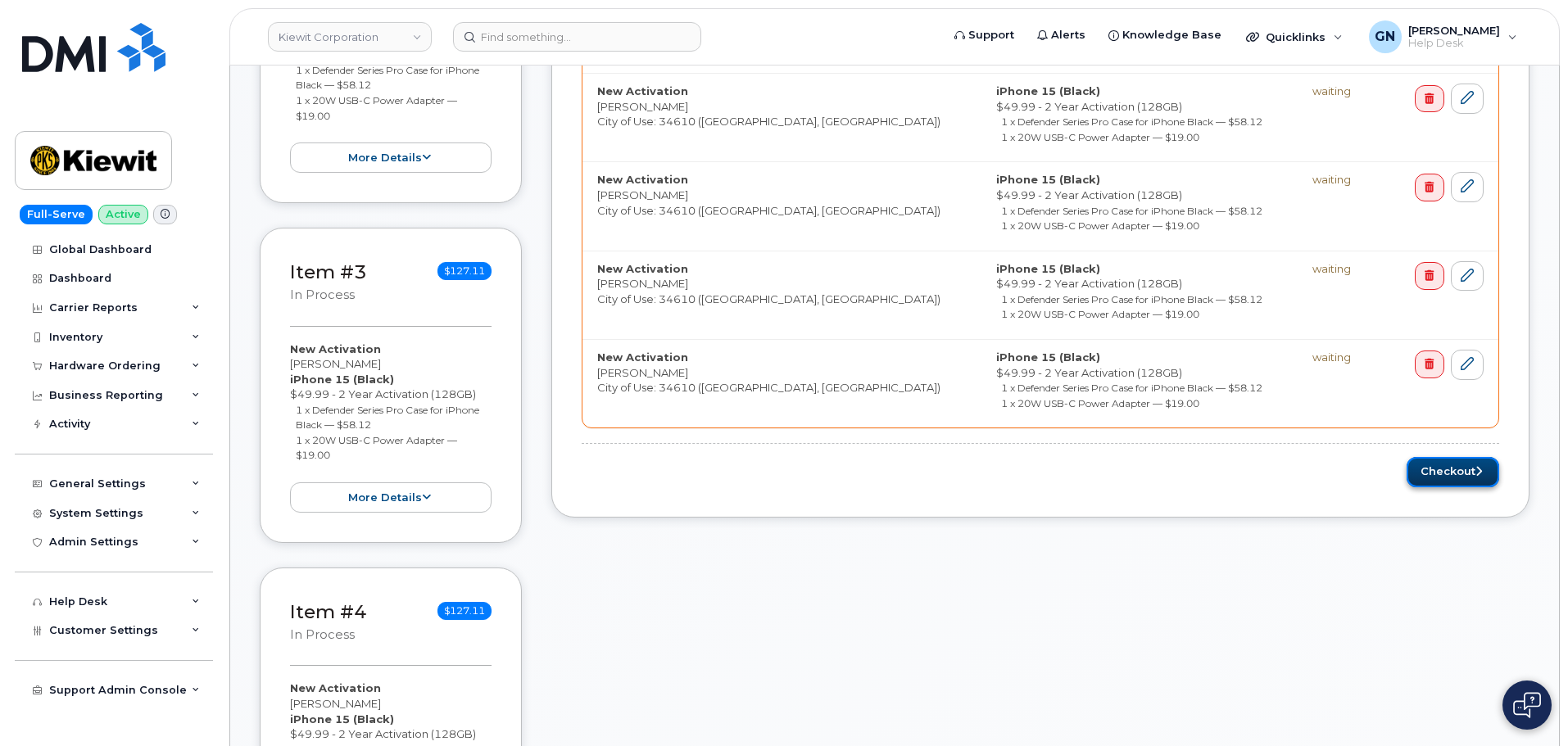
click at [1465, 472] on button "Checkout" at bounding box center [1453, 472] width 92 height 30
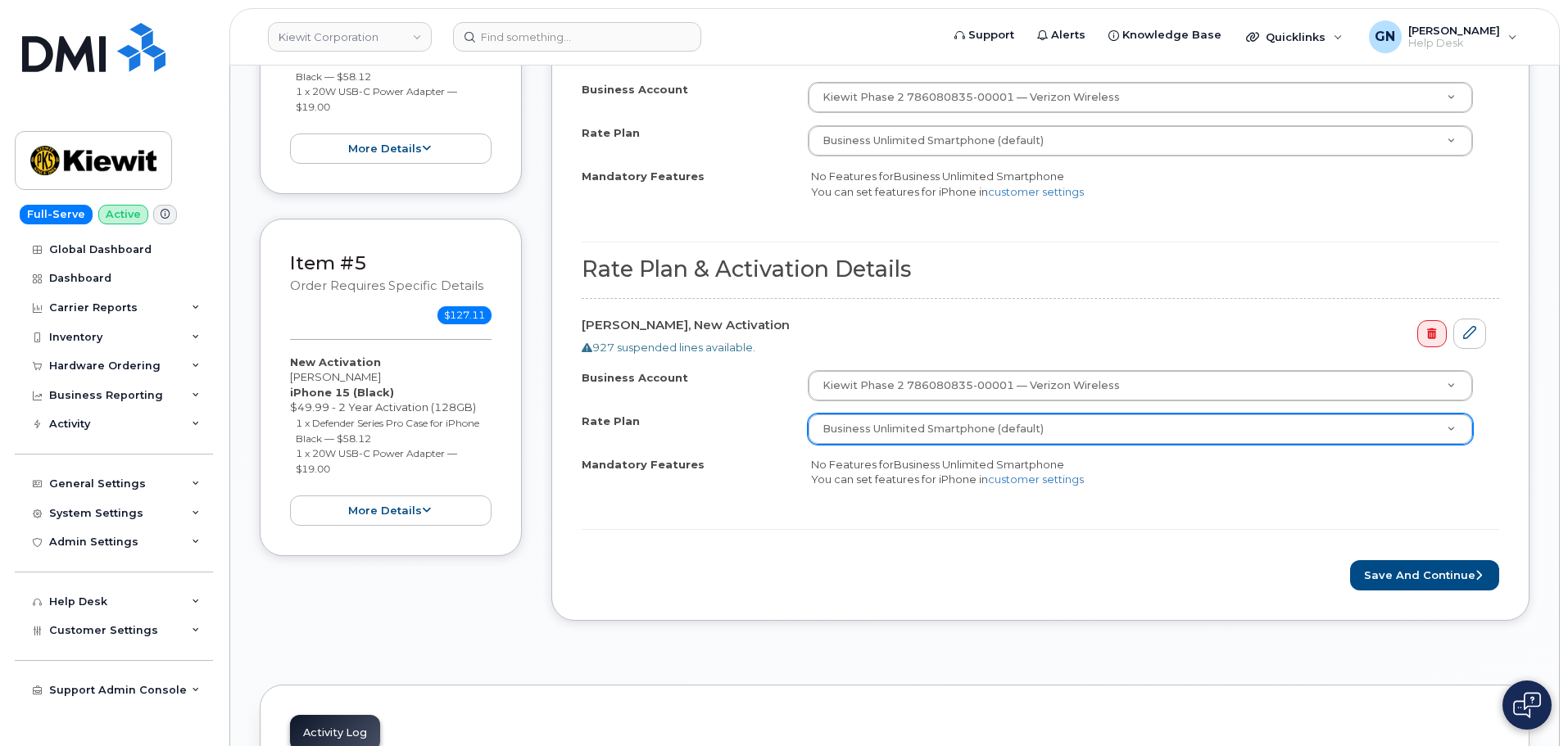
scroll to position [1719, 0]
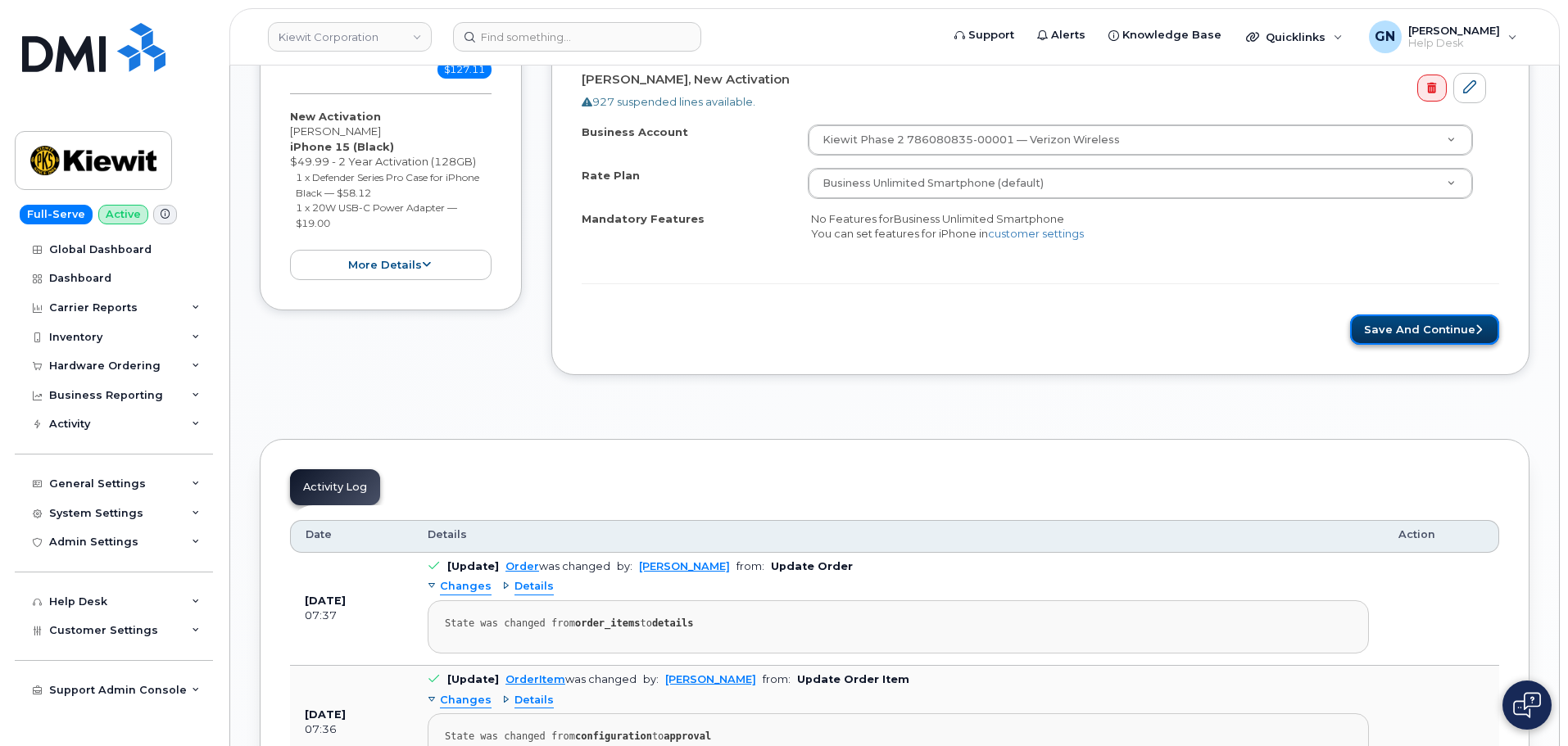
click at [1419, 338] on button "Save and Continue" at bounding box center [1425, 329] width 149 height 30
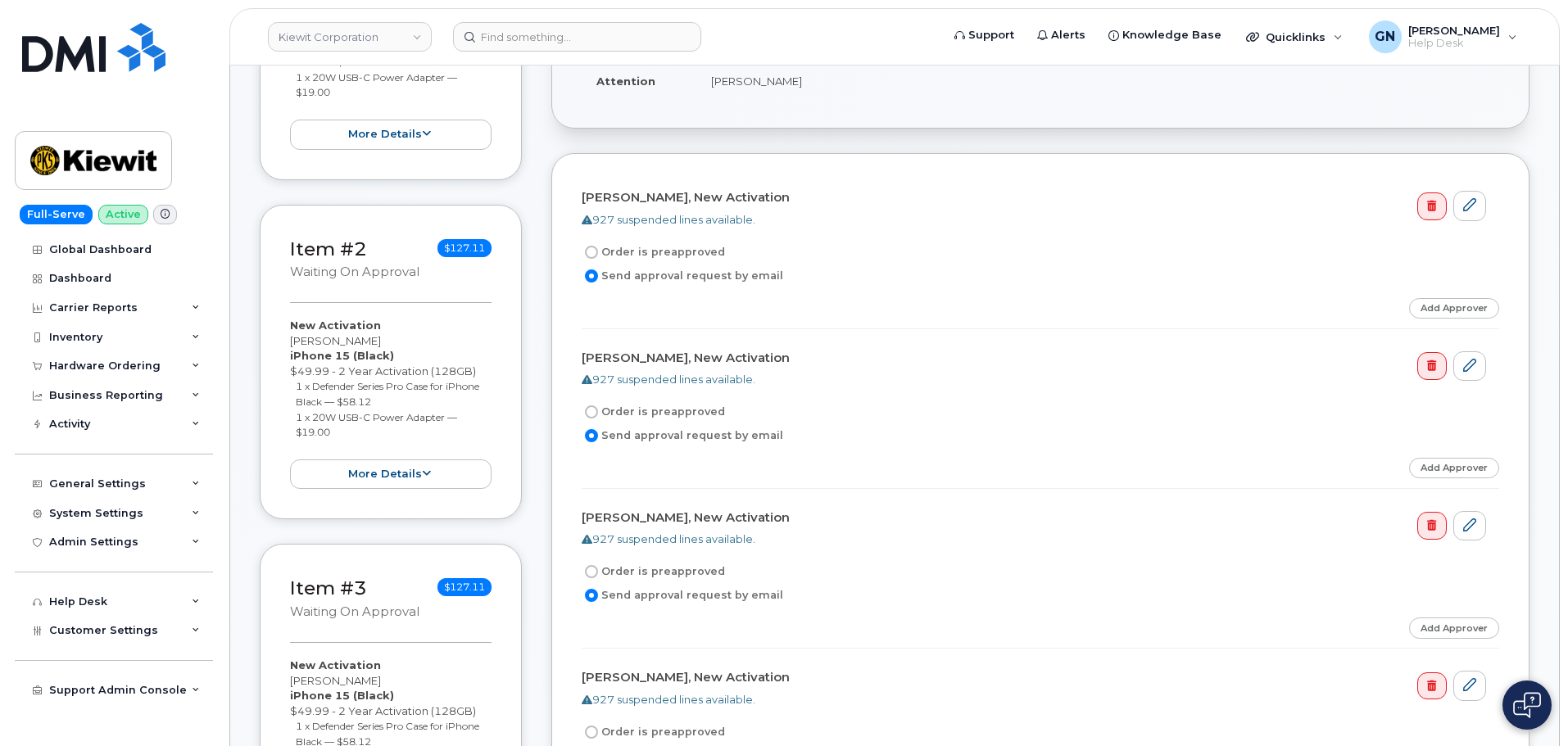
scroll to position [409, 0]
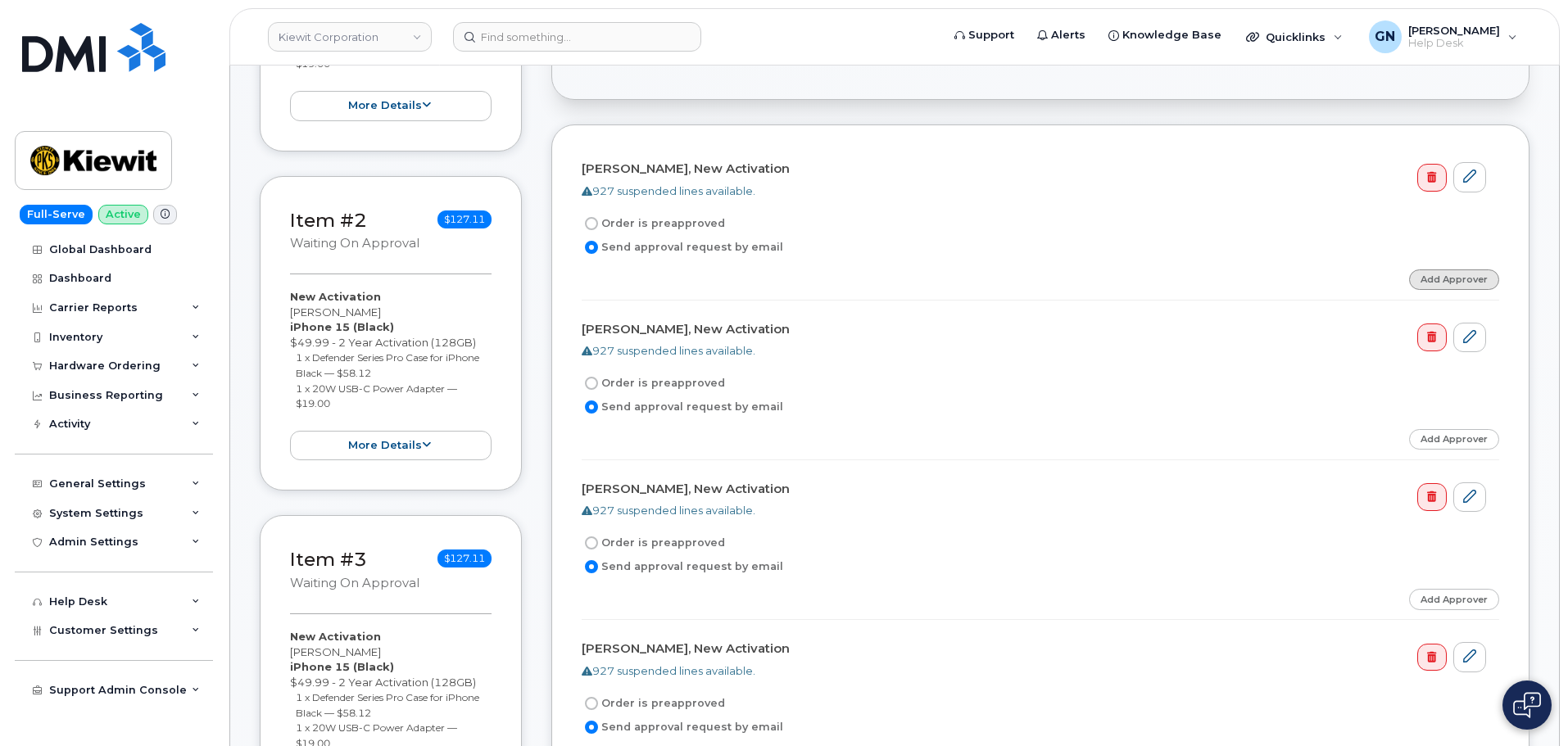
click at [1462, 277] on link "Add Approver" at bounding box center [1455, 280] width 91 height 21
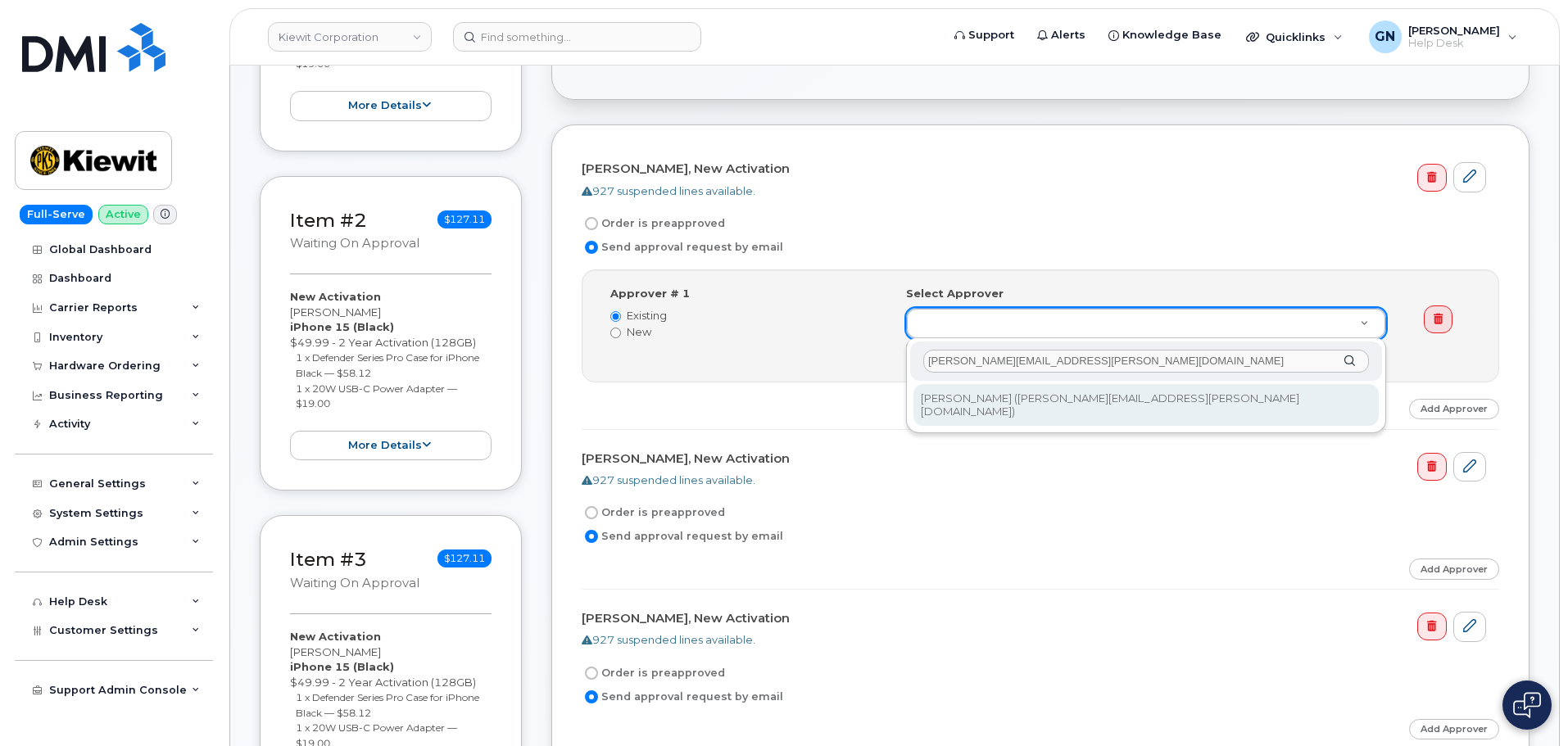
type input "Olivia.prawoto@kiewit.com"
type input "2161668"
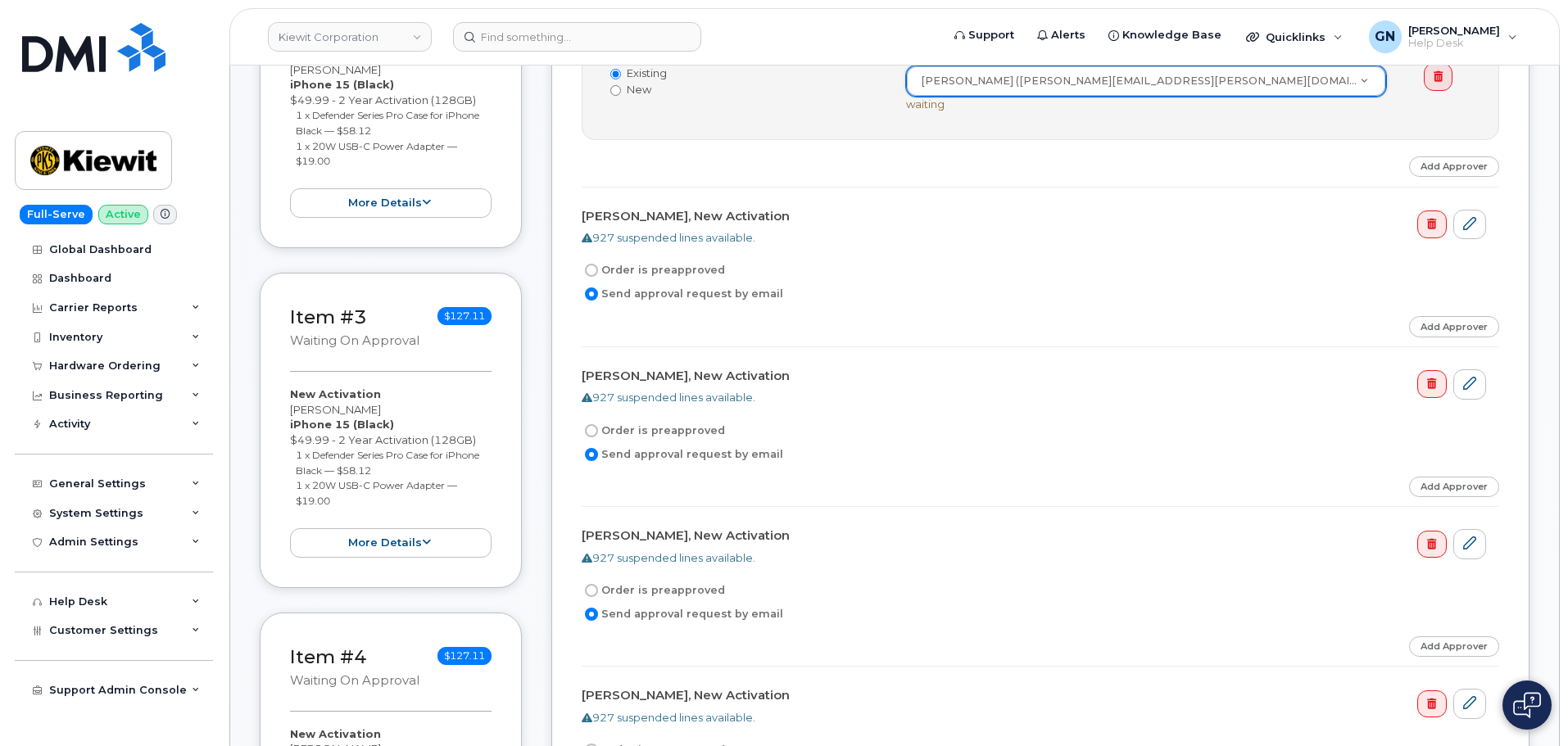
scroll to position [655, 0]
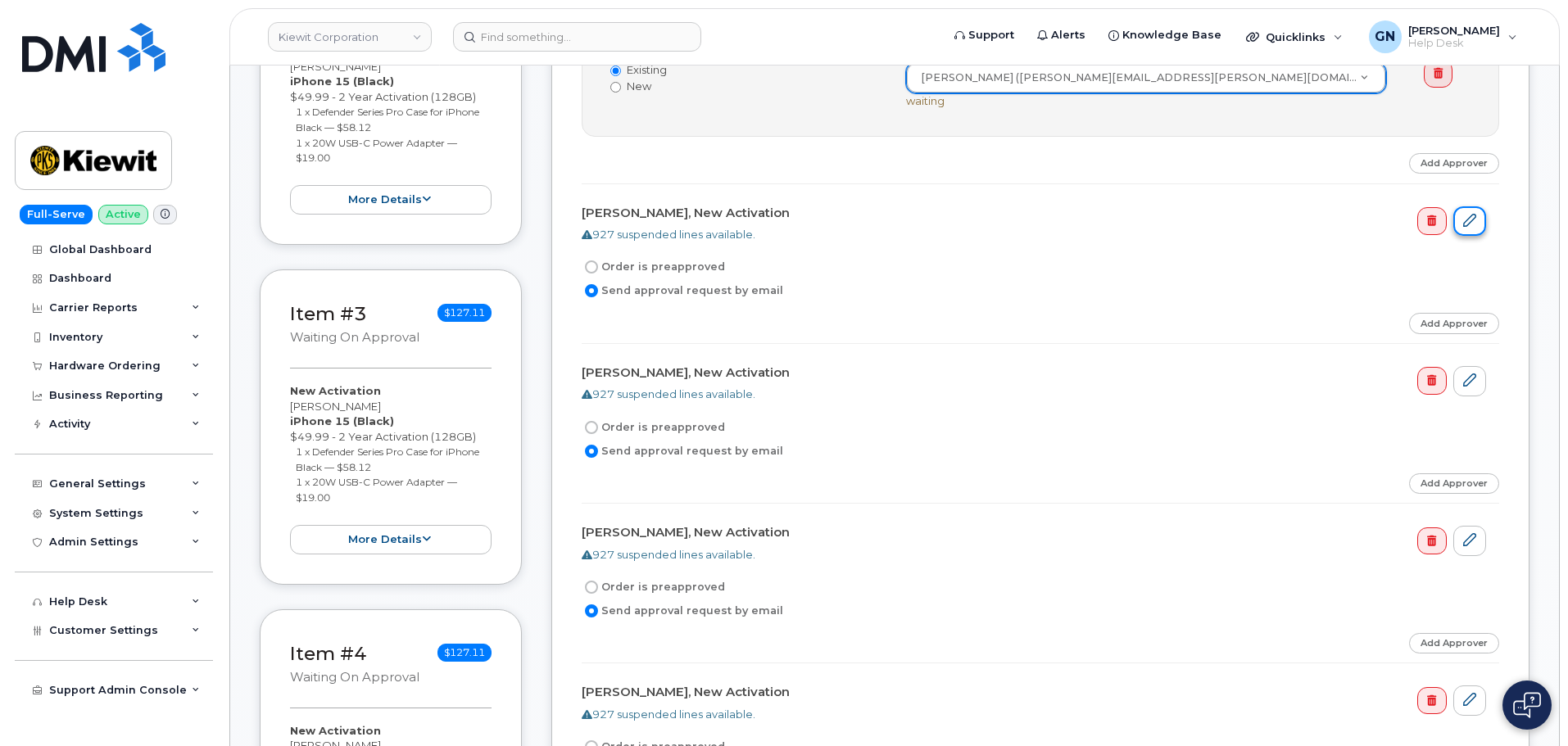
click at [1470, 227] on link at bounding box center [1469, 222] width 33 height 30
click at [1472, 225] on icon at bounding box center [1470, 221] width 13 height 13
click at [1457, 318] on link "Add Approver" at bounding box center [1455, 323] width 91 height 21
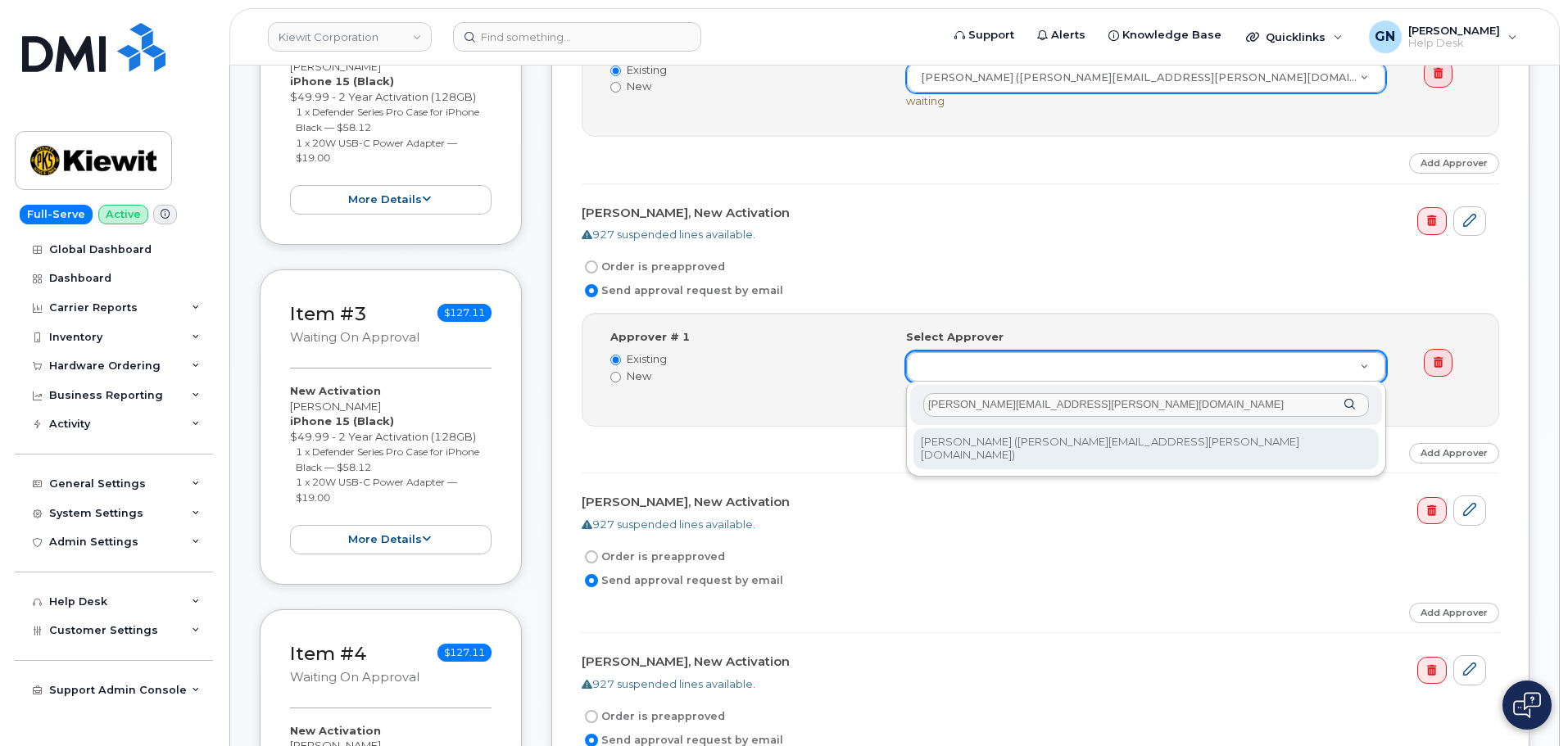
type input "Olivia.prawoto@kiewit.com"
type input "2161668"
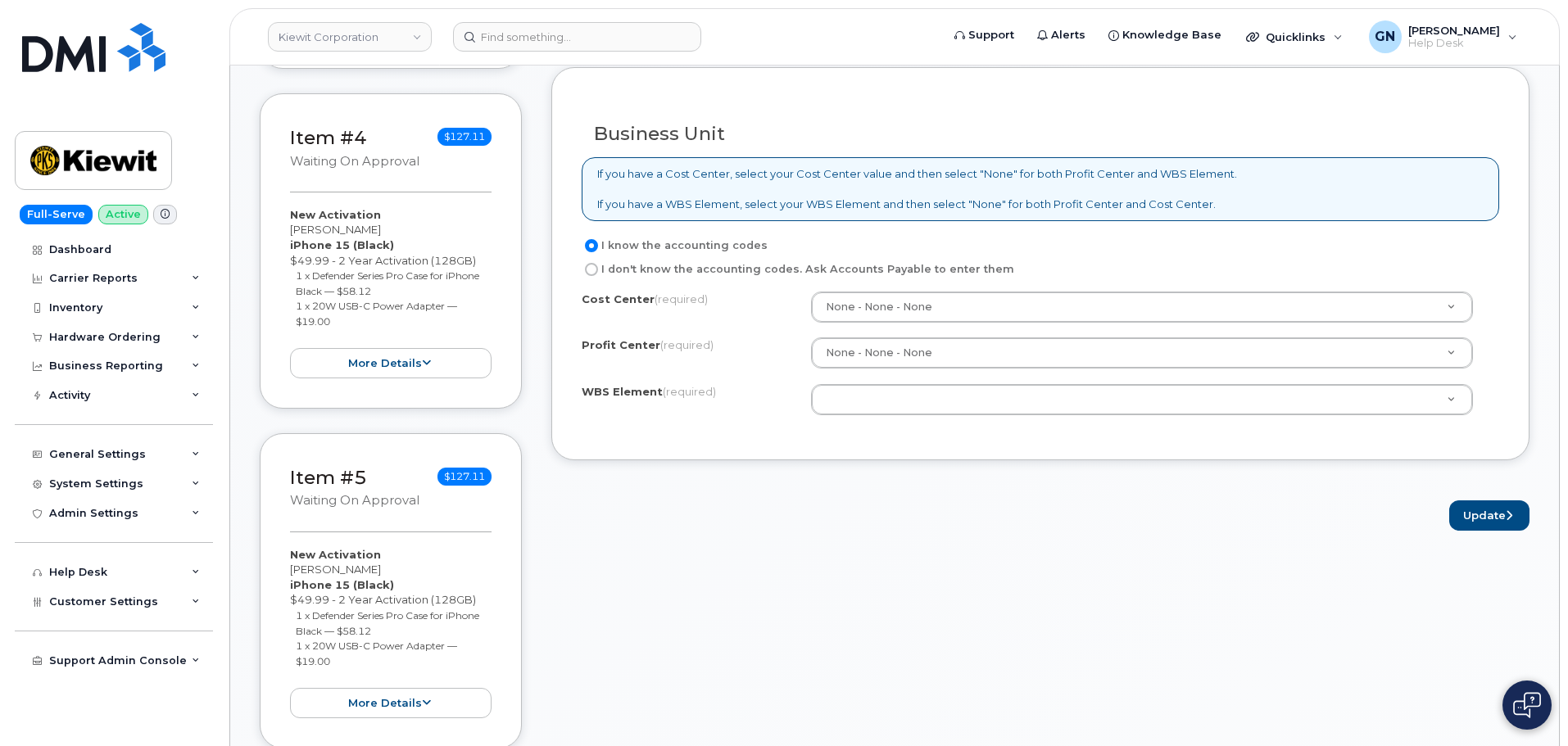
scroll to position [1147, 0]
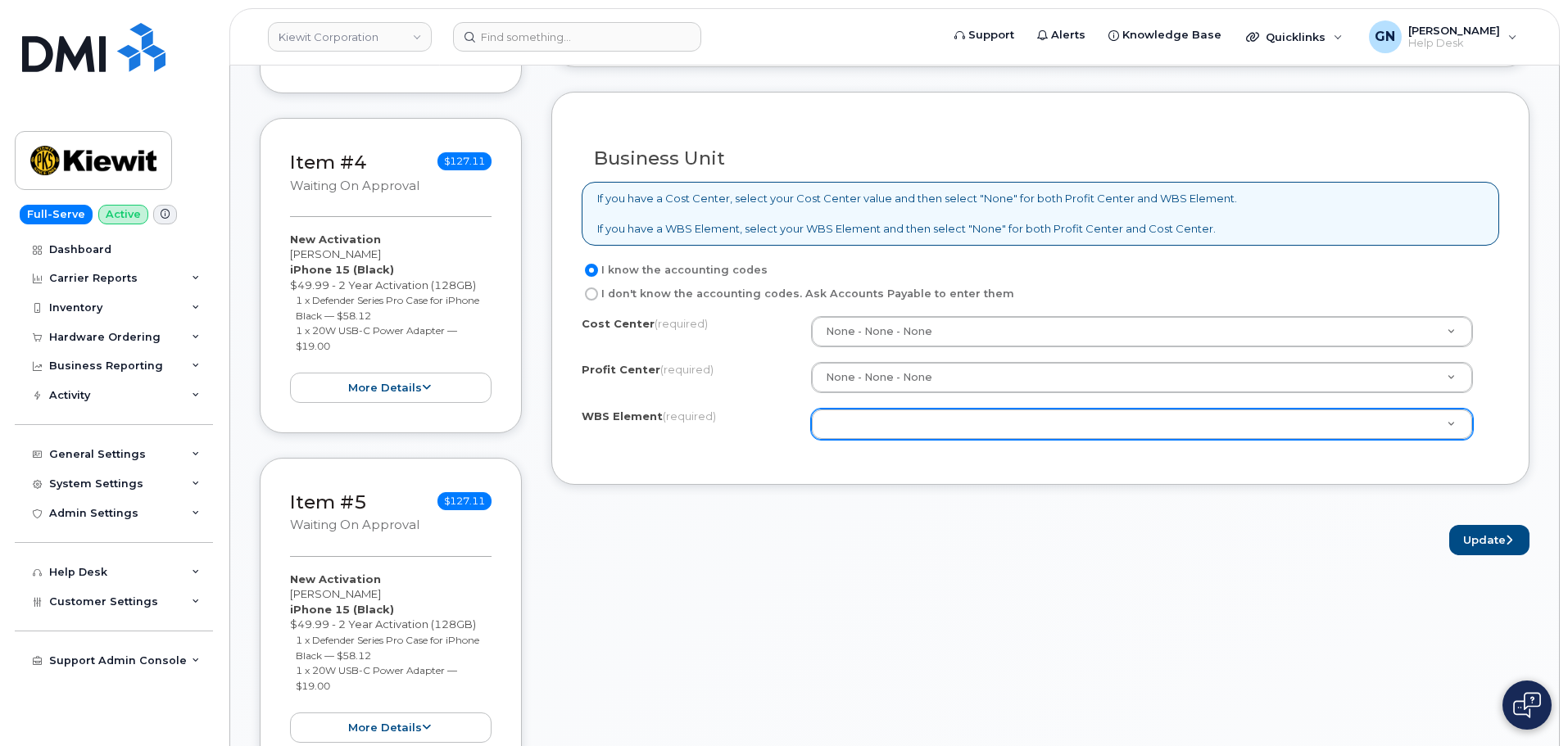
paste input "105647.1397"
type input "105647.1397"
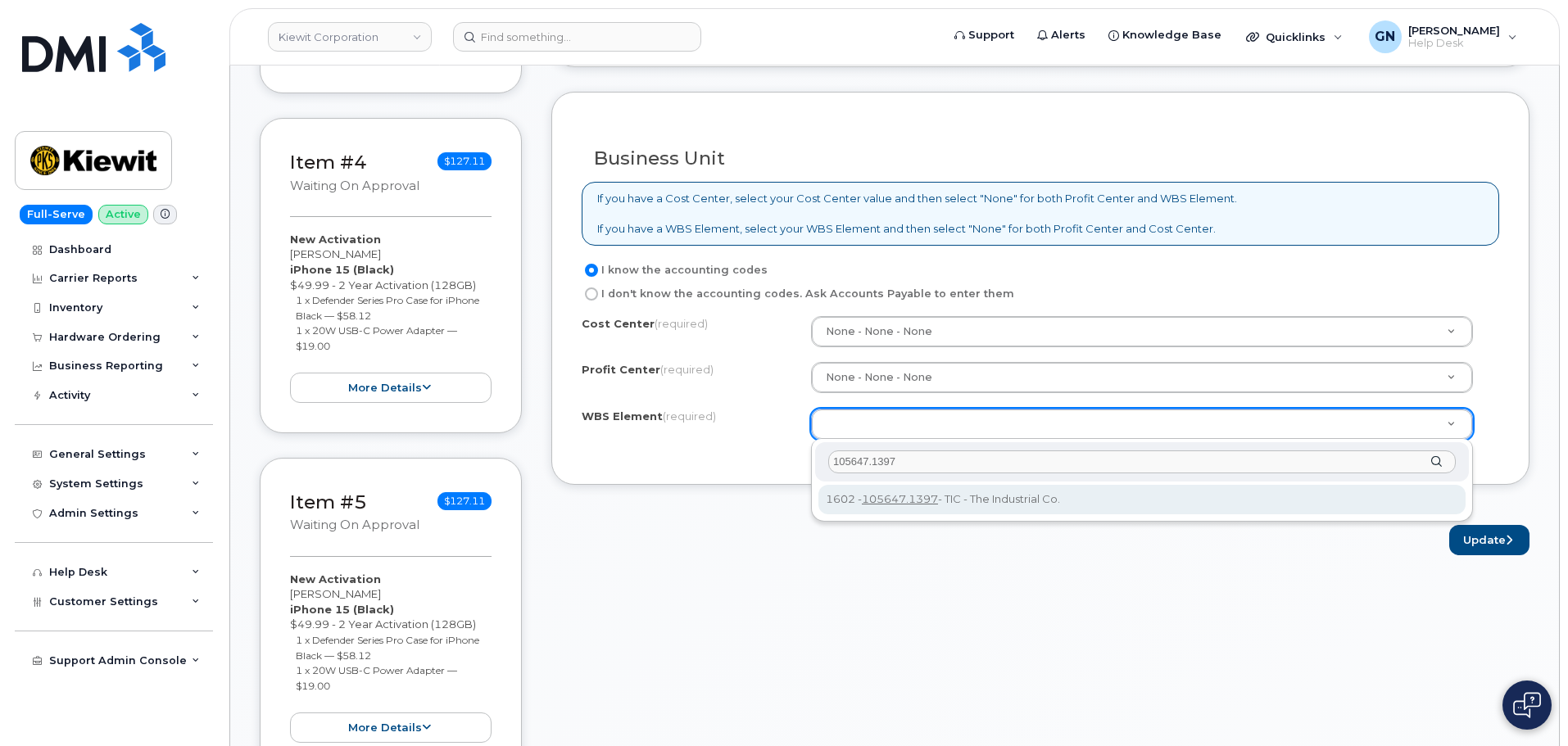
type input "105647.1397"
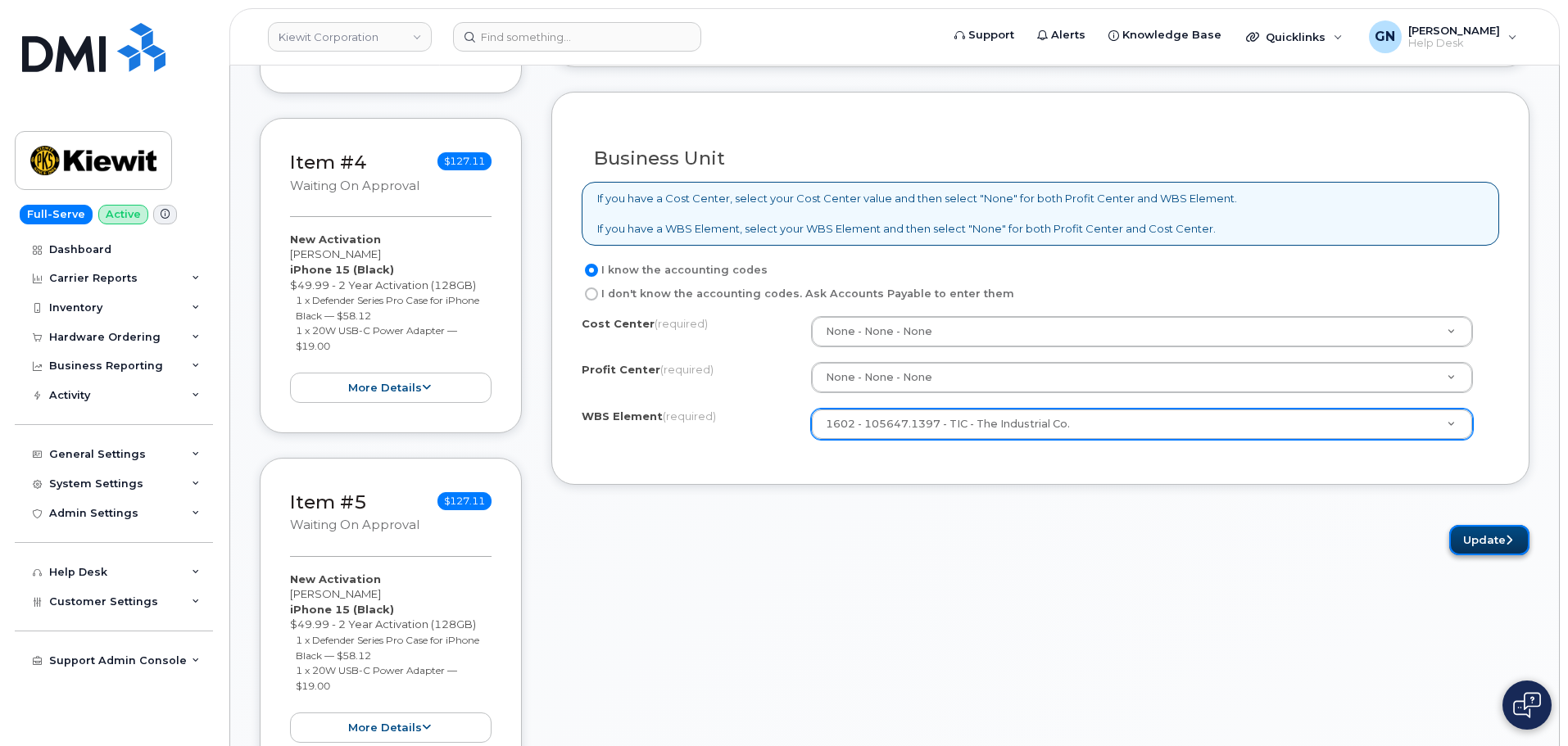
click at [1487, 545] on button "Update" at bounding box center [1489, 540] width 80 height 30
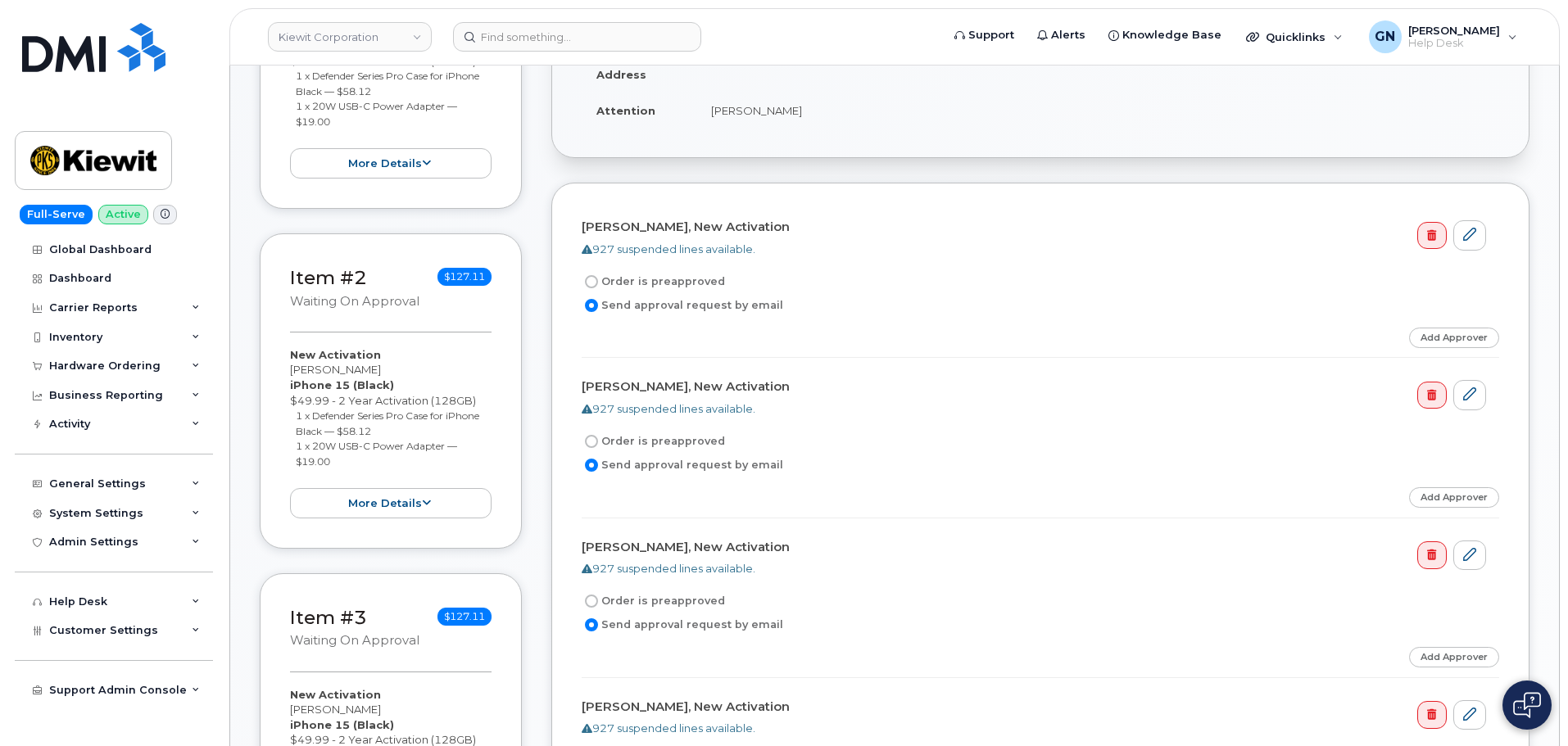
scroll to position [409, 0]
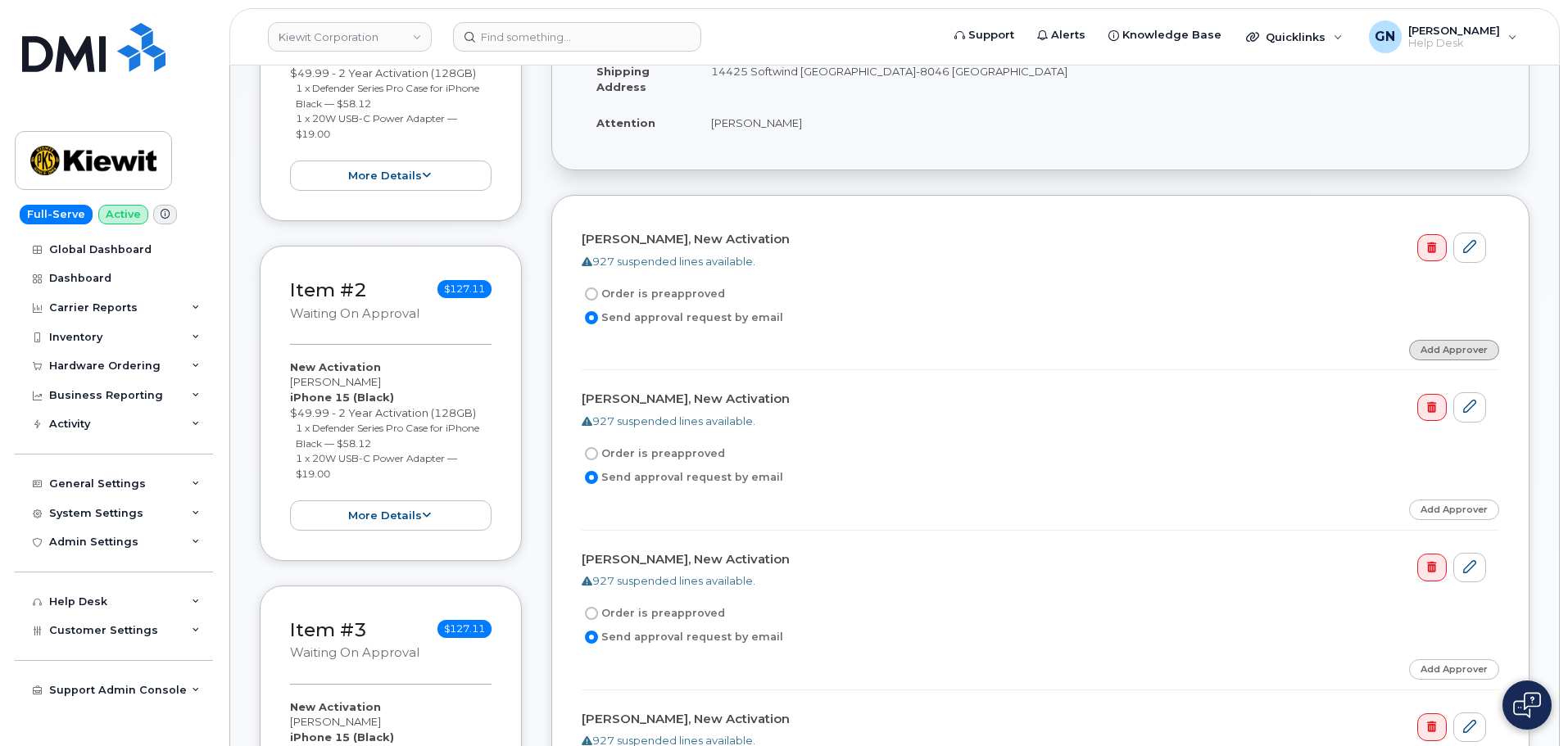
click at [1443, 356] on link "Add Approver" at bounding box center [1455, 350] width 91 height 21
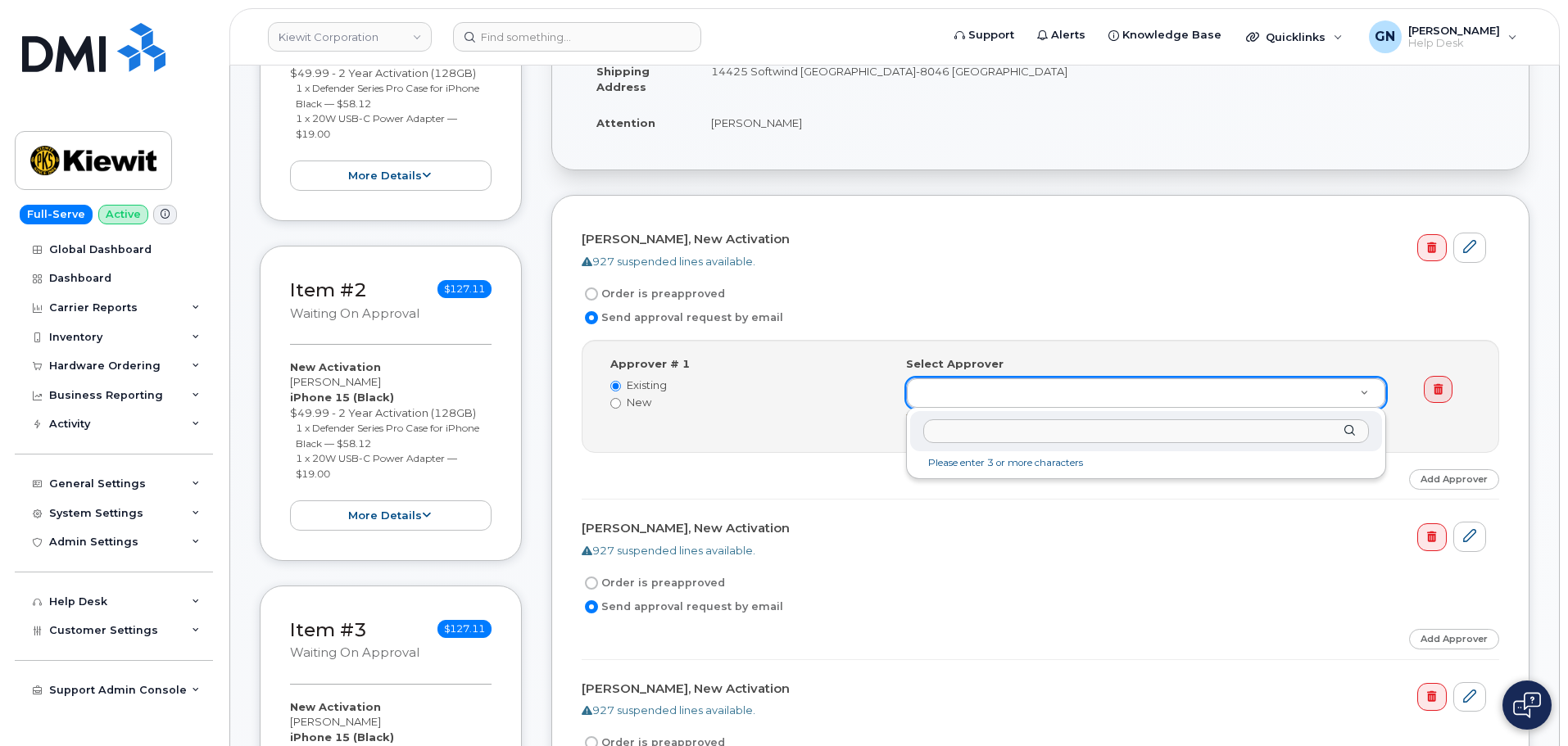
type input "105647.1397"
drag, startPoint x: 1050, startPoint y: 428, endPoint x: 882, endPoint y: 389, distance: 172.5
click at [1204, 433] on input "text" at bounding box center [1146, 431] width 445 height 24
paste input "Olivia.prawoto@kiewit.com"
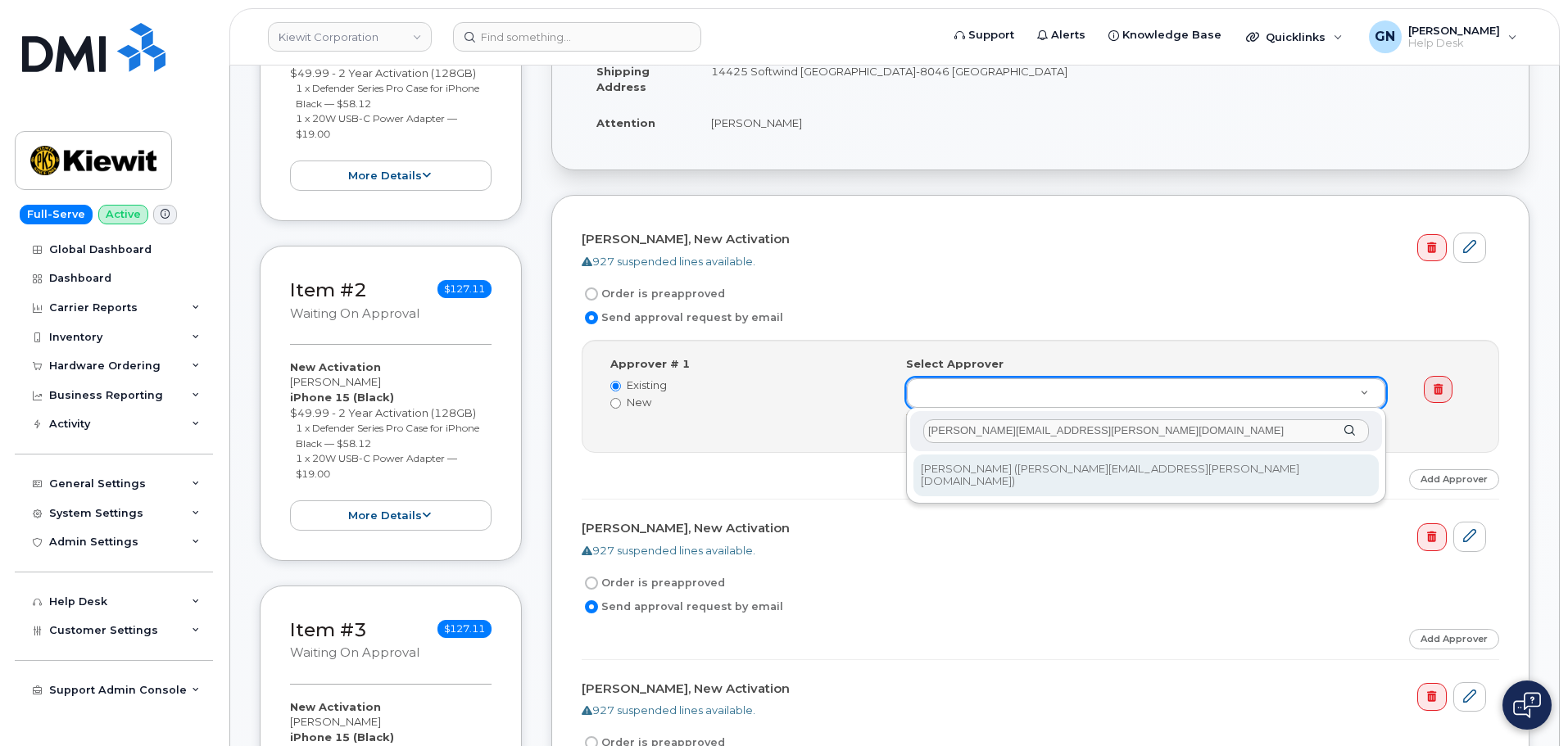
type input "Olivia.prawoto@kiewit.com"
type input "2161668"
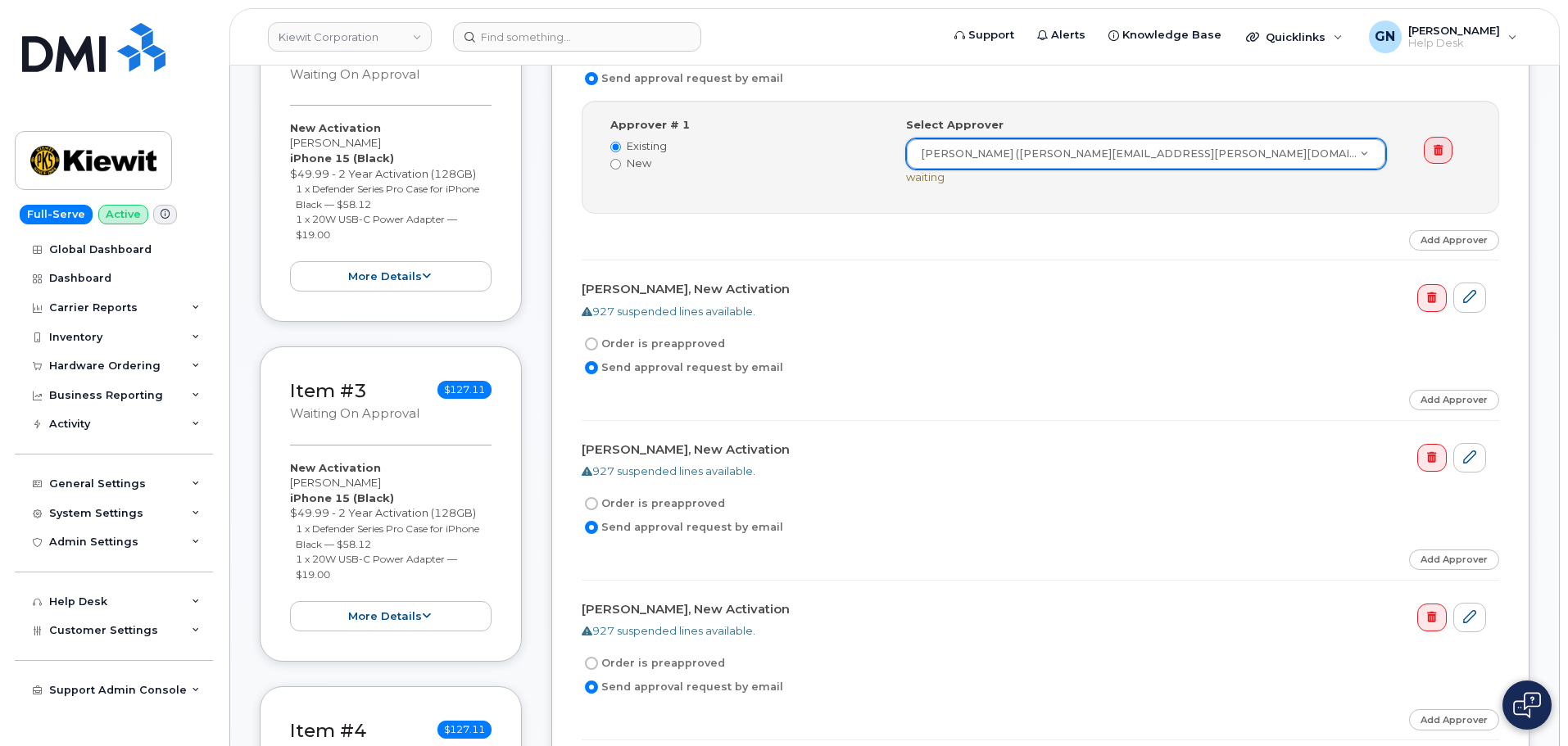
scroll to position [655, 0]
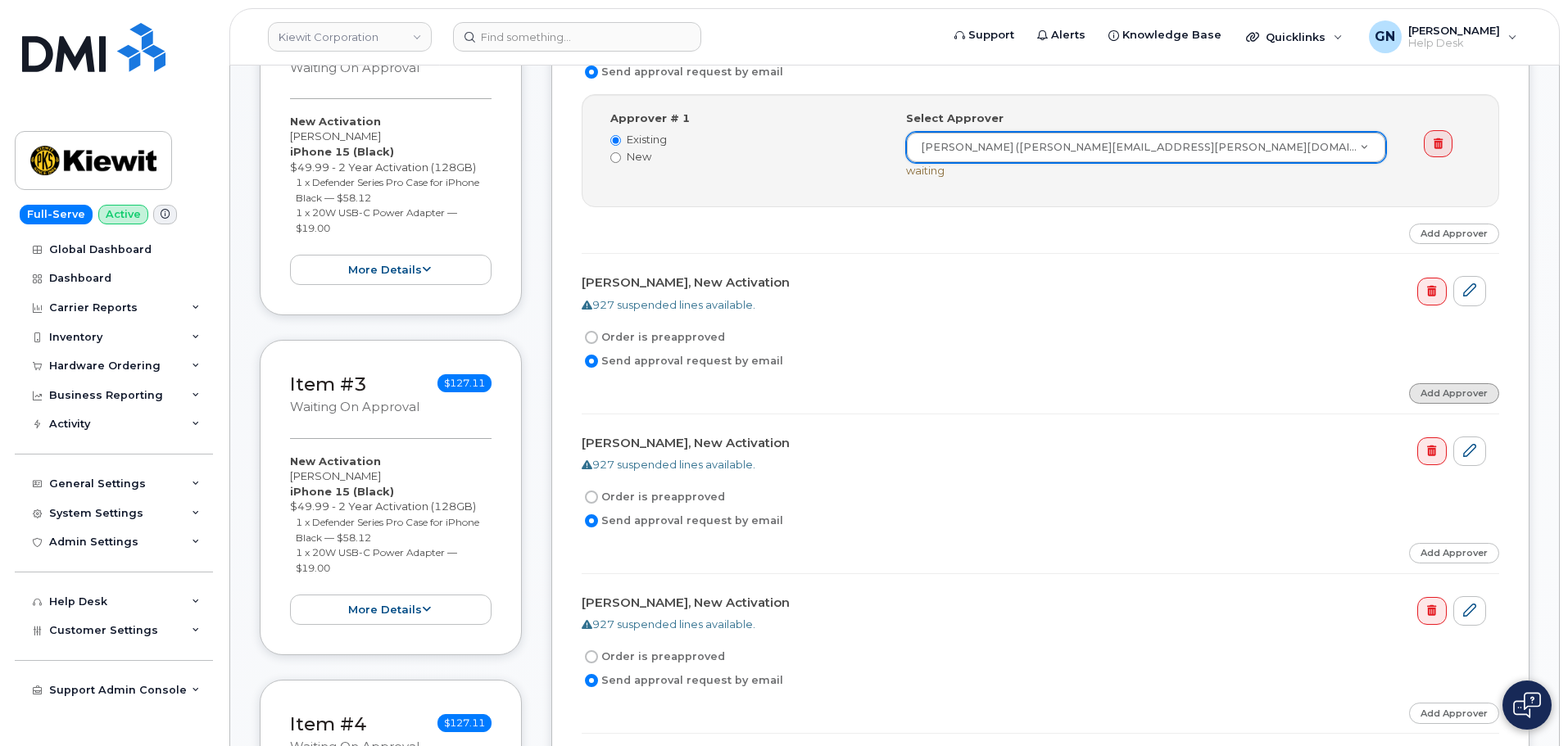
click at [1458, 392] on link "Add Approver" at bounding box center [1455, 393] width 91 height 21
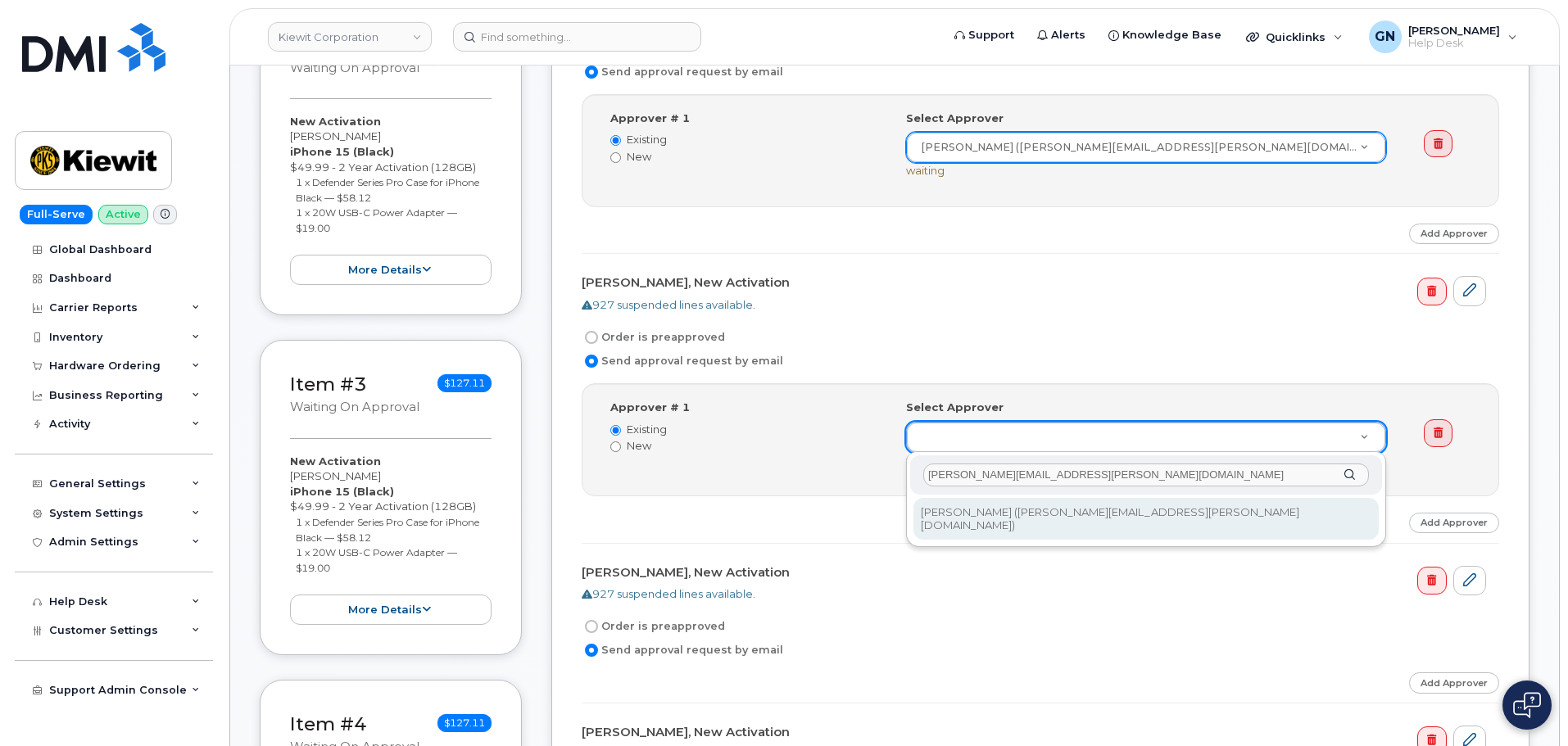
type input "Olivia.prawoto@kiewit.com"
type input "2161668"
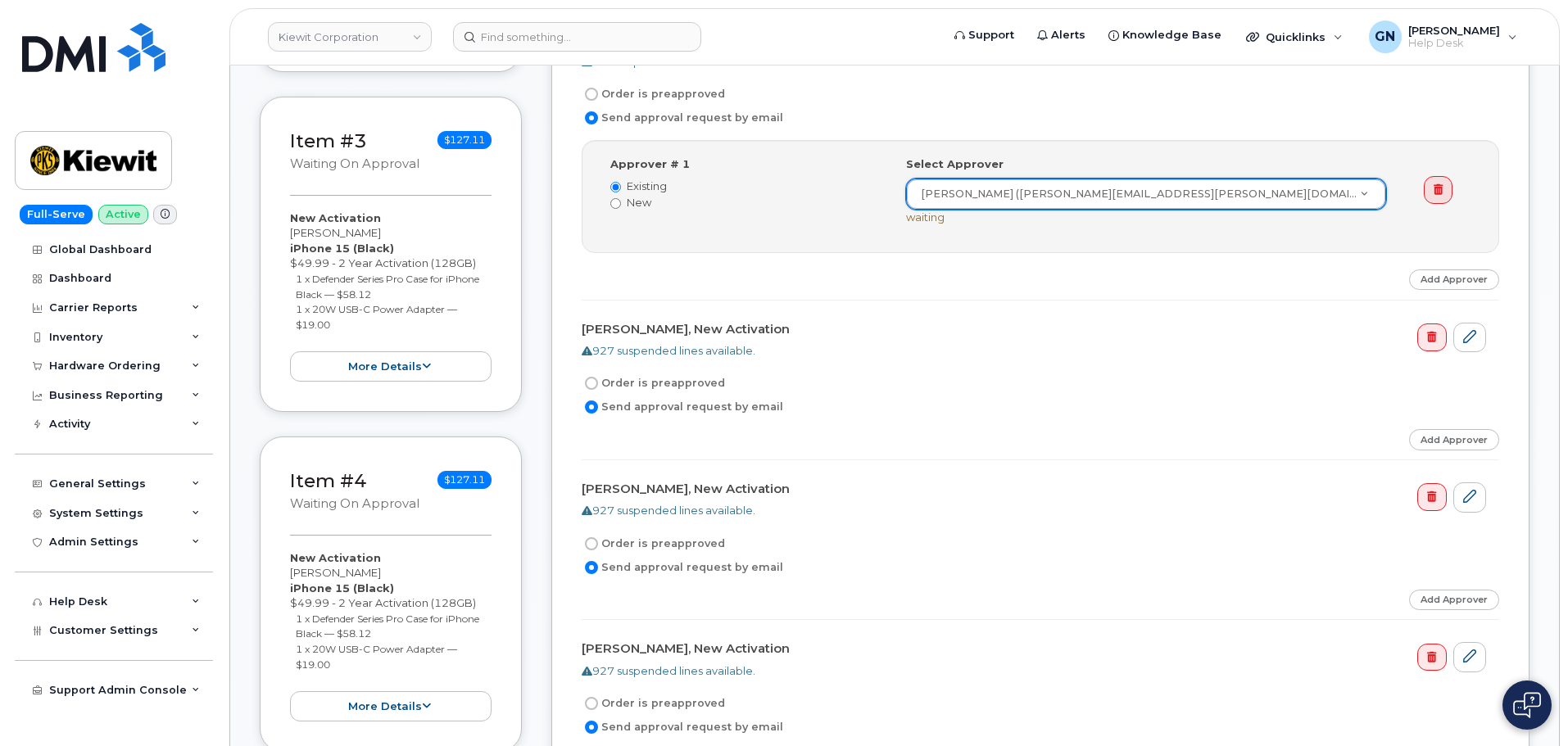
scroll to position [901, 0]
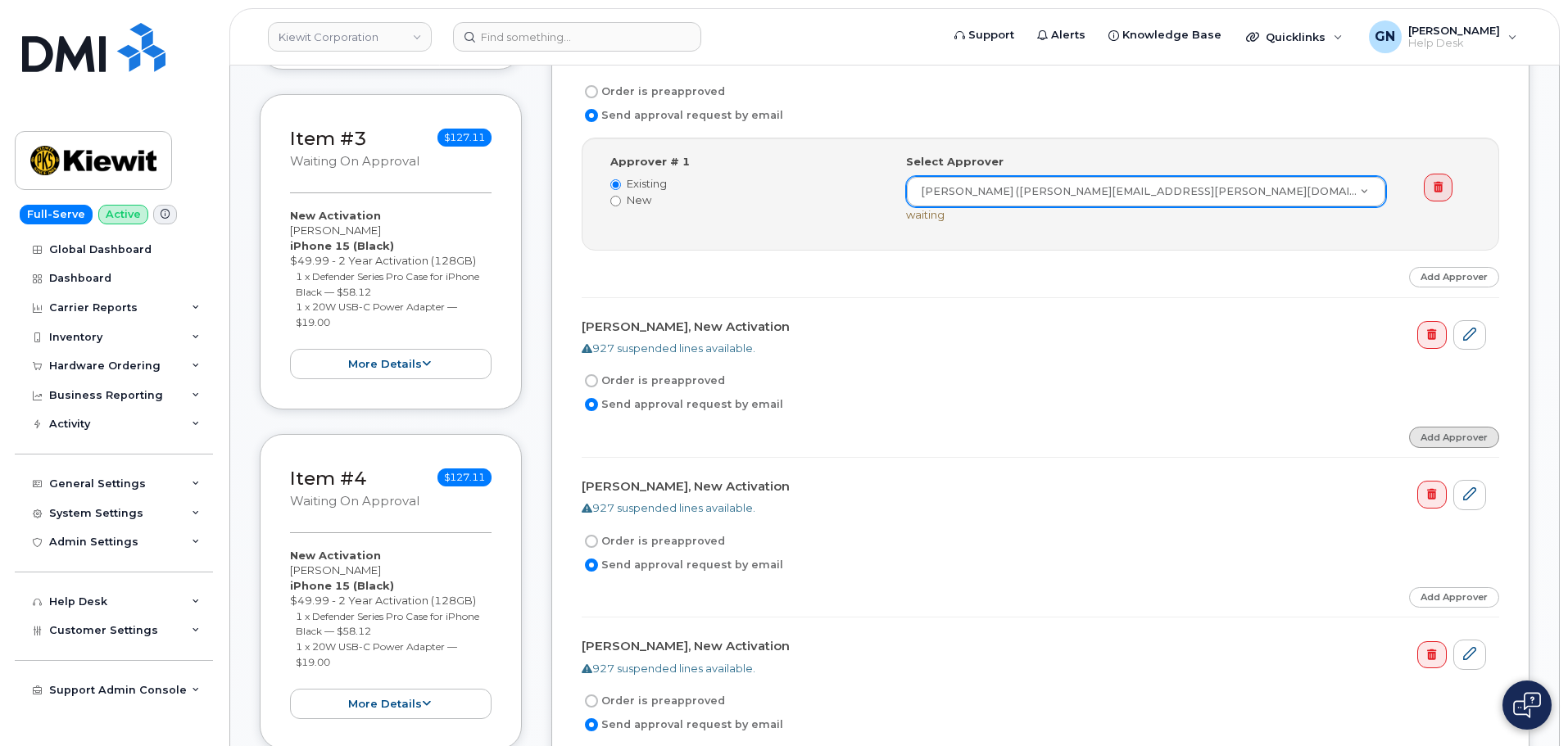
click at [1423, 444] on link "Add Approver" at bounding box center [1455, 437] width 91 height 21
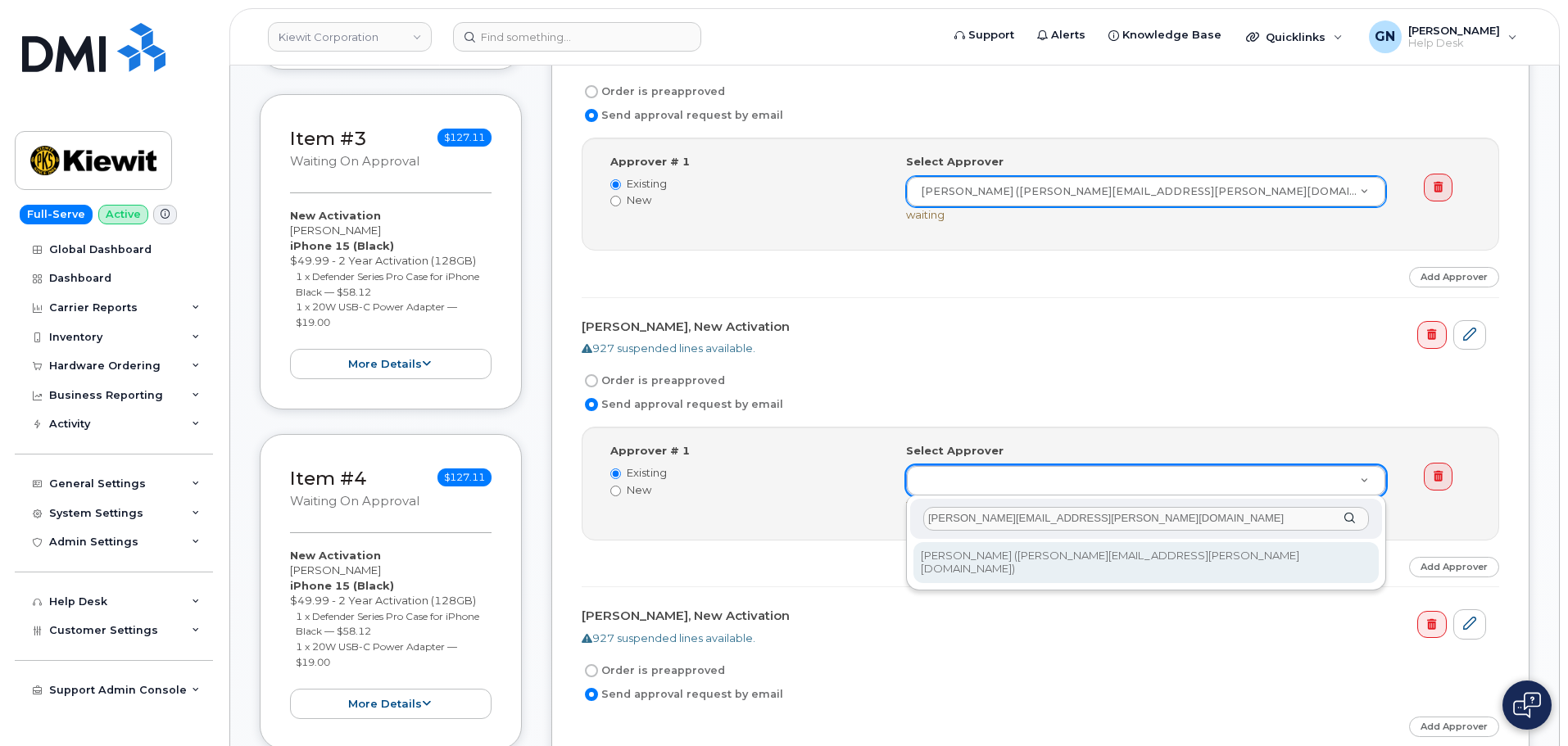
type input "Olivia.prawoto@kiewit.com"
type input "2161668"
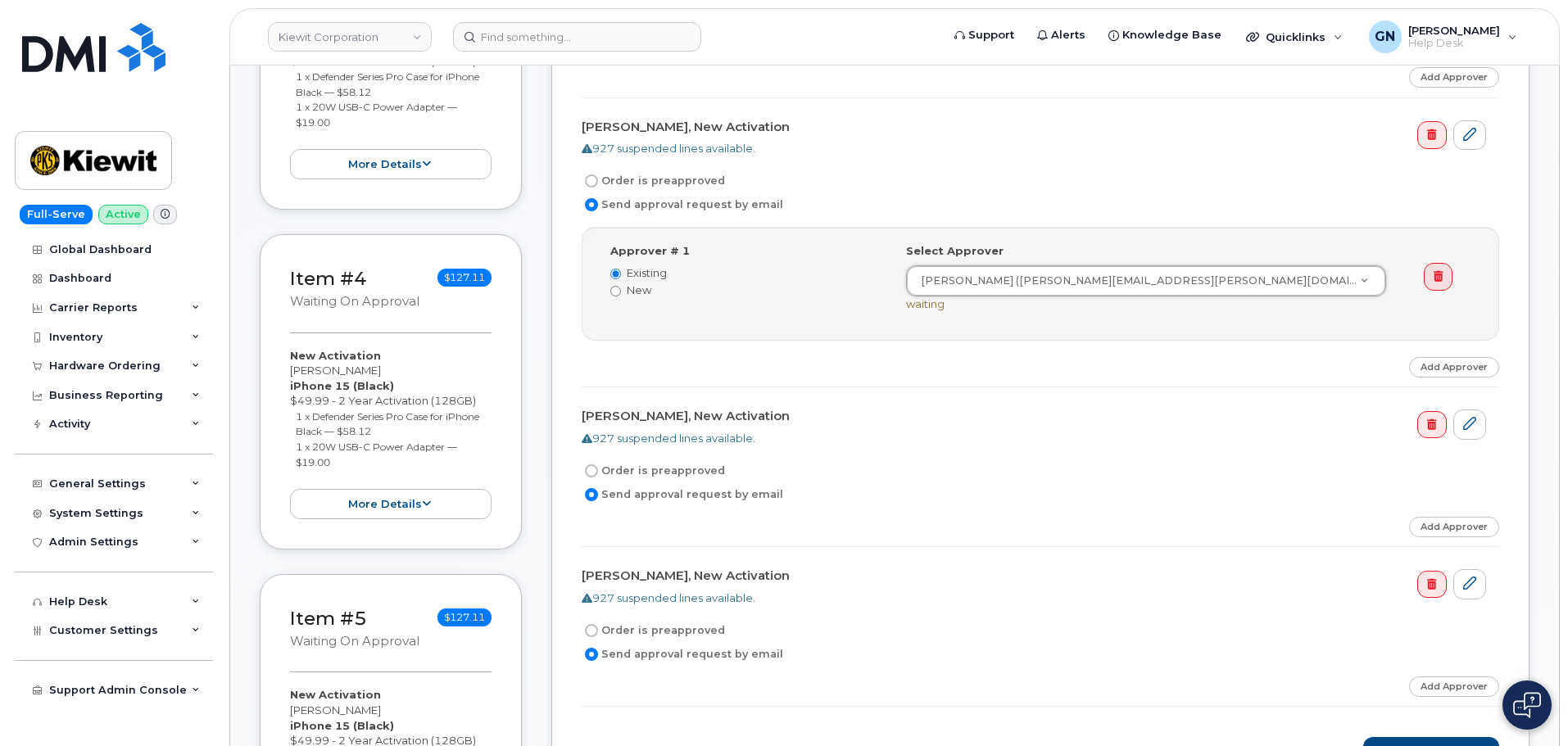
scroll to position [1147, 0]
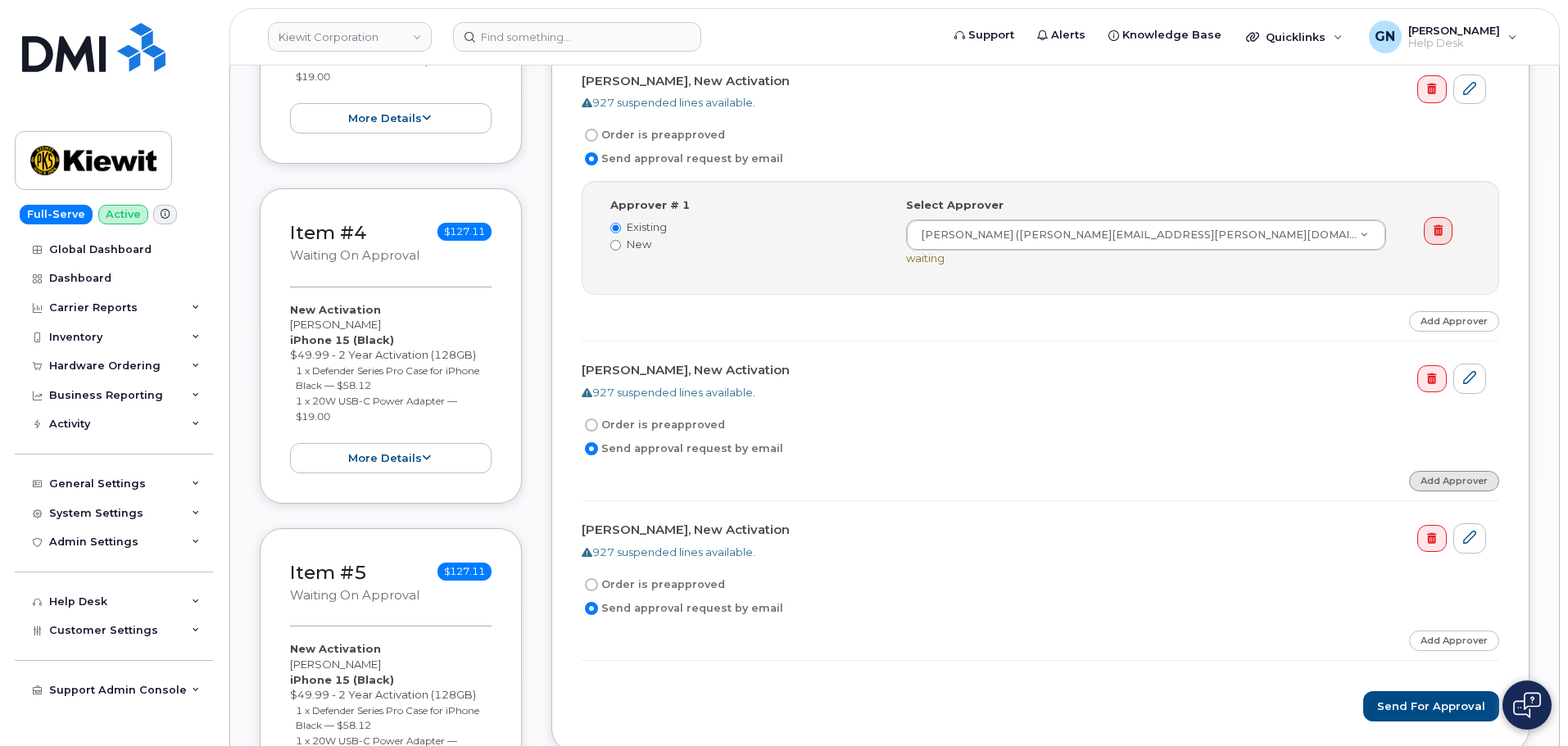
click at [1446, 480] on link "Add Approver" at bounding box center [1455, 481] width 91 height 21
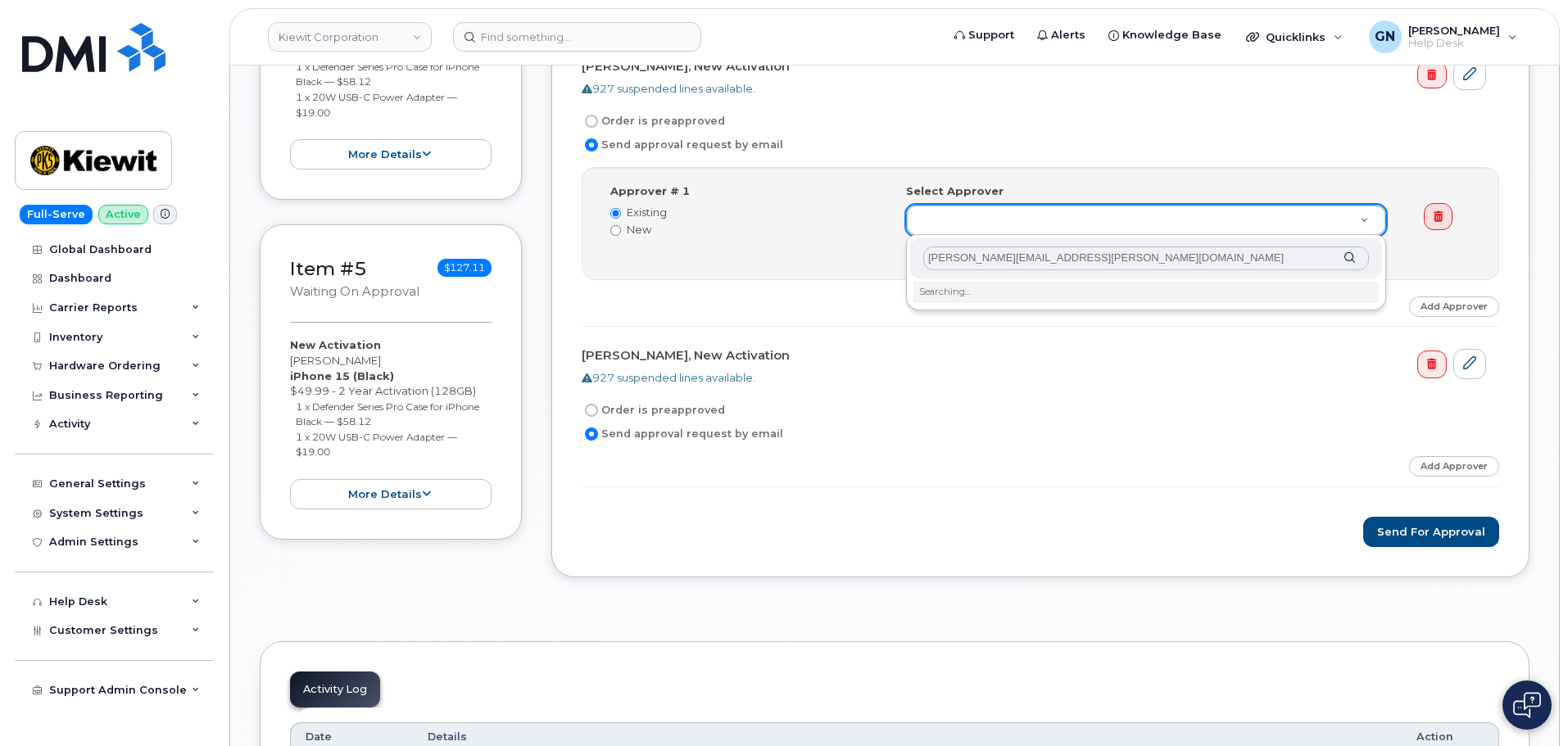
scroll to position [1474, 0]
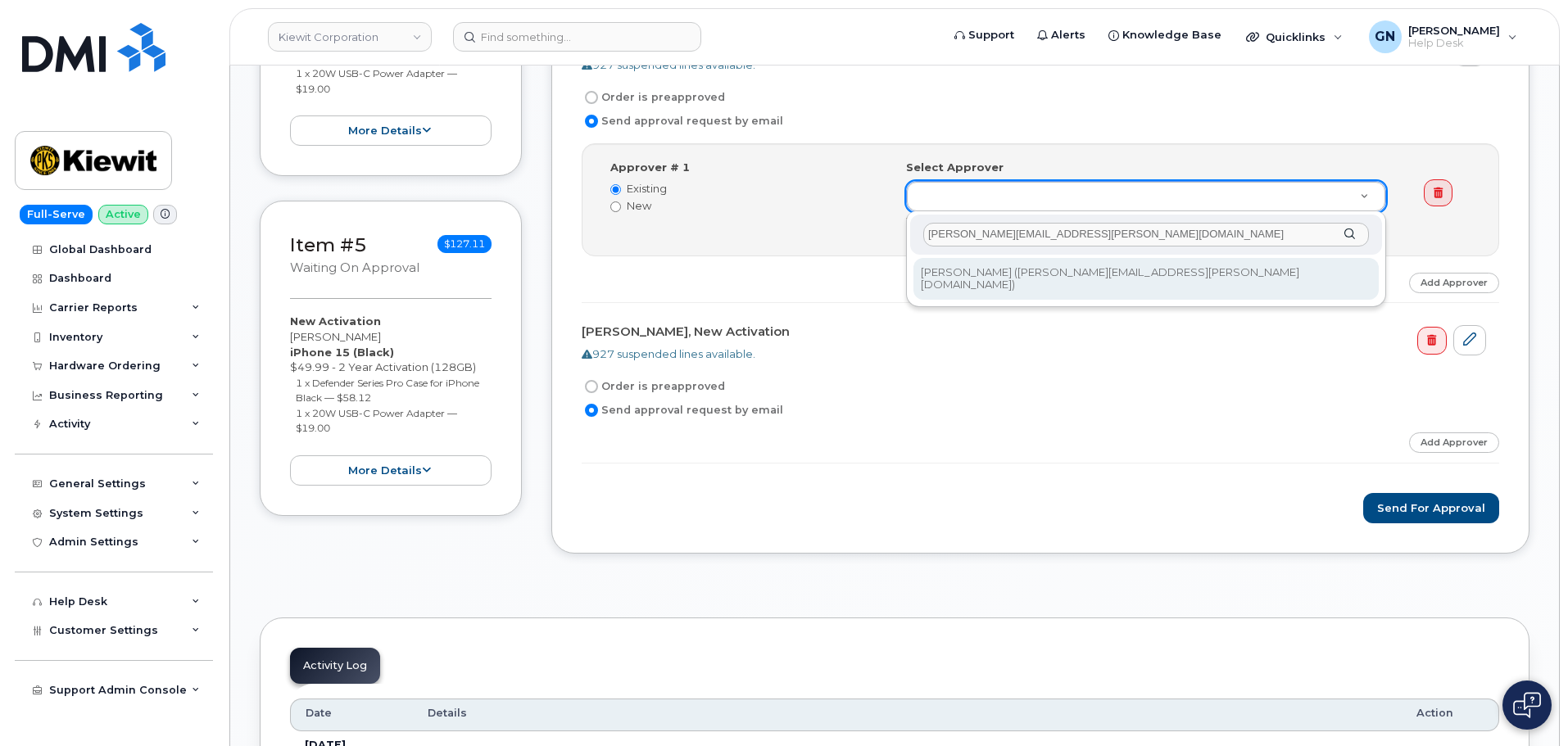
type input "Olivia.prawoto@kiewit.com"
type input "2161668"
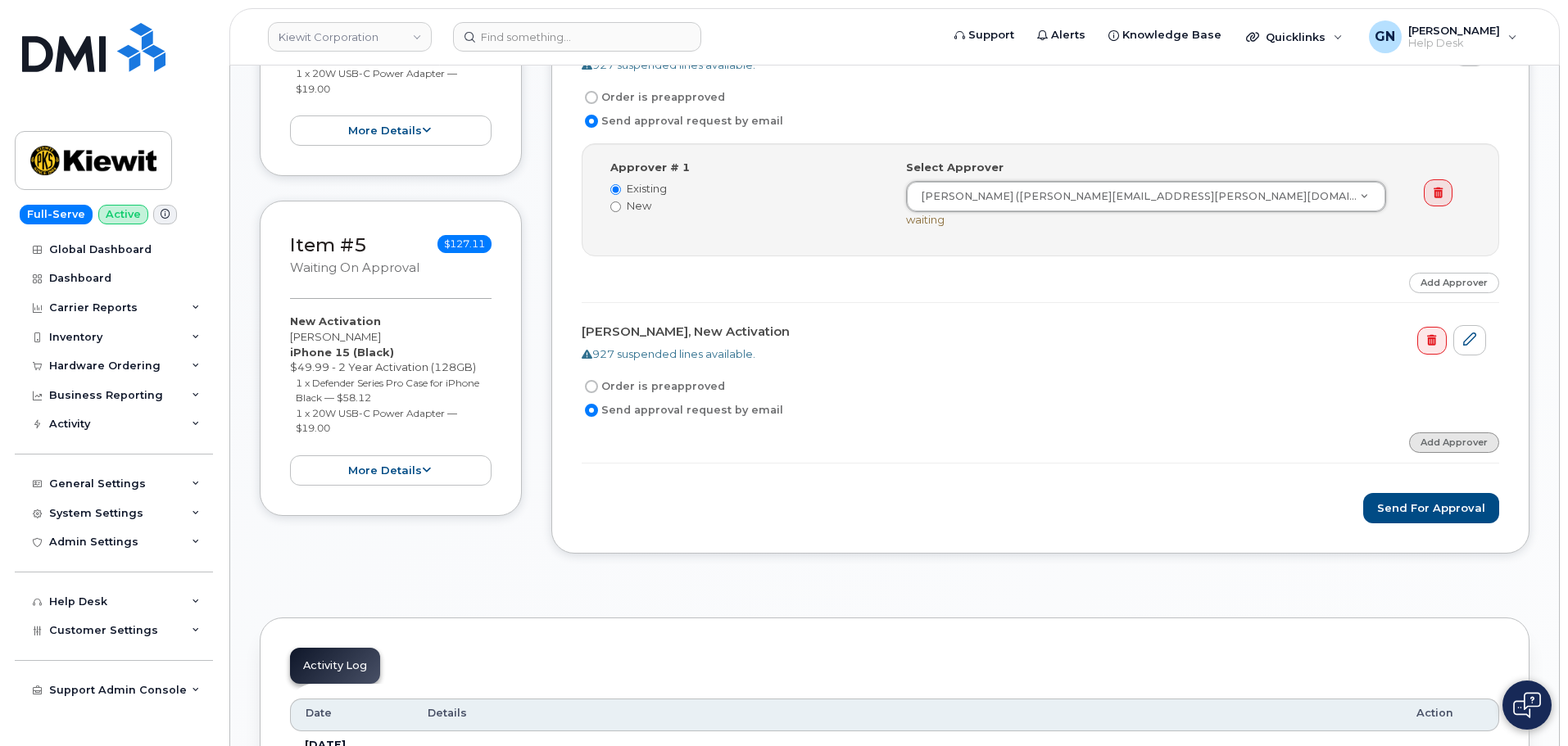
click at [1442, 446] on link "Add Approver" at bounding box center [1455, 442] width 91 height 21
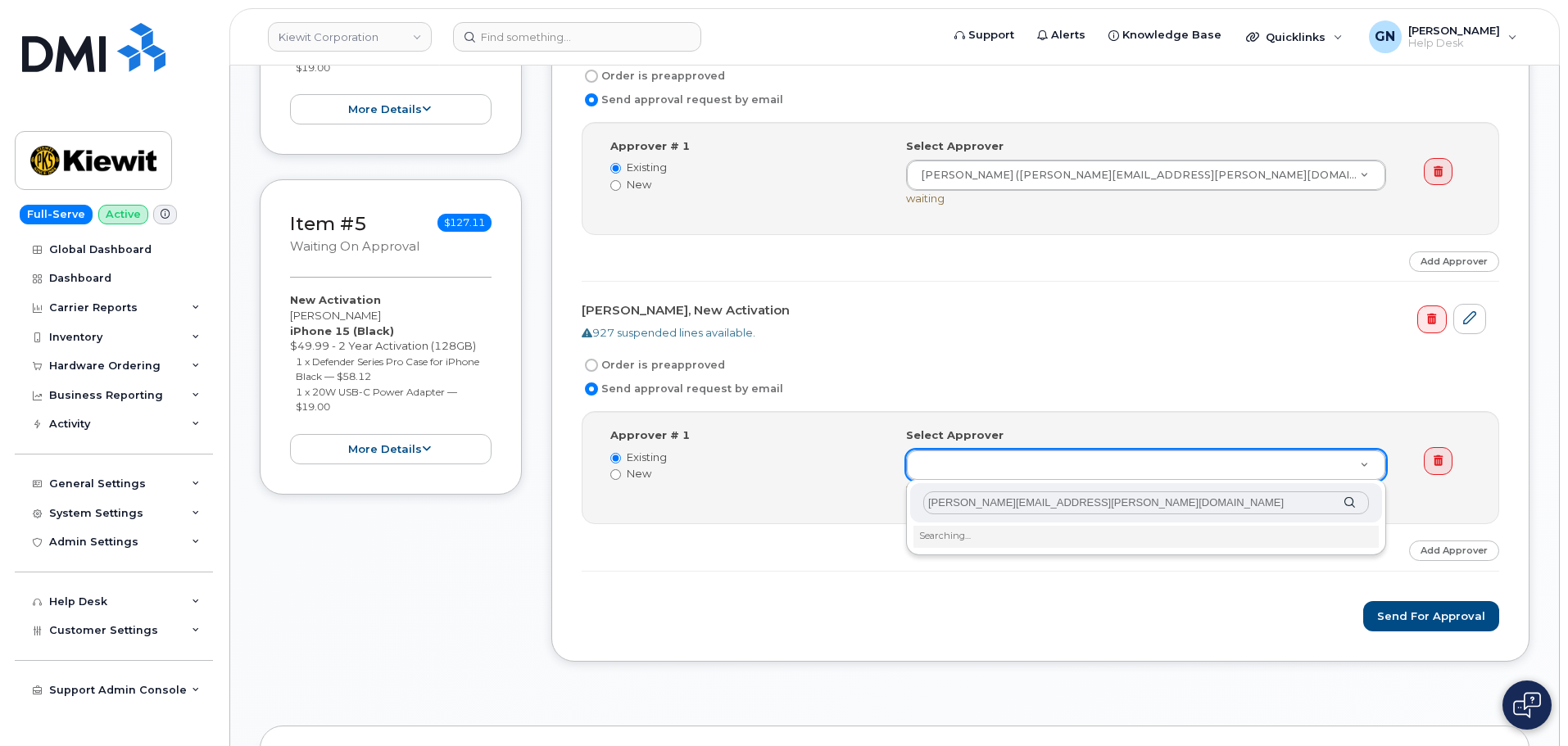
scroll to position [1556, 0]
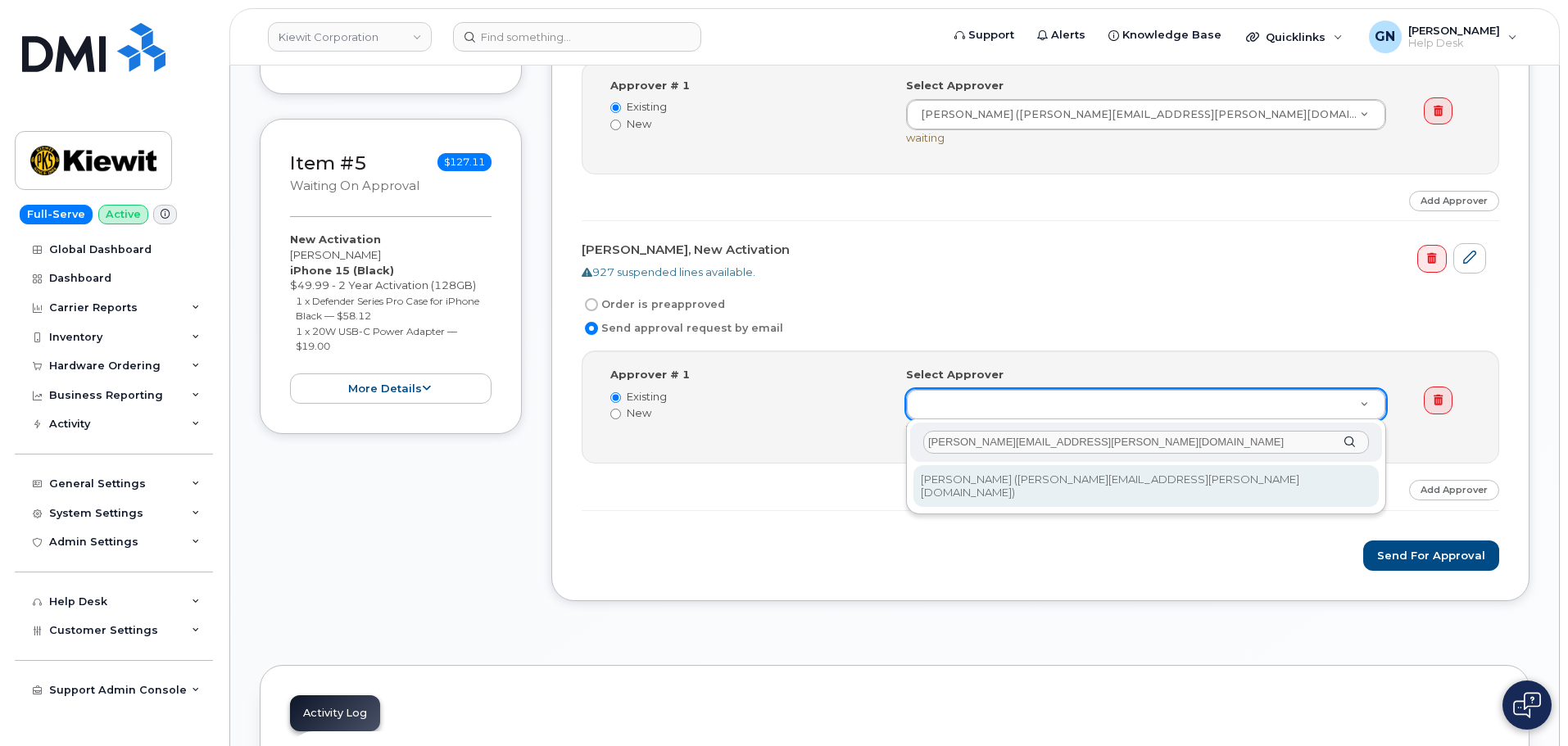
type input "Olivia.prawoto@kiewit.com"
type input "2161668"
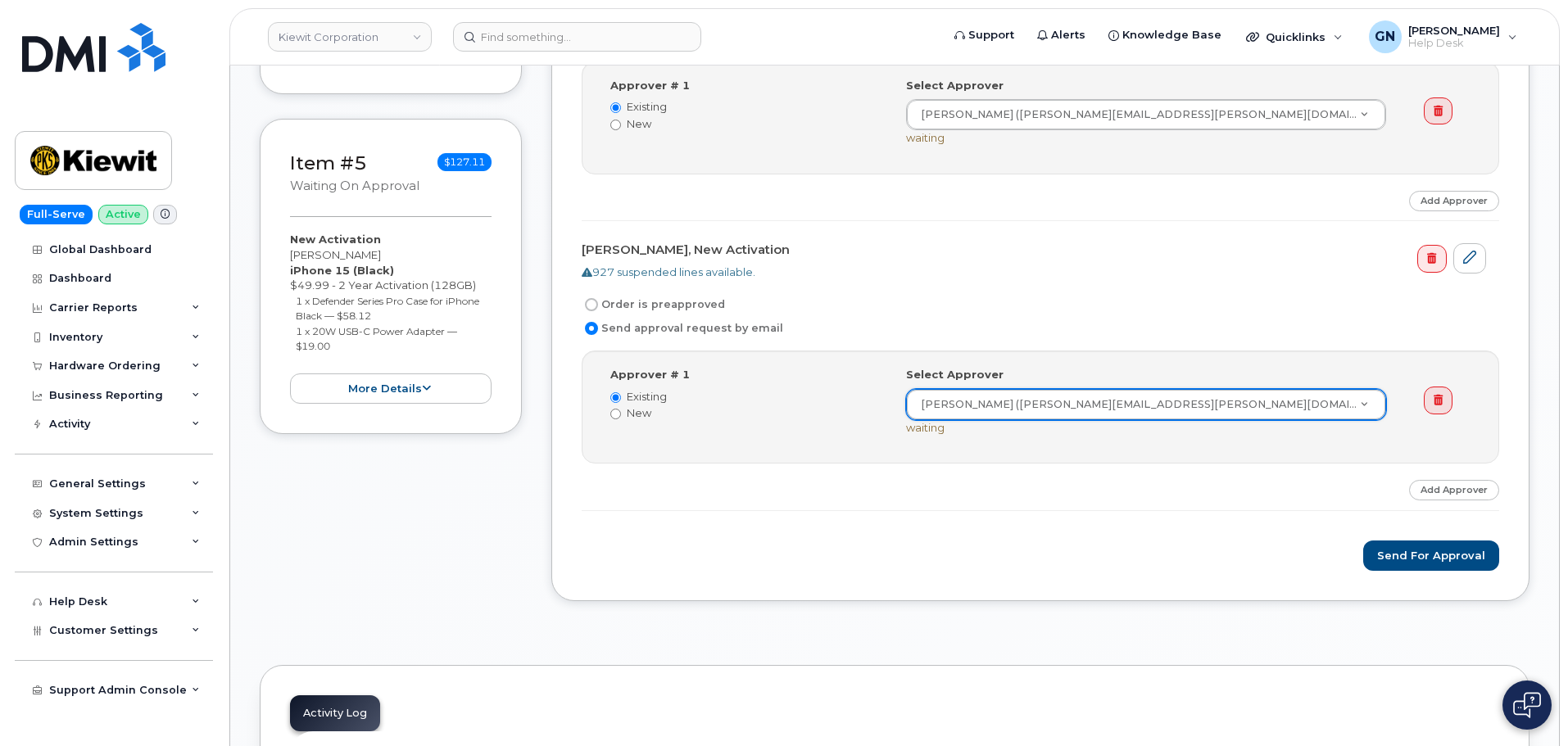
scroll to position [1638, 0]
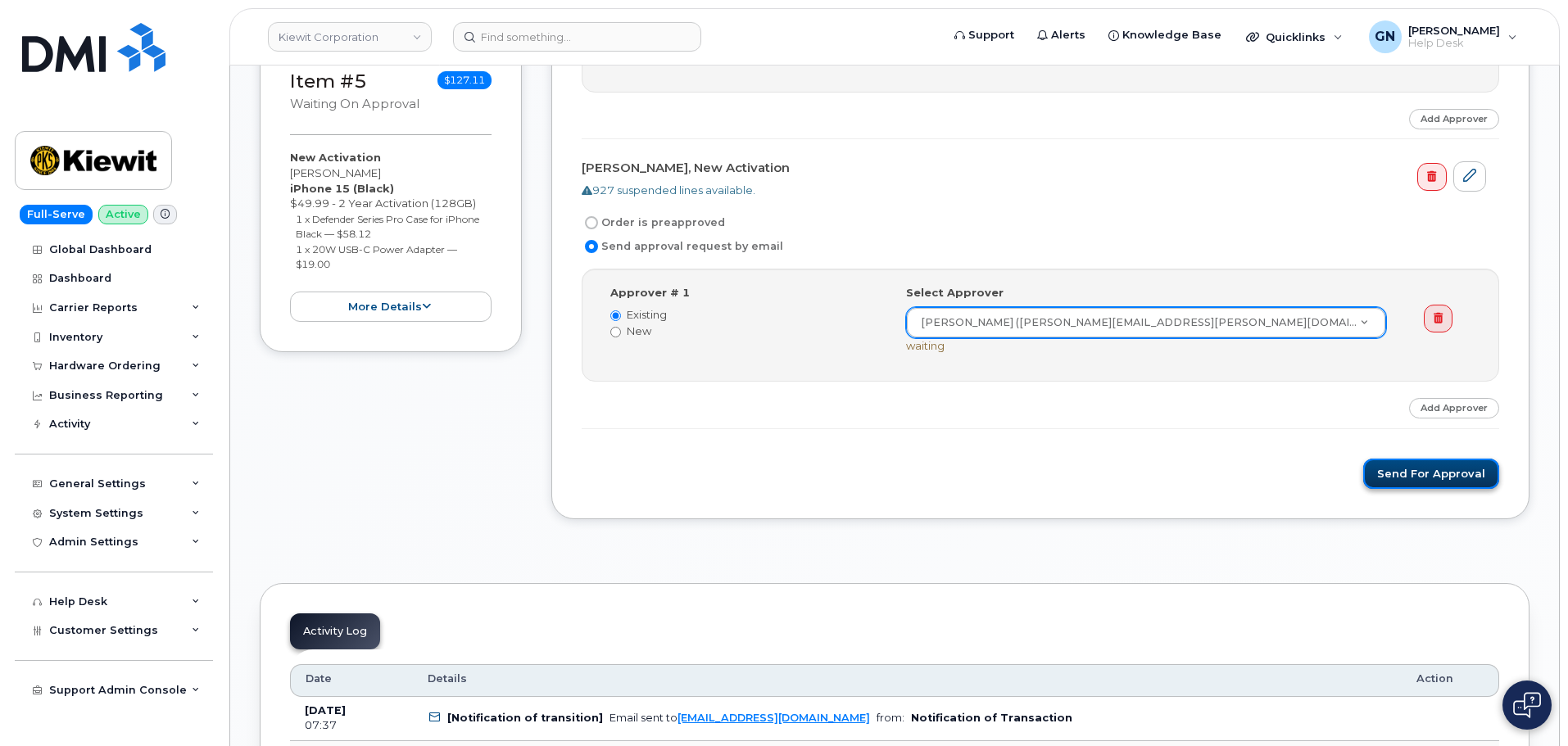
click at [1447, 480] on button "Send for Approval" at bounding box center [1431, 473] width 136 height 30
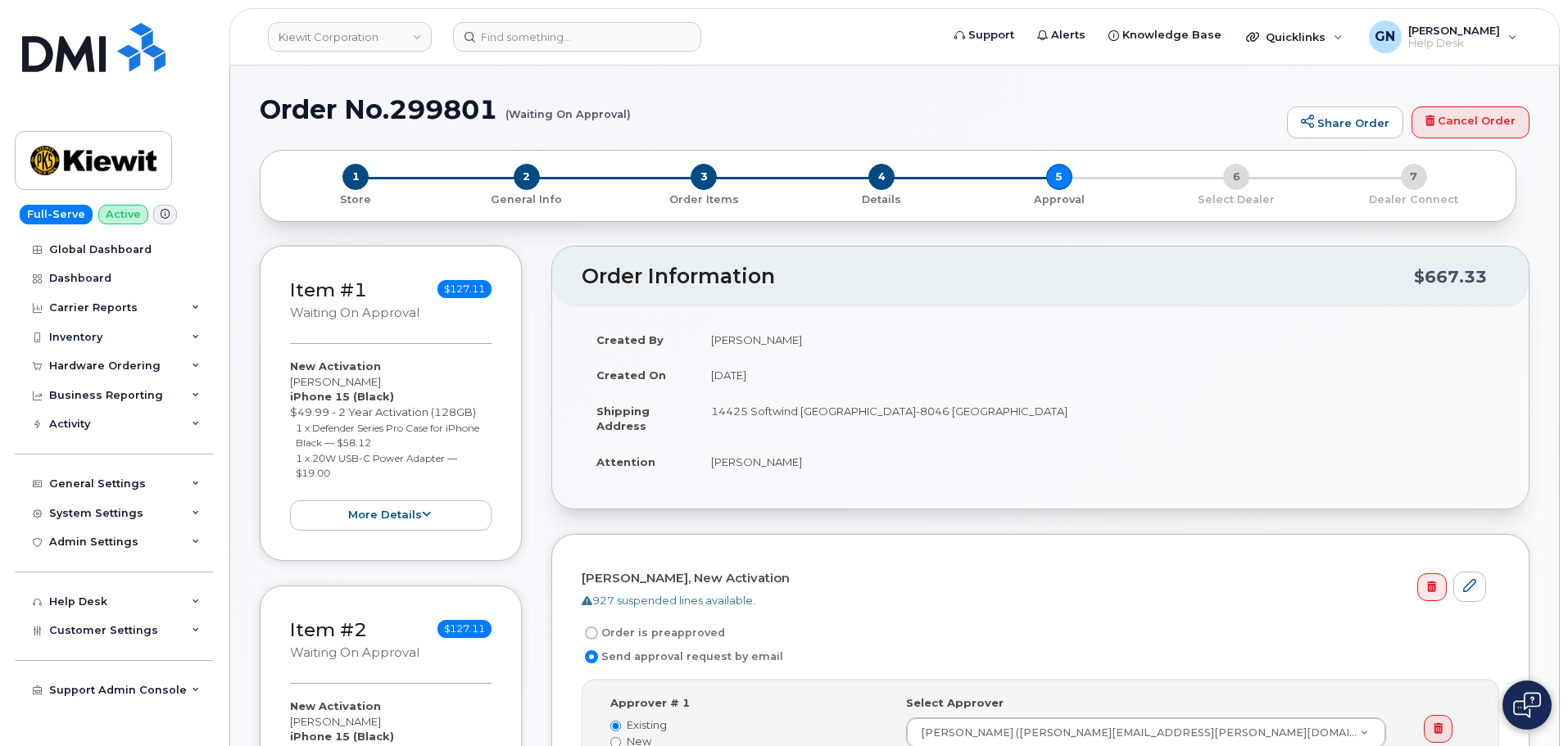
click at [315, 114] on h1 "Order No.299801 (Waiting On Approval)" at bounding box center [769, 109] width 1019 height 28
drag, startPoint x: 315, startPoint y: 114, endPoint x: 409, endPoint y: 125, distance: 94.6
click at [409, 125] on div "Order No.299801 (Waiting On Approval) Share Order Cancel Order" at bounding box center [894, 123] width 1270 height 55
click at [283, 103] on h1 "Order No.299801 (Waiting On Approval)" at bounding box center [769, 109] width 1019 height 28
drag, startPoint x: 290, startPoint y: 103, endPoint x: 404, endPoint y: 121, distance: 115.4
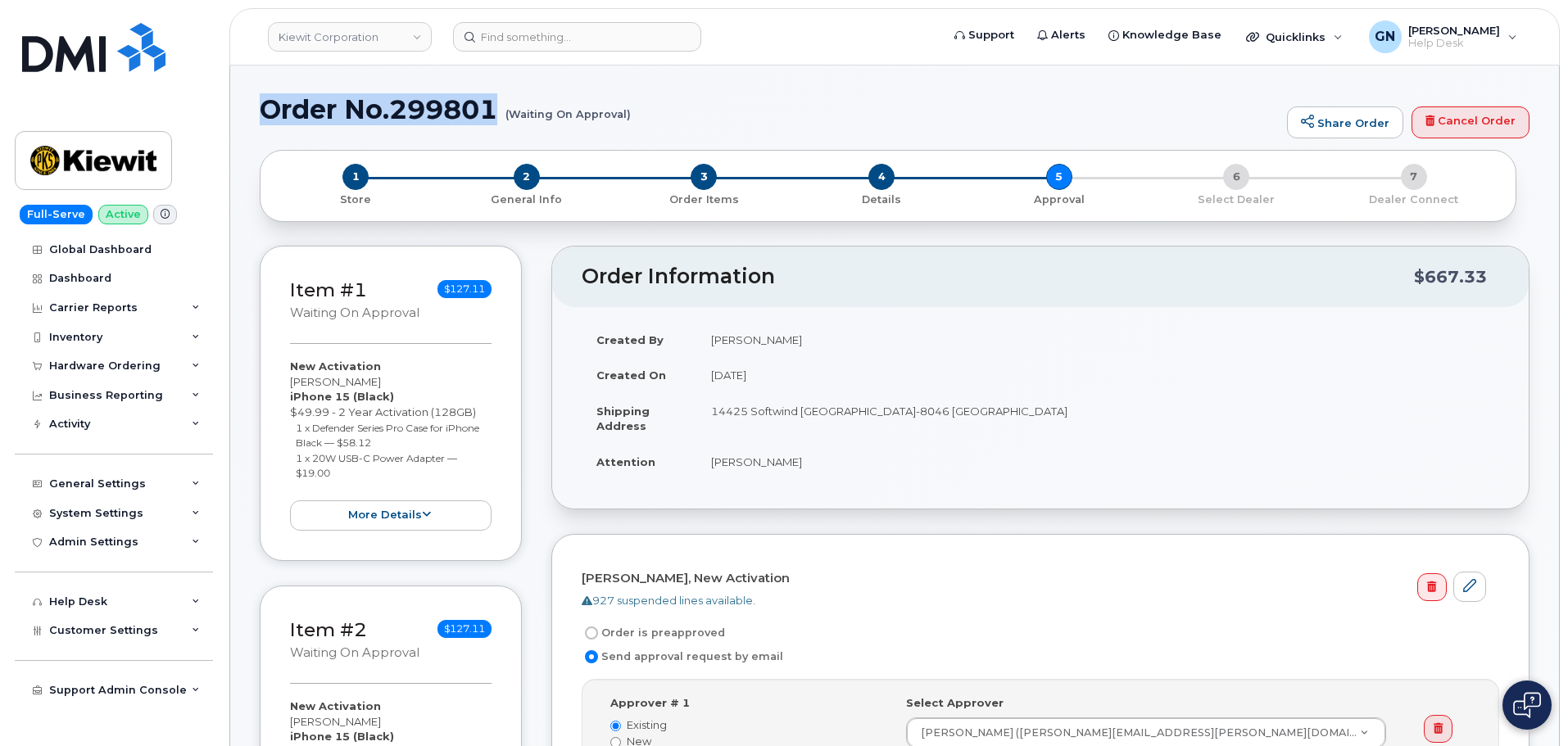
click at [404, 121] on h1 "Order No.299801 (Waiting On Approval)" at bounding box center [769, 109] width 1019 height 28
click at [96, 162] on img at bounding box center [93, 160] width 126 height 47
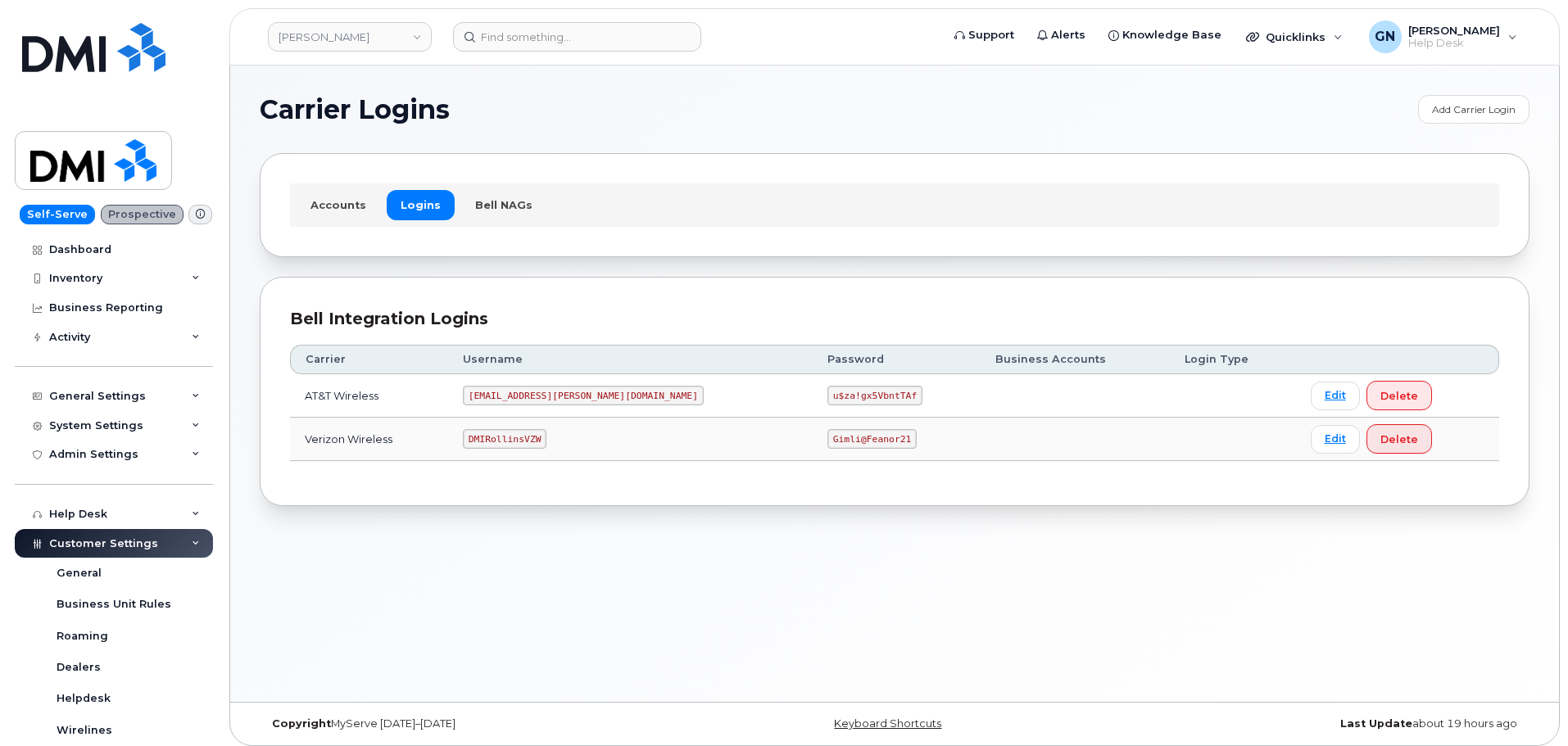
click at [545, 439] on code "DMIRollinsVZW" at bounding box center [505, 439] width 84 height 20
click at [544, 439] on code "DMIRollinsVZW" at bounding box center [505, 439] width 84 height 20
copy code "DMIRollinsVZW"
click at [827, 441] on code "Gimli@Feanor21" at bounding box center [872, 439] width 90 height 20
click at [827, 439] on code "Gimli@Feanor21" at bounding box center [872, 439] width 90 height 20
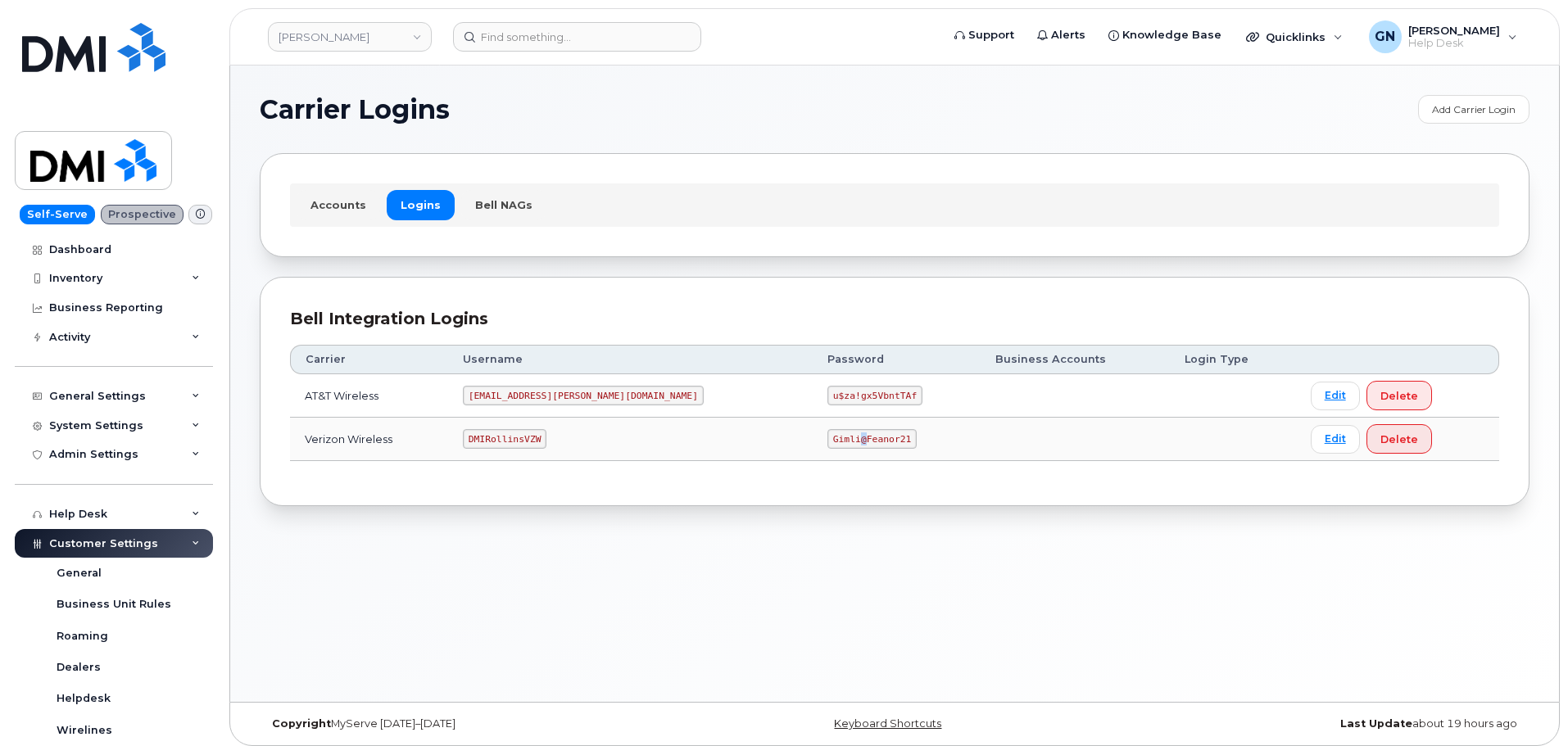
click at [827, 439] on code "Gimli@Feanor21" at bounding box center [872, 439] width 90 height 20
copy code "Gimli@Feanor21"
